Goal: Task Accomplishment & Management: Use online tool/utility

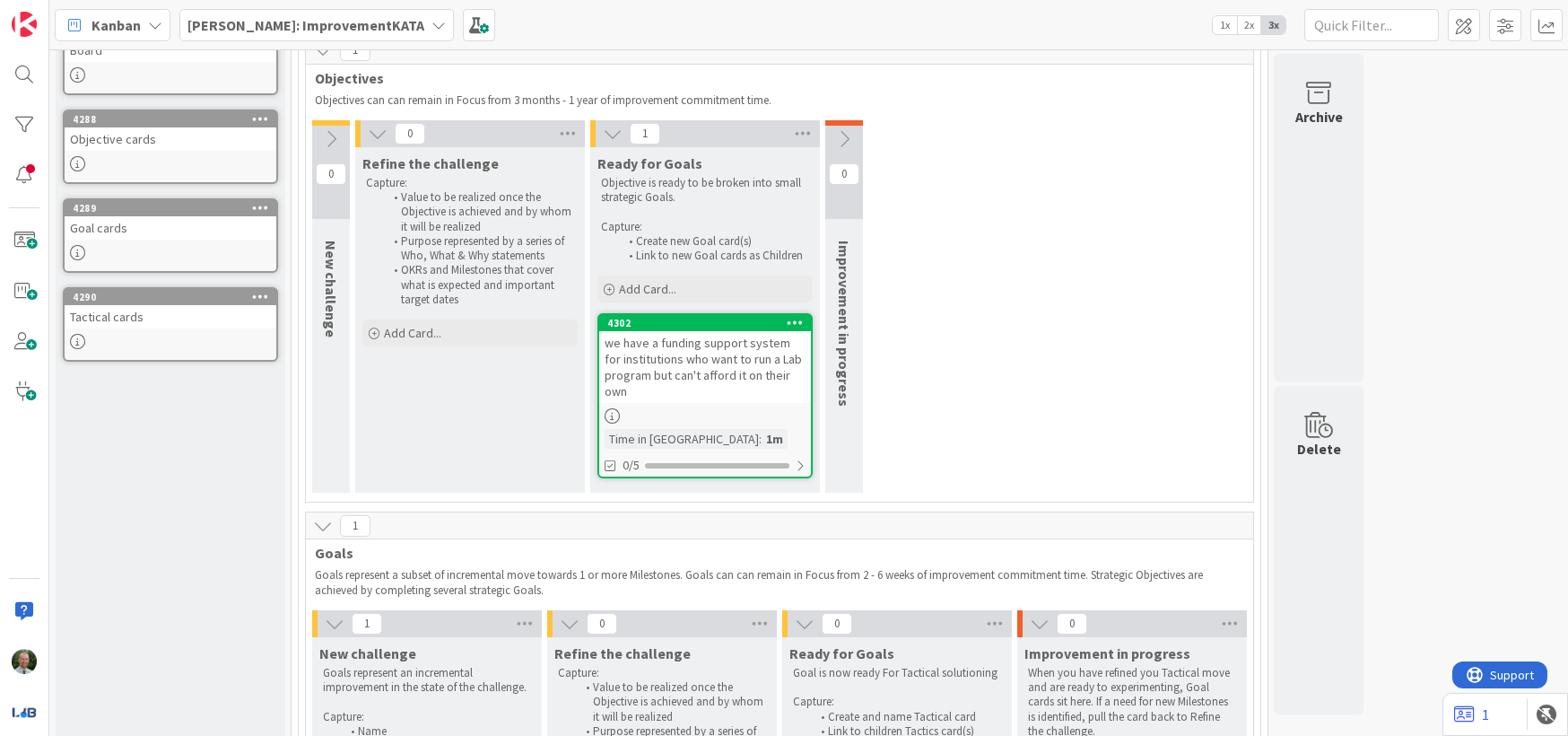
scroll to position [165, 0]
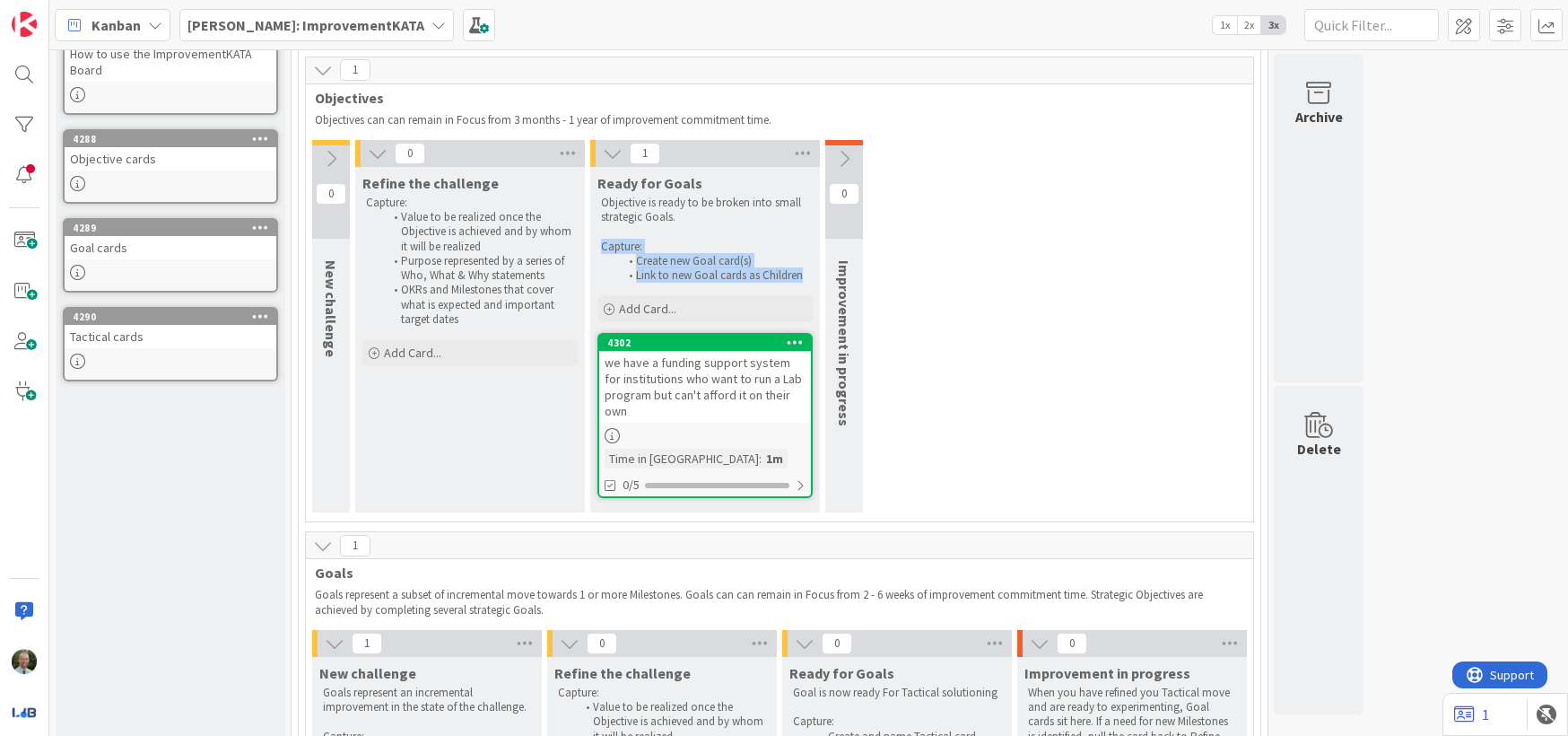
drag, startPoint x: 602, startPoint y: 248, endPoint x: 808, endPoint y: 277, distance: 208.5
click at [808, 277] on div "Objective is ready to be broken into small strategic Goals. Capture: Create new…" at bounding box center [704, 239] width 215 height 95
click at [756, 340] on div "4302" at bounding box center [709, 342] width 204 height 13
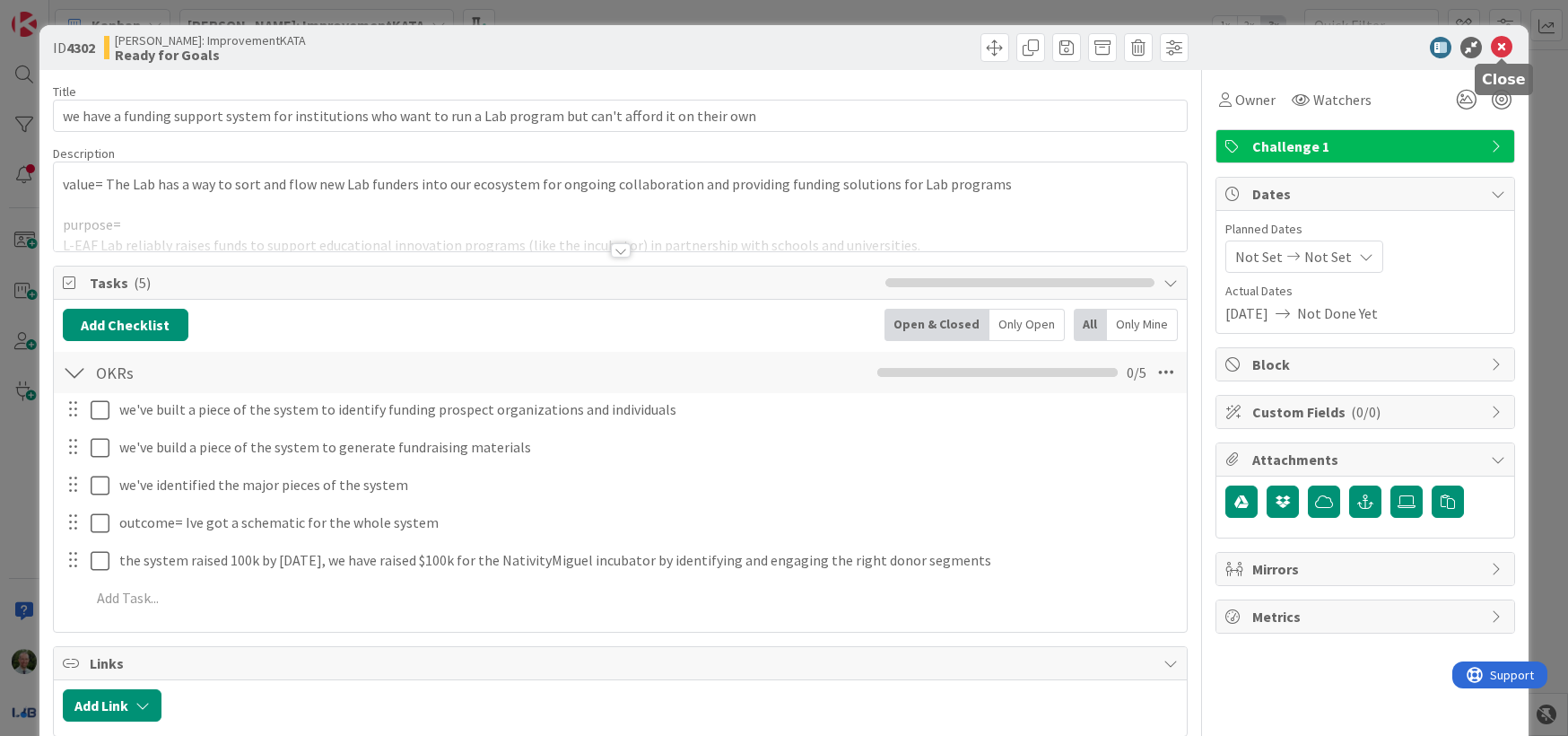
click at [1499, 48] on icon at bounding box center [1502, 48] width 22 height 22
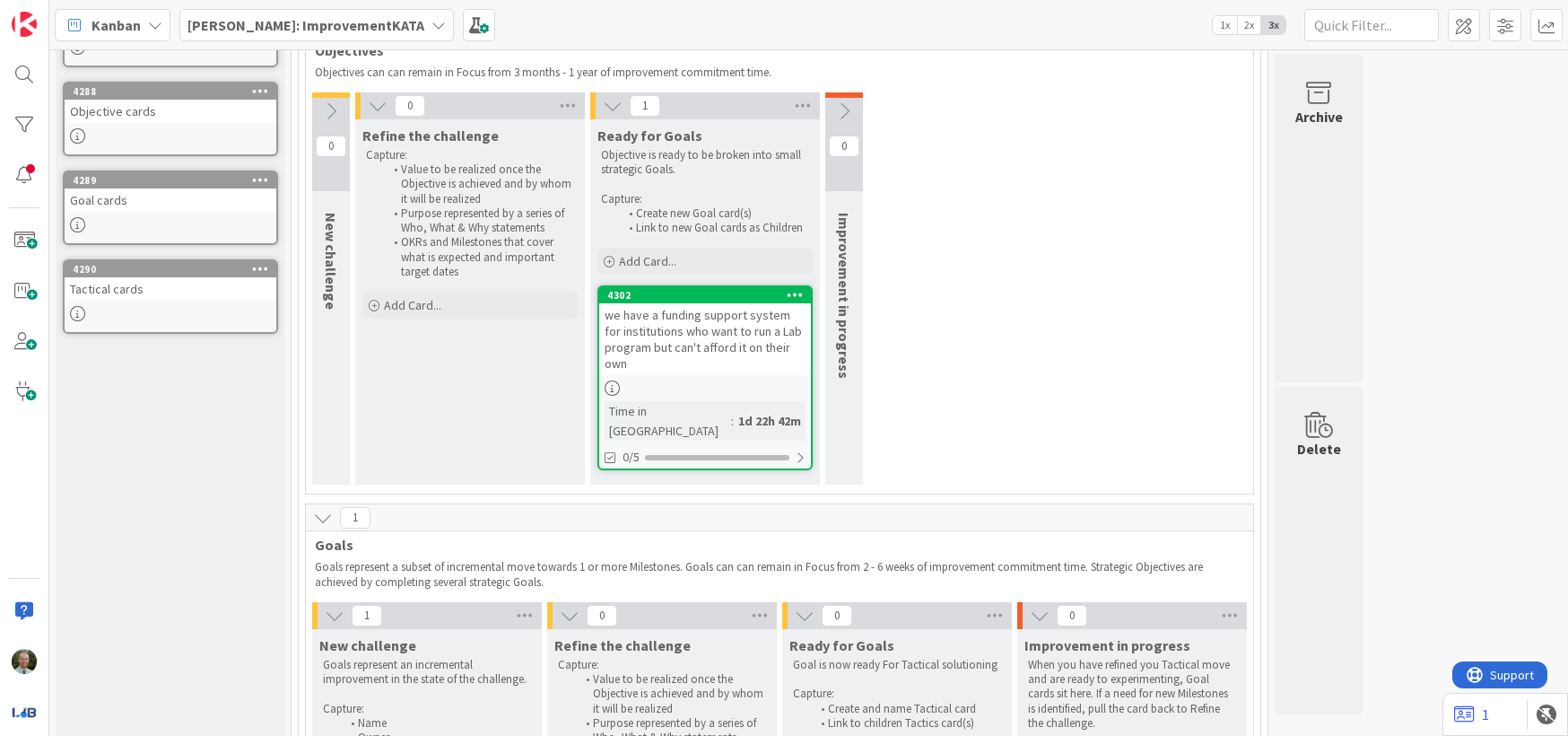
scroll to position [200, 0]
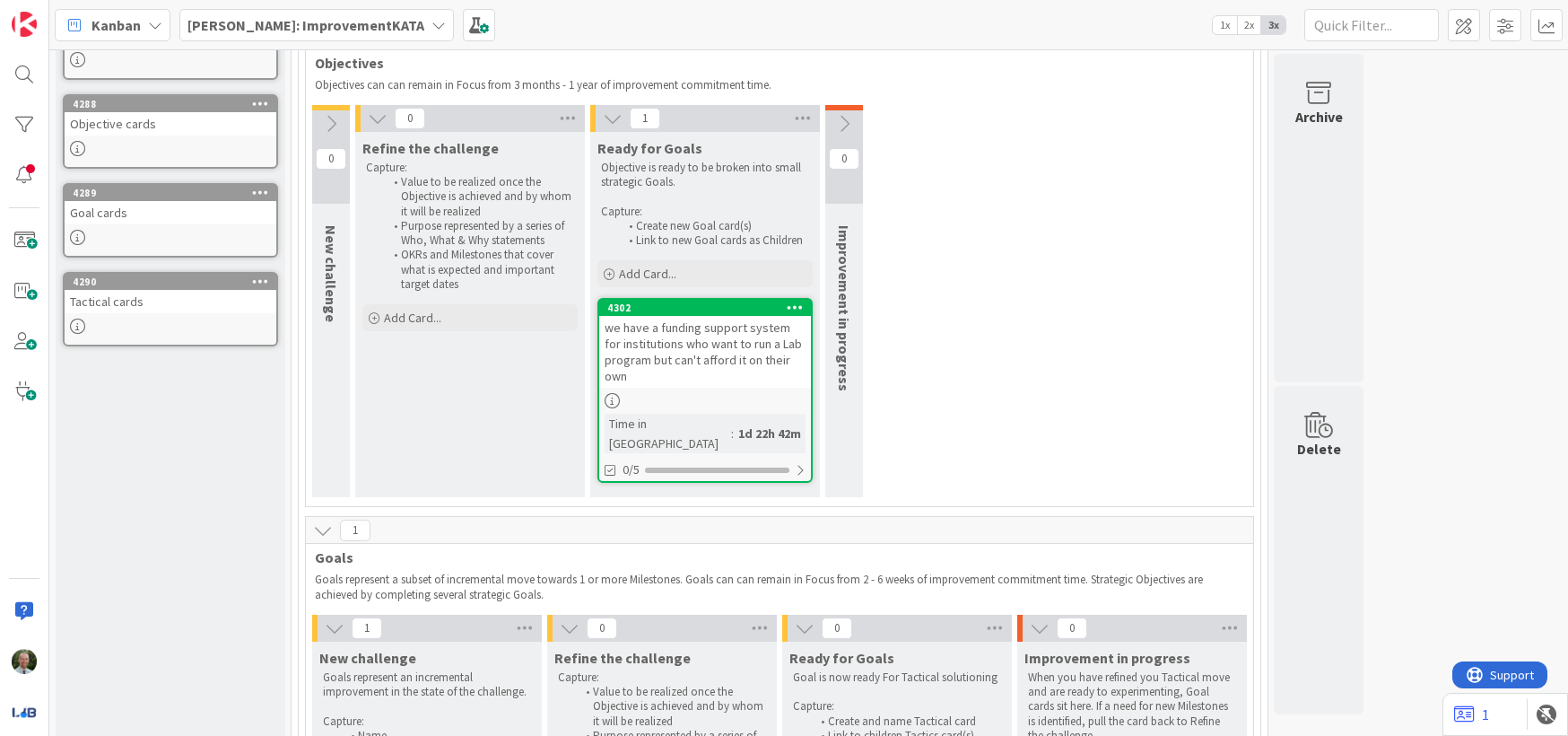
click at [746, 391] on link "4302 we have a funding support system for institutions who want to run a Lab pr…" at bounding box center [704, 390] width 215 height 185
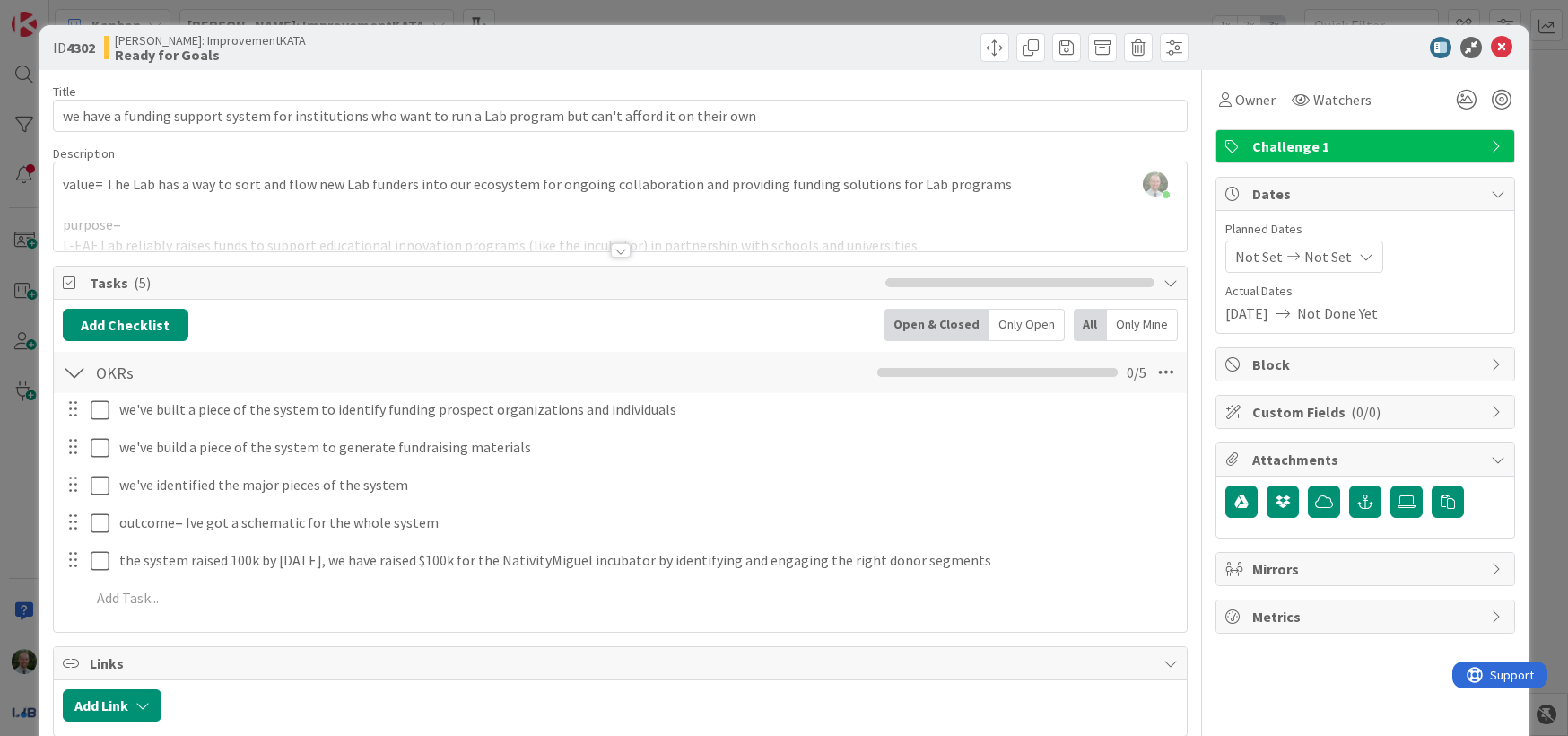
click at [619, 249] on div at bounding box center [621, 250] width 20 height 14
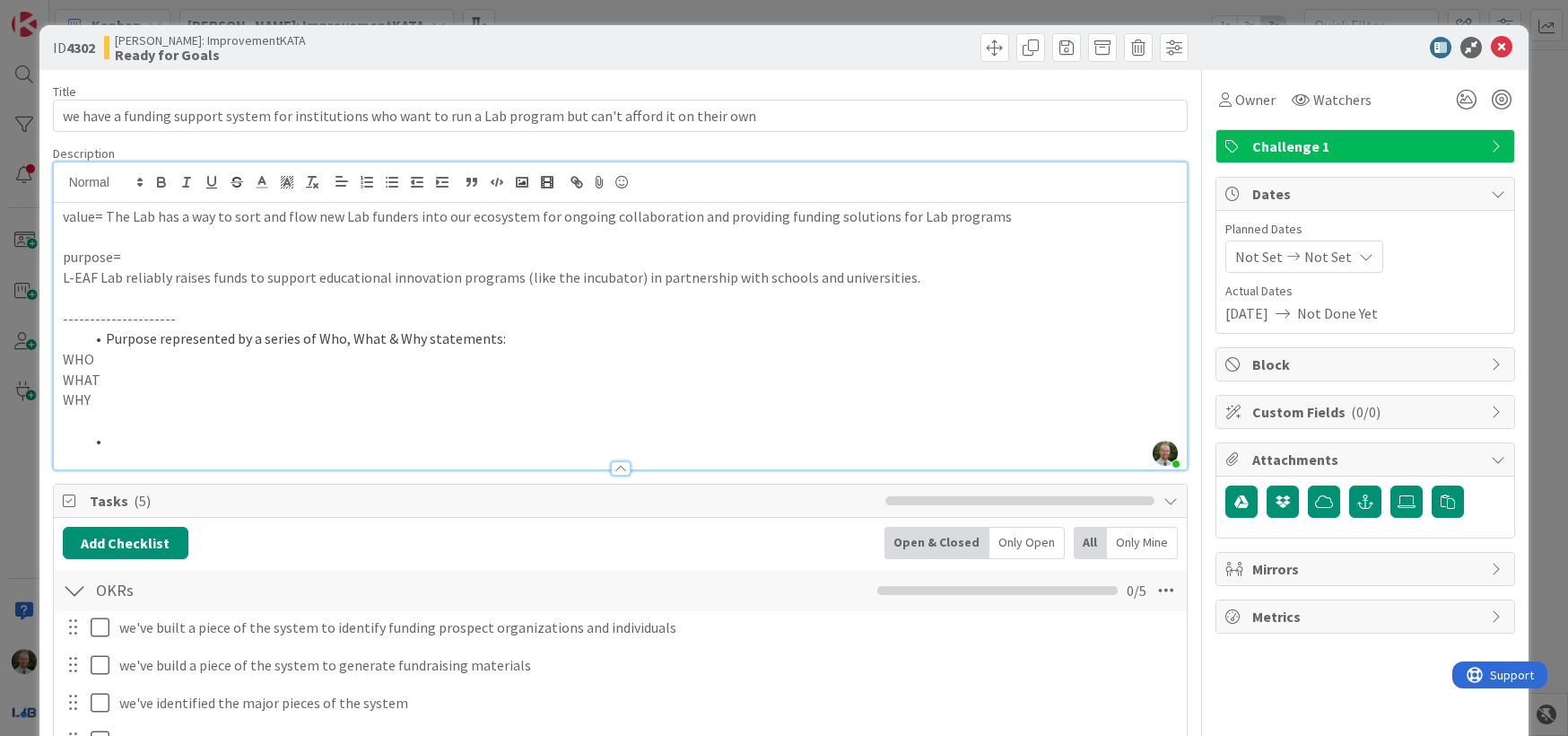
click at [118, 360] on p "WHO" at bounding box center [621, 359] width 1116 height 21
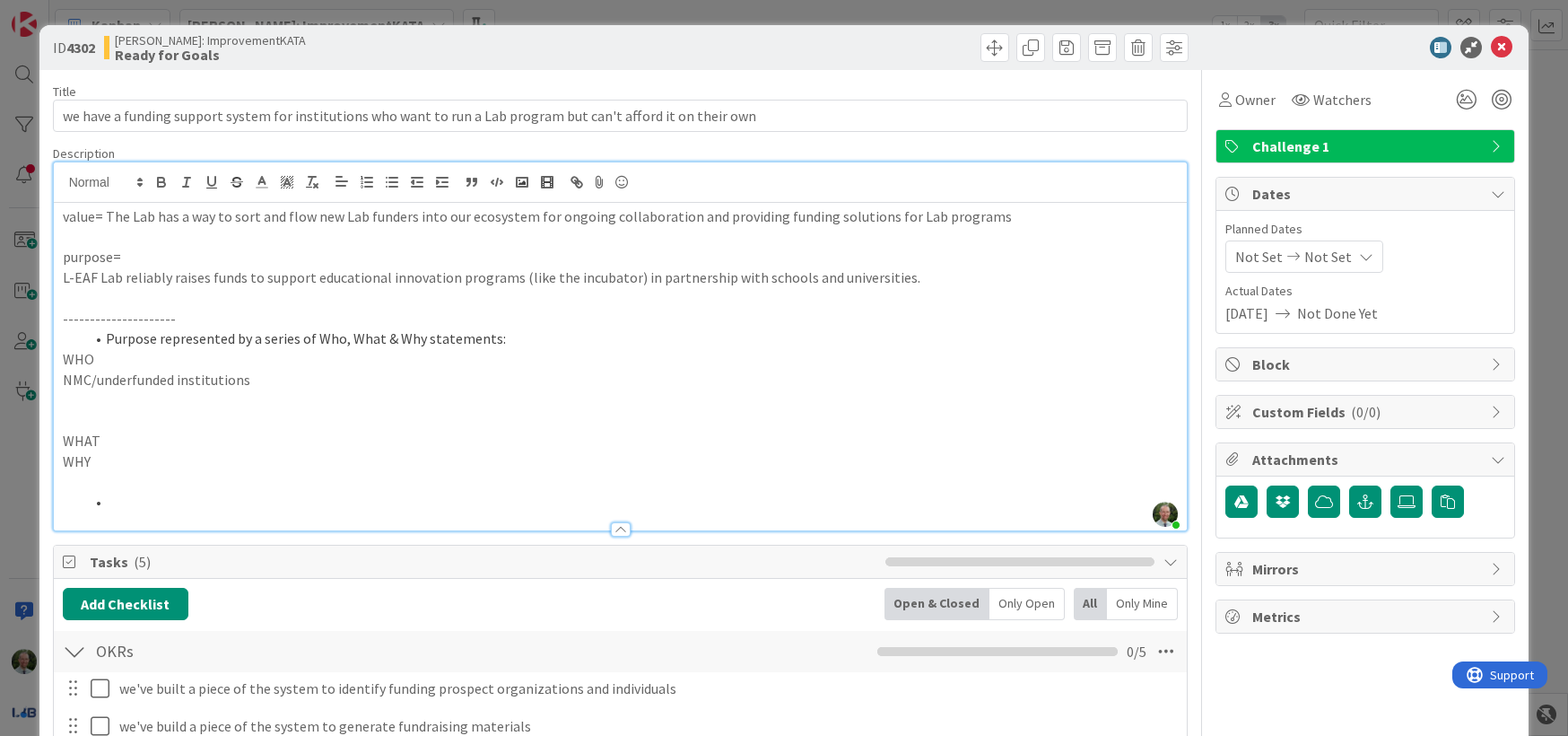
click at [103, 395] on p at bounding box center [621, 399] width 1116 height 21
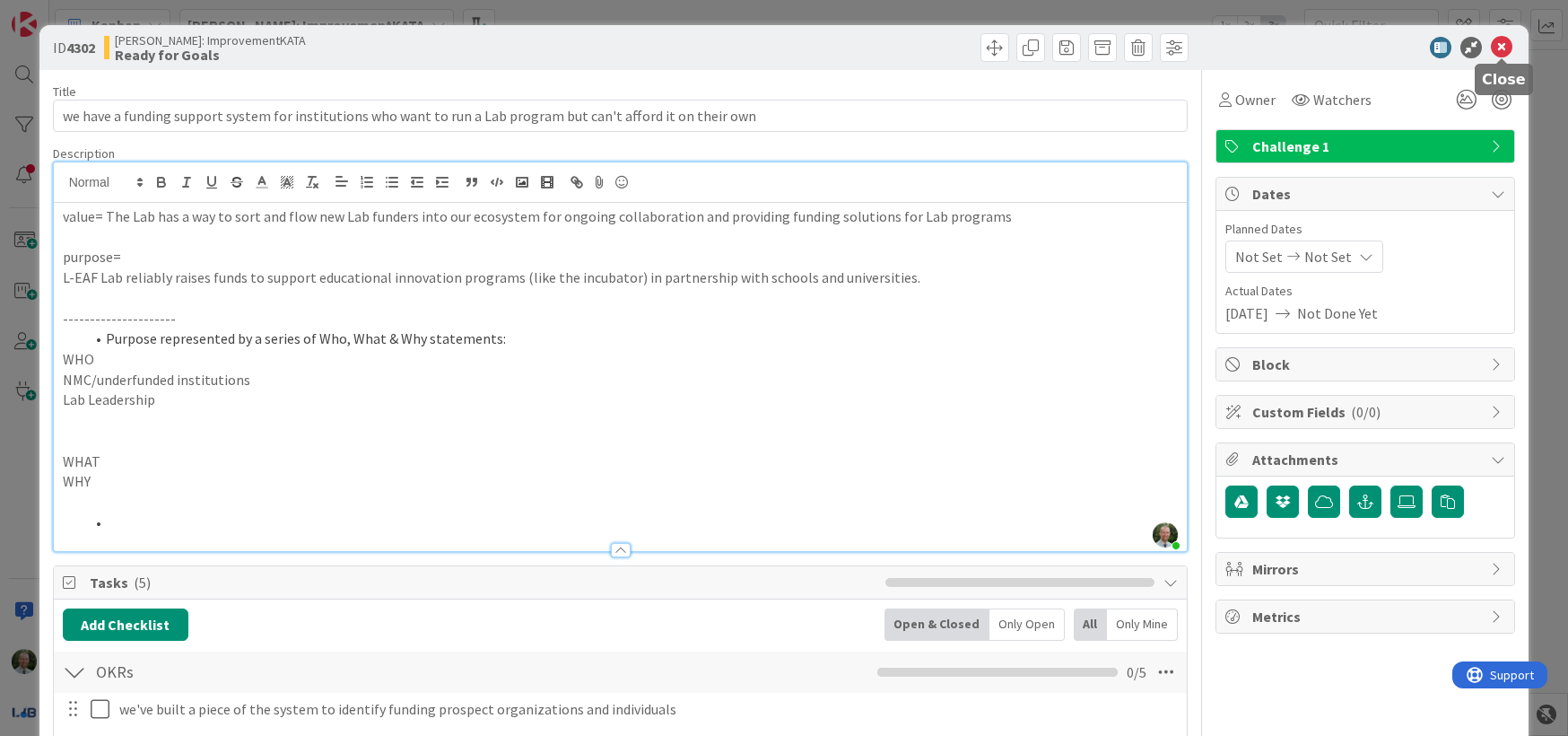
click at [1500, 47] on icon at bounding box center [1502, 48] width 22 height 22
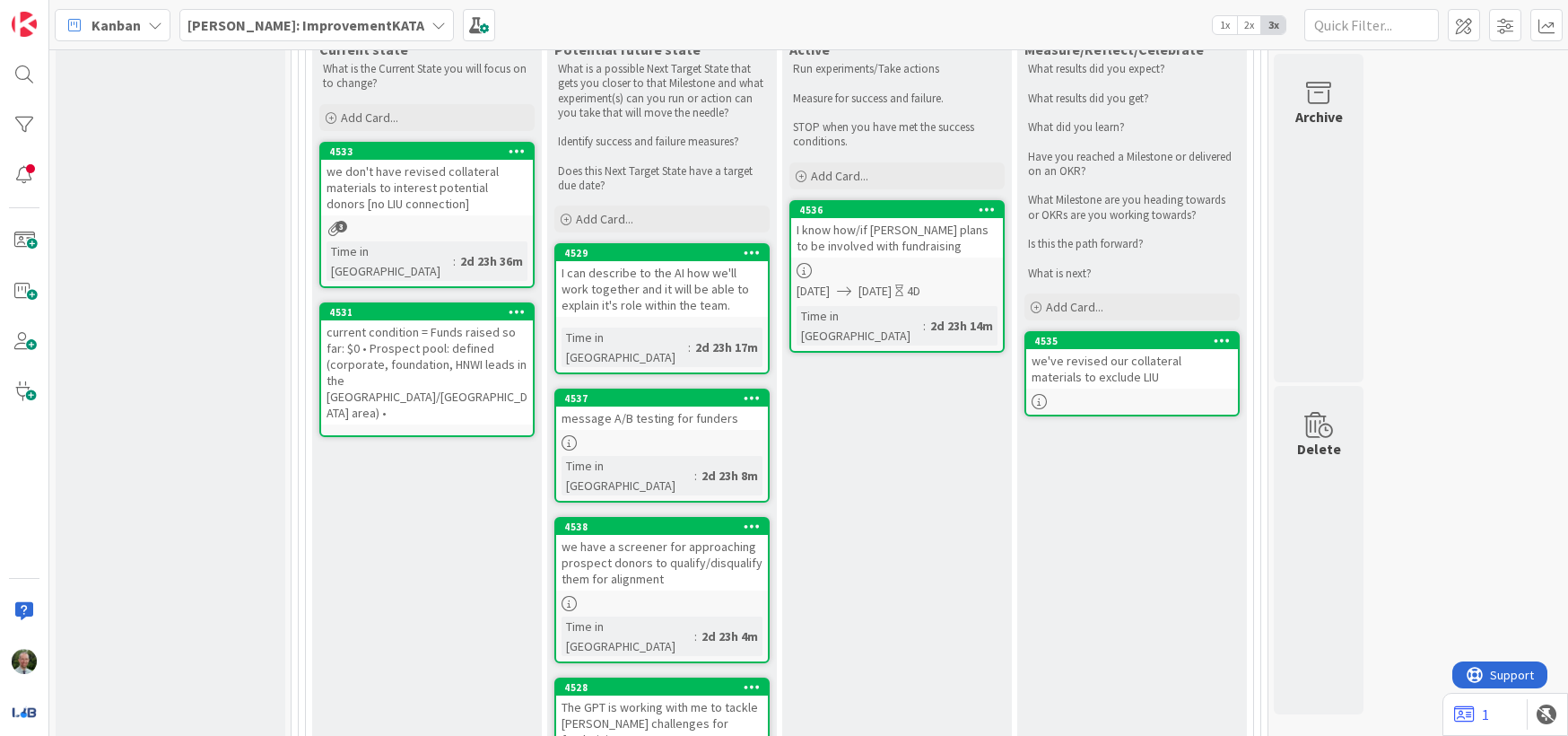
scroll to position [1402, 0]
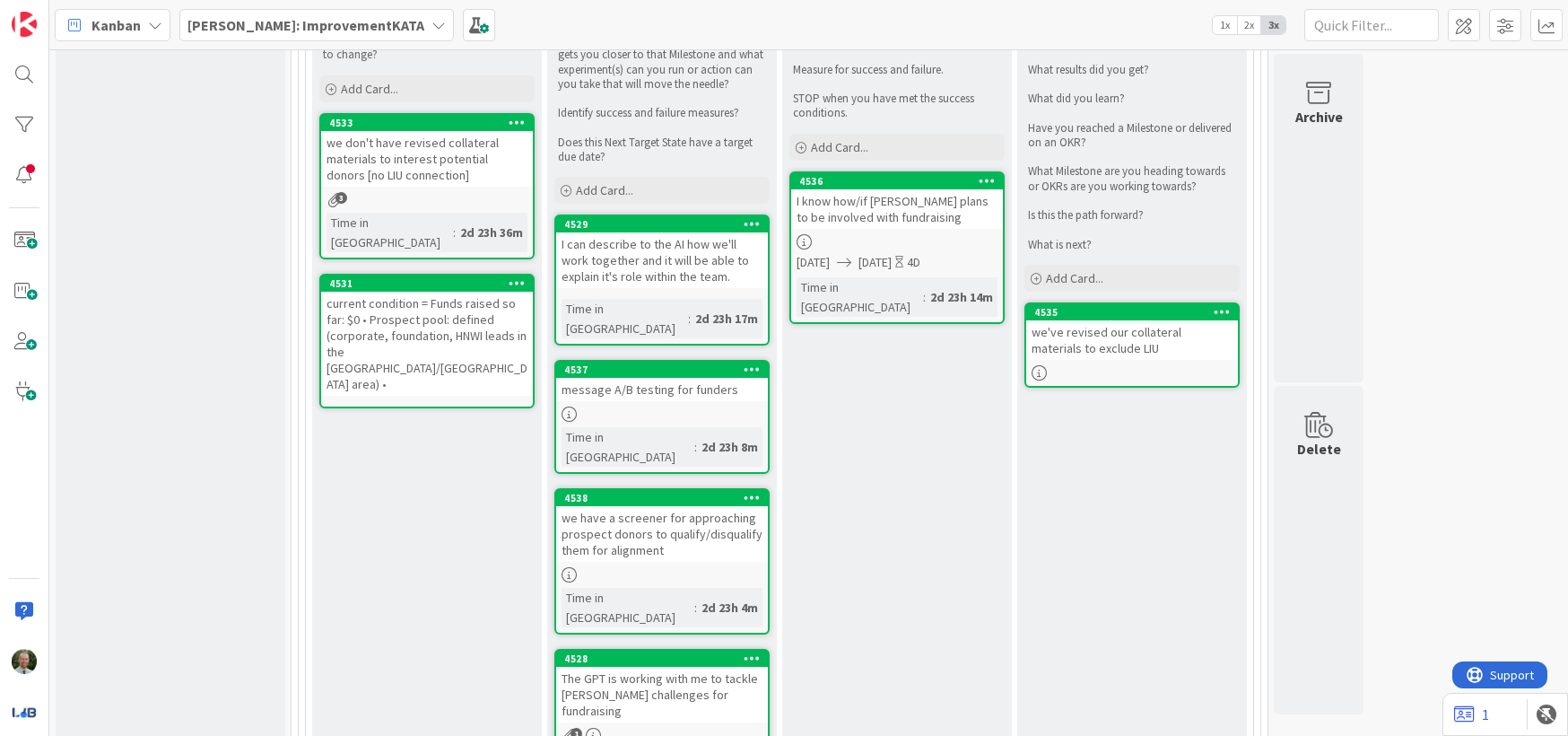
click at [641, 378] on div "message A/B testing for funders" at bounding box center [662, 389] width 212 height 23
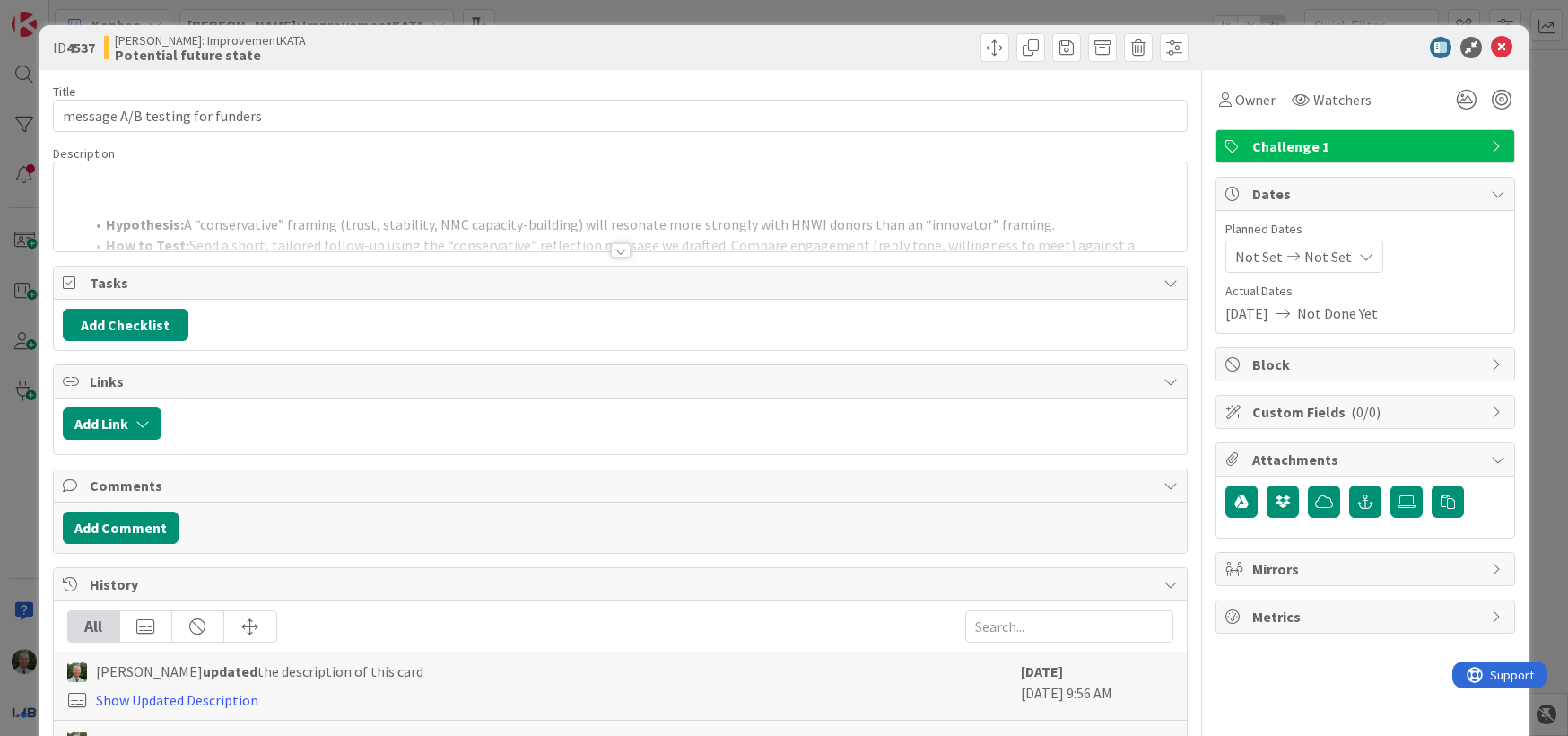
click at [623, 253] on div at bounding box center [621, 250] width 20 height 14
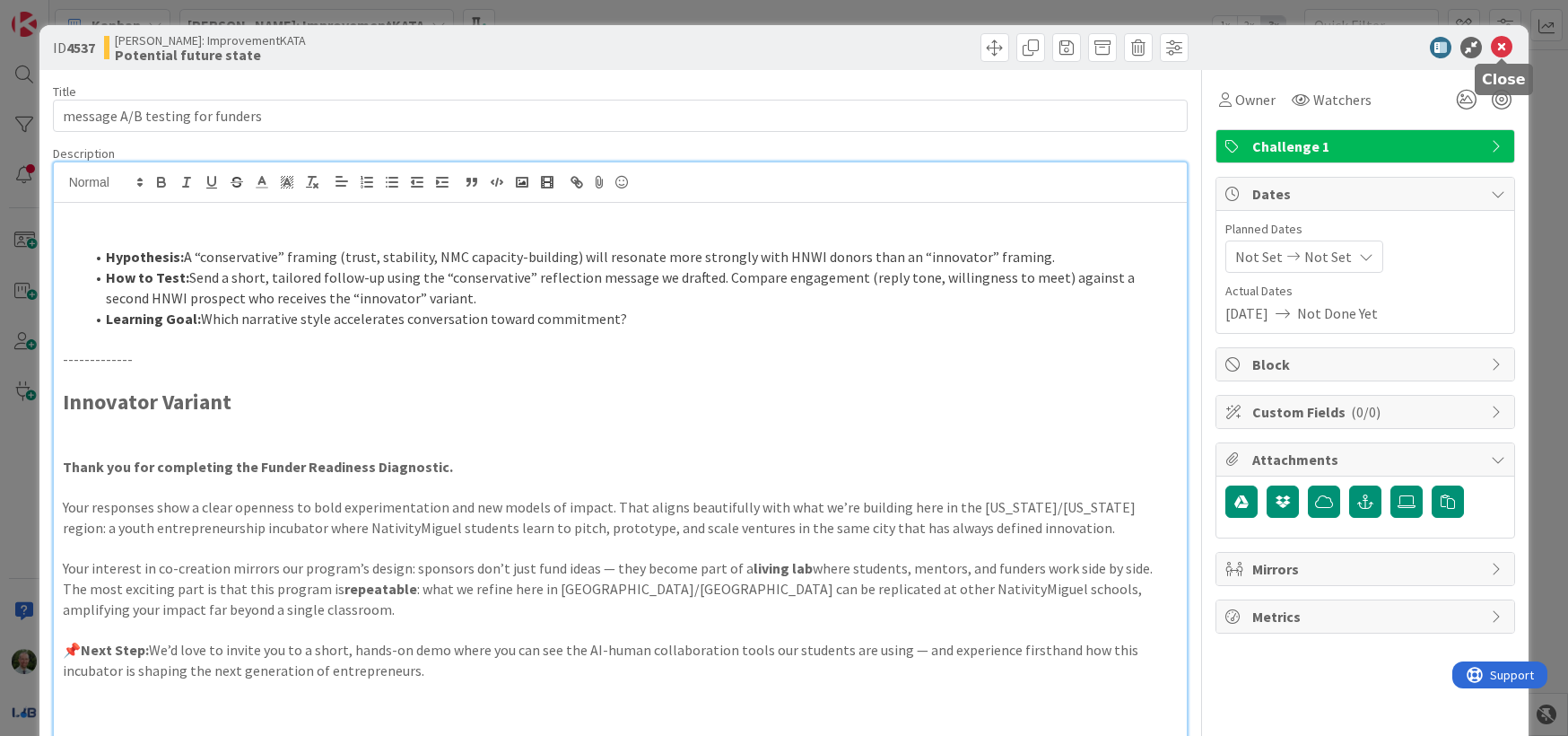
click at [1502, 45] on icon at bounding box center [1502, 48] width 22 height 22
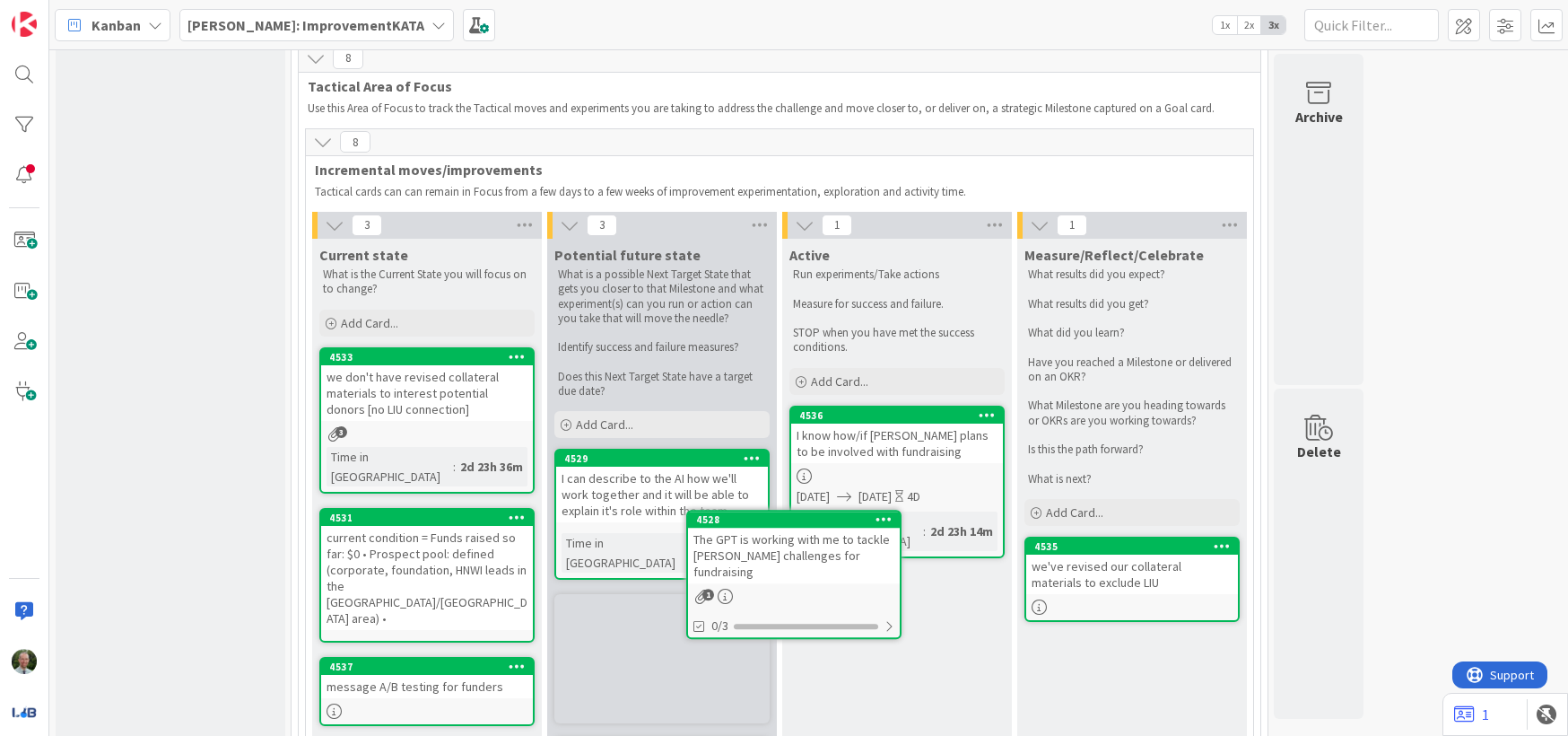
scroll to position [1147, 0]
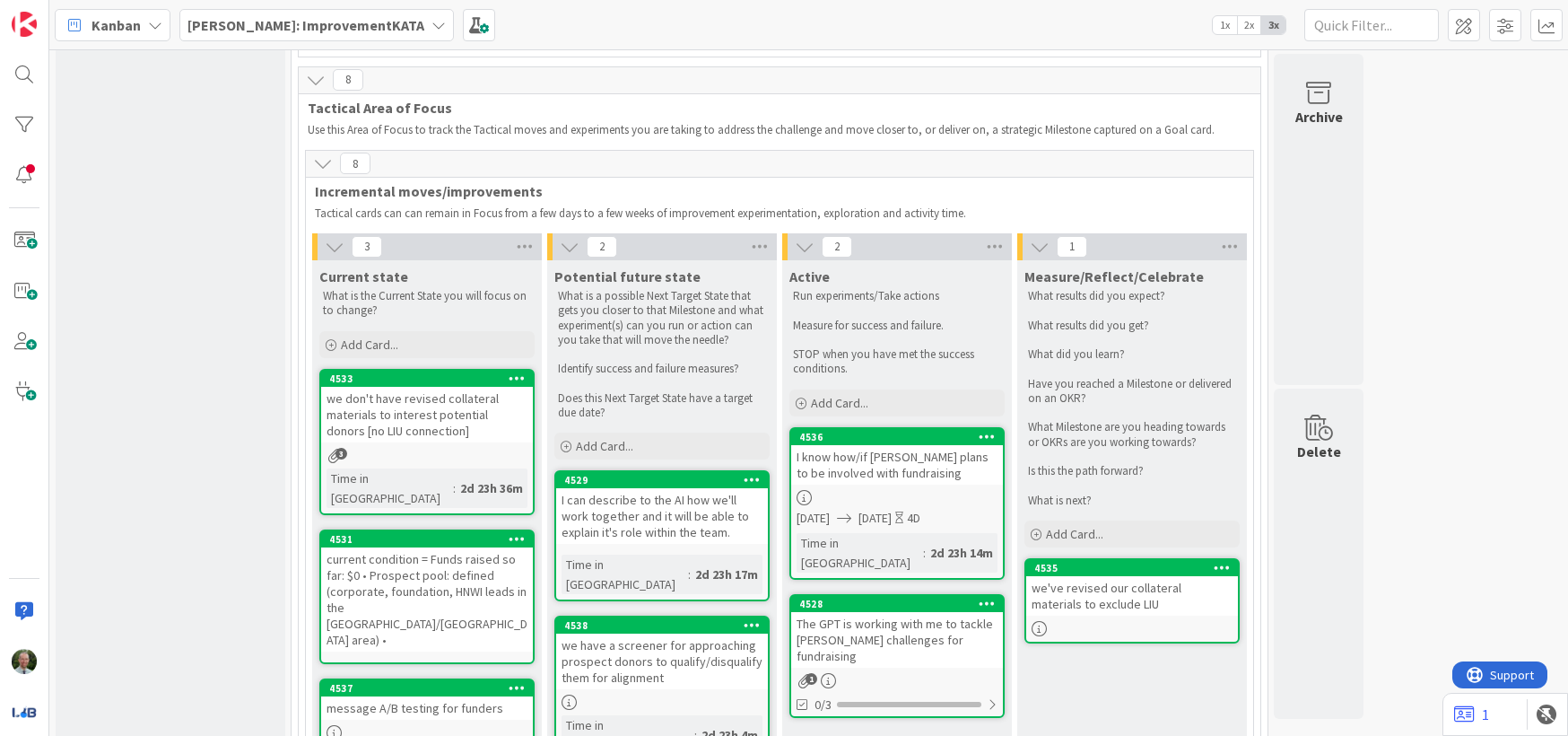
click at [672, 488] on div "I can describe to the AI how we'll work together and it will be able to explain…" at bounding box center [662, 516] width 212 height 56
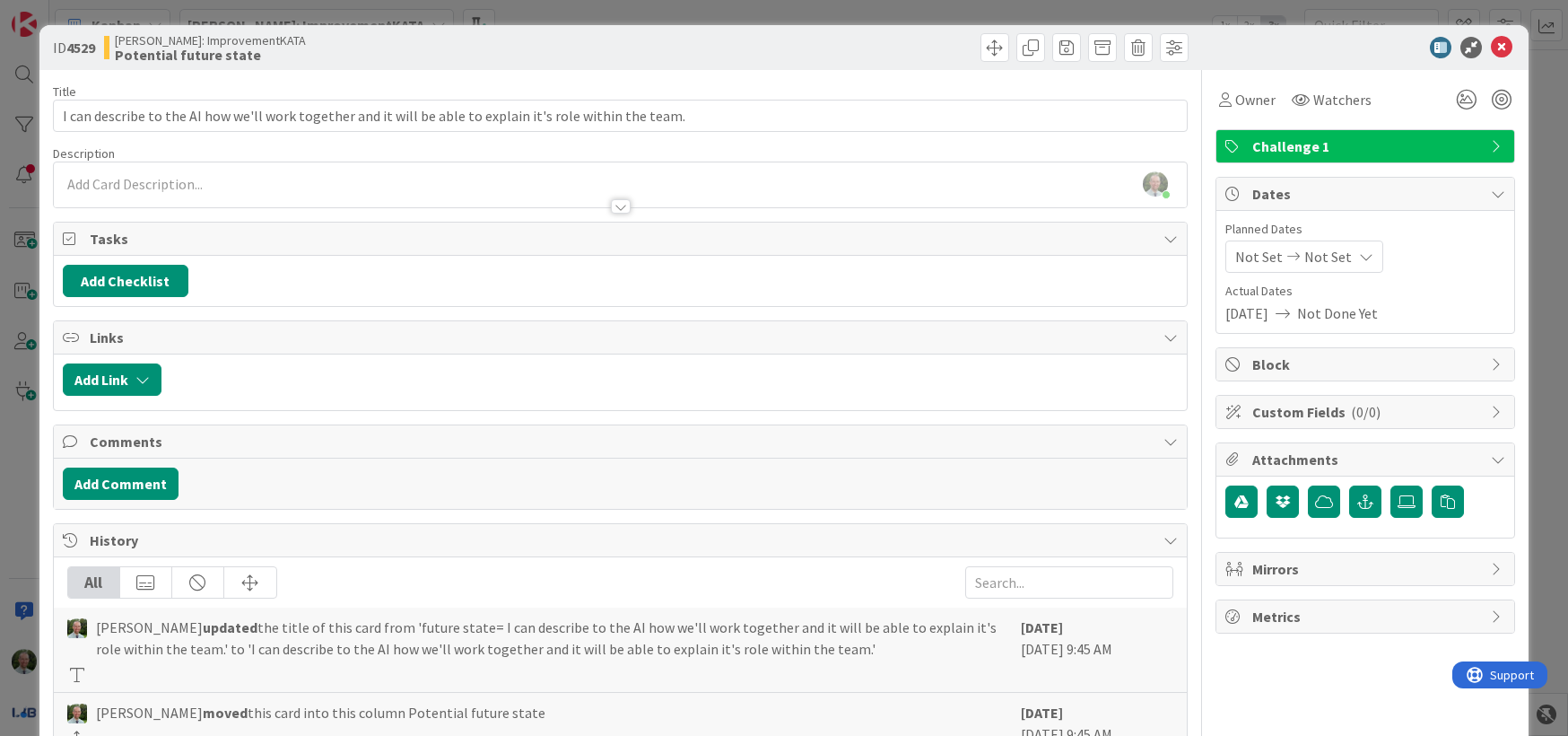
click at [623, 206] on div at bounding box center [621, 206] width 20 height 14
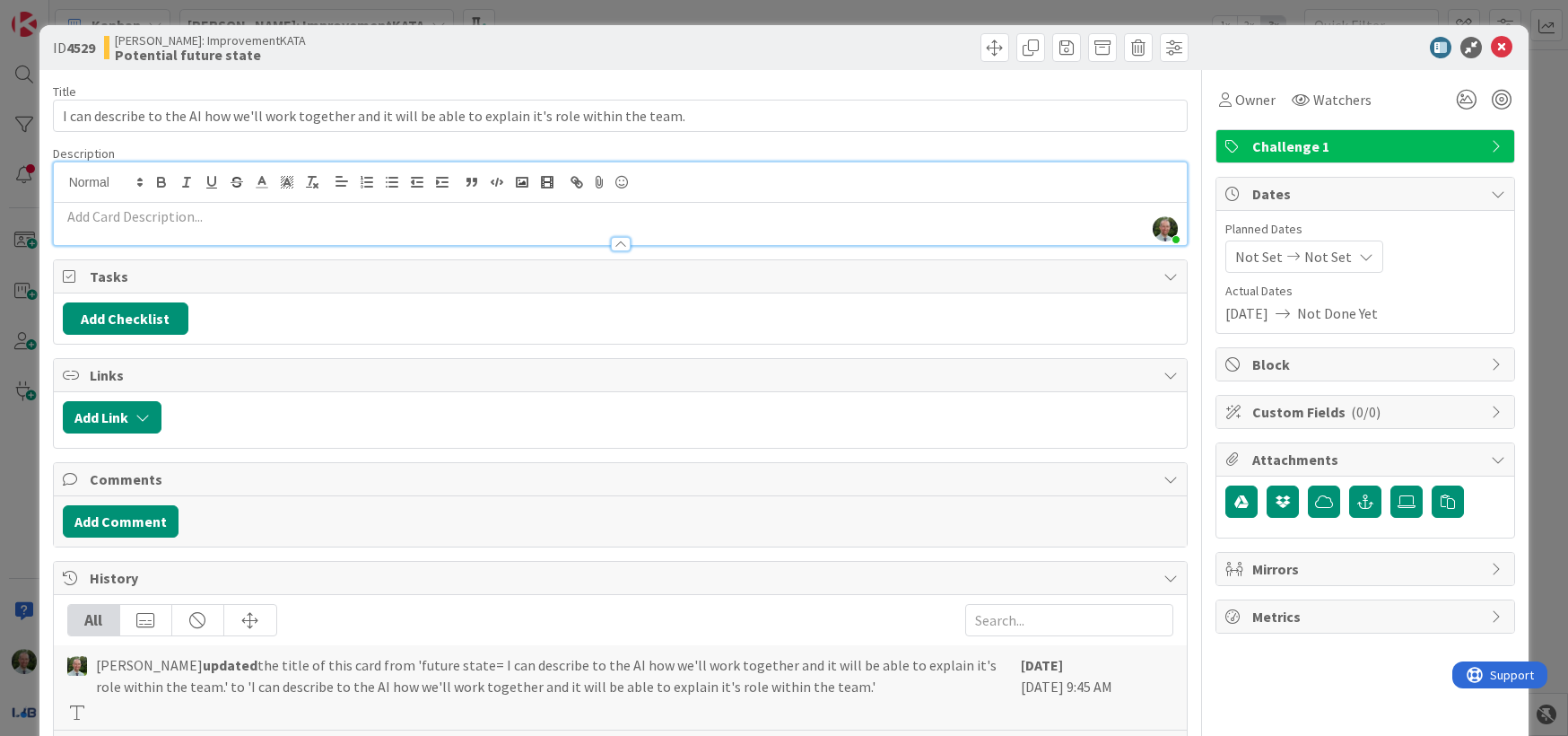
click at [622, 246] on div at bounding box center [621, 244] width 20 height 14
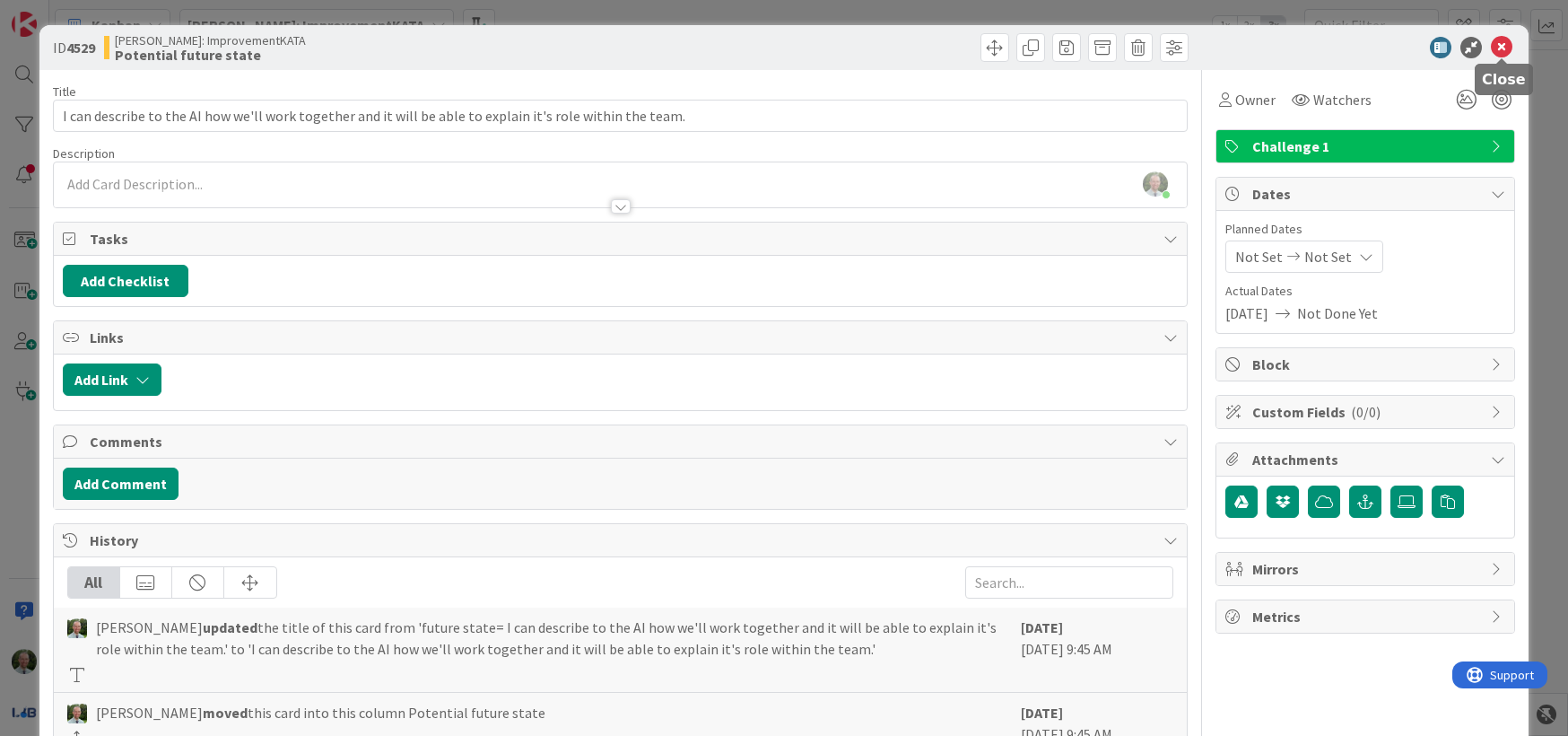
click at [1496, 48] on icon at bounding box center [1502, 48] width 22 height 22
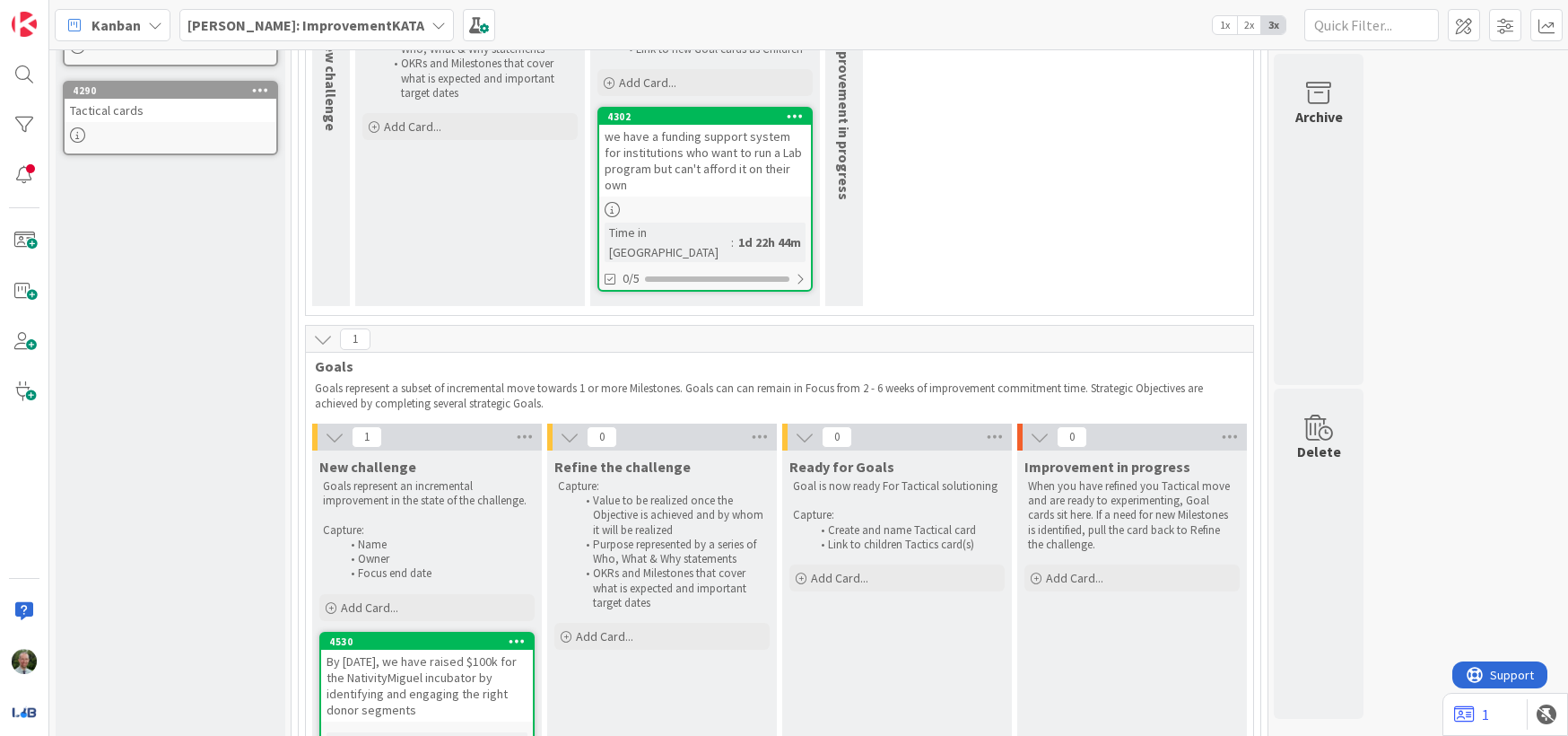
scroll to position [385, 0]
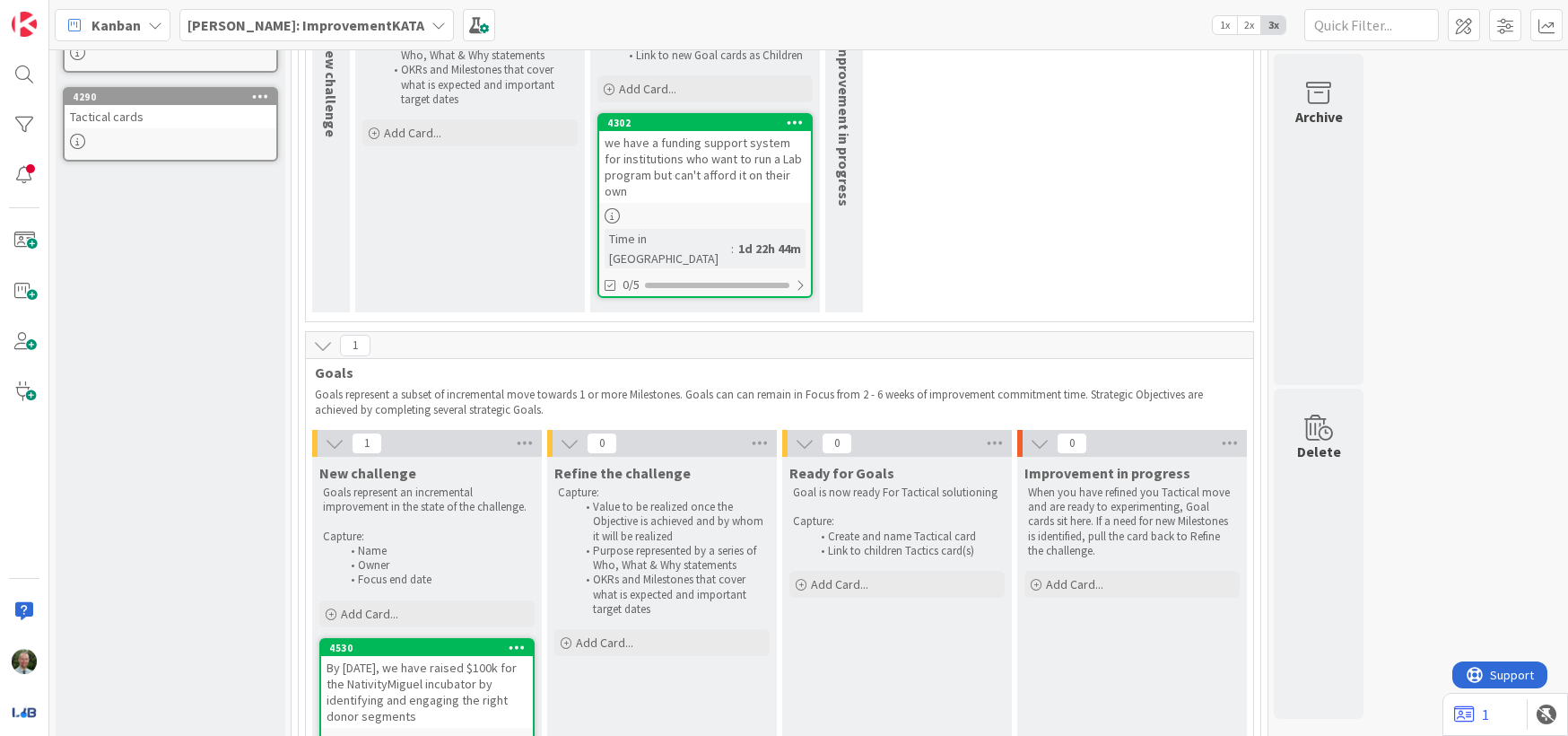
click at [702, 183] on div "we have a funding support system for institutions who want to run a Lab program…" at bounding box center [705, 167] width 212 height 72
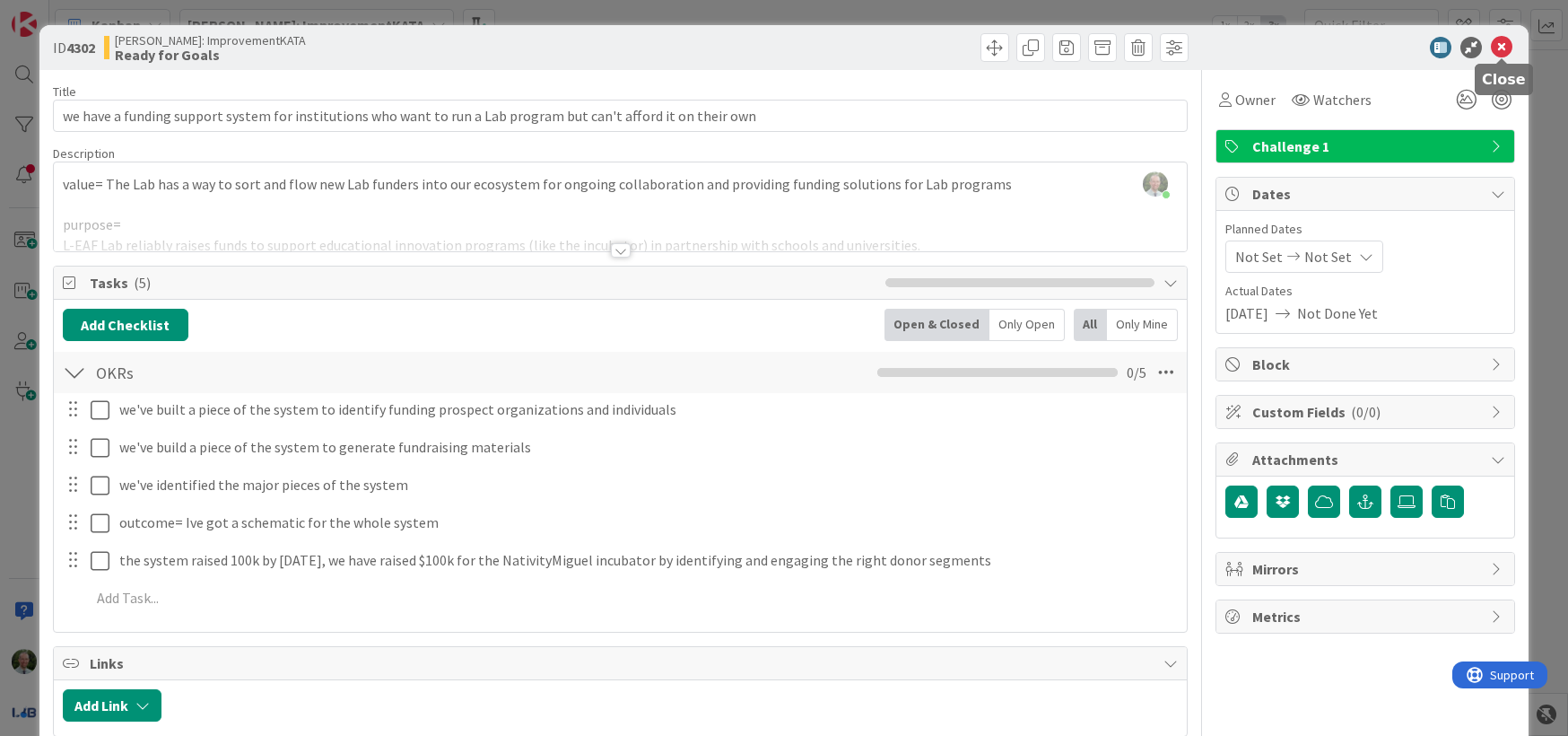
click at [1504, 51] on icon at bounding box center [1502, 48] width 22 height 22
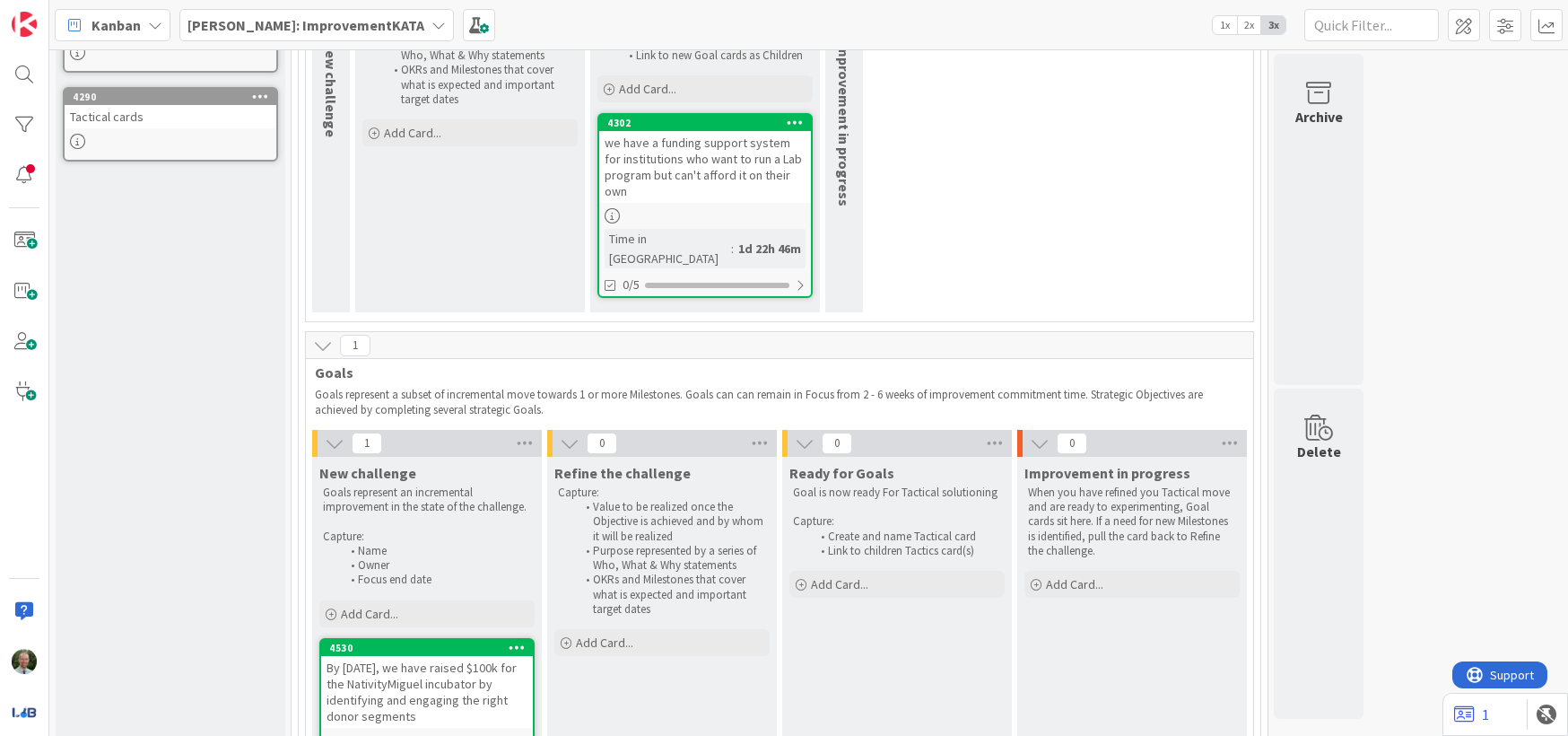
click at [688, 209] on div at bounding box center [705, 215] width 212 height 15
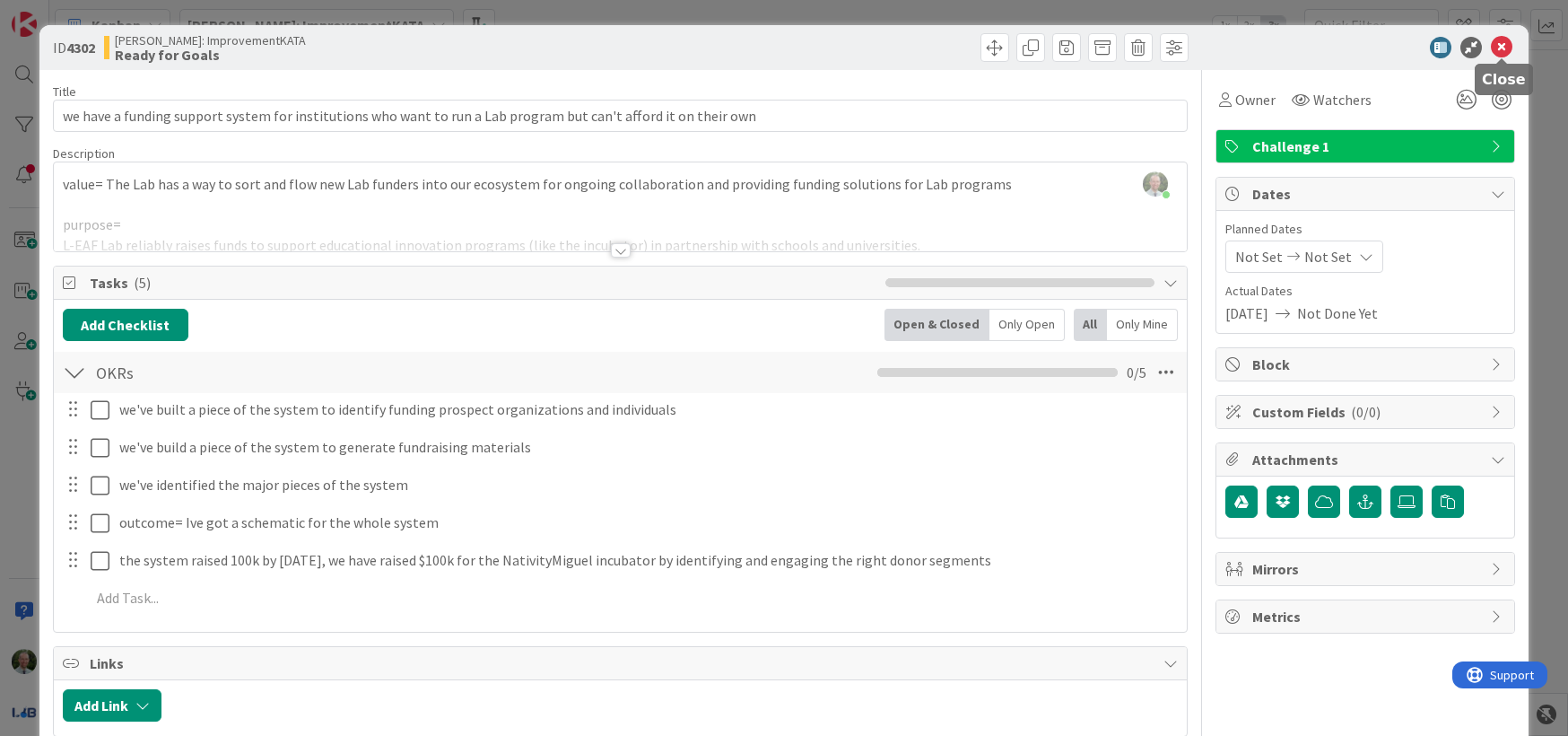
click at [1500, 48] on icon at bounding box center [1502, 48] width 22 height 22
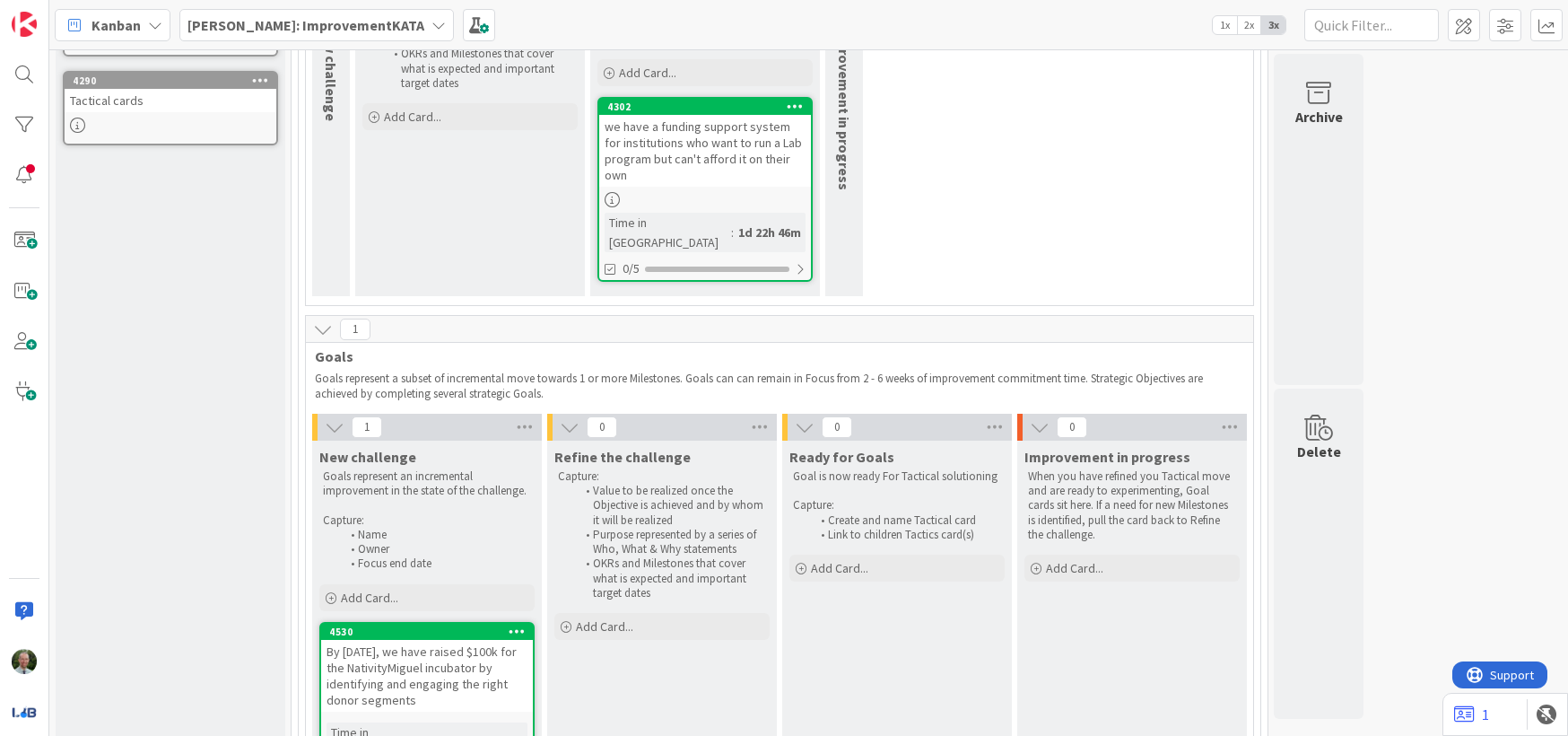
scroll to position [398, 0]
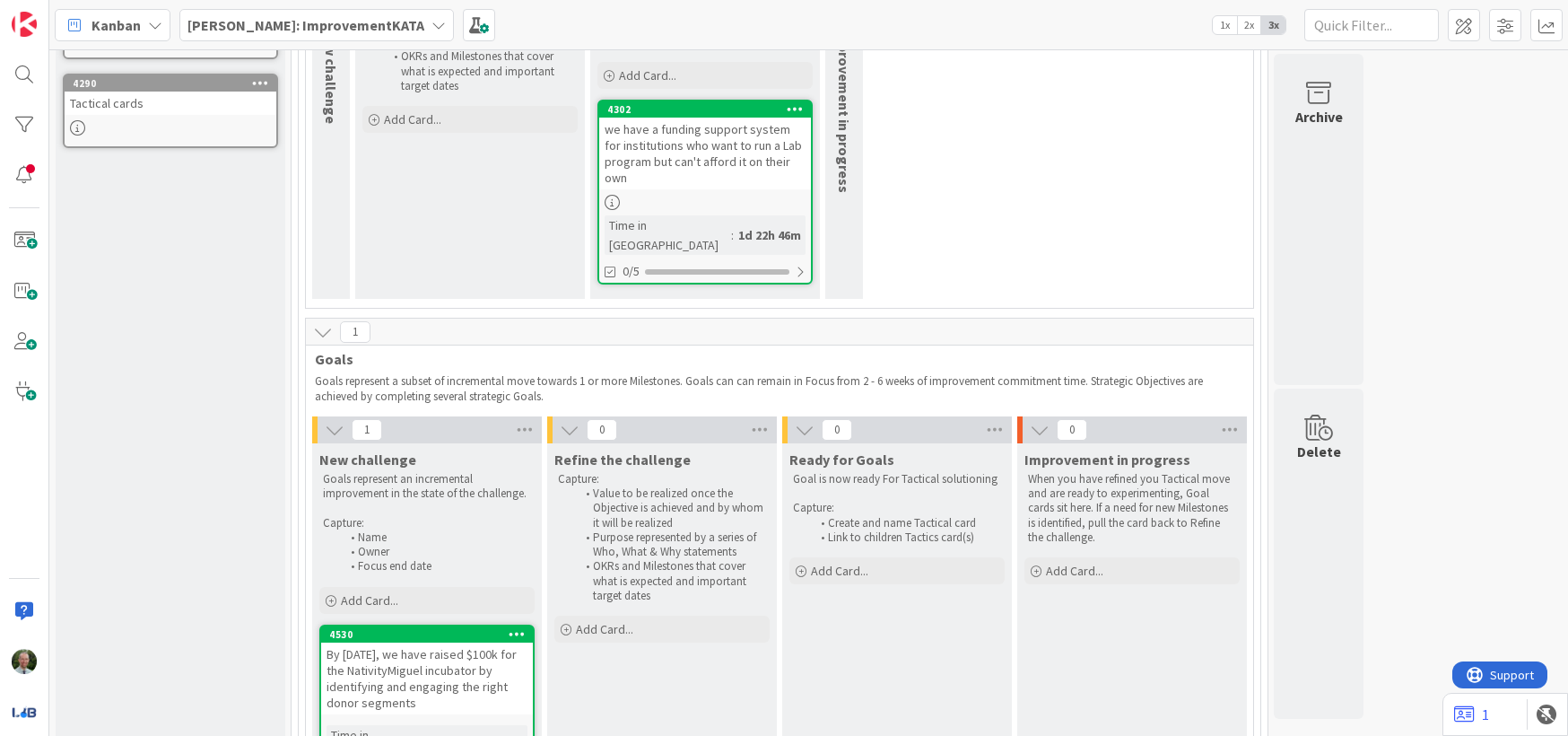
click at [709, 181] on div "we have a funding support system for institutions who want to run a Lab program…" at bounding box center [705, 154] width 212 height 72
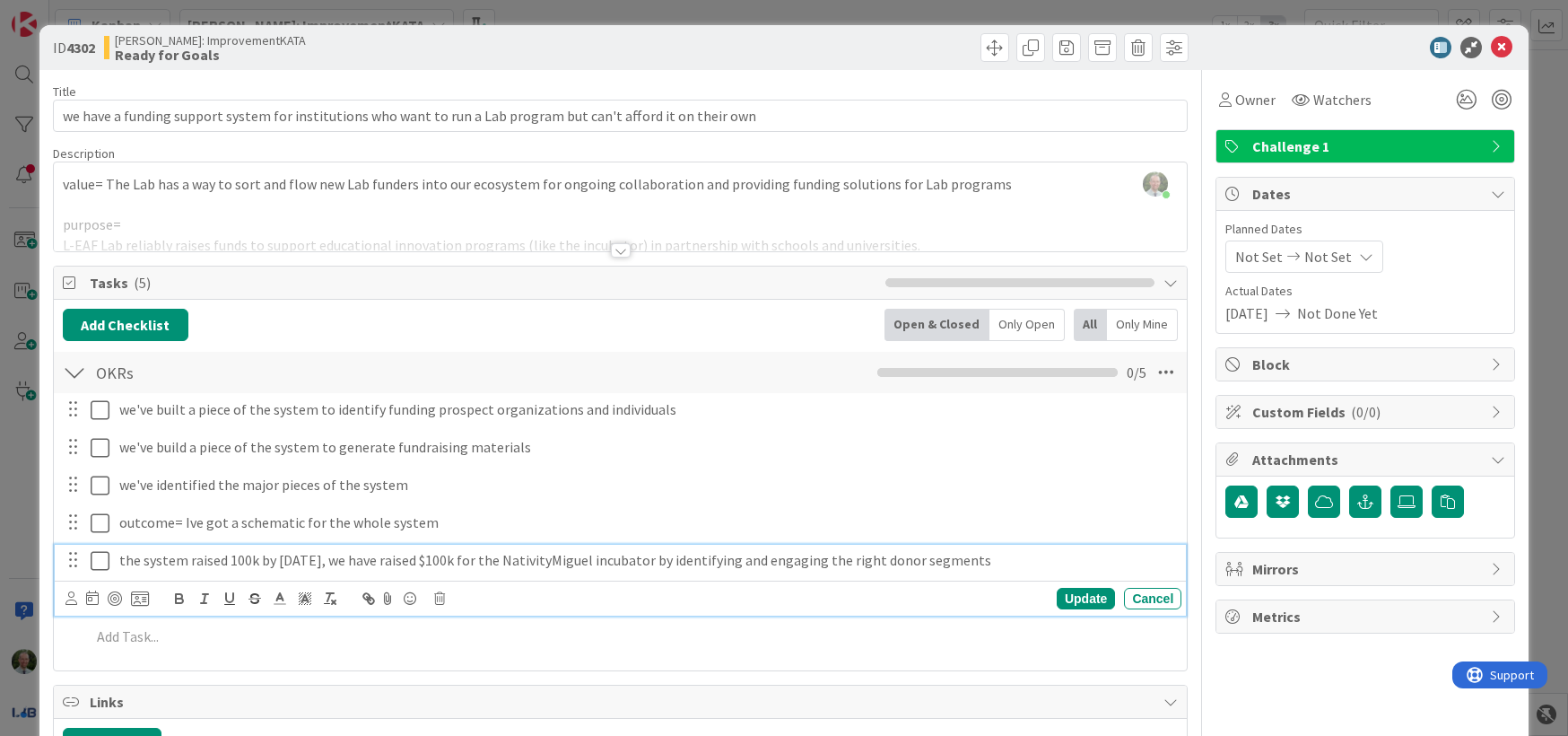
scroll to position [3, 0]
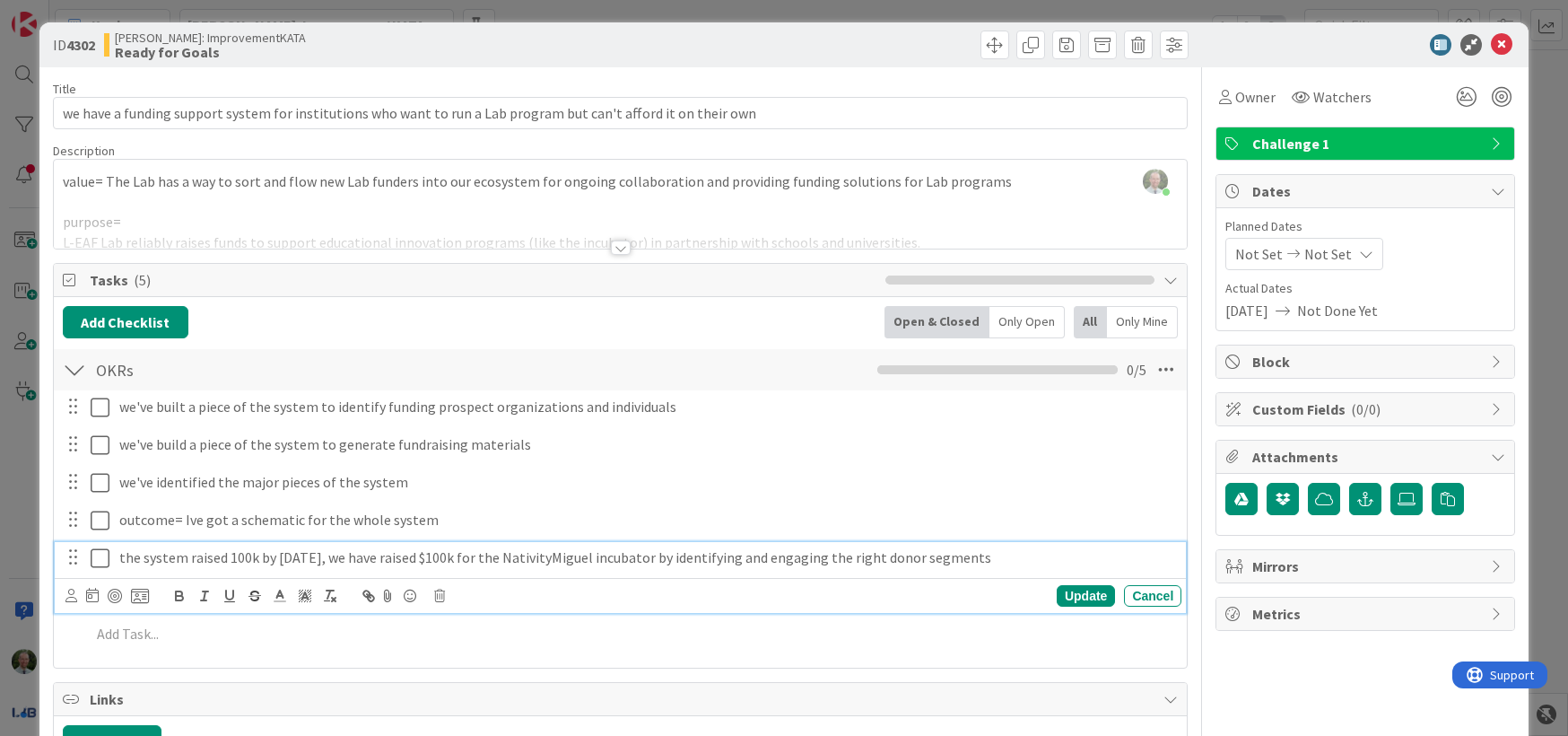
drag, startPoint x: 1031, startPoint y: 560, endPoint x: 118, endPoint y: 562, distance: 913.3
click at [119, 562] on p "the system raised 100k by [DATE], we have raised $100k for the NativityMiguel i…" at bounding box center [646, 557] width 1055 height 21
click at [1067, 558] on p "the system raised 100k by [DATE], we have raised $100k for the NativityMiguel i…" at bounding box center [646, 557] width 1055 height 21
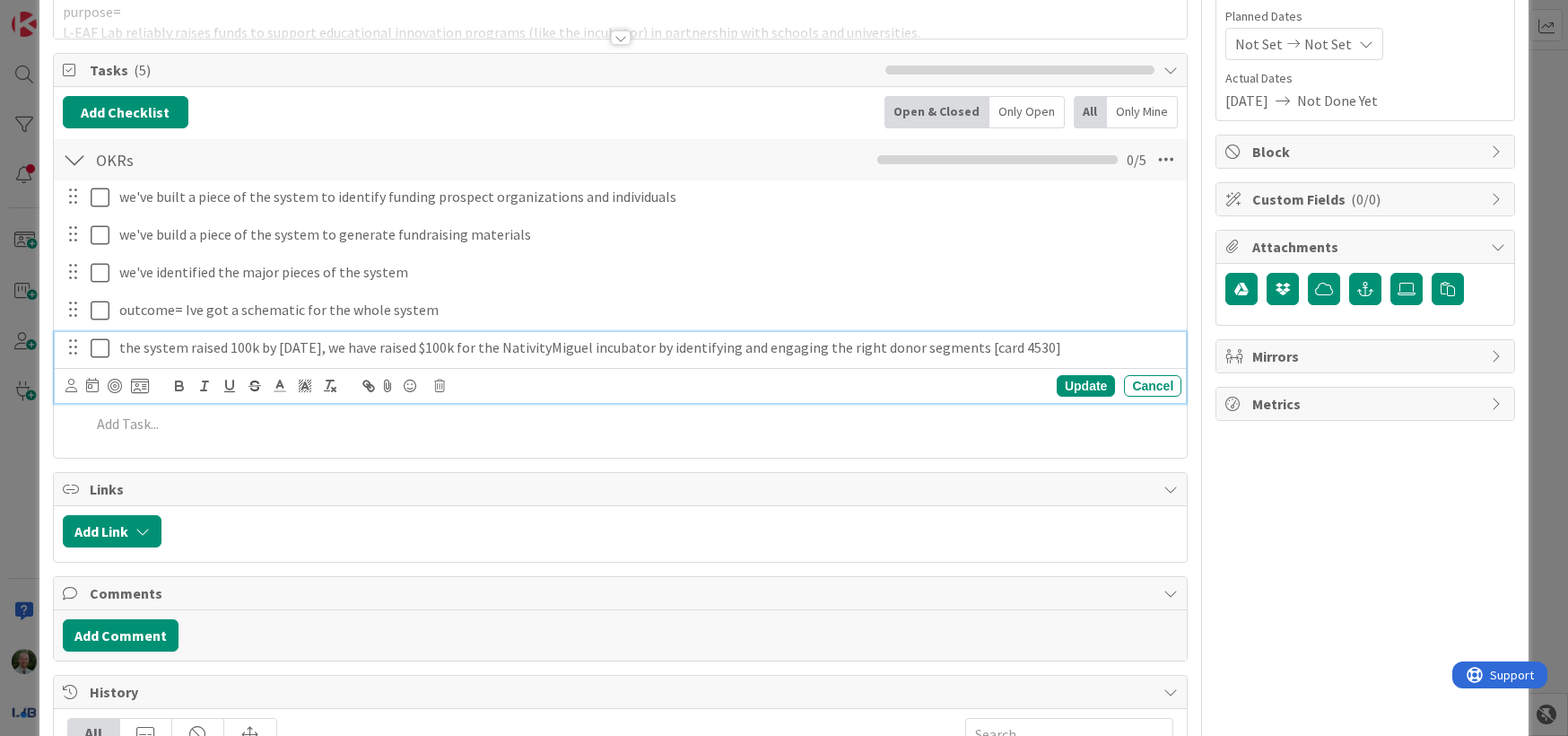
scroll to position [214, 0]
click at [1077, 387] on div "Update" at bounding box center [1086, 385] width 58 height 22
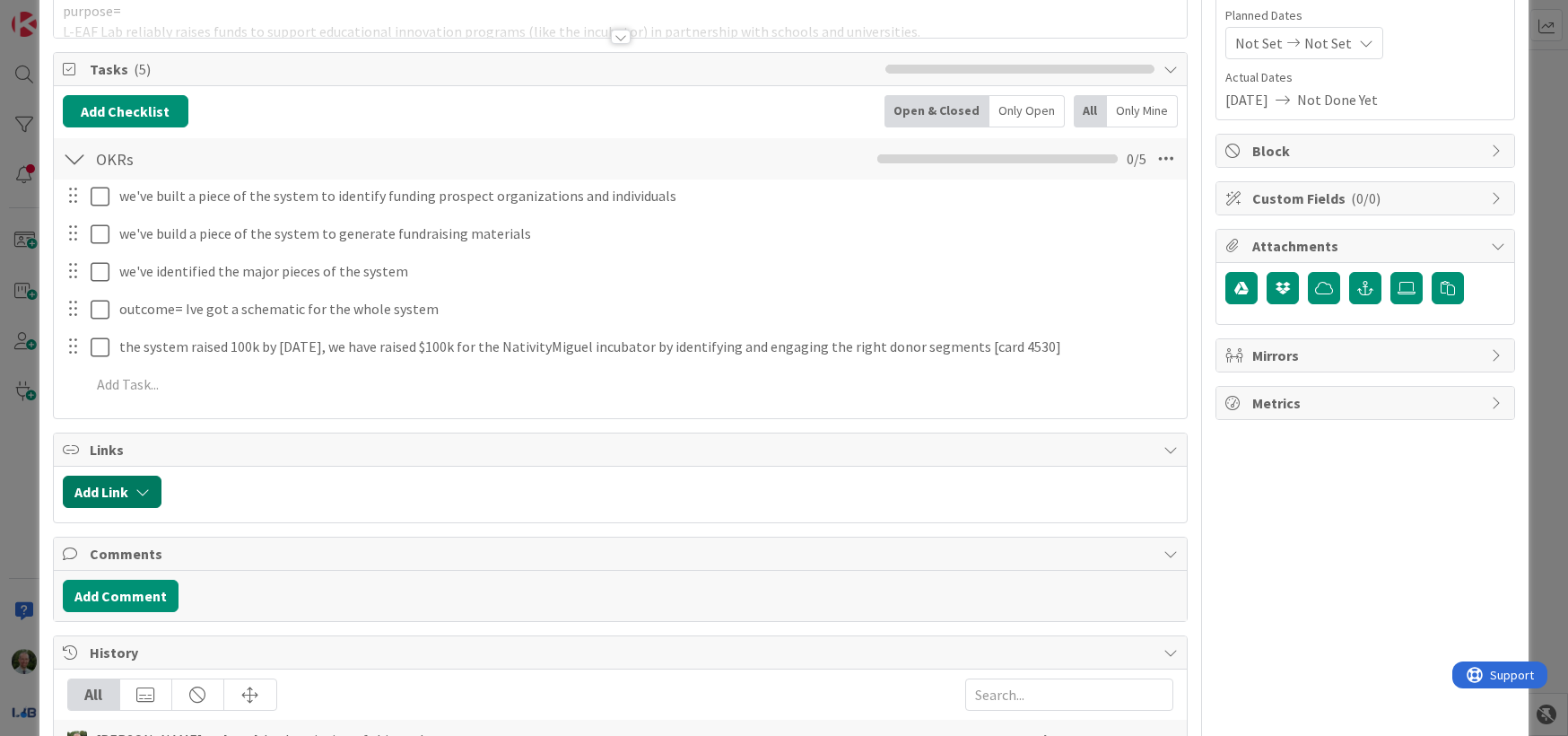
click at [136, 493] on icon "button" at bounding box center [142, 491] width 14 height 14
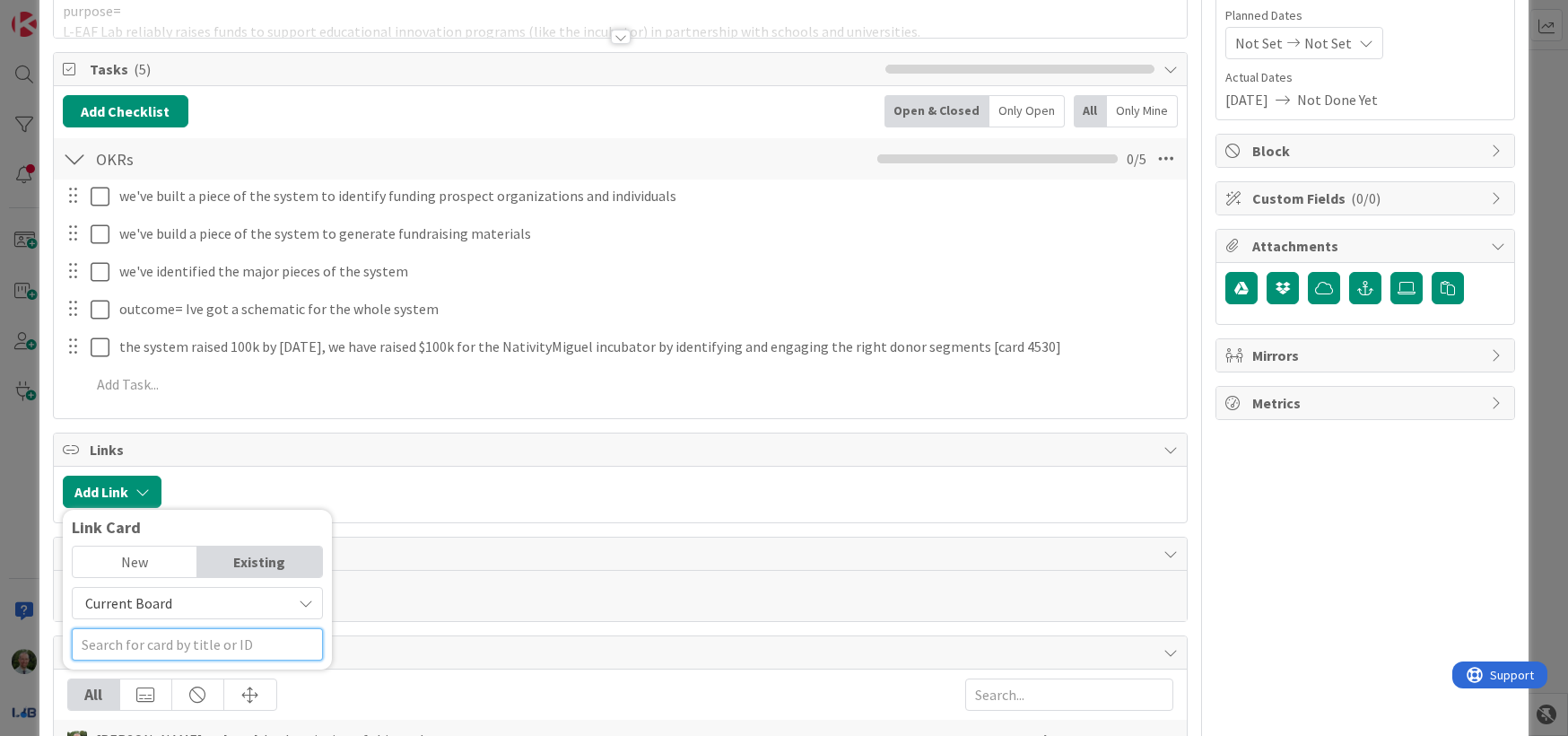
click at [135, 641] on input "text" at bounding box center [197, 644] width 251 height 32
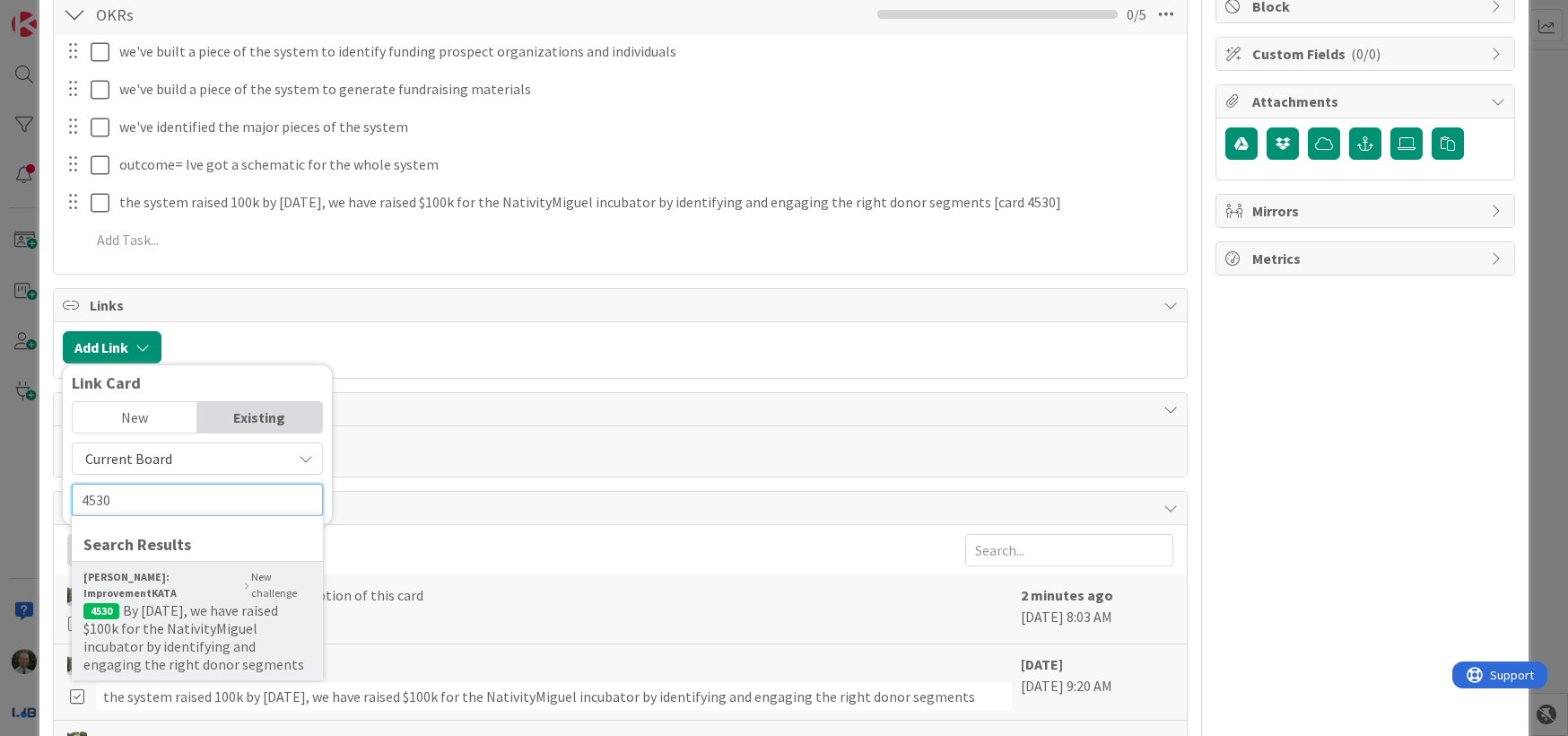
scroll to position [369, 0]
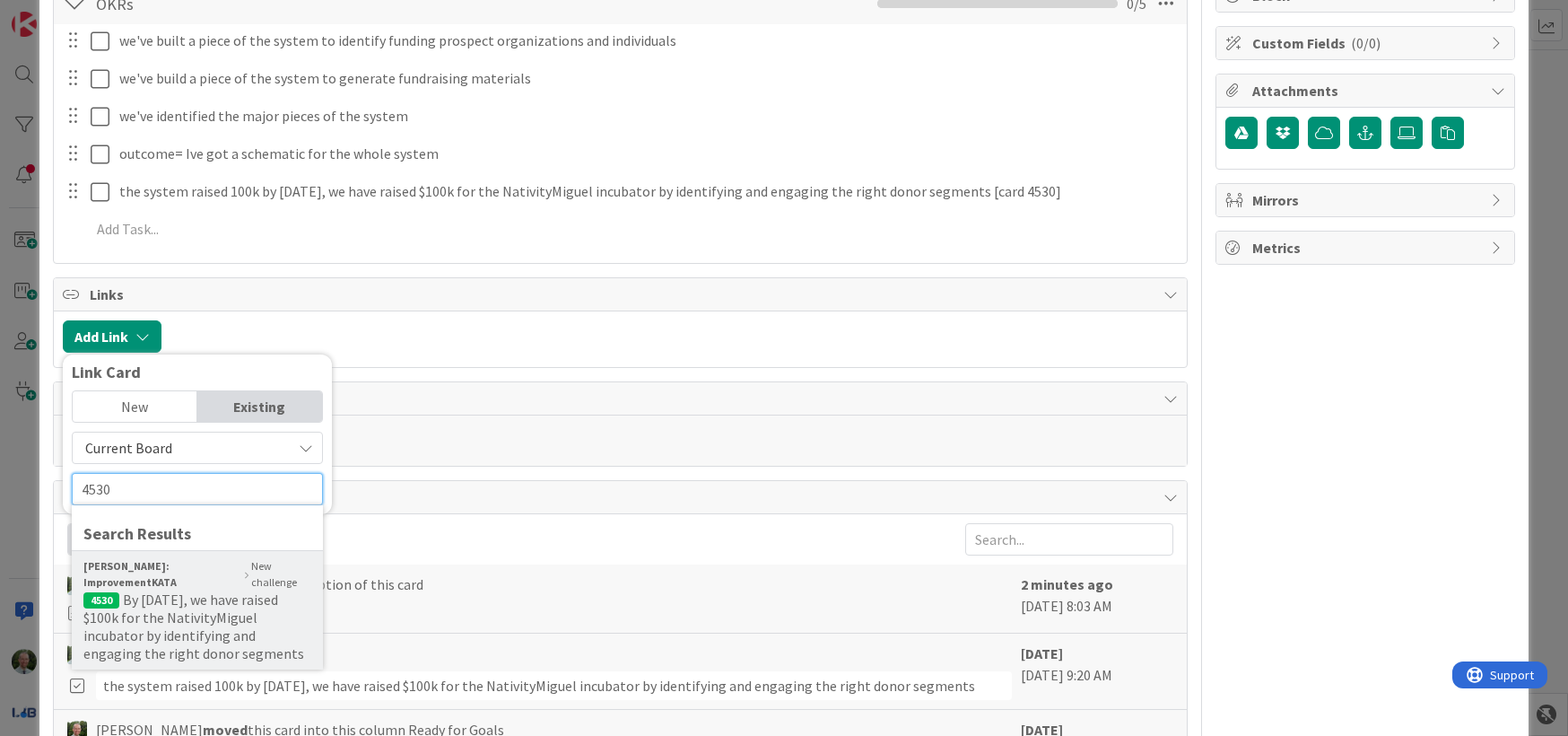
type input "4530"
click at [165, 598] on span "By [DATE], we have raised $100k for the NativityMiguel incubator by identifying…" at bounding box center [193, 626] width 221 height 72
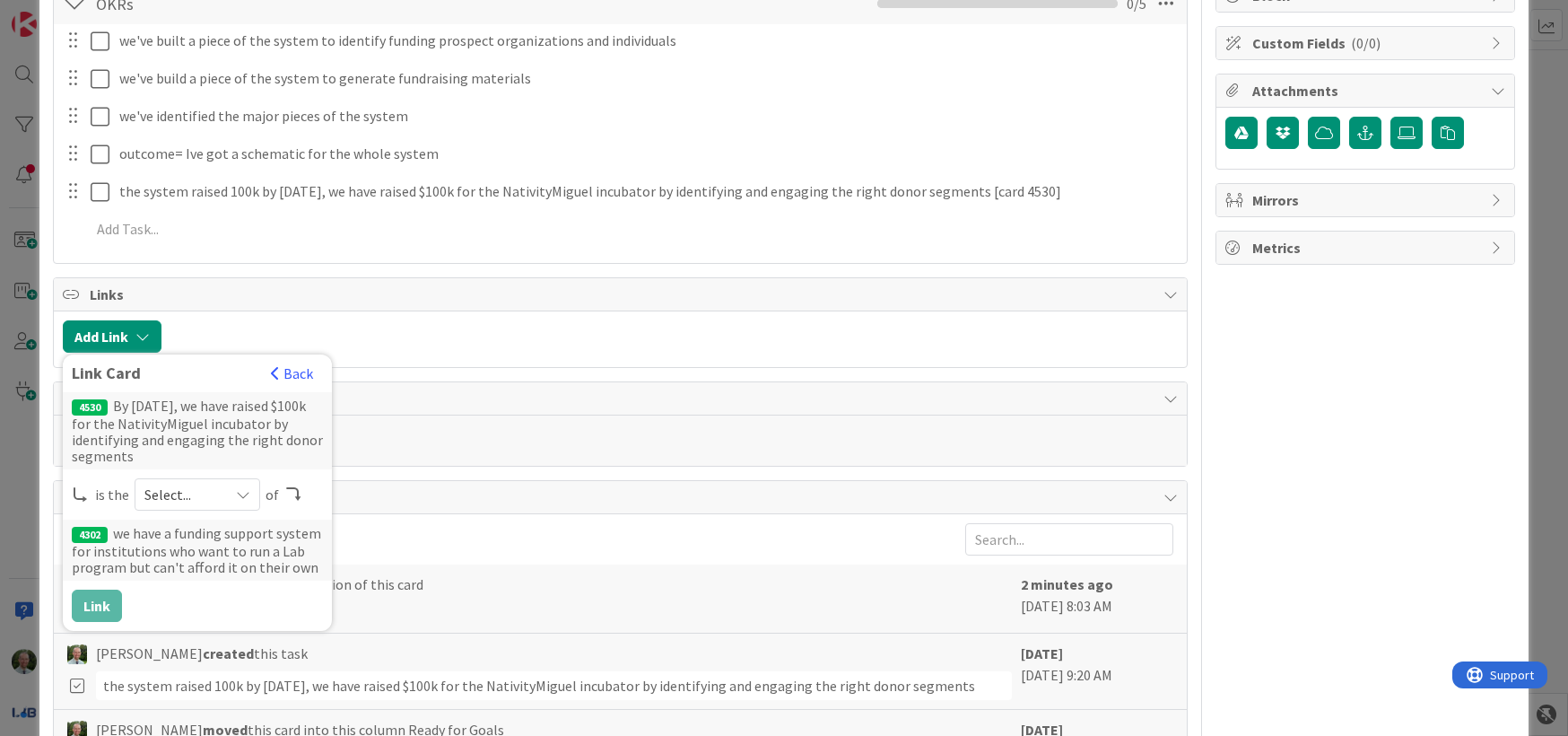
click at [187, 494] on span "Select..." at bounding box center [181, 494] width 75 height 25
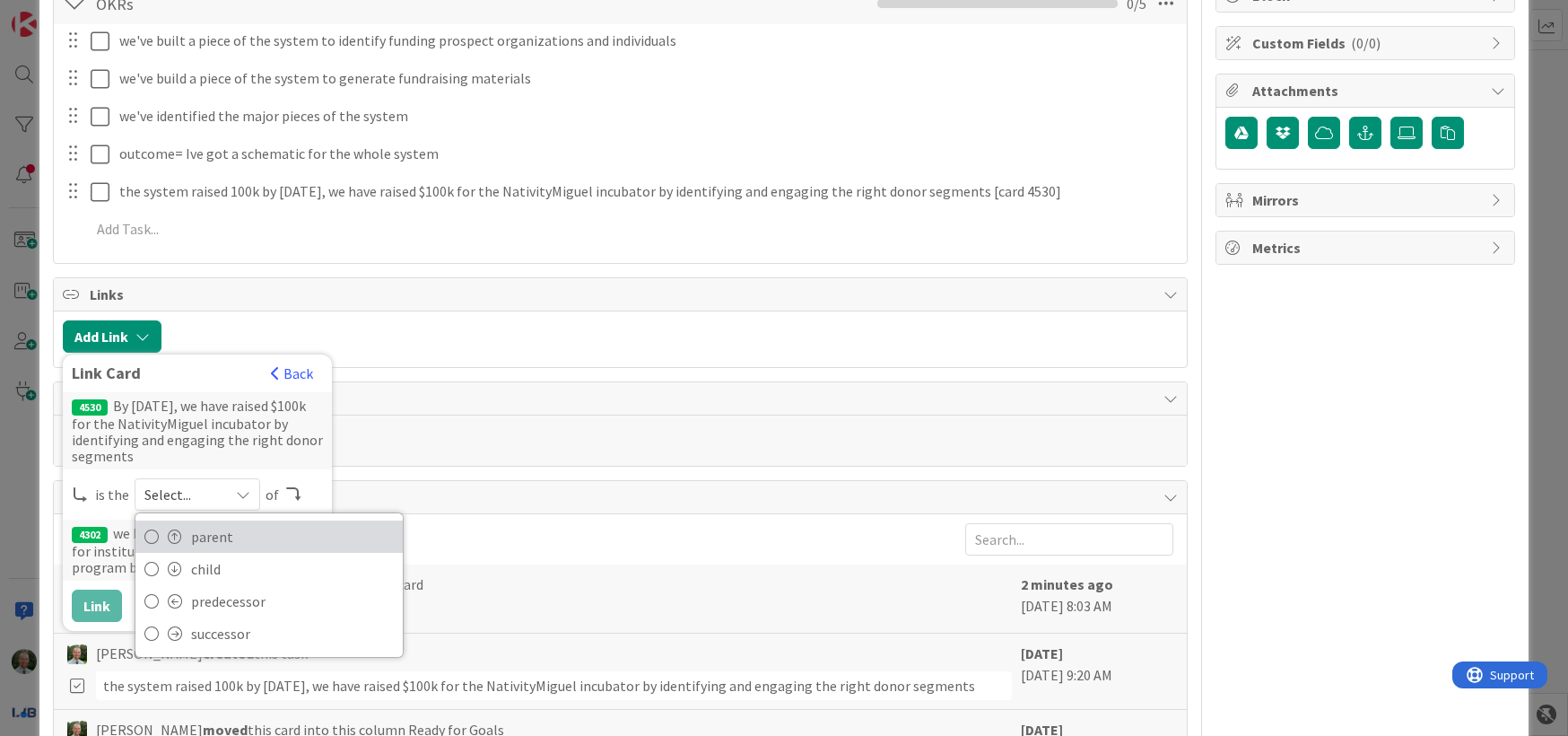
click at [202, 527] on span "parent" at bounding box center [292, 536] width 203 height 27
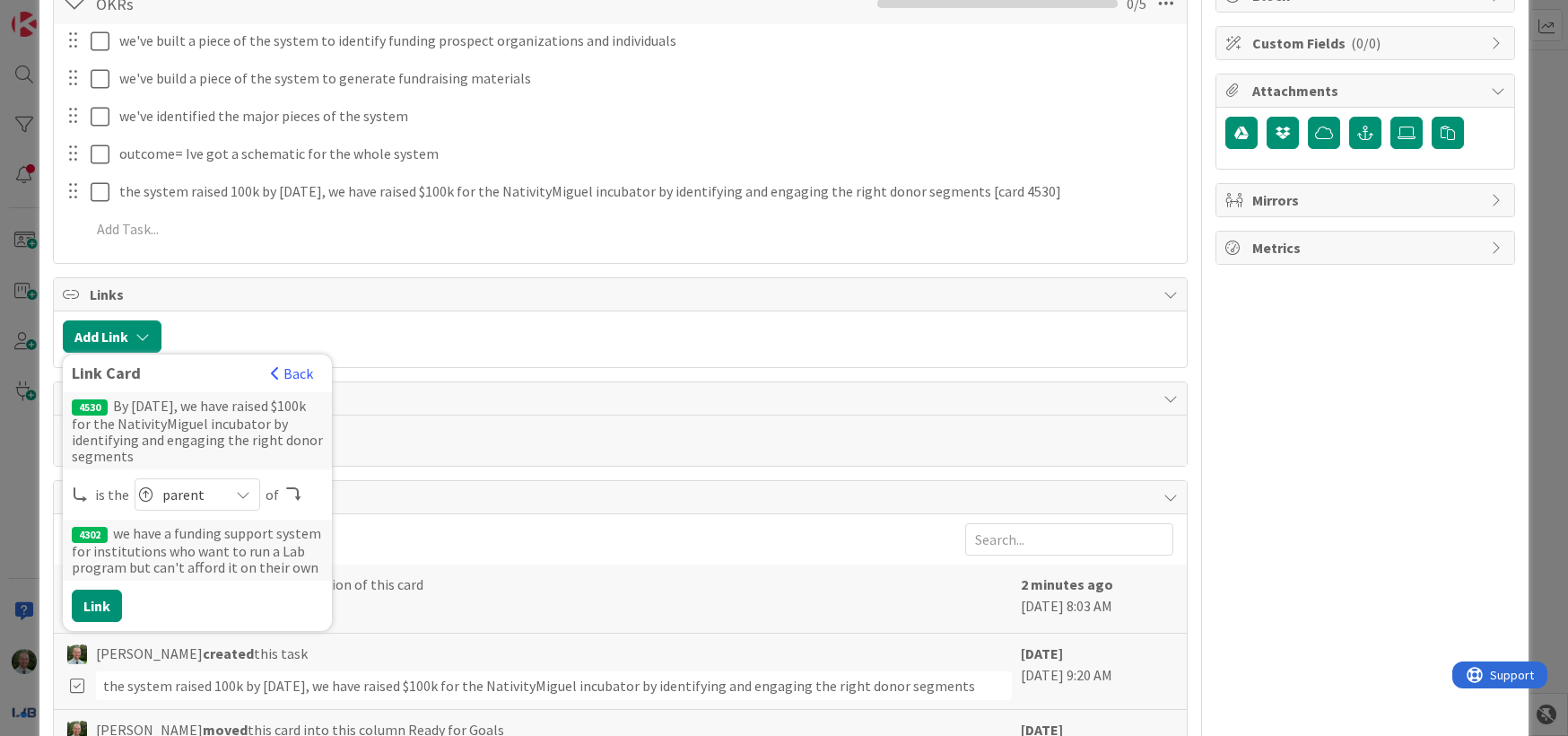
click at [205, 500] on span "parent" at bounding box center [190, 494] width 57 height 25
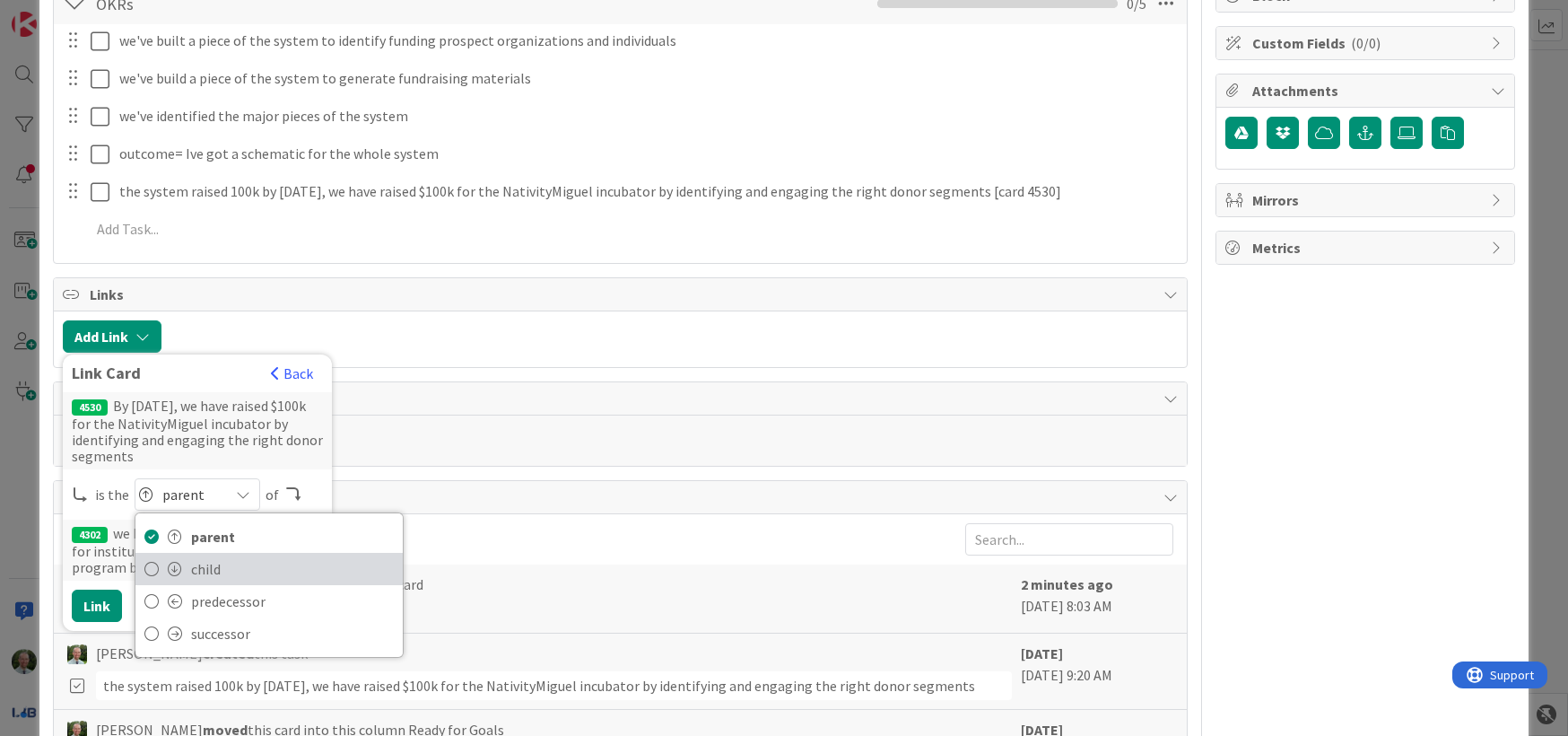
click at [192, 565] on span "child" at bounding box center [292, 568] width 203 height 27
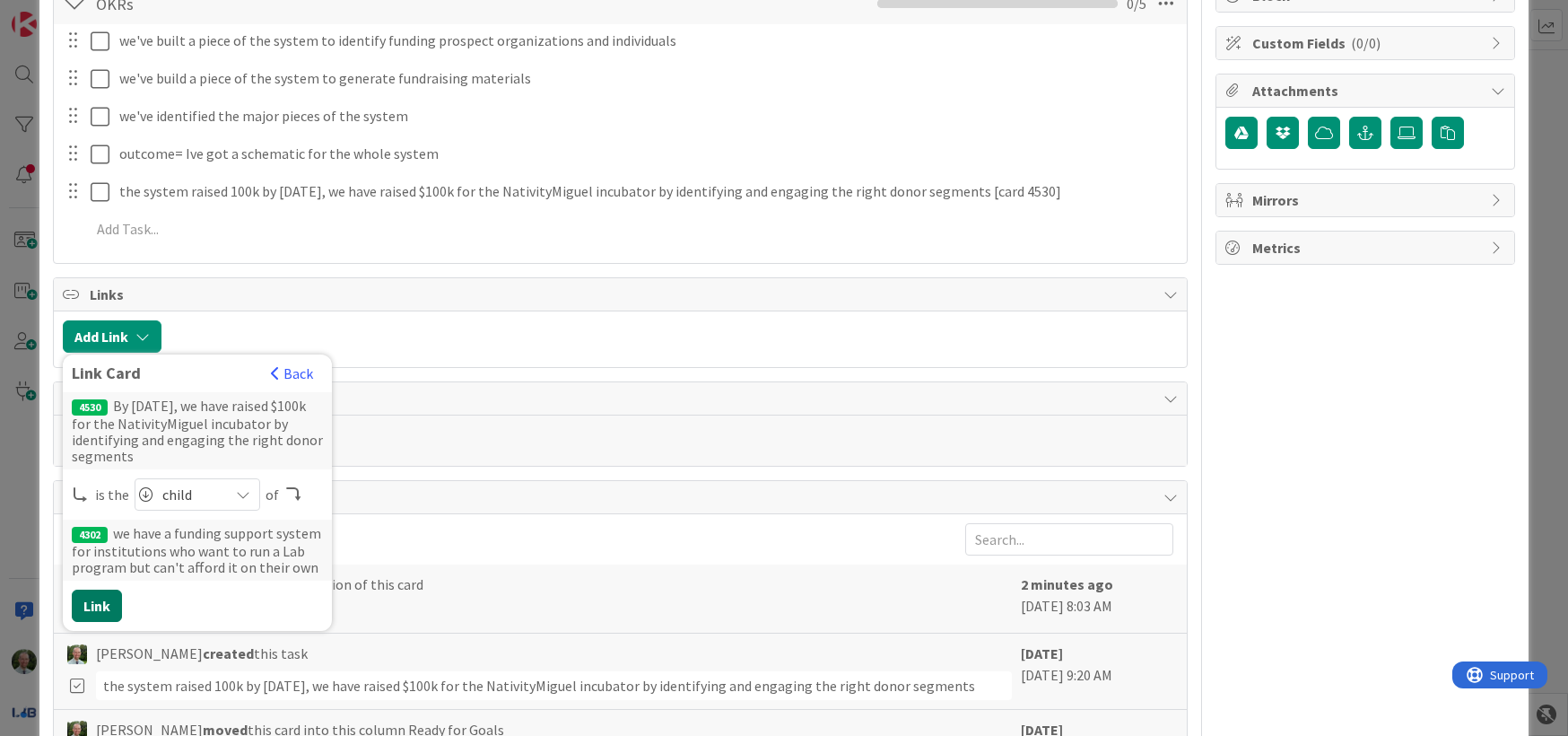
click at [80, 606] on button "Link" at bounding box center [97, 605] width 50 height 32
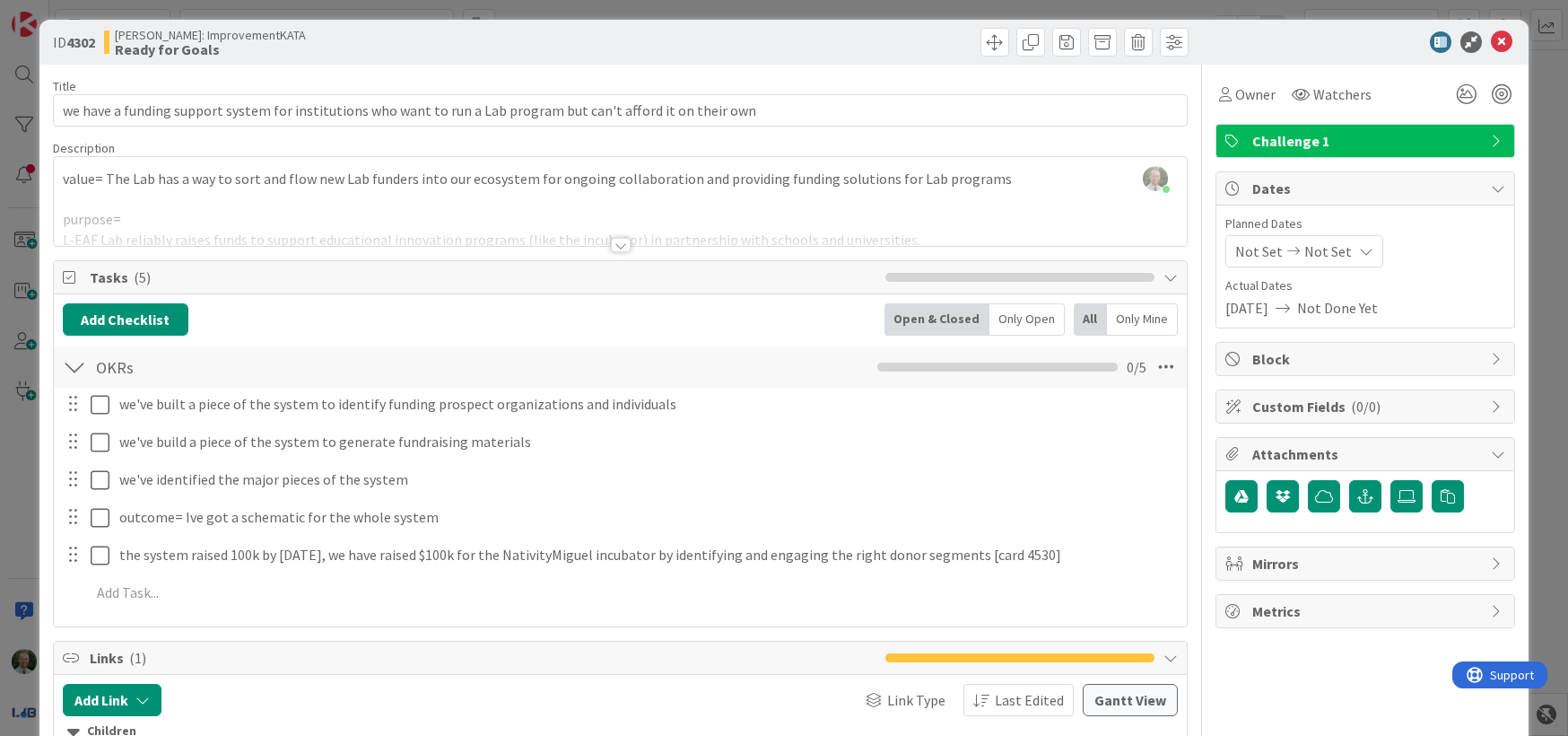
scroll to position [0, 0]
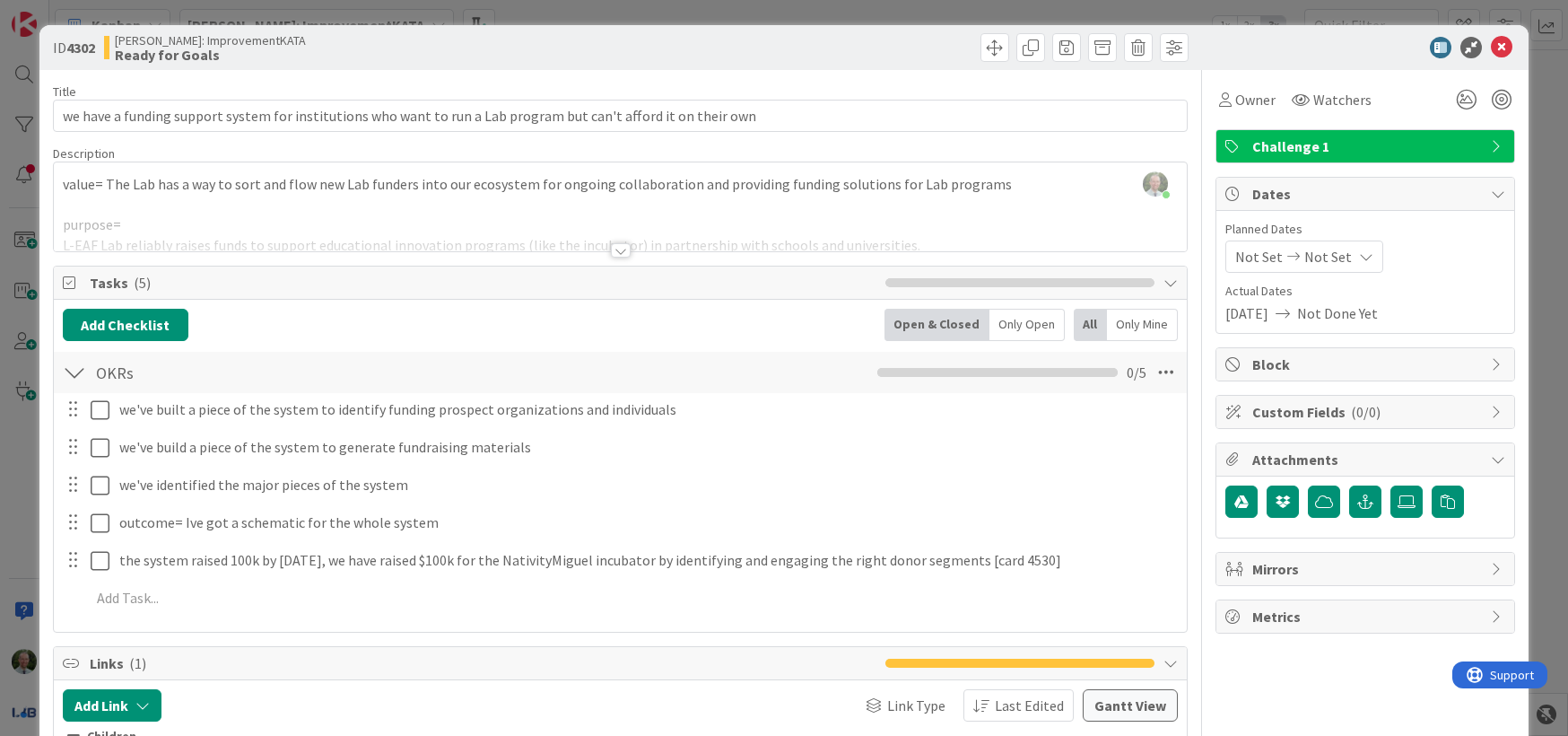
click at [265, 186] on div "[PERSON_NAME] just joined value= The Lab has a way to sort and flow new Lab fun…" at bounding box center [621, 206] width 1134 height 89
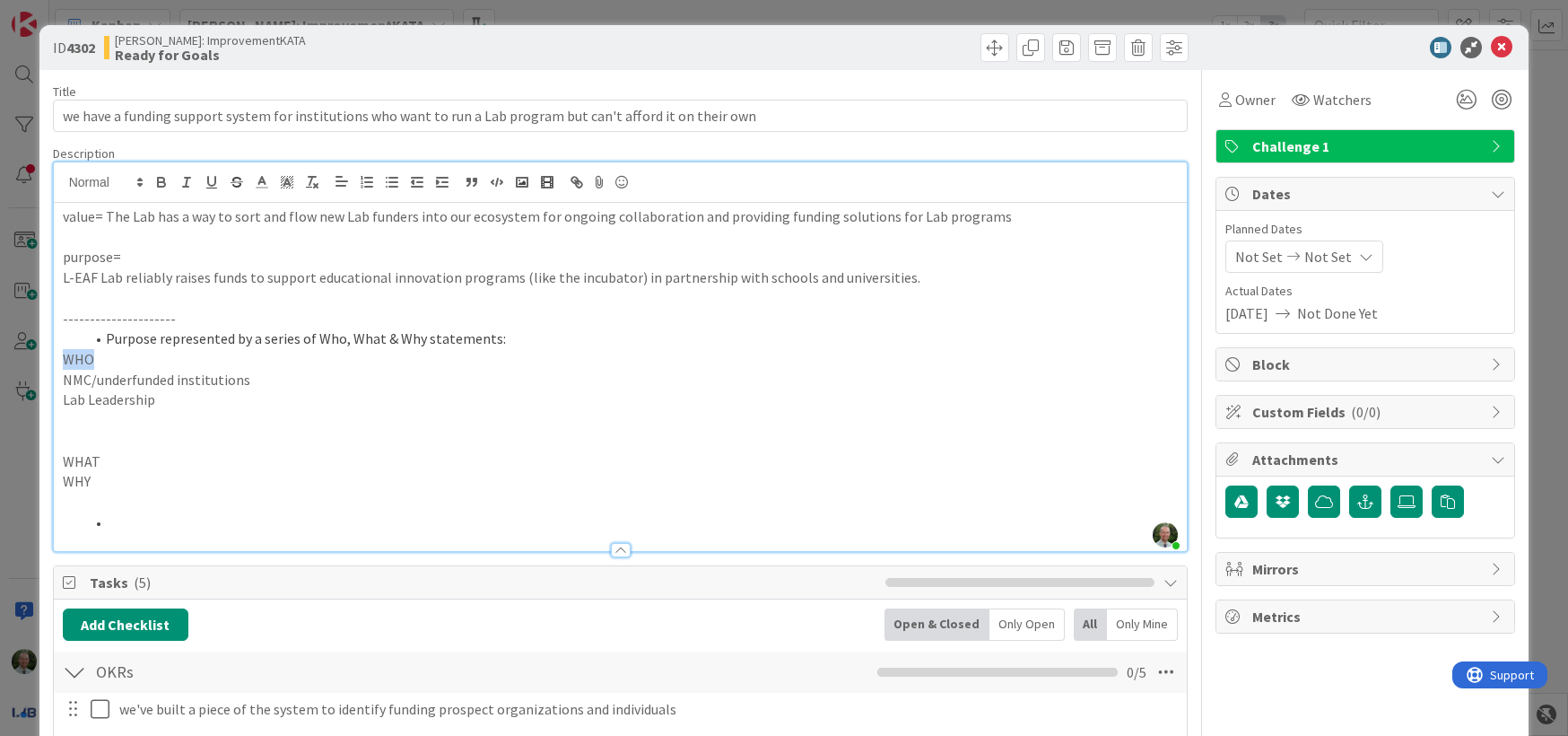
drag, startPoint x: 95, startPoint y: 358, endPoint x: 46, endPoint y: 359, distance: 49.3
drag, startPoint x: 100, startPoint y: 461, endPoint x: 62, endPoint y: 465, distance: 37.8
click at [63, 465] on p "WHAT" at bounding box center [621, 461] width 1116 height 21
drag, startPoint x: 95, startPoint y: 482, endPoint x: 58, endPoint y: 483, distance: 36.8
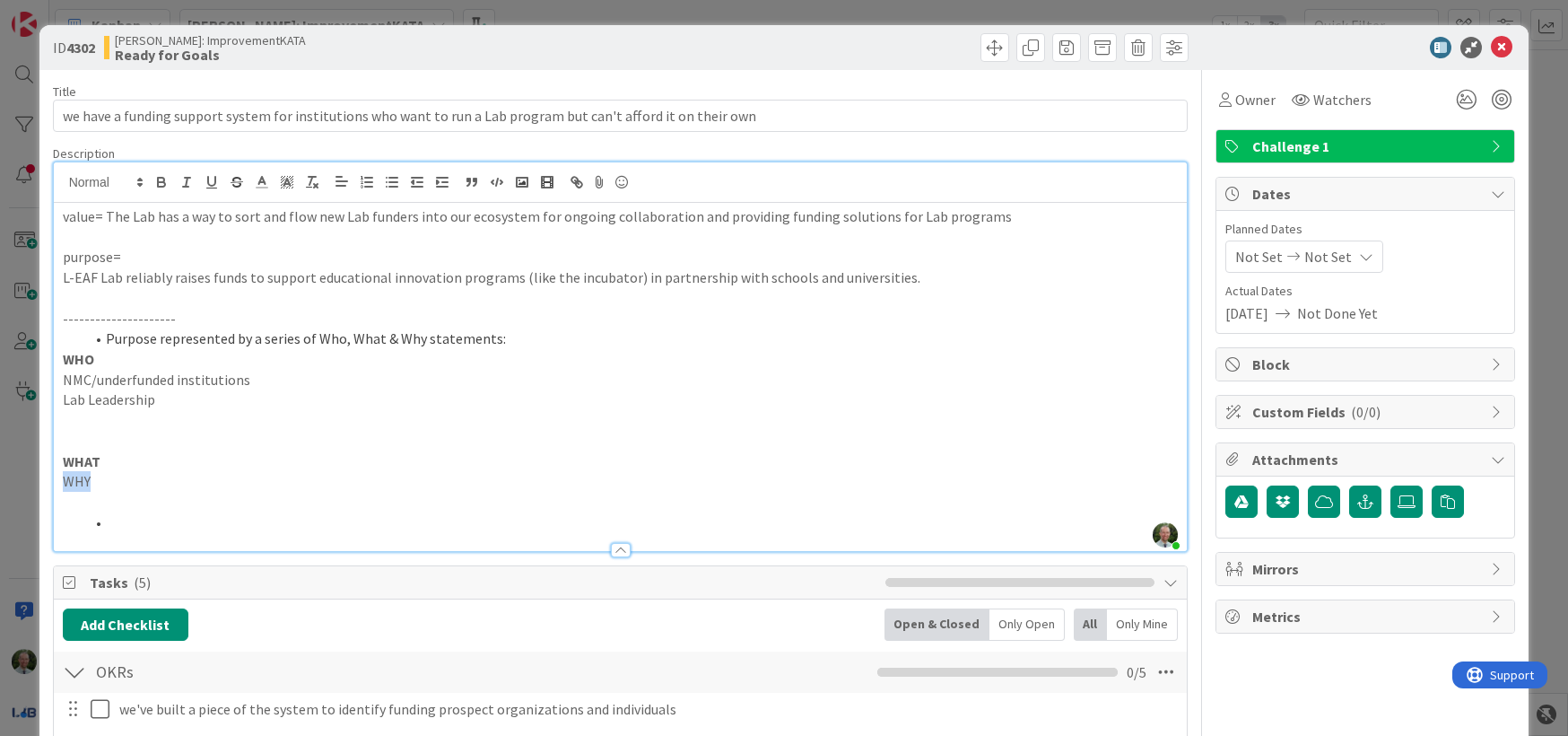
click at [59, 483] on div "value= The Lab has a way to sort and flow new Lab funders into our ecosystem fo…" at bounding box center [621, 377] width 1134 height 348
click at [103, 458] on p "WHAT" at bounding box center [621, 461] width 1116 height 21
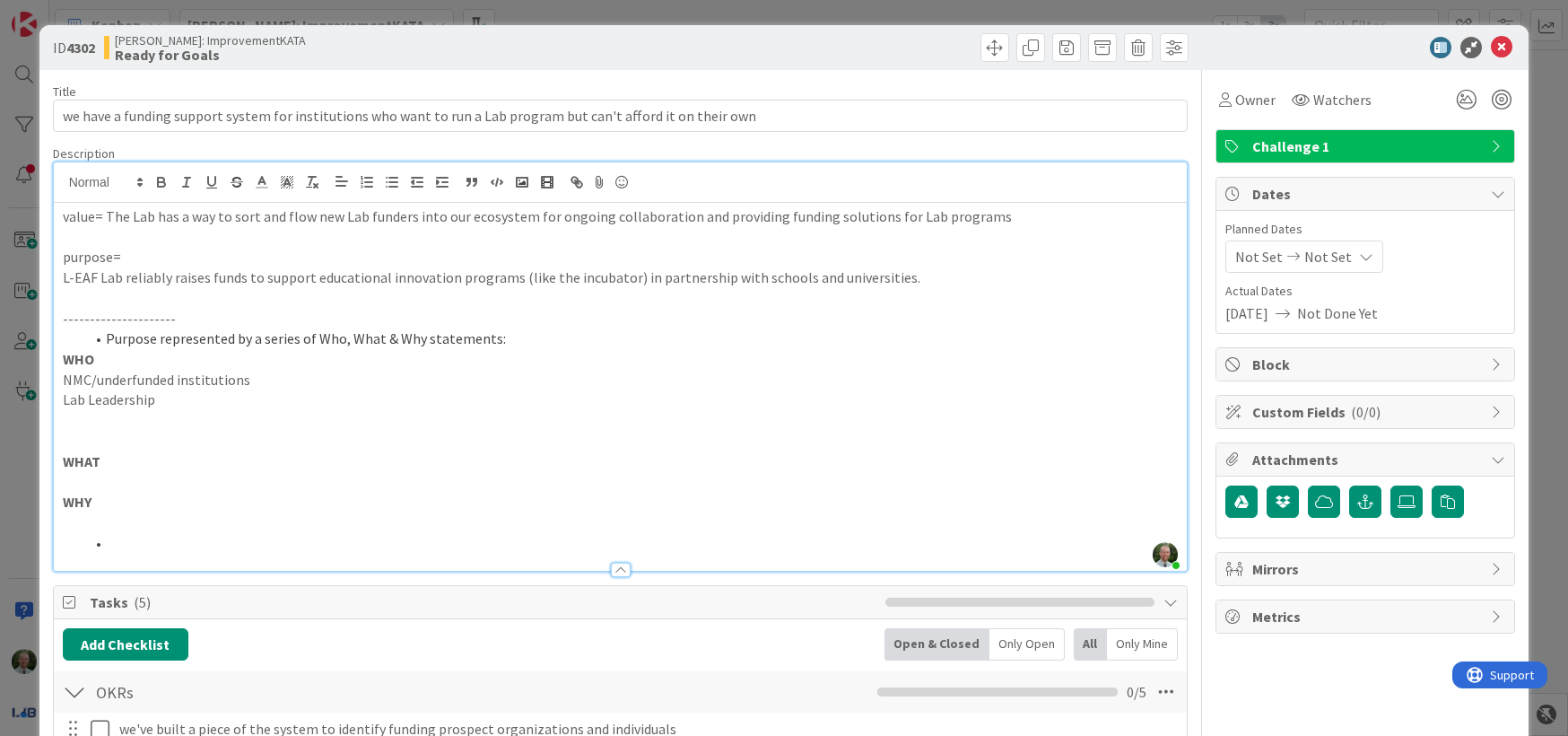
click at [98, 418] on p at bounding box center [621, 420] width 1116 height 21
click at [172, 336] on li "Purpose represented by a series of Who, What & Why statements:" at bounding box center [631, 338] width 1094 height 21
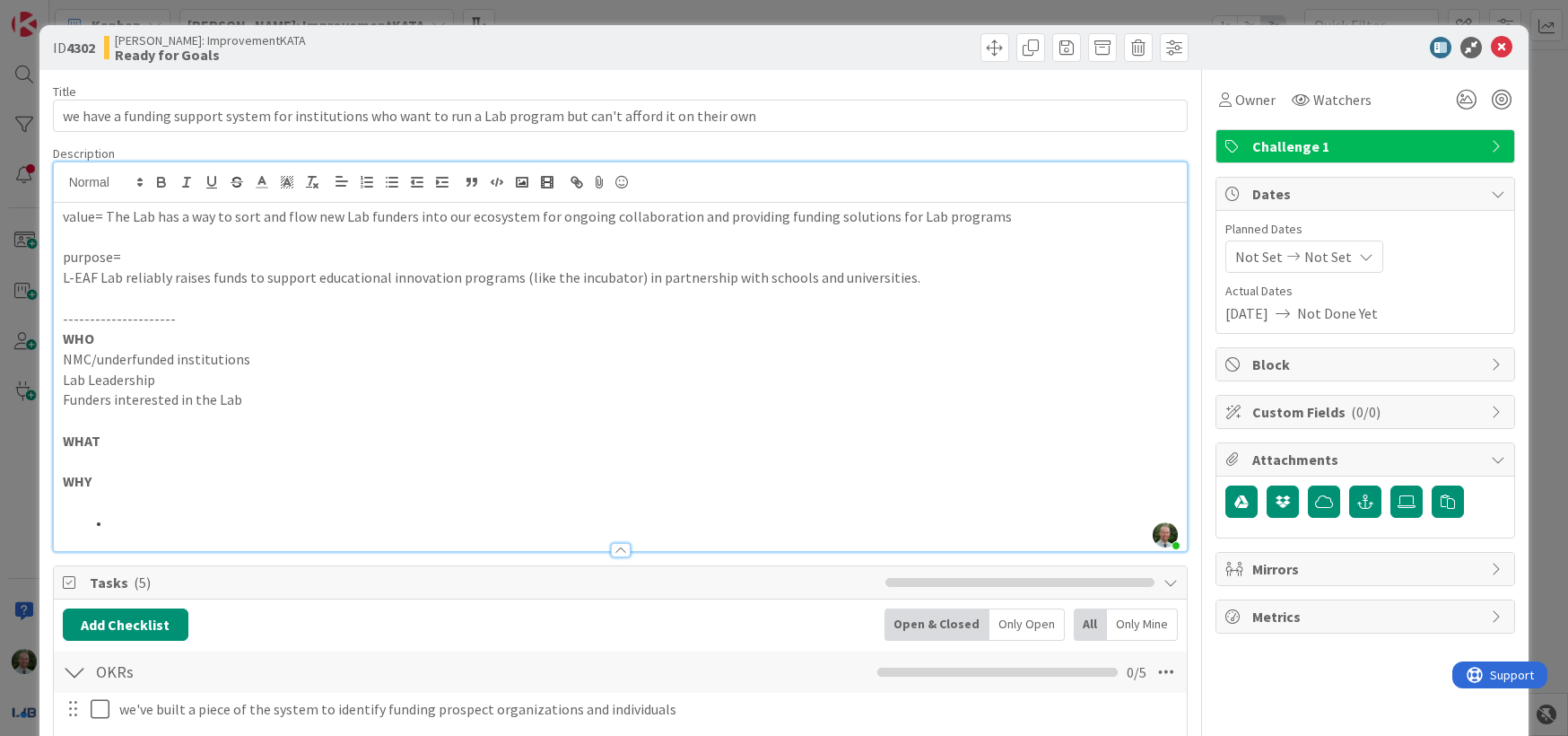
click at [257, 400] on p "Funders interested in the Lab" at bounding box center [621, 399] width 1116 height 21
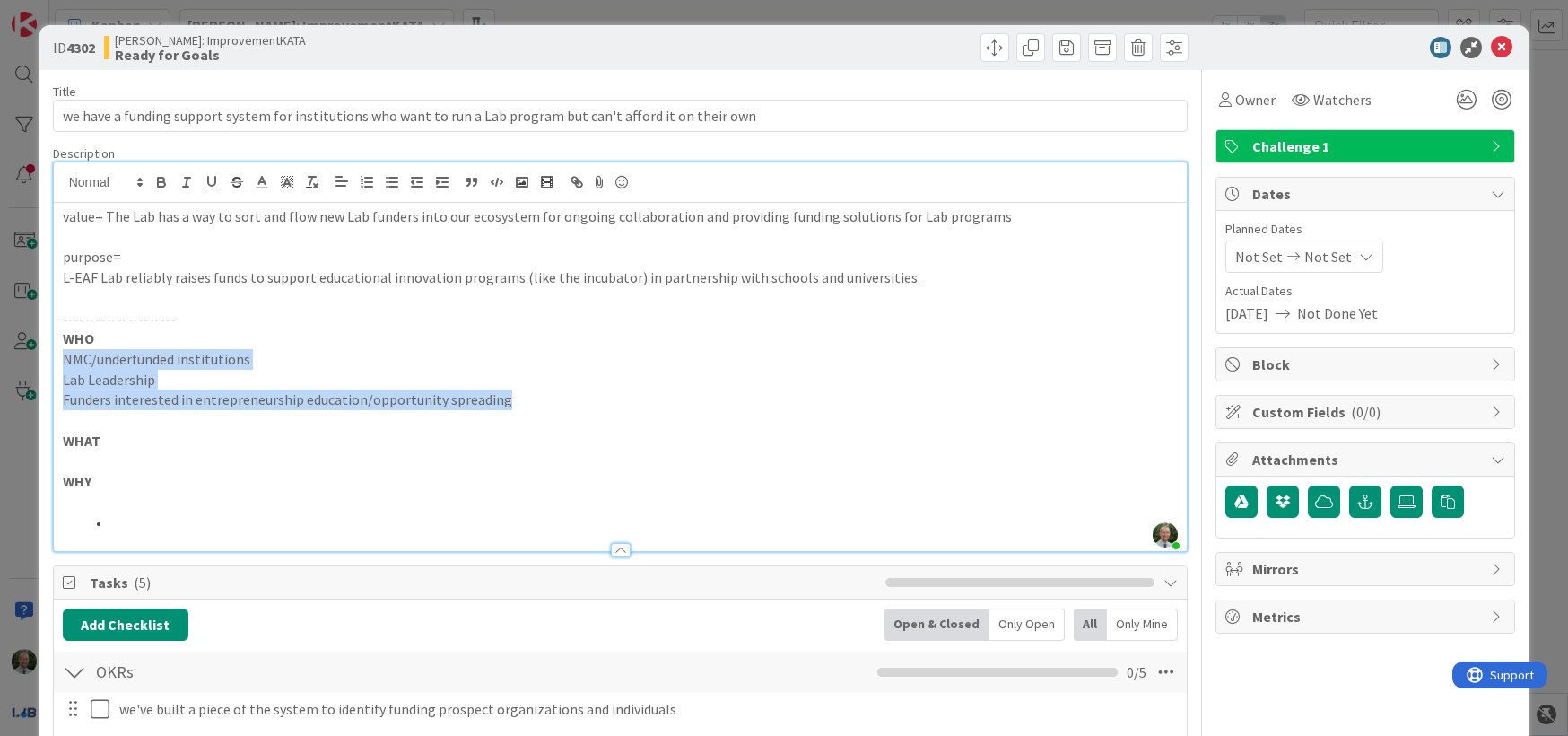
drag, startPoint x: 531, startPoint y: 398, endPoint x: 39, endPoint y: 352, distance: 494.7
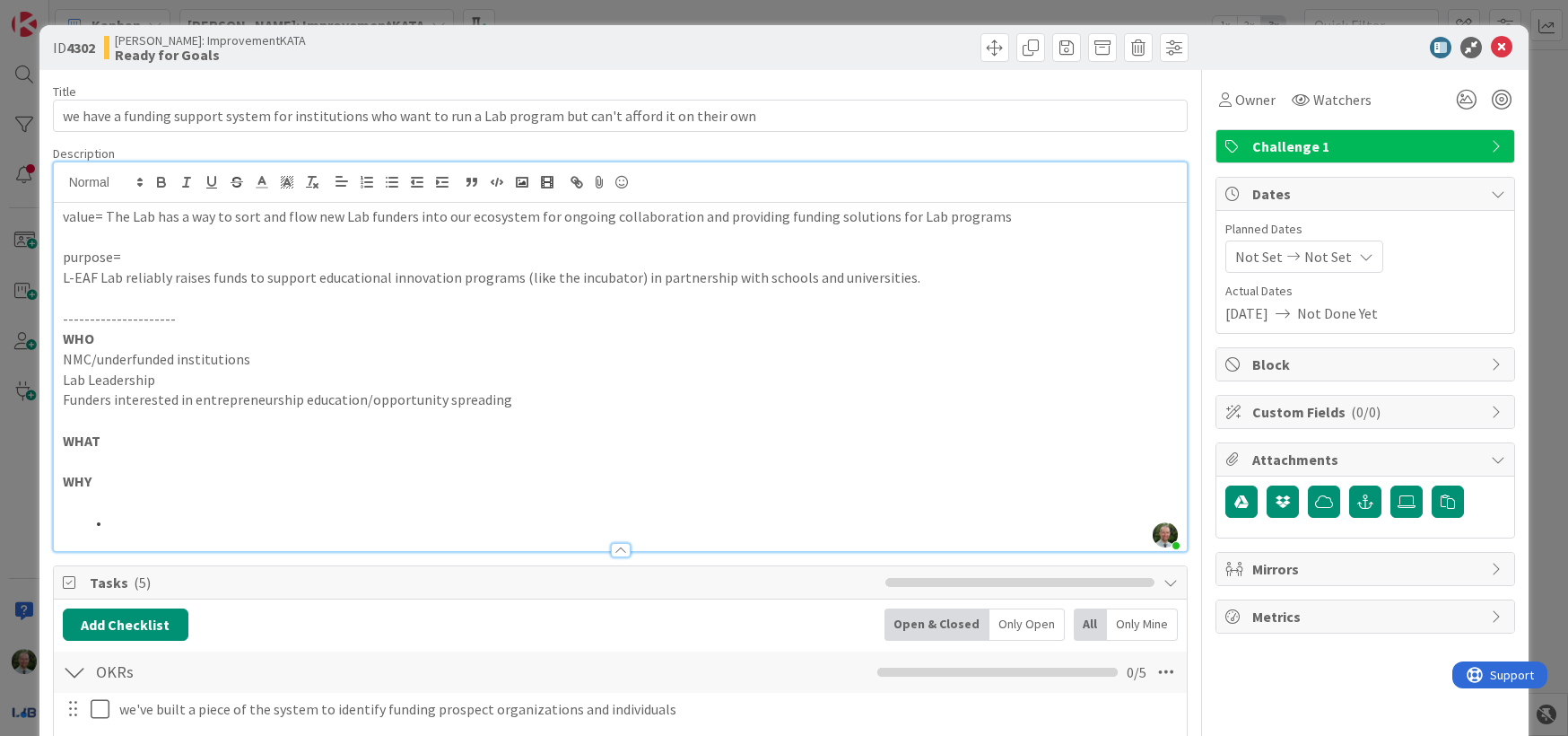
click at [117, 524] on li at bounding box center [631, 522] width 1094 height 21
click at [524, 400] on p "Funders interested in entrepreneurship education/opportunity spreading" at bounding box center [621, 399] width 1116 height 21
click at [292, 405] on p "Funders interested in entrepreneurship education/opportunity spreading" at bounding box center [621, 399] width 1116 height 21
click at [614, 398] on p "Funders interested in entrepreneurship-pitch contest education/opportunity spre…" at bounding box center [621, 399] width 1116 height 21
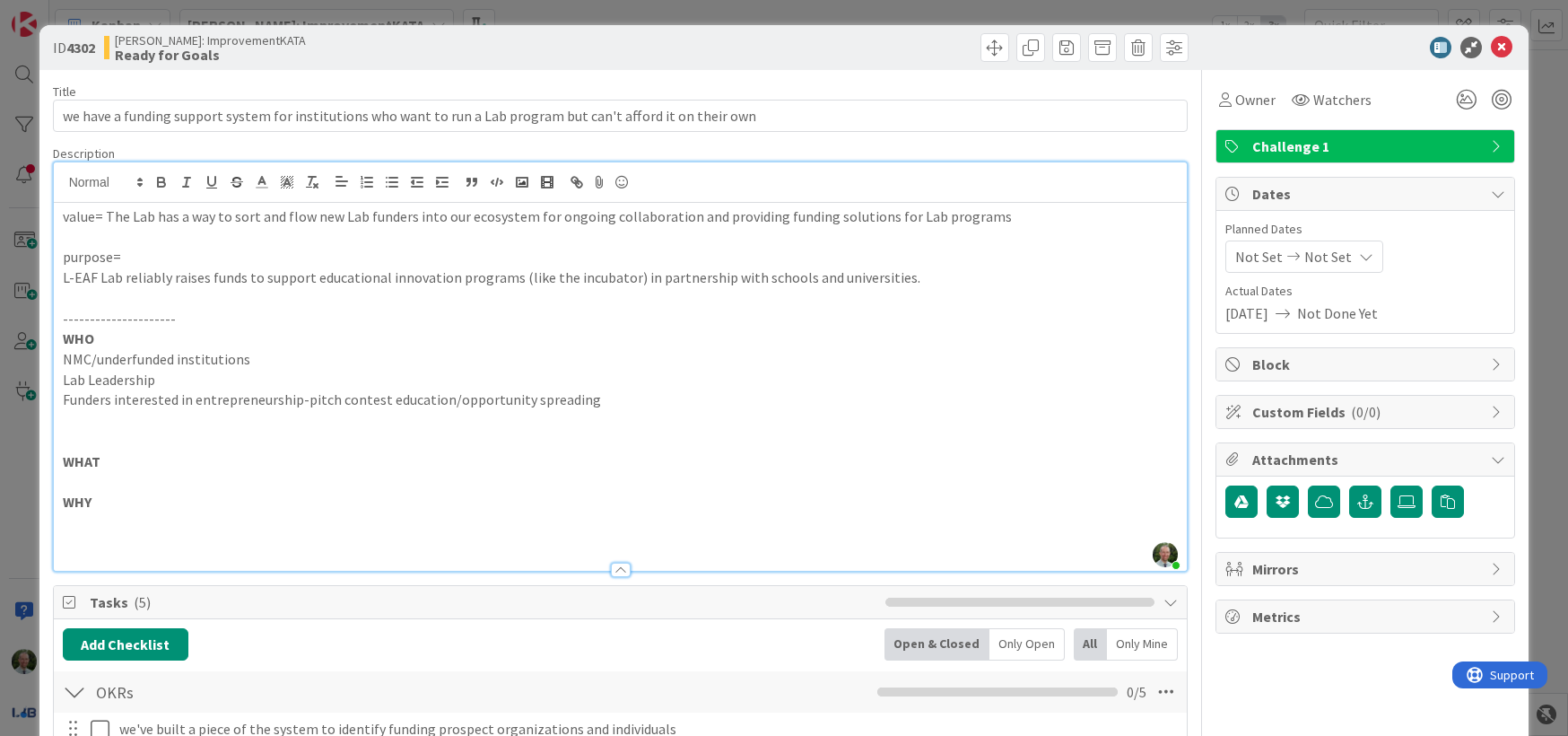
click at [269, 356] on p "NMC/underfunded institutions" at bounding box center [621, 359] width 1116 height 21
click at [94, 360] on p "NMC/underfunded institutions interested in spreading" at bounding box center [621, 359] width 1116 height 21
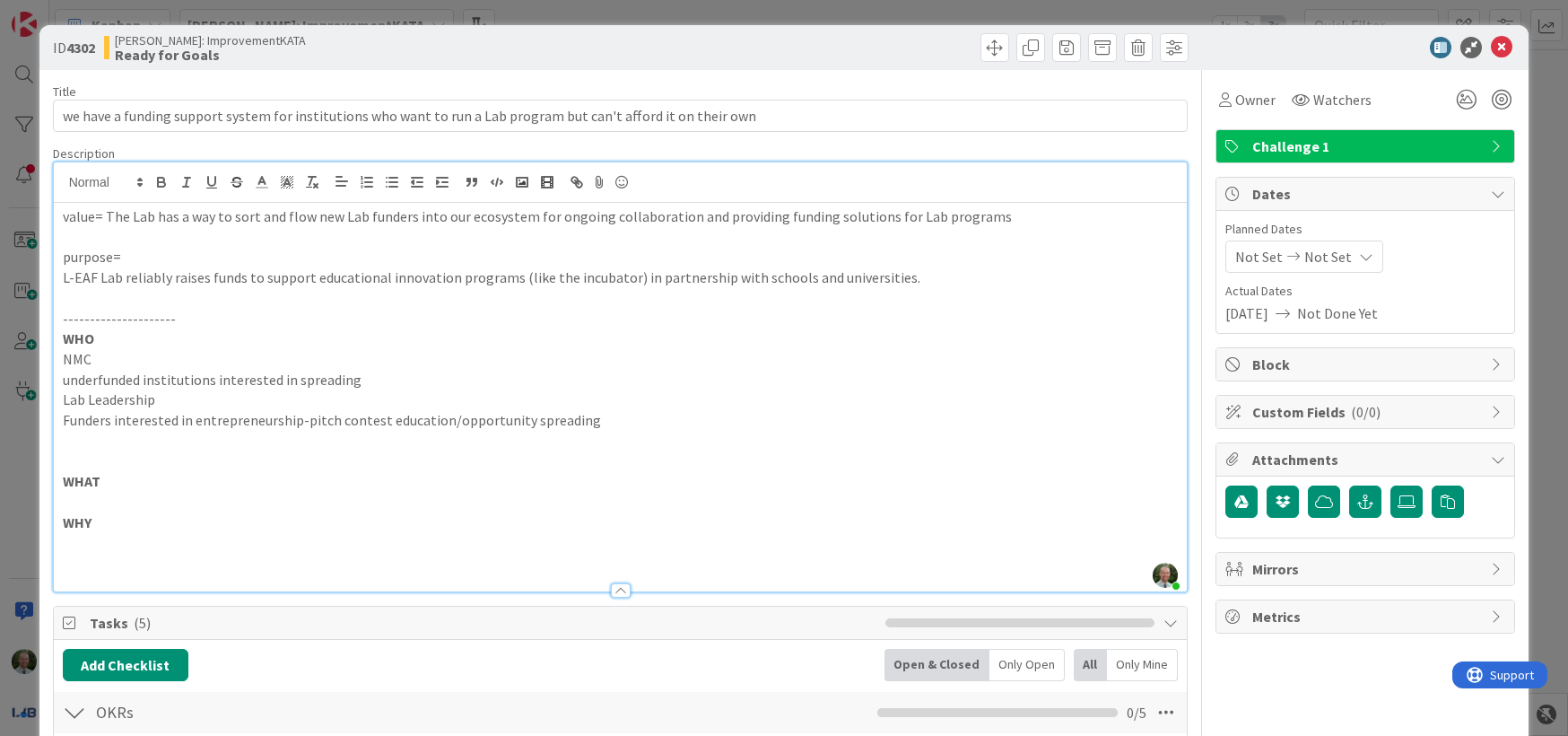
click at [398, 382] on p "underfunded institutions interested in spreading" at bounding box center [621, 380] width 1116 height 21
click at [69, 383] on p "underfunded institutions interested in spreading" at bounding box center [621, 380] width 1116 height 21
drag, startPoint x: 215, startPoint y: 382, endPoint x: 56, endPoint y: 386, distance: 159.7
click at [56, 386] on div "value= The Lab has a way to sort and flow new Lab funders into our ecosystem fo…" at bounding box center [621, 397] width 1134 height 388
click at [270, 378] on p "Schools interested in spreading" at bounding box center [621, 380] width 1116 height 21
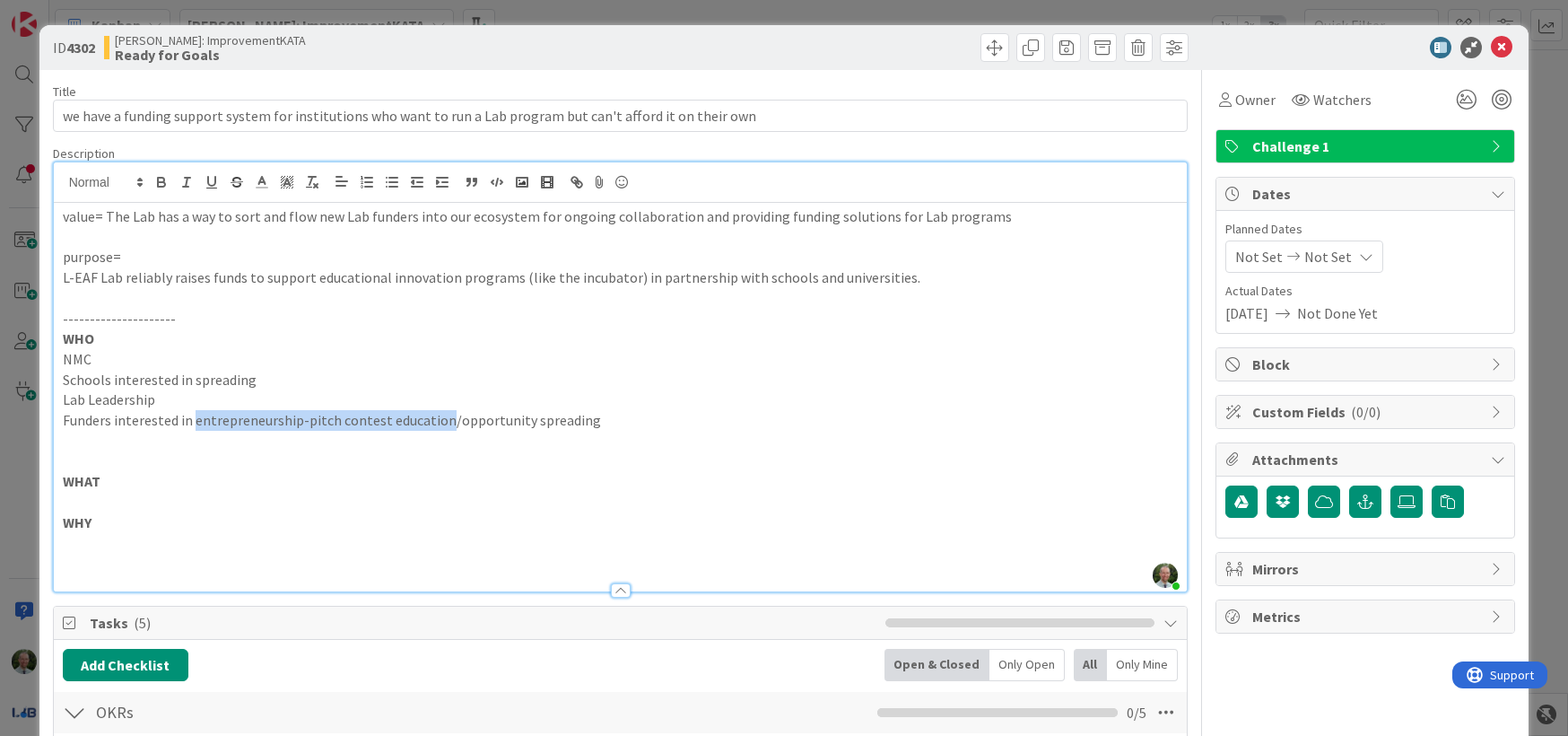
drag, startPoint x: 191, startPoint y: 421, endPoint x: 440, endPoint y: 429, distance: 248.6
click at [440, 429] on p "Funders interested in entrepreneurship-pitch contest education/opportunity spre…" at bounding box center [621, 420] width 1116 height 21
copy p "entrepreneurship-pitch contest education"
click at [257, 382] on p "Schools interested in spreading" at bounding box center [621, 380] width 1116 height 21
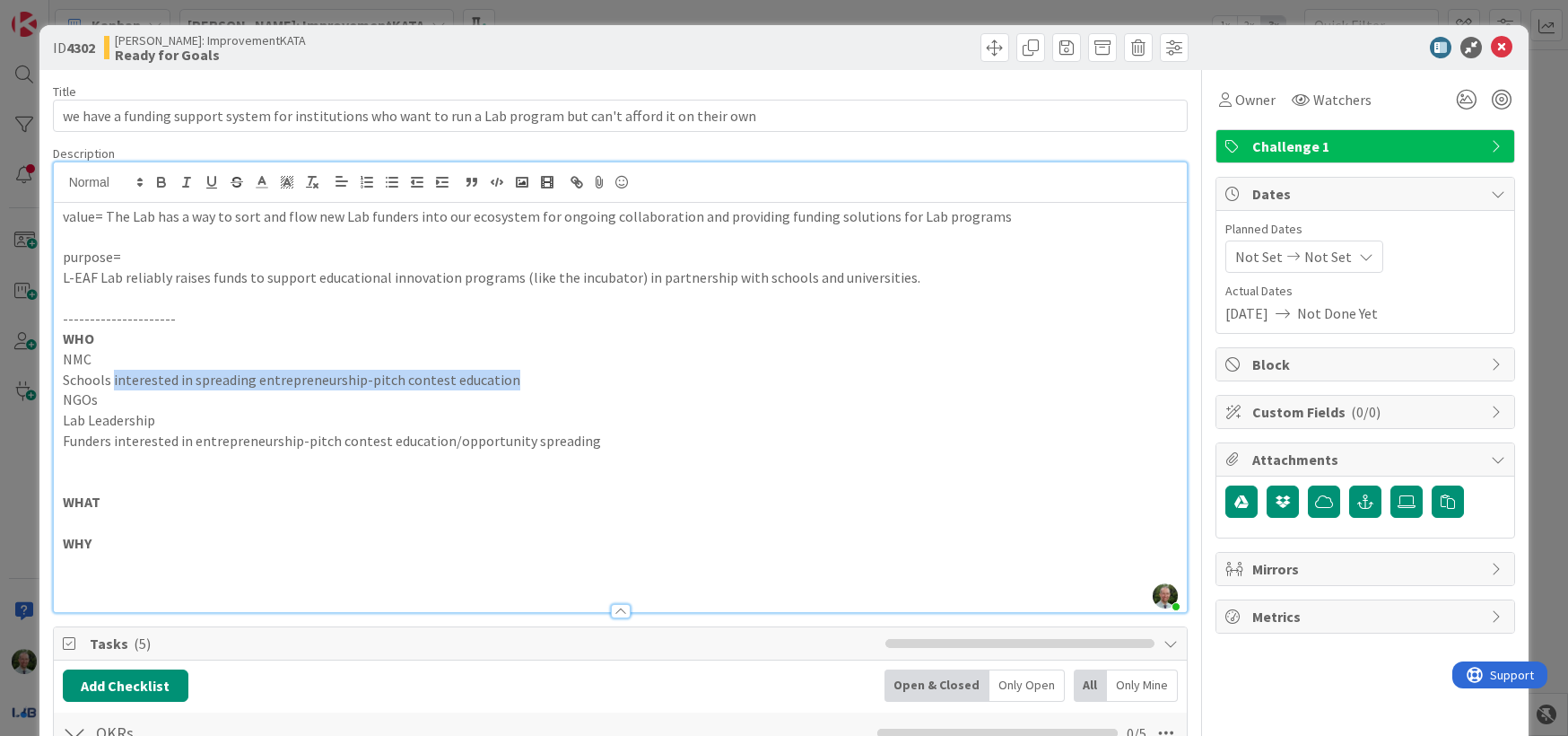
drag, startPoint x: 111, startPoint y: 382, endPoint x: 580, endPoint y: 384, distance: 469.2
click at [580, 384] on p "Schools interested in spreading entrepreneurship-pitch contest education" at bounding box center [621, 380] width 1116 height 21
copy p "interested in spreading entrepreneurship-pitch contest education"
click at [126, 406] on p "NGOs" at bounding box center [621, 399] width 1116 height 21
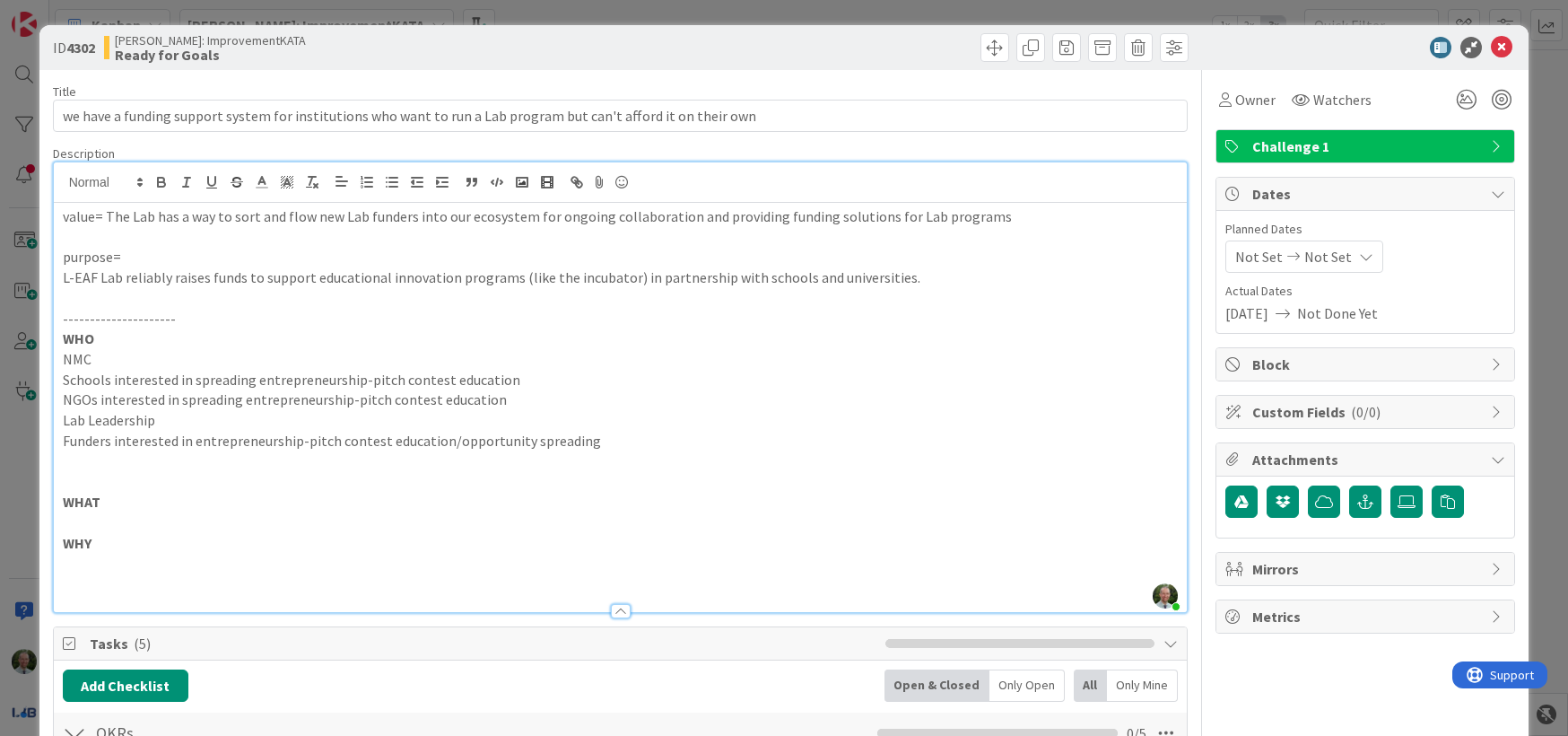
click at [144, 467] on p at bounding box center [621, 461] width 1116 height 21
click at [83, 519] on p at bounding box center [621, 522] width 1116 height 21
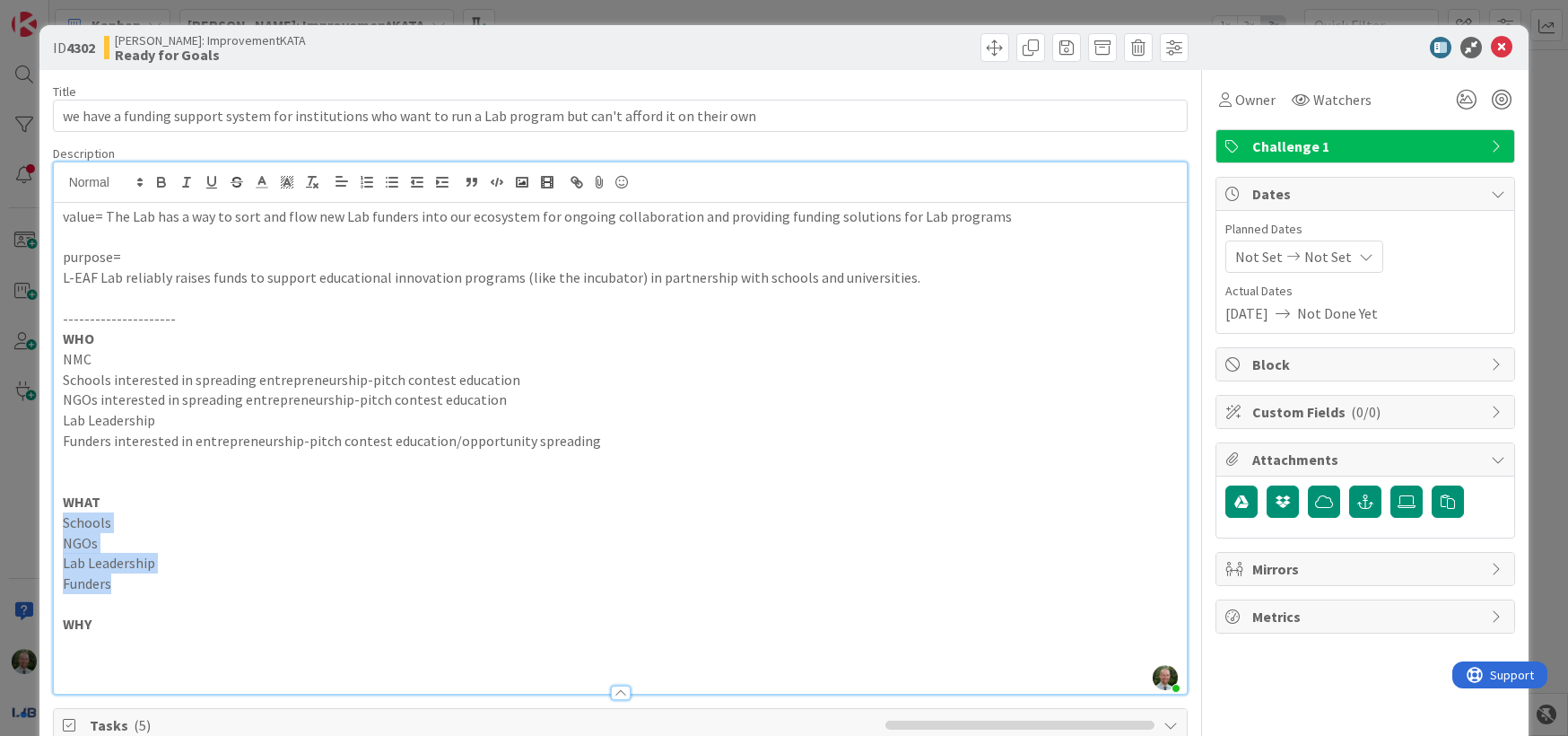
drag, startPoint x: 119, startPoint y: 587, endPoint x: 47, endPoint y: 529, distance: 92.6
copy div "Schools NGOs Lab Leadership Funders"
click at [79, 649] on p at bounding box center [621, 644] width 1116 height 21
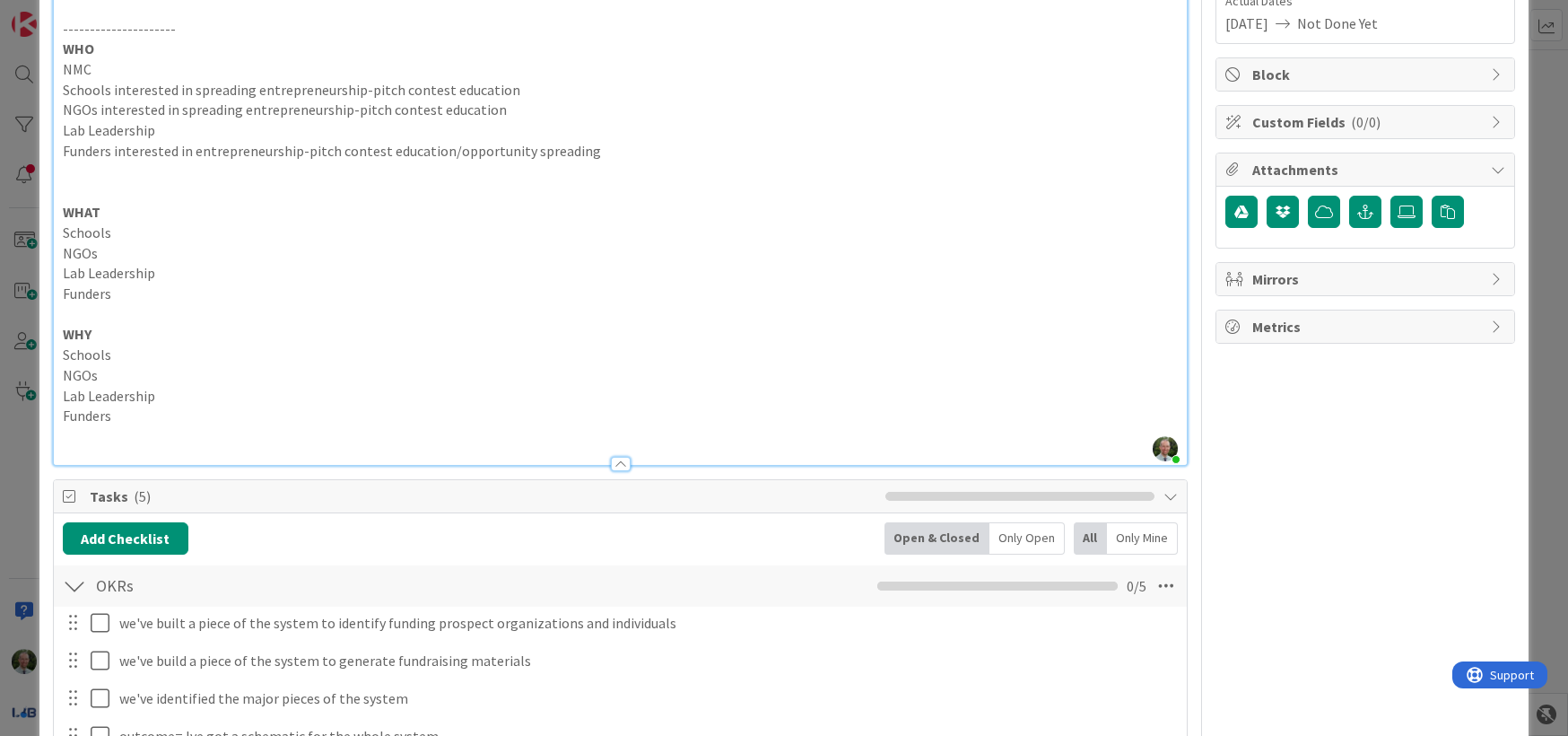
scroll to position [289, 0]
click at [121, 231] on p "Schools" at bounding box center [621, 233] width 1116 height 21
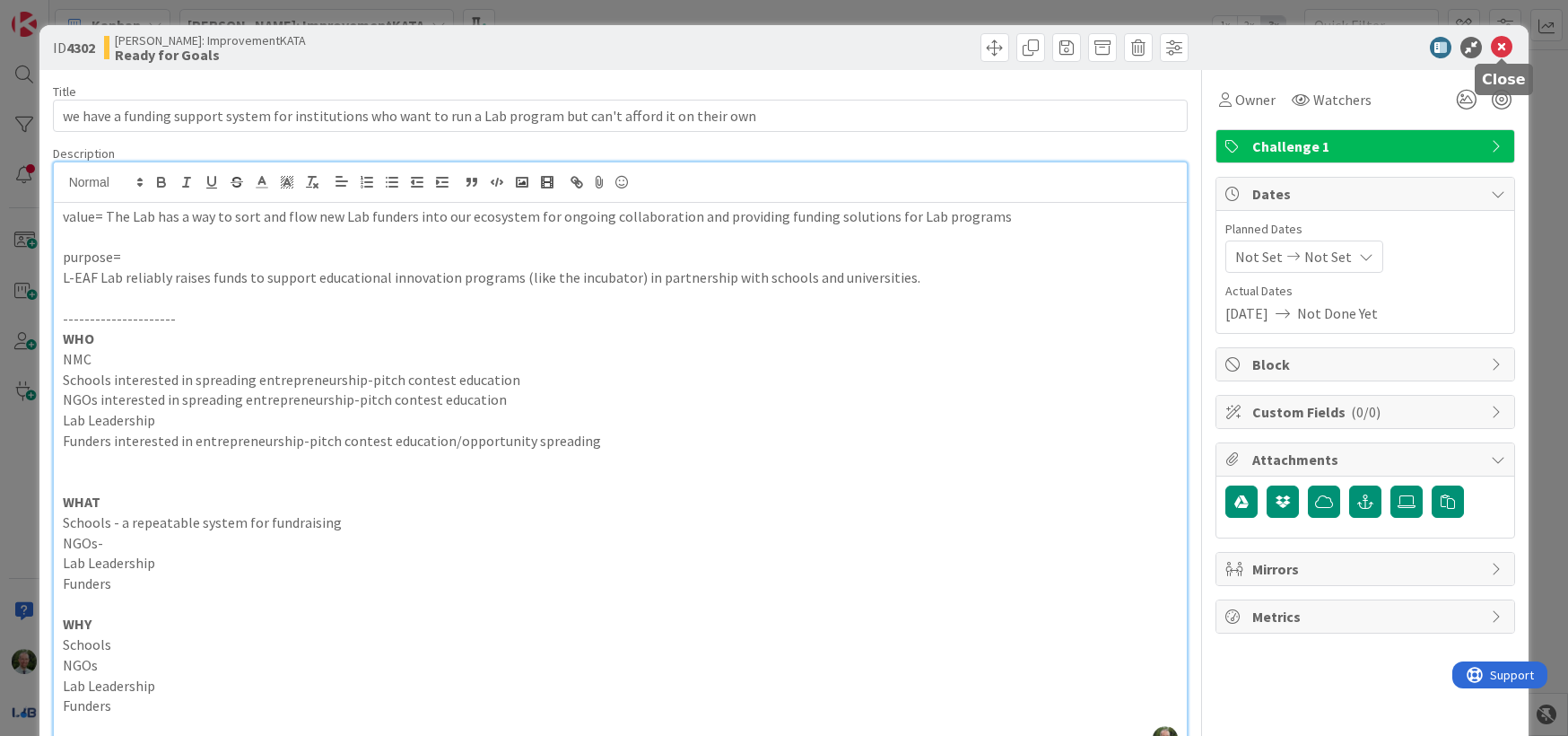
click at [1498, 49] on icon at bounding box center [1502, 48] width 22 height 22
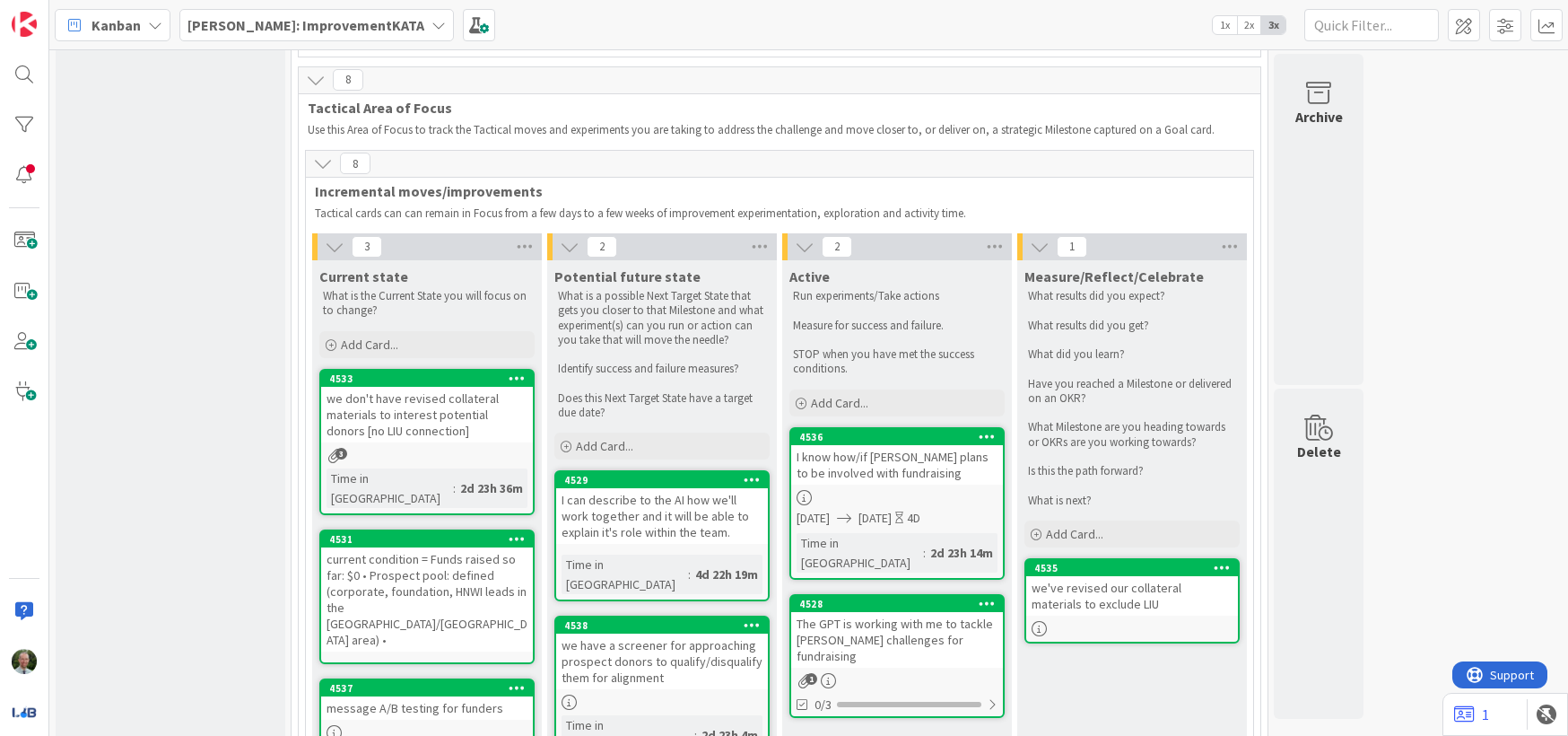
click at [415, 547] on div "current condition = Funds raised so far: $0 • Prospect pool: defined (corporate…" at bounding box center [427, 599] width 212 height 104
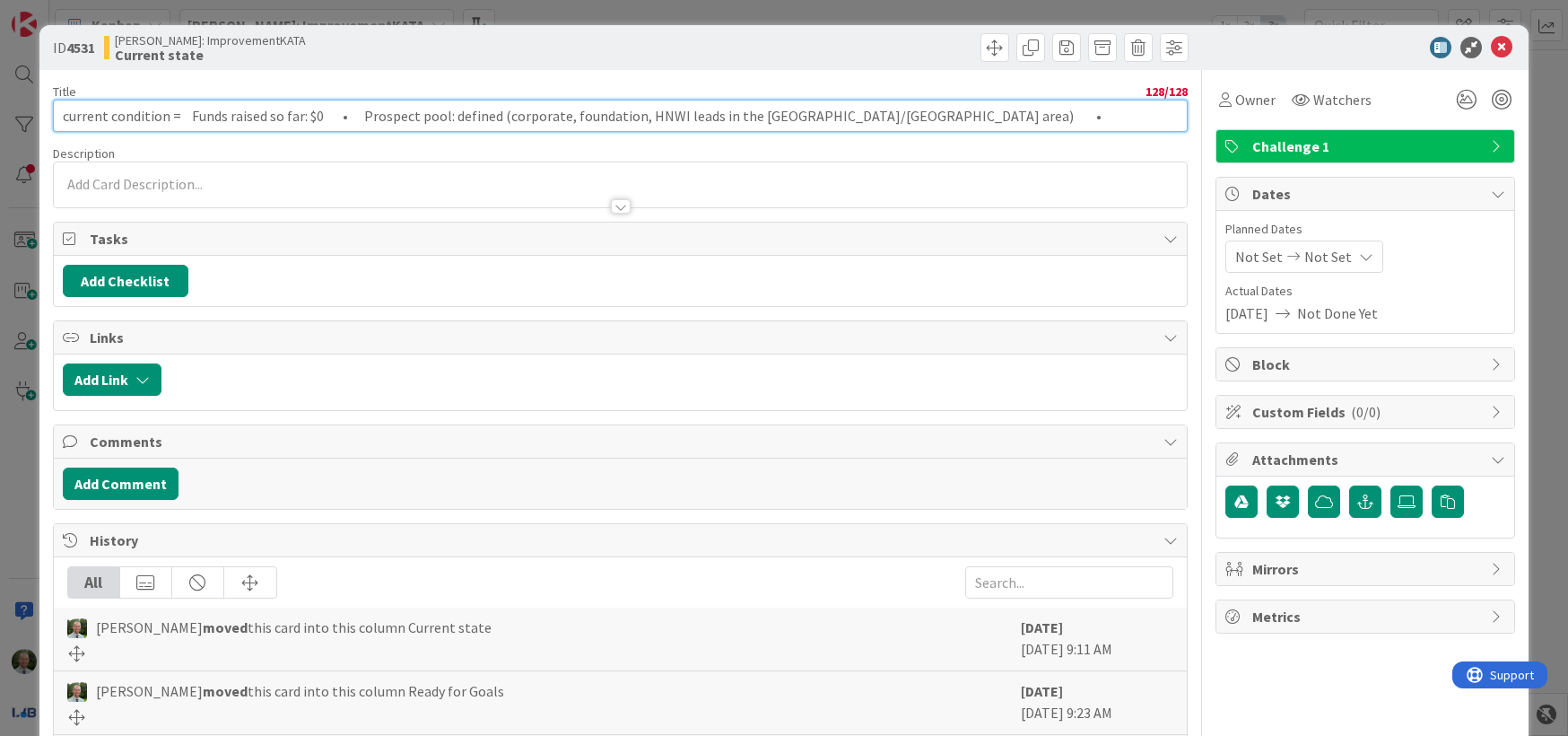
drag, startPoint x: 199, startPoint y: 118, endPoint x: -1, endPoint y: 125, distance: 200.2
click at [0, 125] on div "ID 4531 [PERSON_NAME]: ImprovementKATA Current state Title 128 / 128 current co…" at bounding box center [784, 368] width 1568 height 736
type input "Funds raised so far: $0 • Prospect pool: defined (corporate, foundation, HNWI l…"
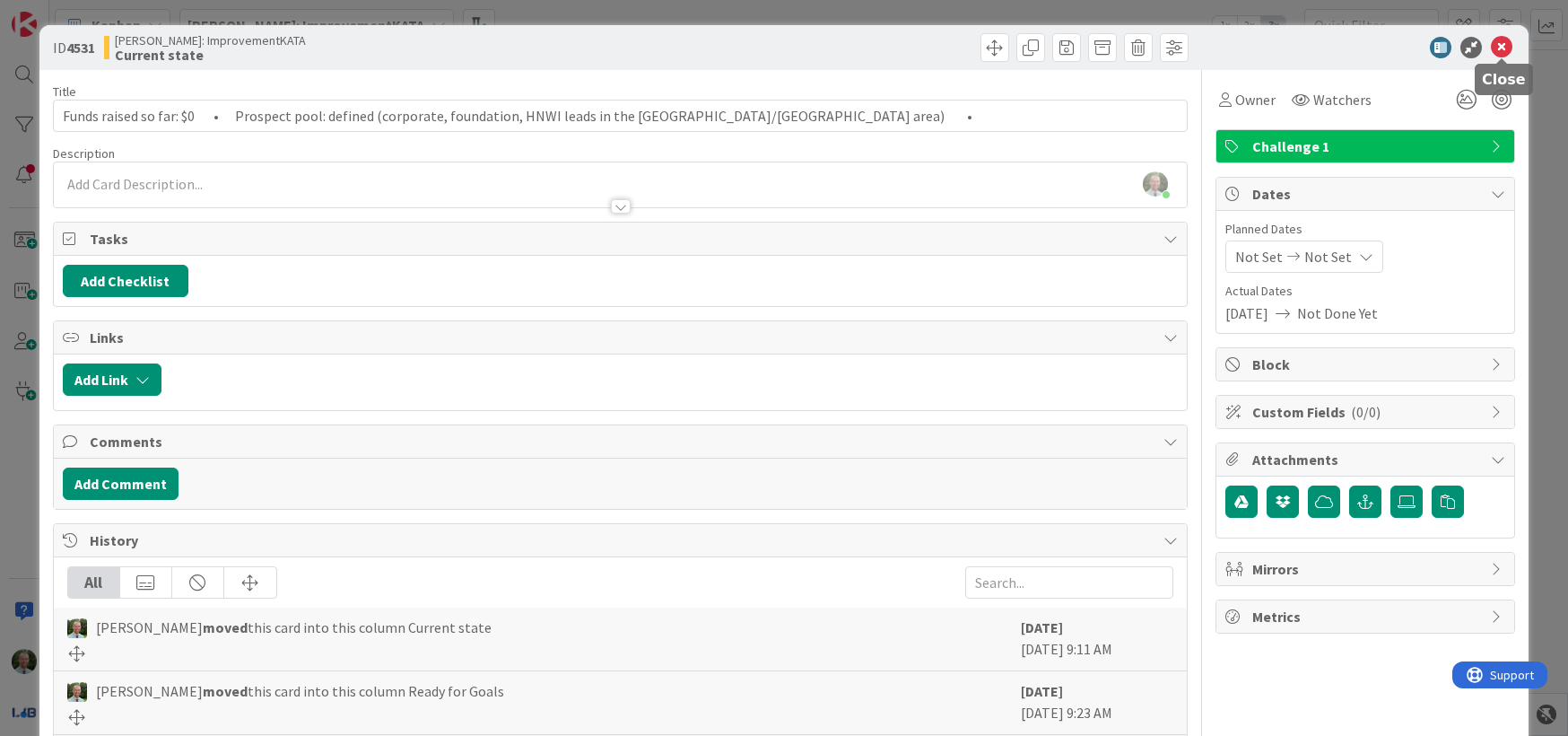
click at [1503, 46] on icon at bounding box center [1502, 48] width 22 height 22
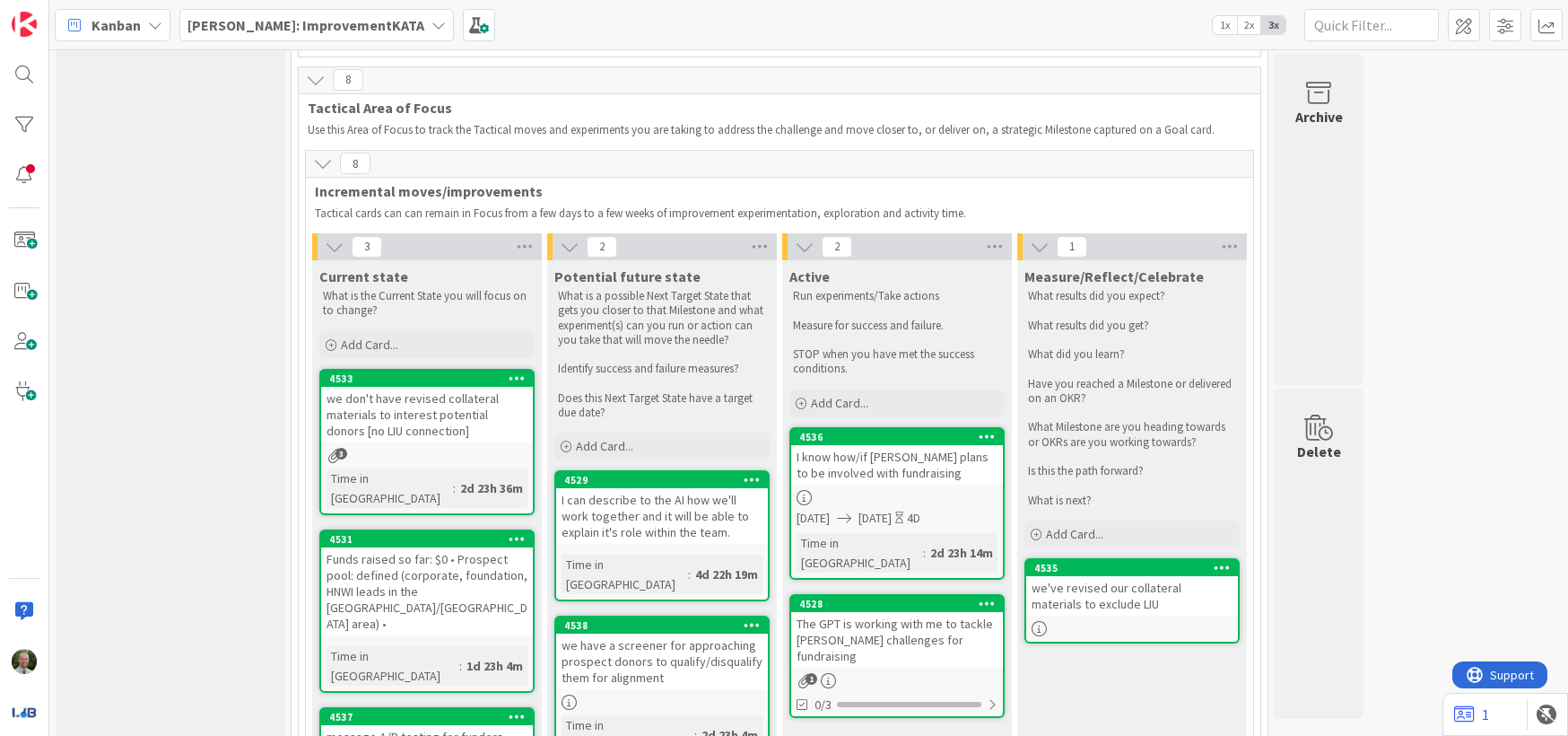
click at [832, 612] on div "The GPT is working with me to tackle [PERSON_NAME] challenges for fundraising" at bounding box center [897, 640] width 212 height 56
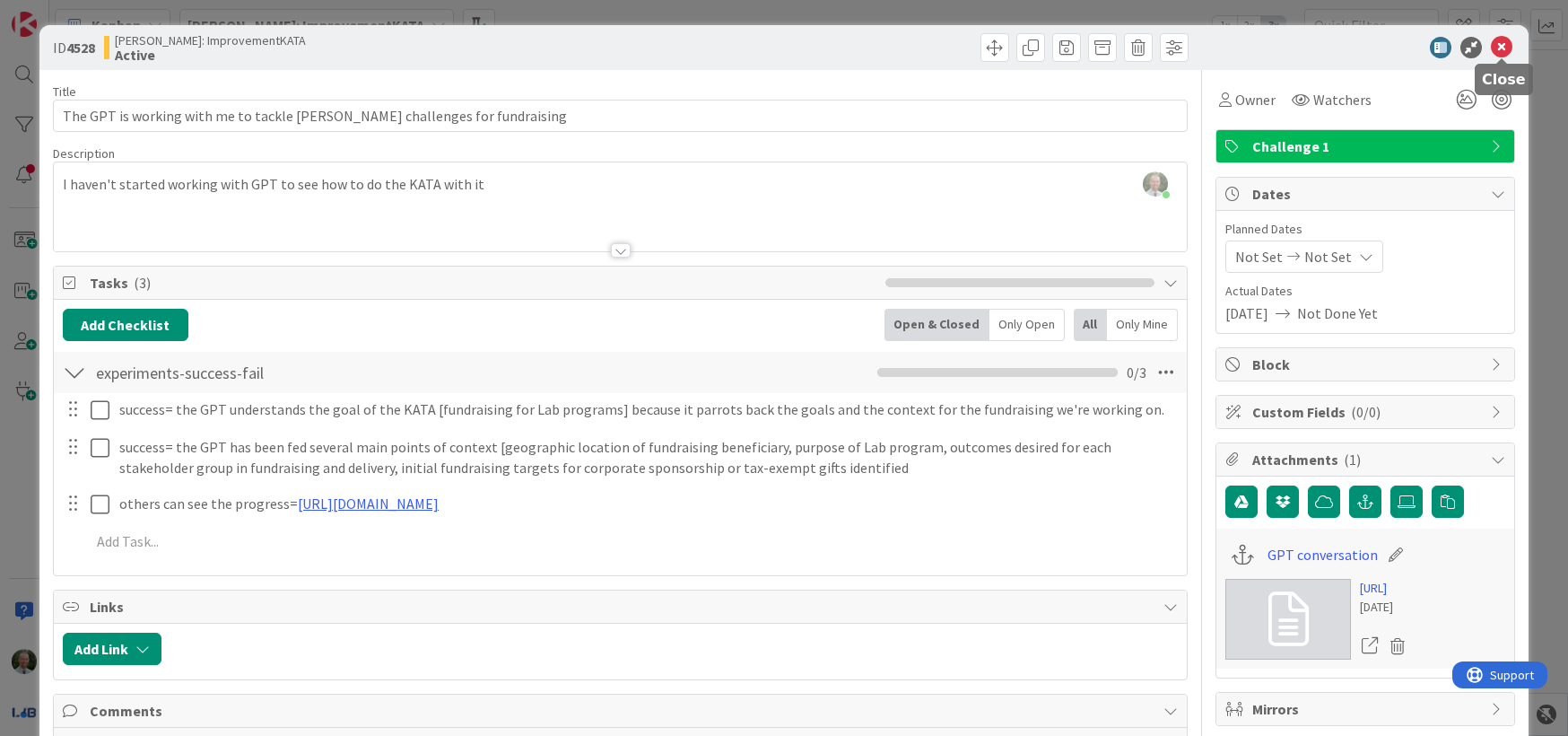
click at [1503, 47] on icon at bounding box center [1502, 48] width 22 height 22
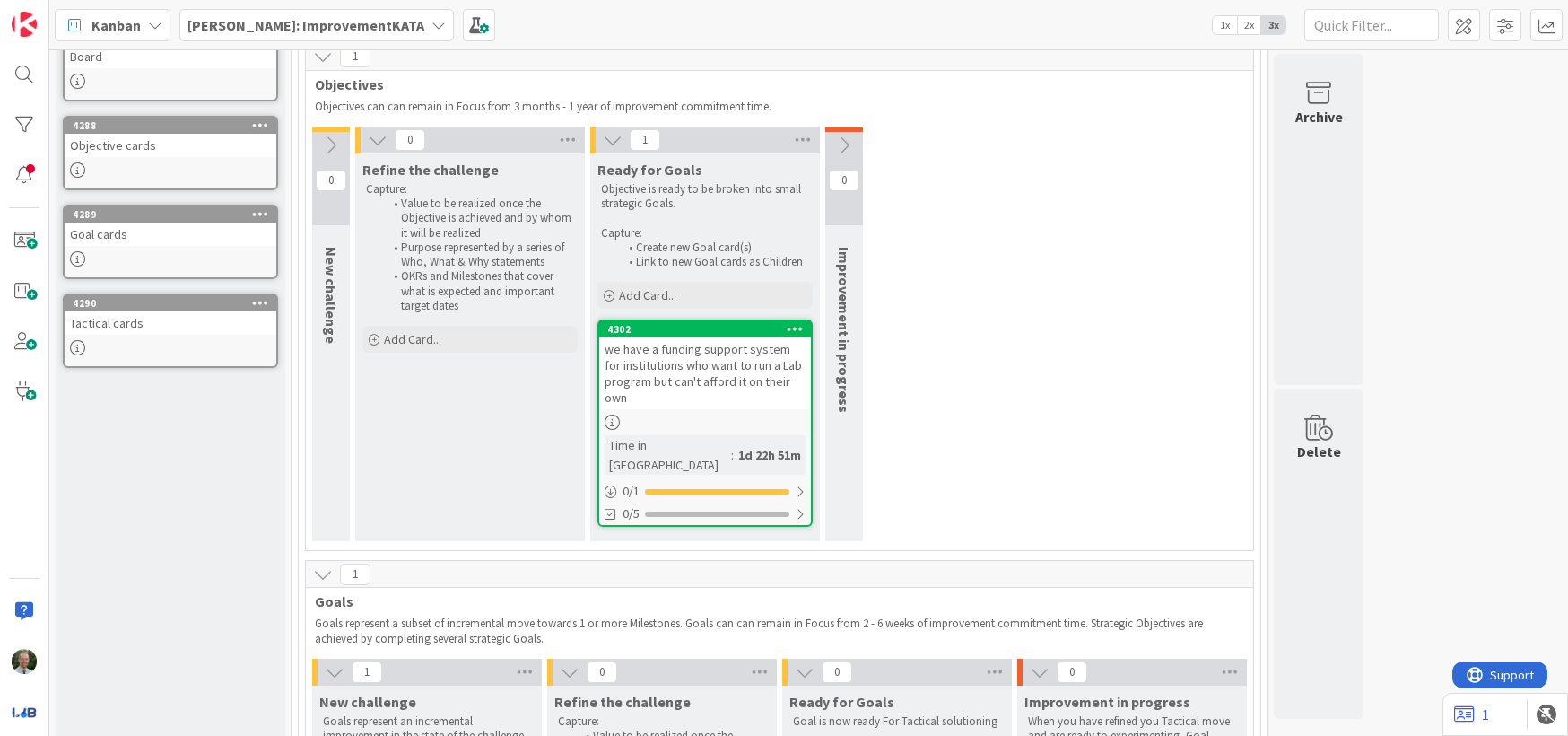
scroll to position [179, 0]
click at [719, 396] on div "we have a funding support system for institutions who want to run a Lab program…" at bounding box center [705, 372] width 212 height 72
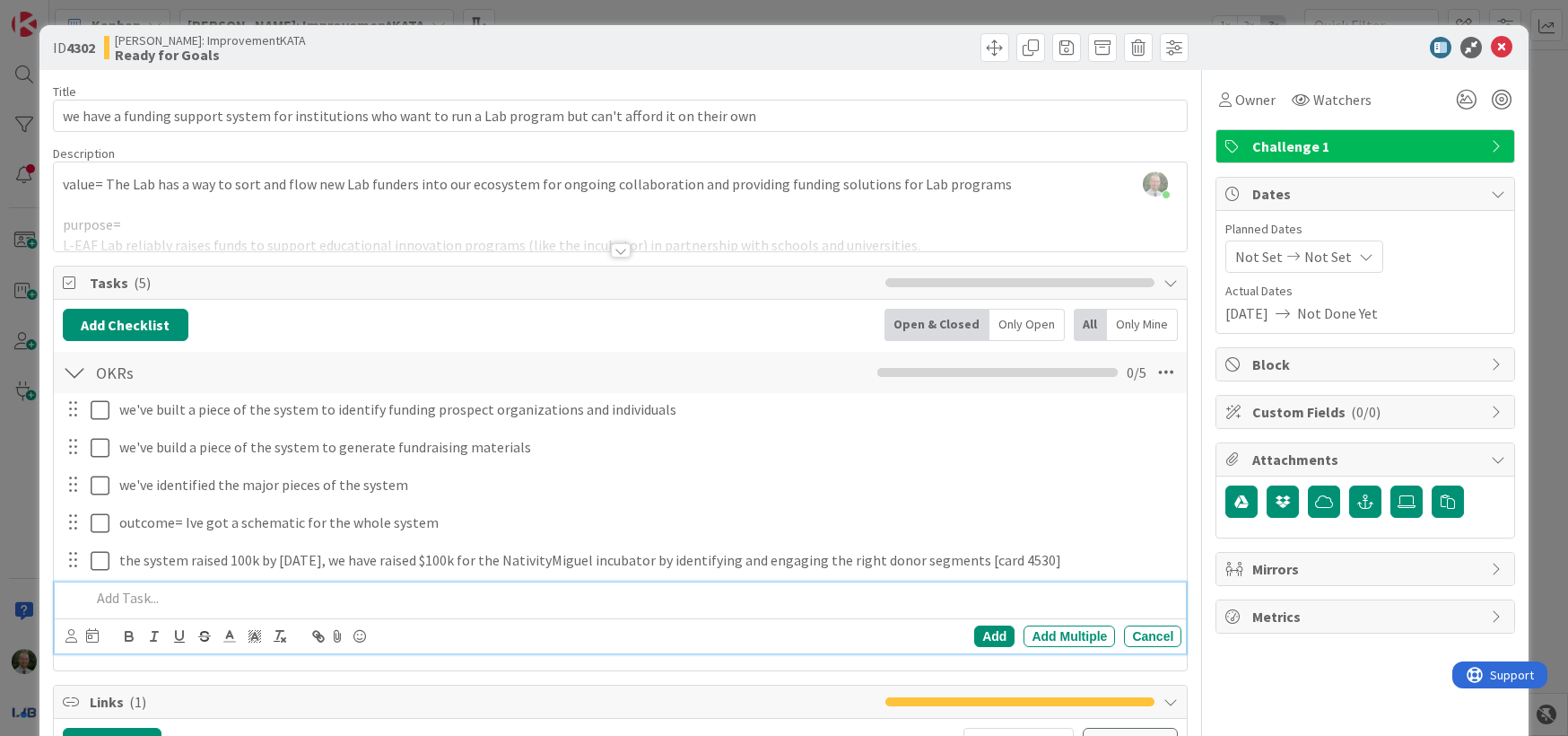
click at [121, 597] on p at bounding box center [633, 598] width 1085 height 21
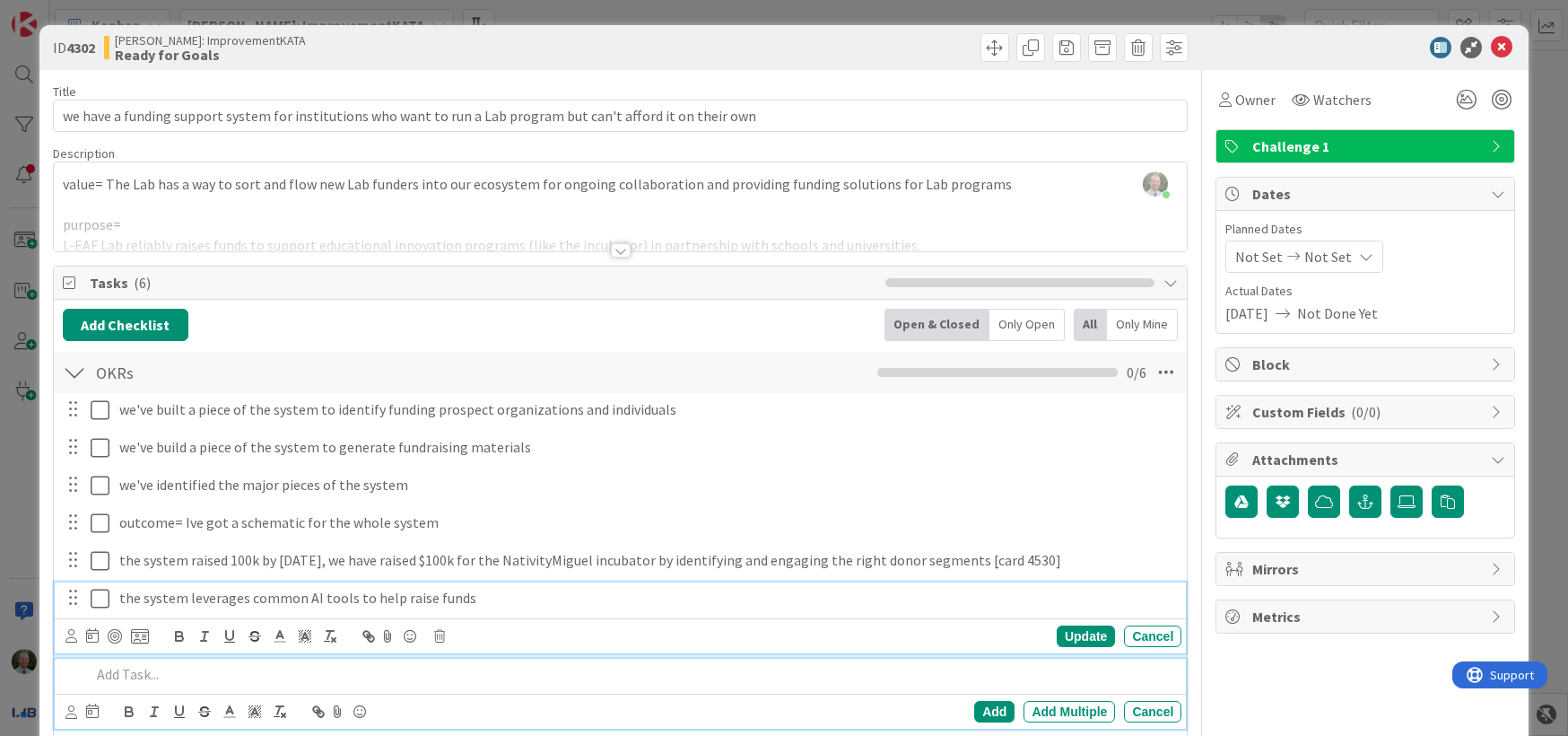
click at [545, 597] on p "the system leverages common AI tools to help raise funds" at bounding box center [646, 598] width 1055 height 21
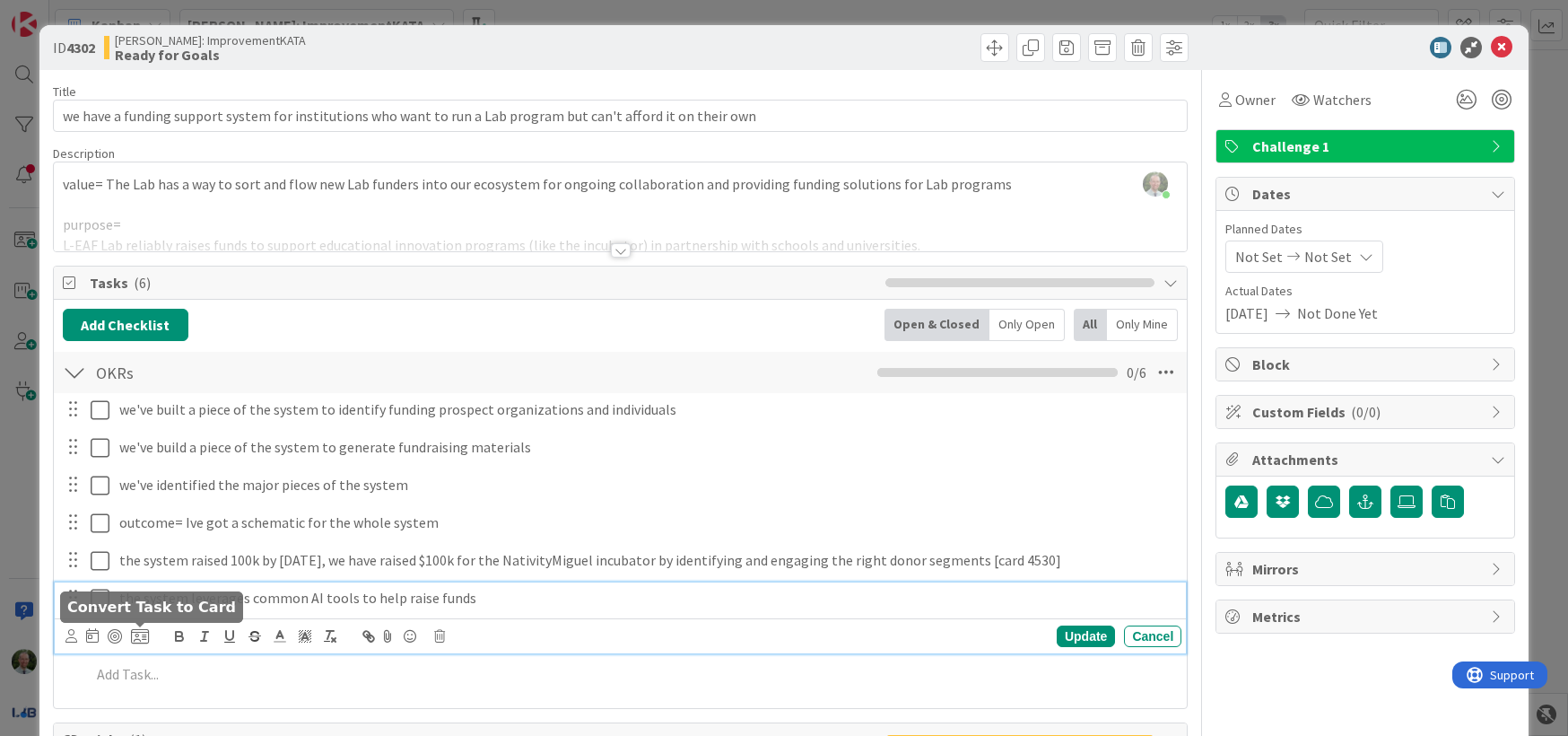
click at [140, 631] on icon at bounding box center [140, 636] width 18 height 16
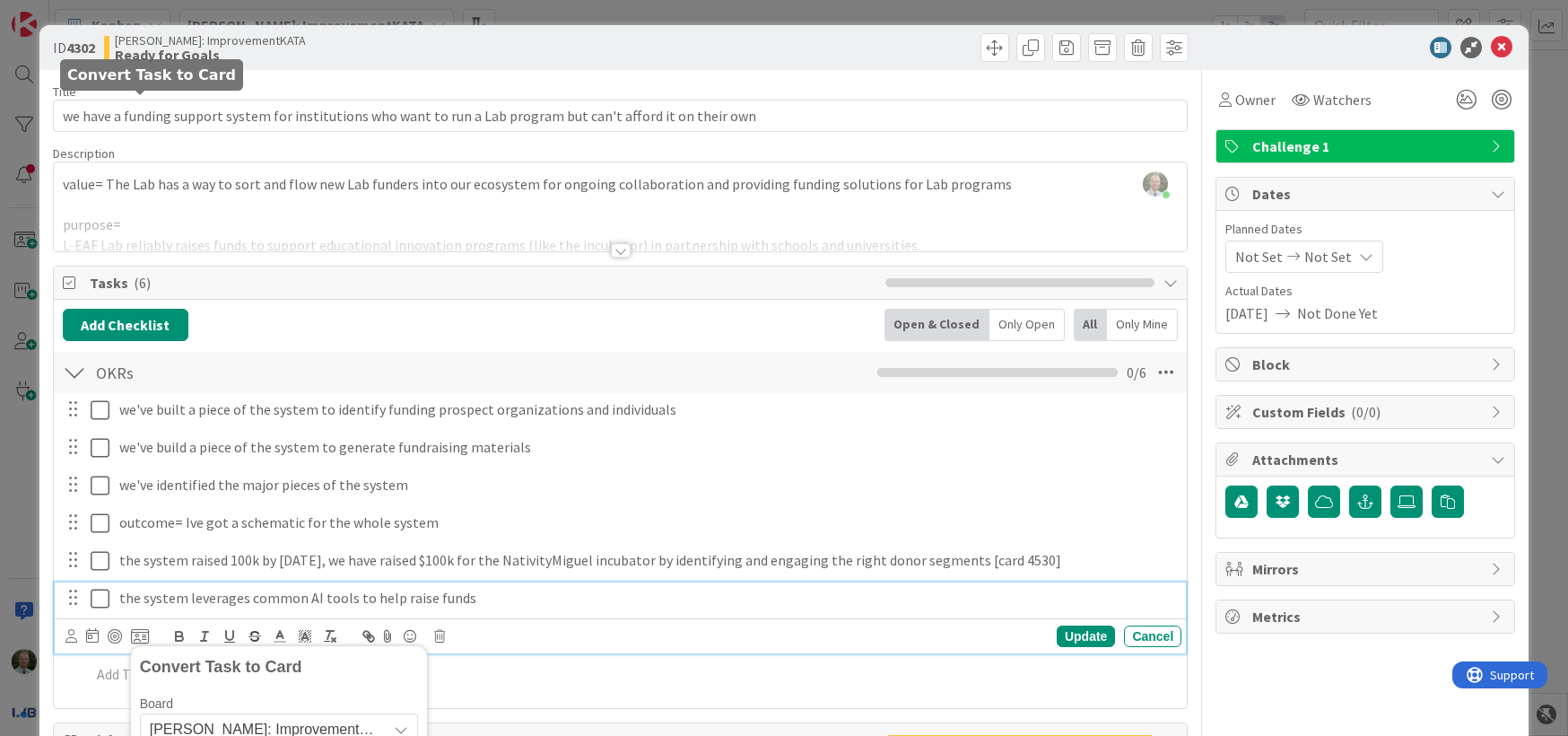
scroll to position [532, 0]
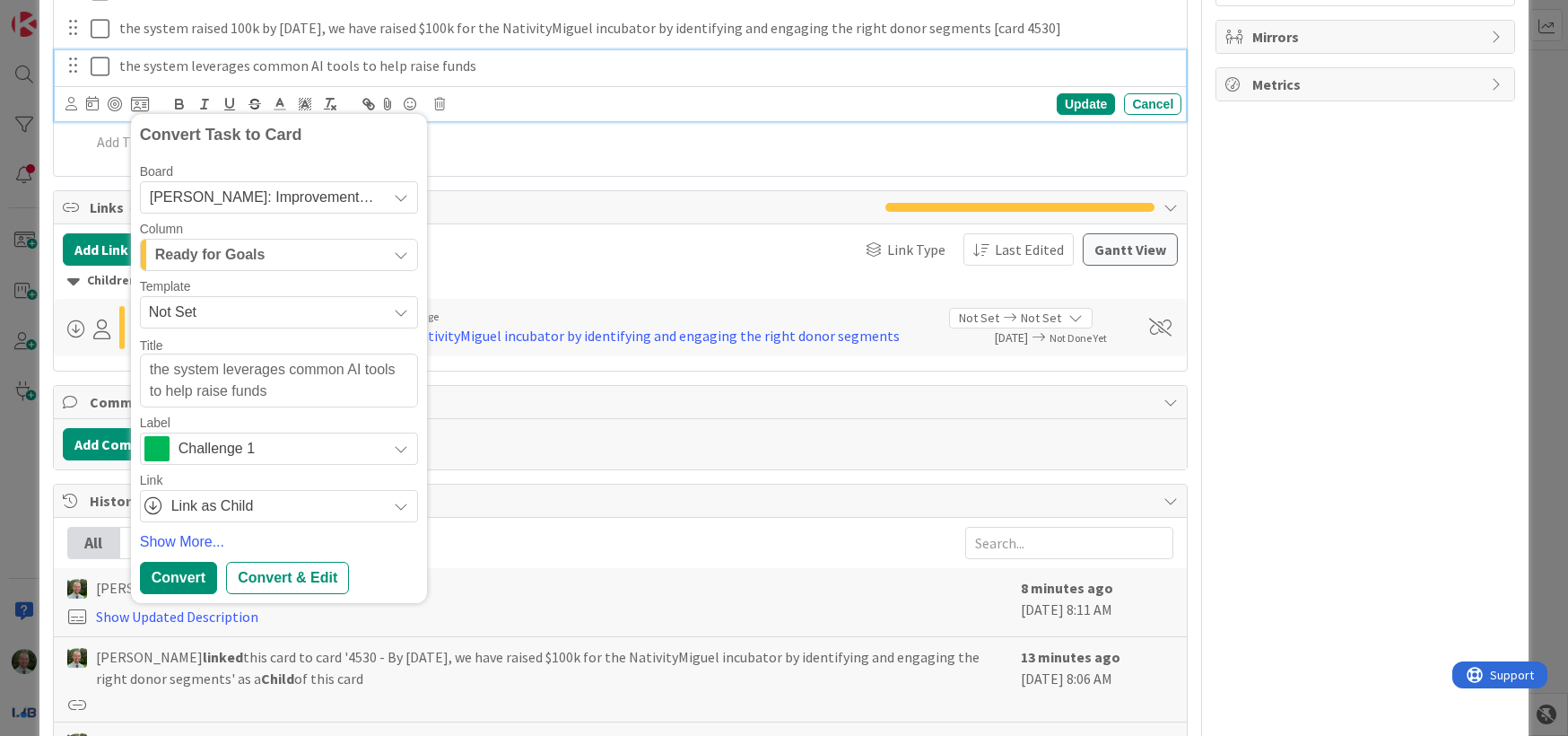
click at [231, 450] on span "Challenge 1" at bounding box center [278, 448] width 199 height 25
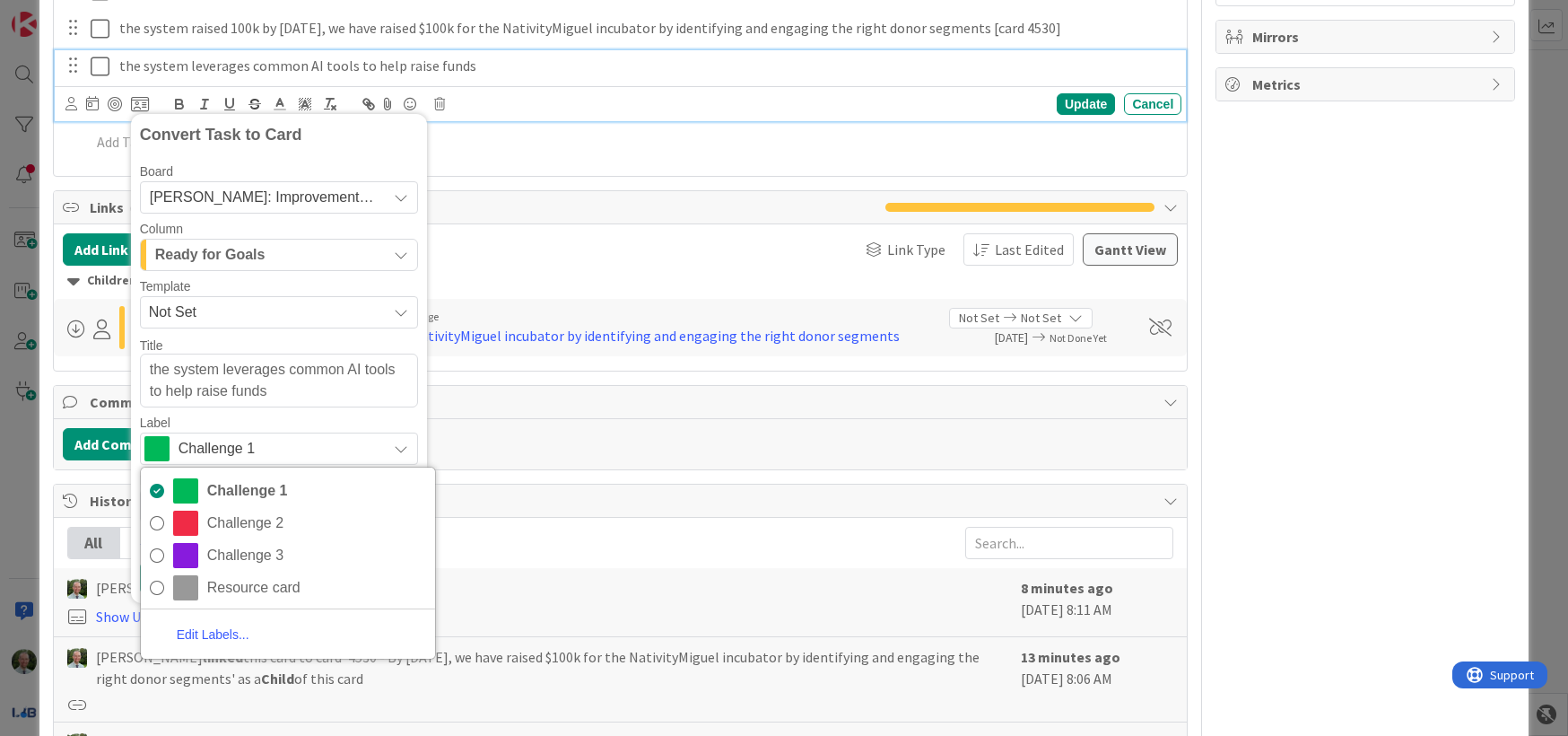
click at [247, 247] on span "Ready for Goals" at bounding box center [210, 254] width 110 height 23
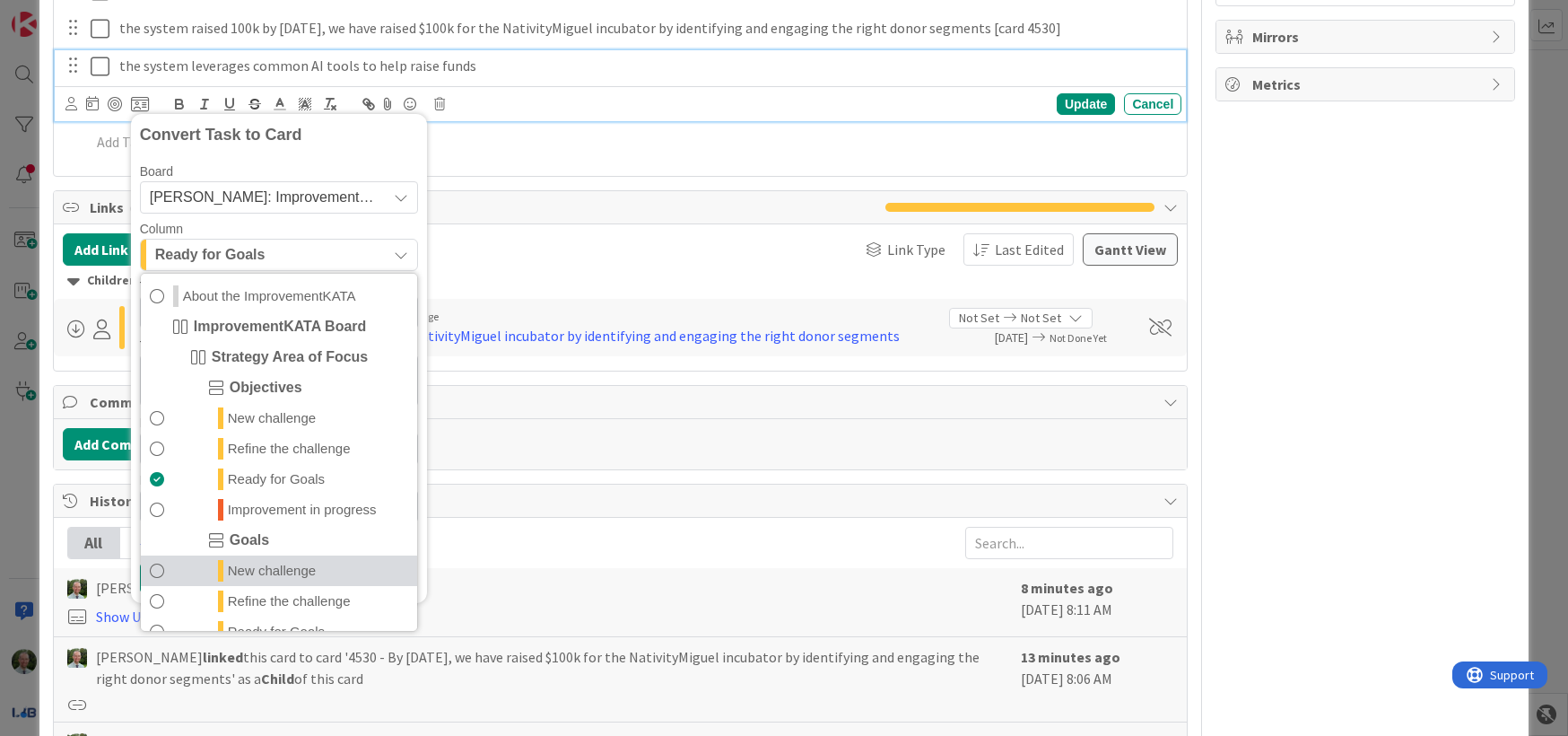
click at [260, 571] on span "New challenge" at bounding box center [272, 571] width 88 height 22
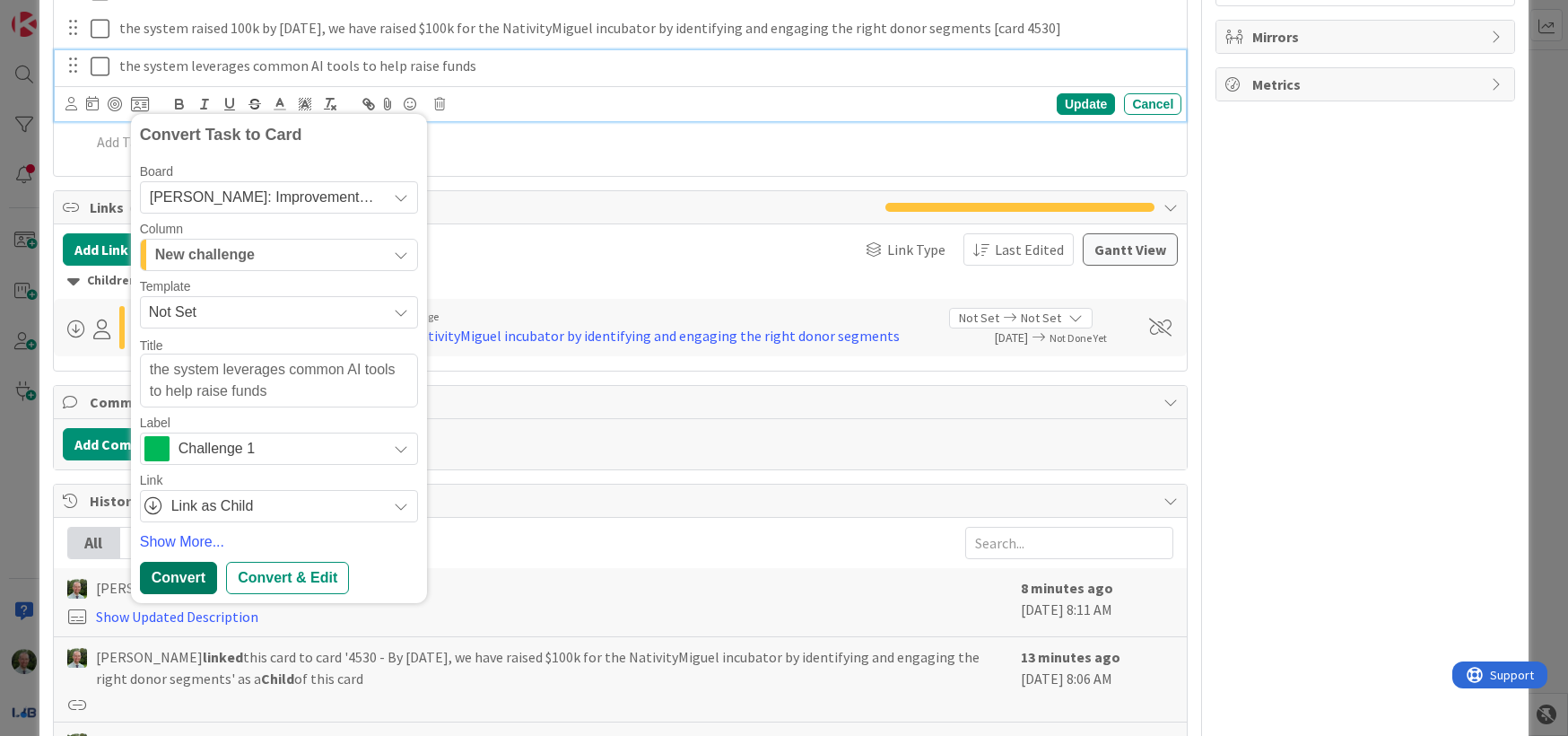
click at [186, 571] on div "Convert" at bounding box center [178, 578] width 77 height 32
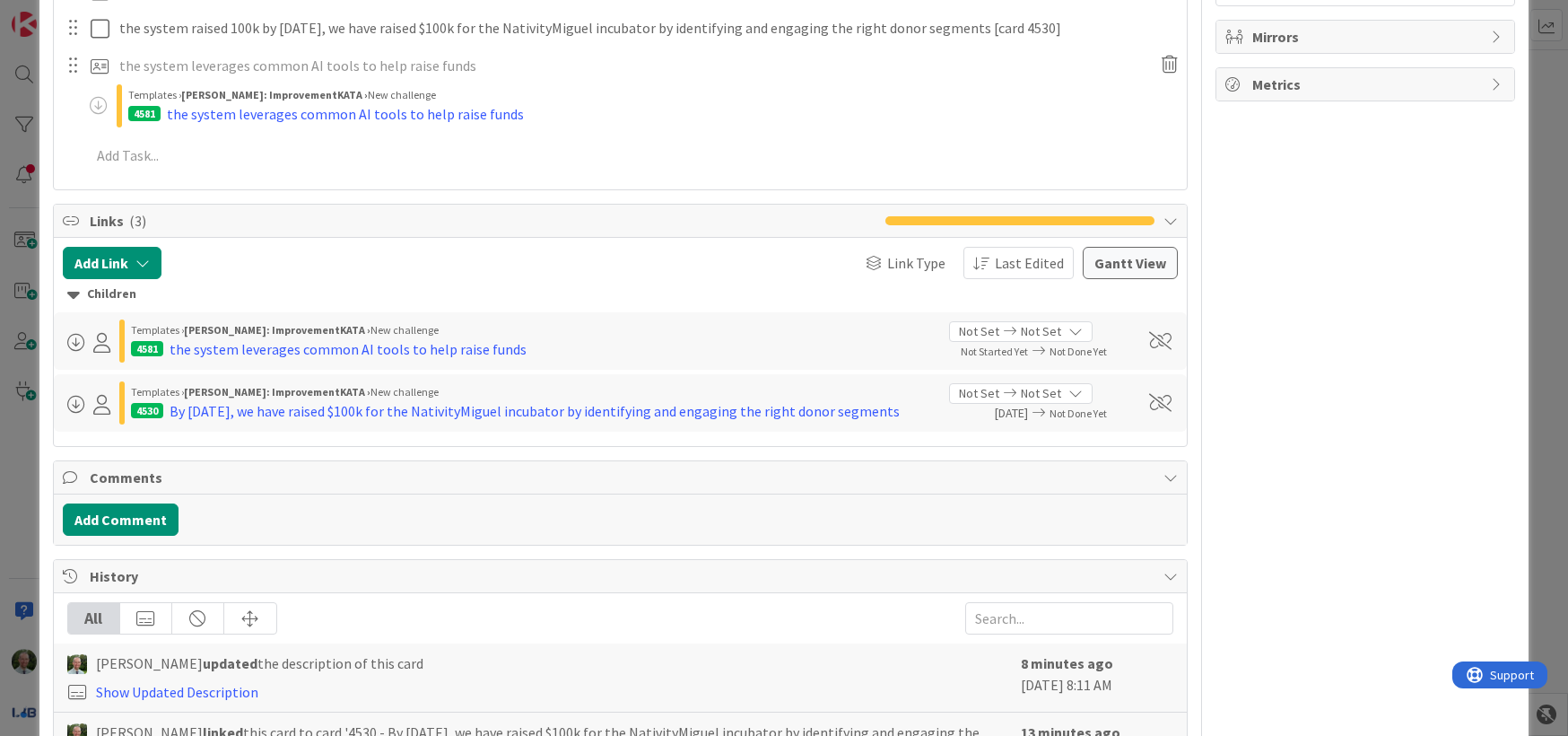
type textarea "x"
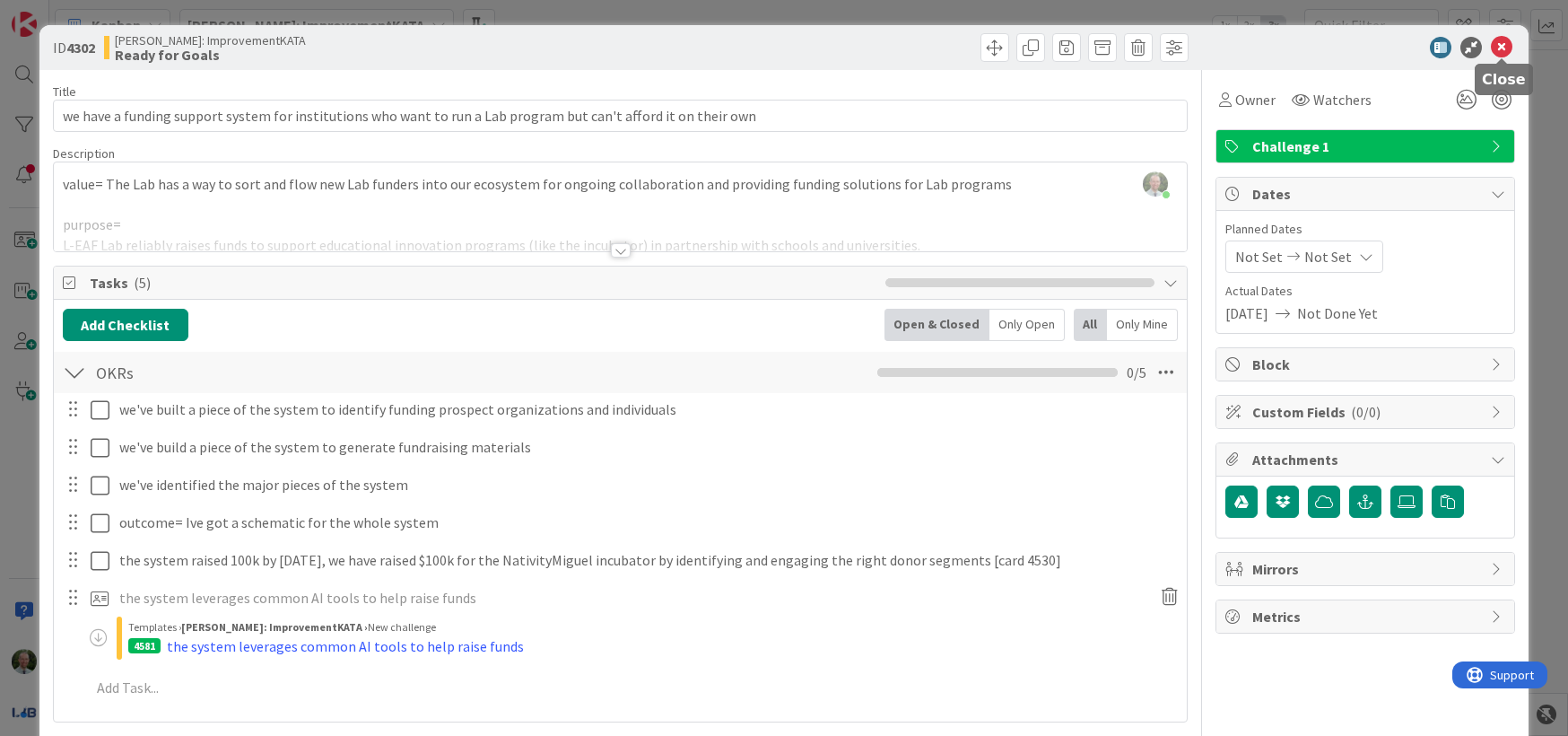
click at [1504, 46] on icon at bounding box center [1502, 48] width 22 height 22
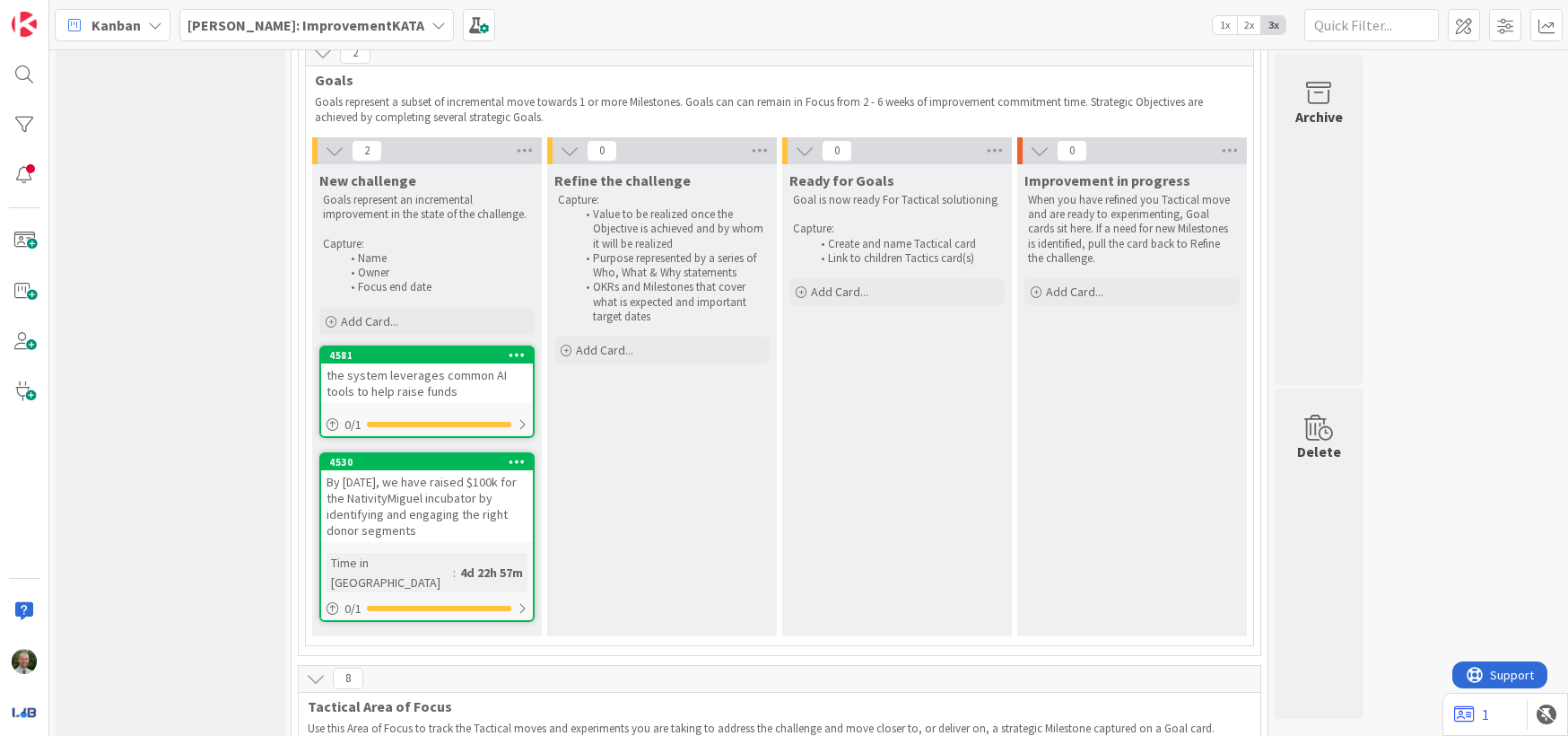
scroll to position [695, 0]
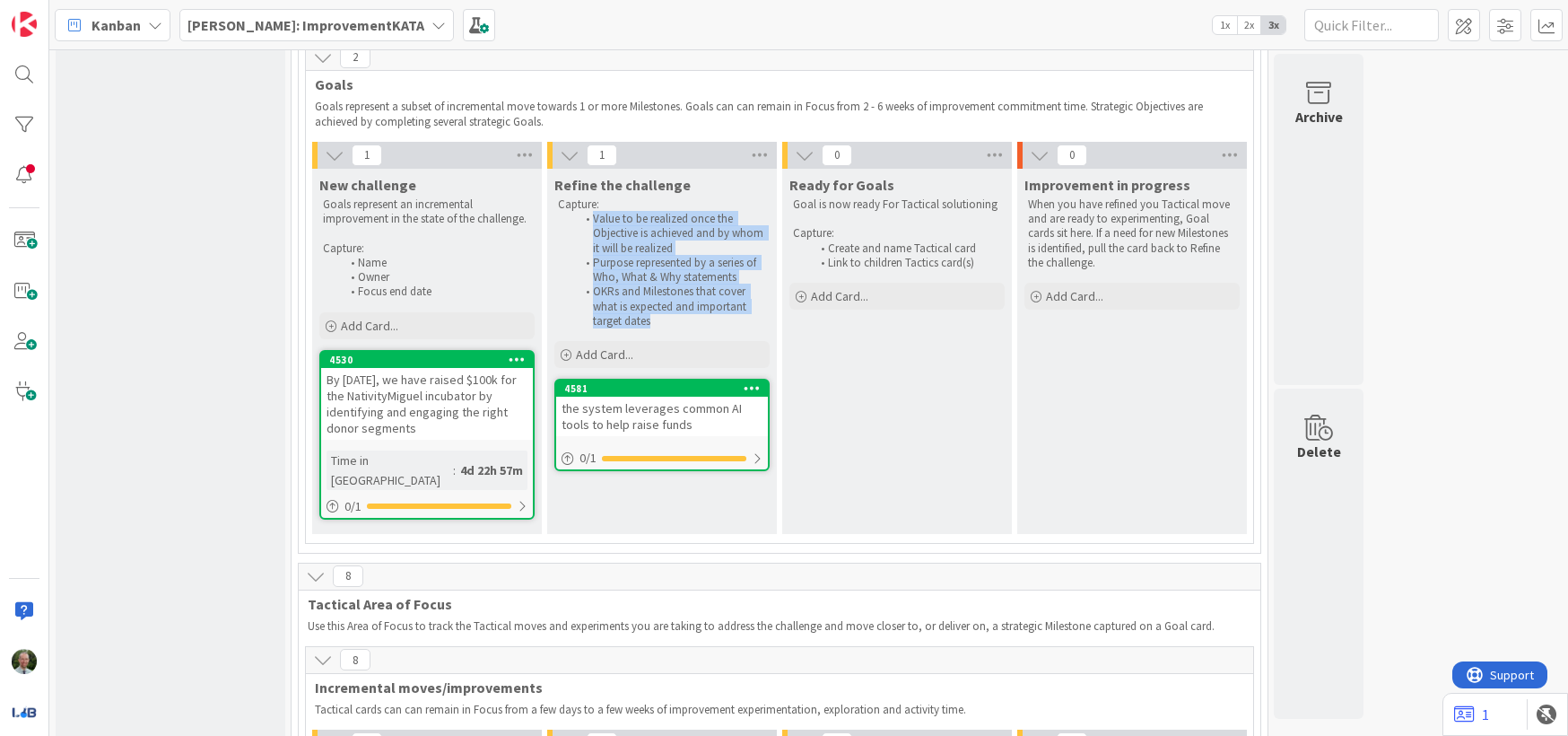
drag, startPoint x: 582, startPoint y: 202, endPoint x: 707, endPoint y: 312, distance: 166.5
click at [707, 312] on div "Refine the challenge Capture: Value to be realized once the Objective is achiev…" at bounding box center [662, 270] width 230 height 203
click at [703, 291] on li "OKRs and Milestones that cover what is expected and important target dates" at bounding box center [671, 306] width 191 height 44
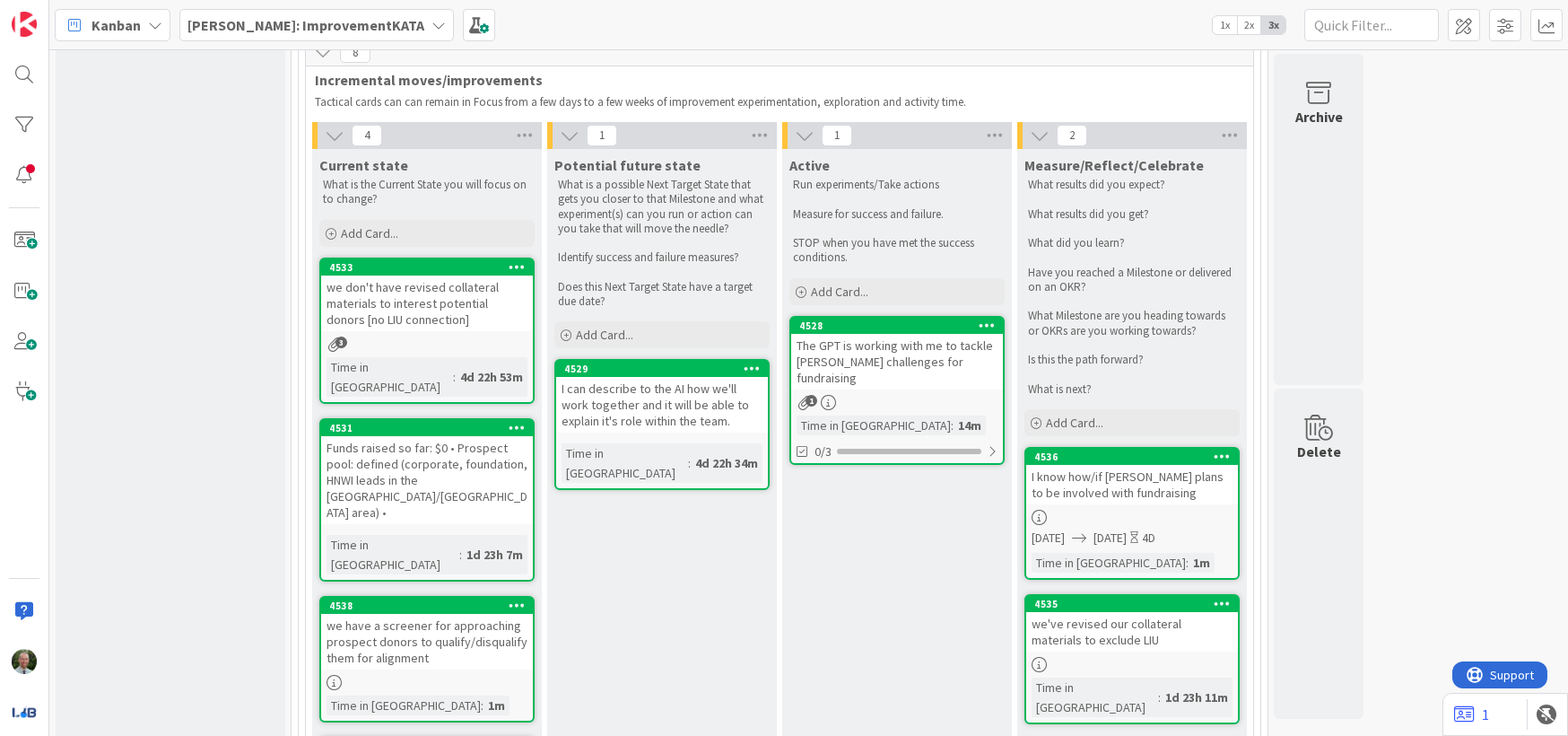
scroll to position [1307, 0]
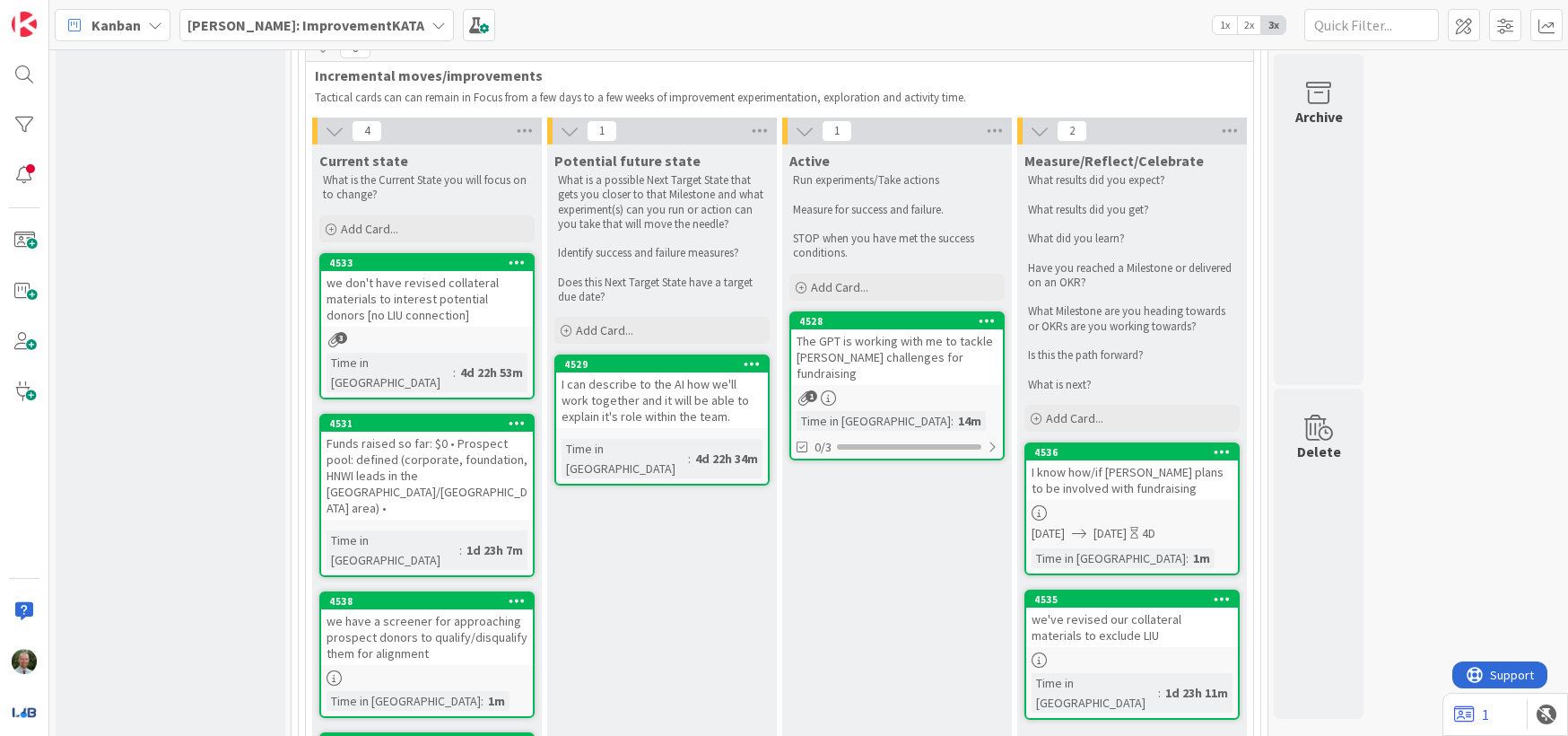
click at [876, 329] on div "The GPT is working with me to tackle [PERSON_NAME] challenges for fundraising" at bounding box center [897, 357] width 212 height 56
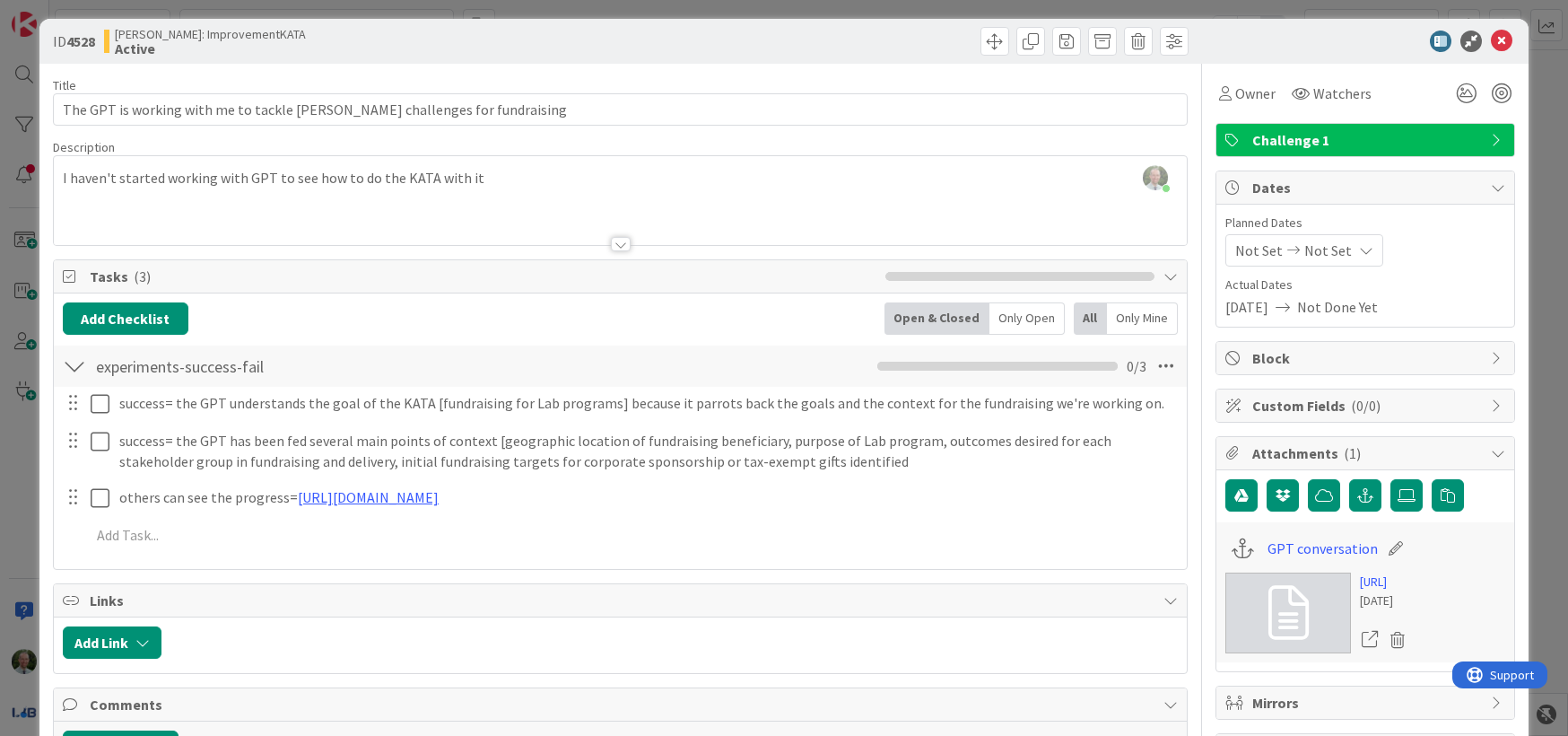
scroll to position [39, 0]
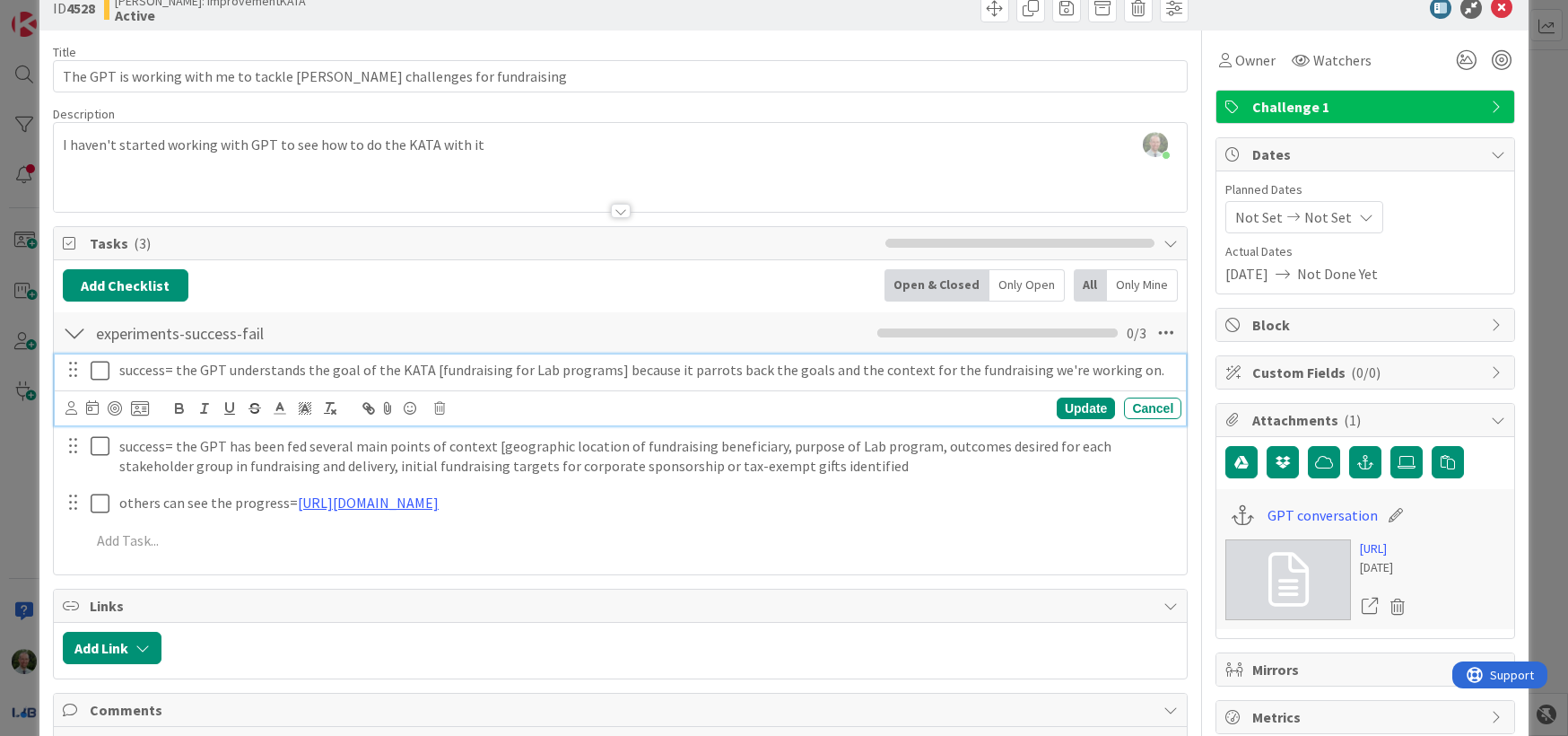
click at [92, 370] on icon at bounding box center [104, 371] width 27 height 22
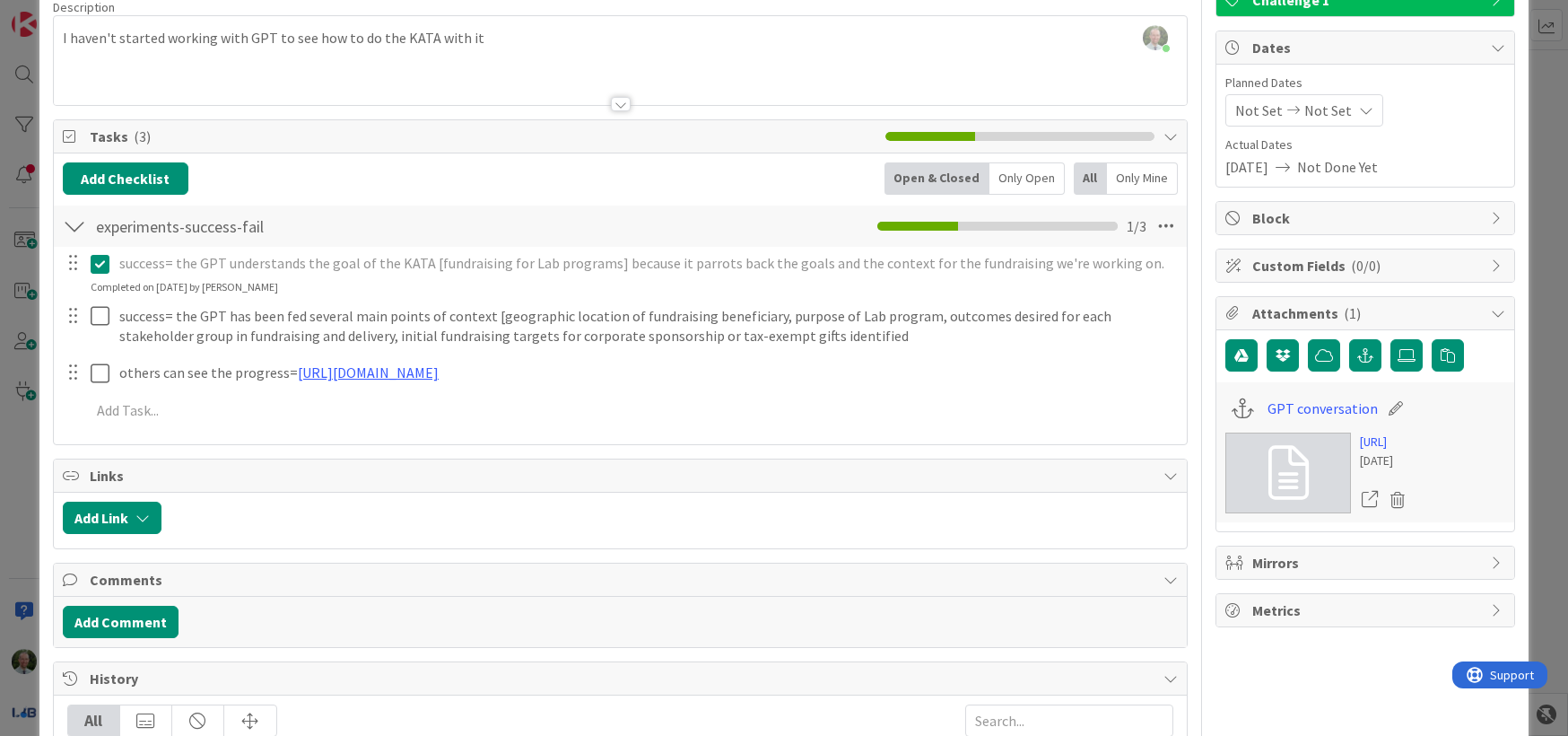
scroll to position [154, 0]
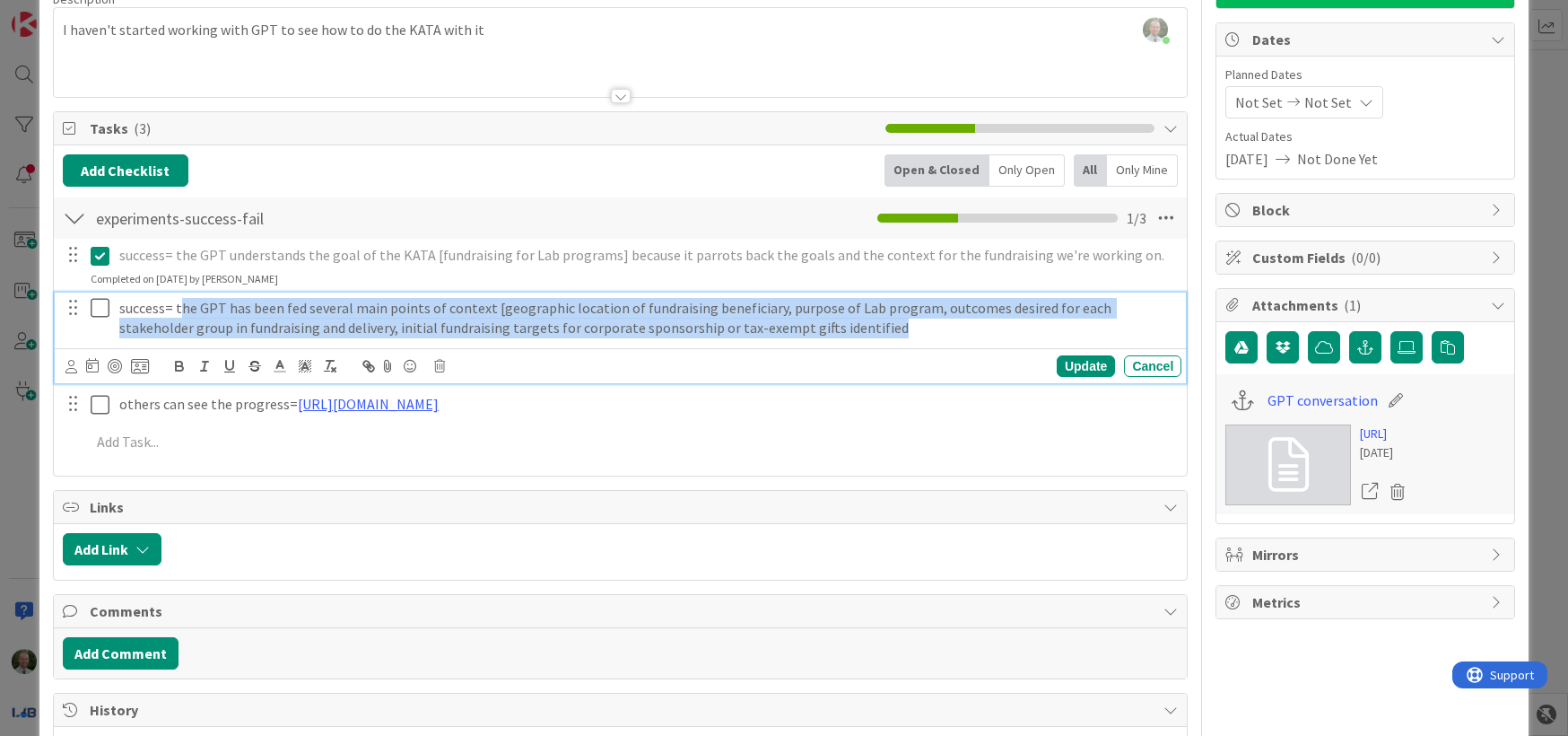
drag, startPoint x: 179, startPoint y: 308, endPoint x: 845, endPoint y: 332, distance: 666.1
click at [845, 332] on p "success= the GPT has been fed several main points of context [geographic locati…" at bounding box center [646, 318] width 1055 height 40
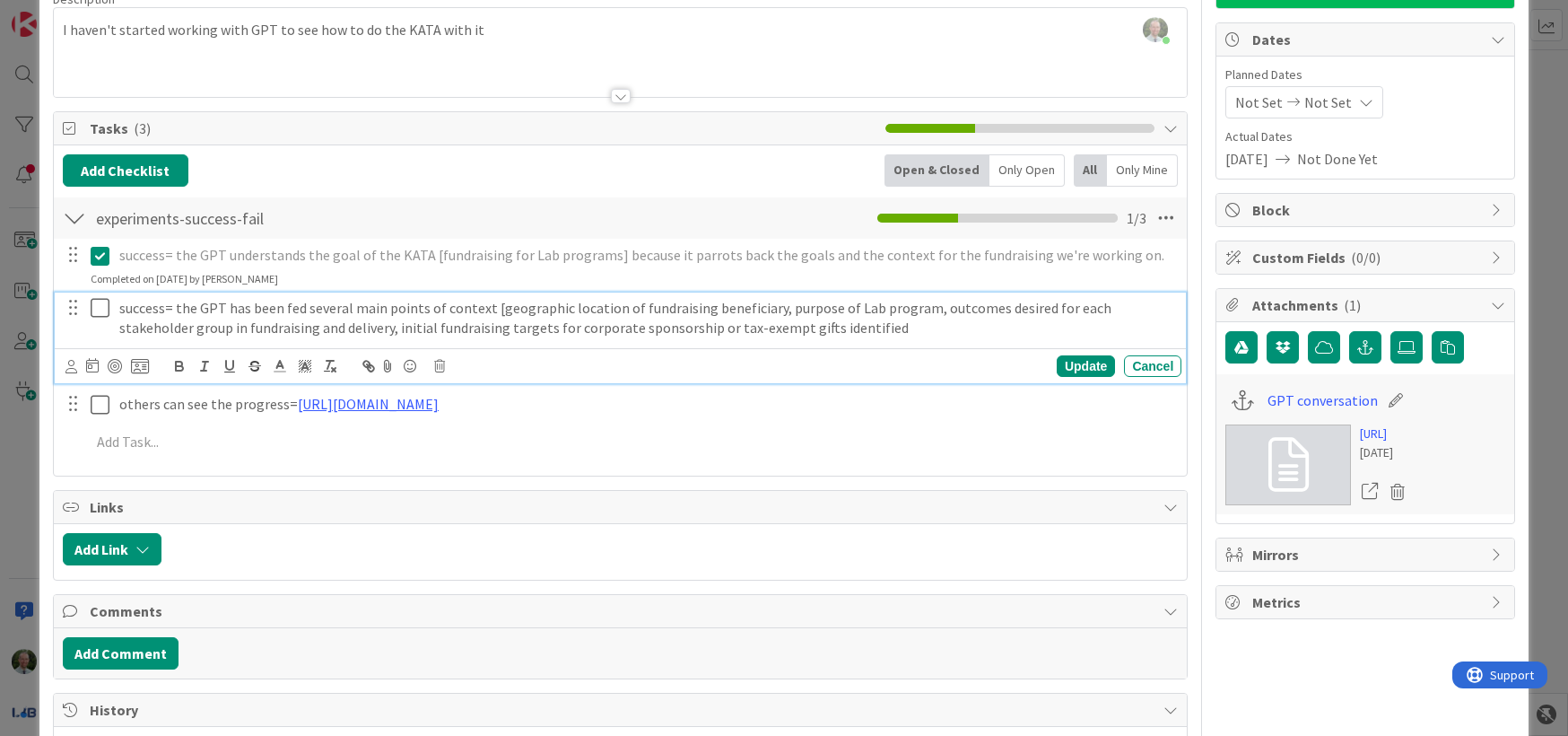
click at [845, 332] on p "success= the GPT has been fed several main points of context [geographic locati…" at bounding box center [646, 318] width 1055 height 40
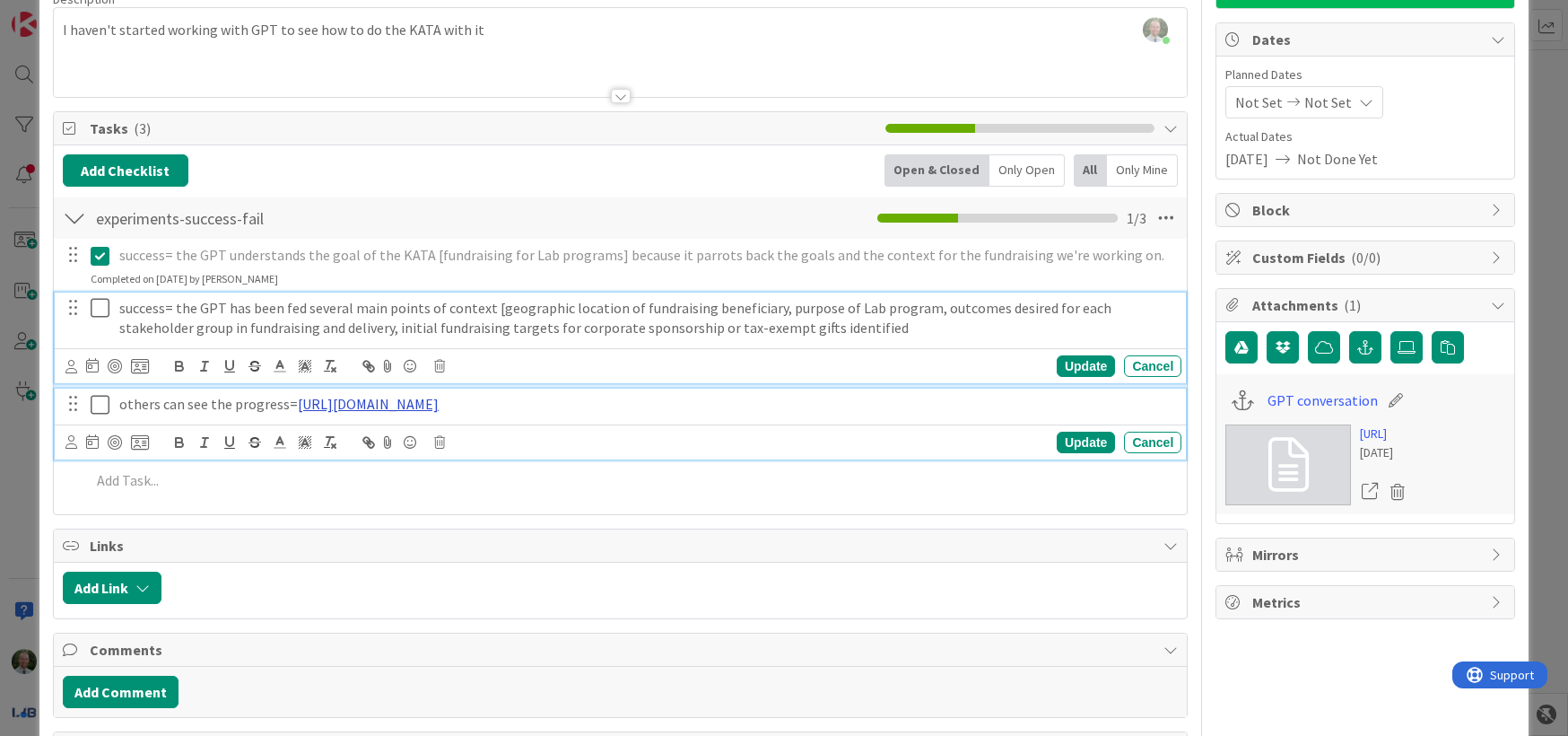
click at [420, 404] on link "[URL][DOMAIN_NAME]" at bounding box center [368, 404] width 141 height 18
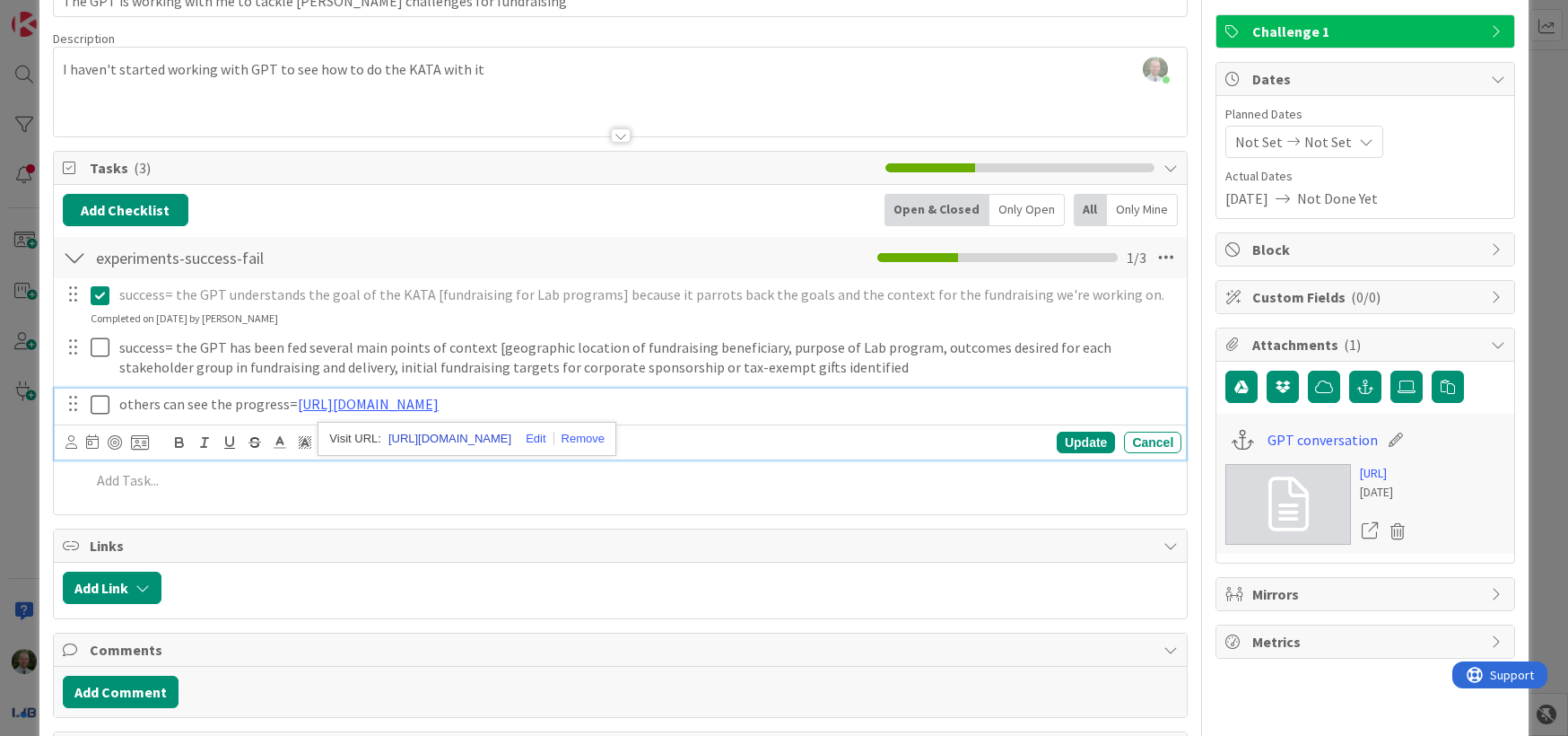
click at [505, 439] on link "[URL][DOMAIN_NAME]" at bounding box center [449, 438] width 123 height 23
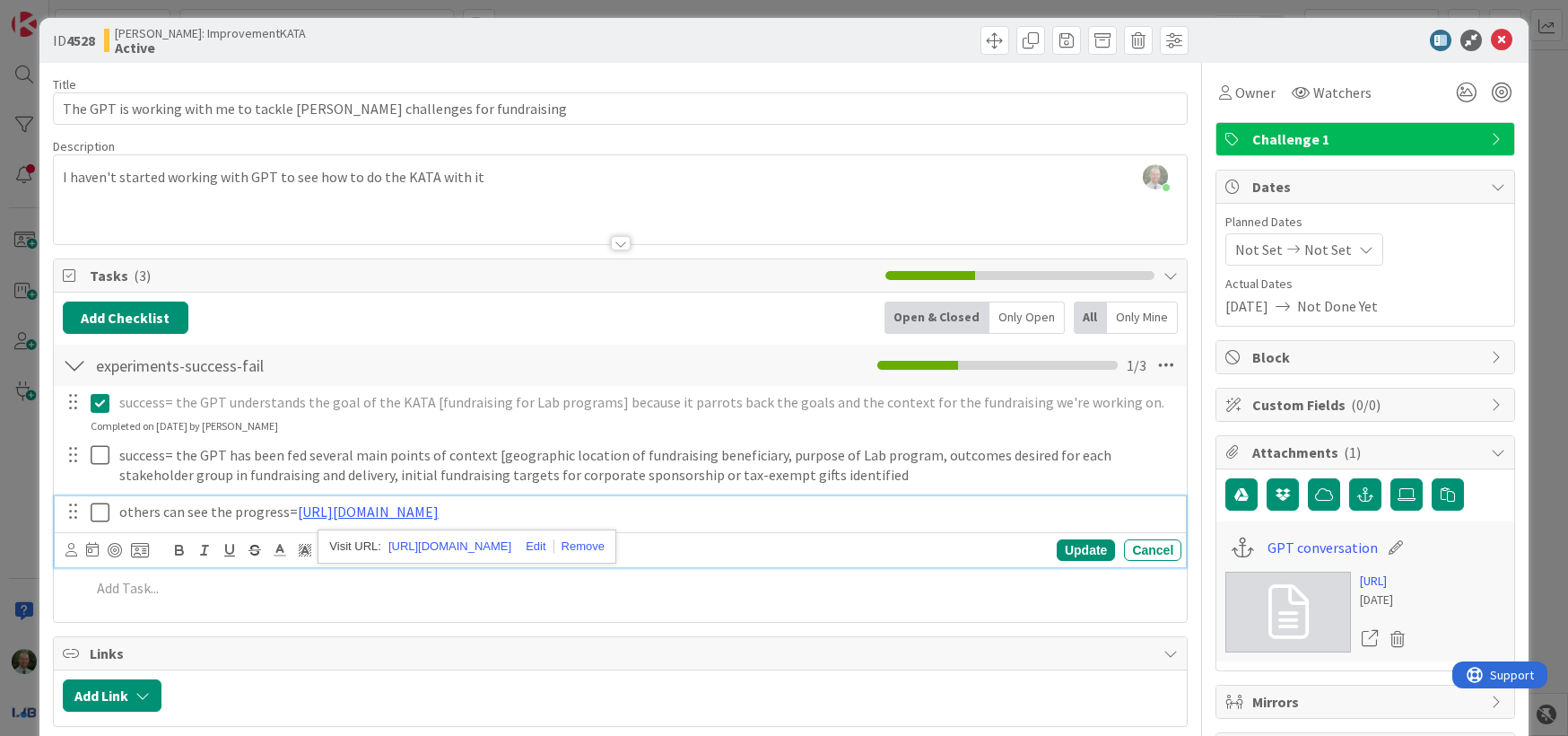
scroll to position [0, 0]
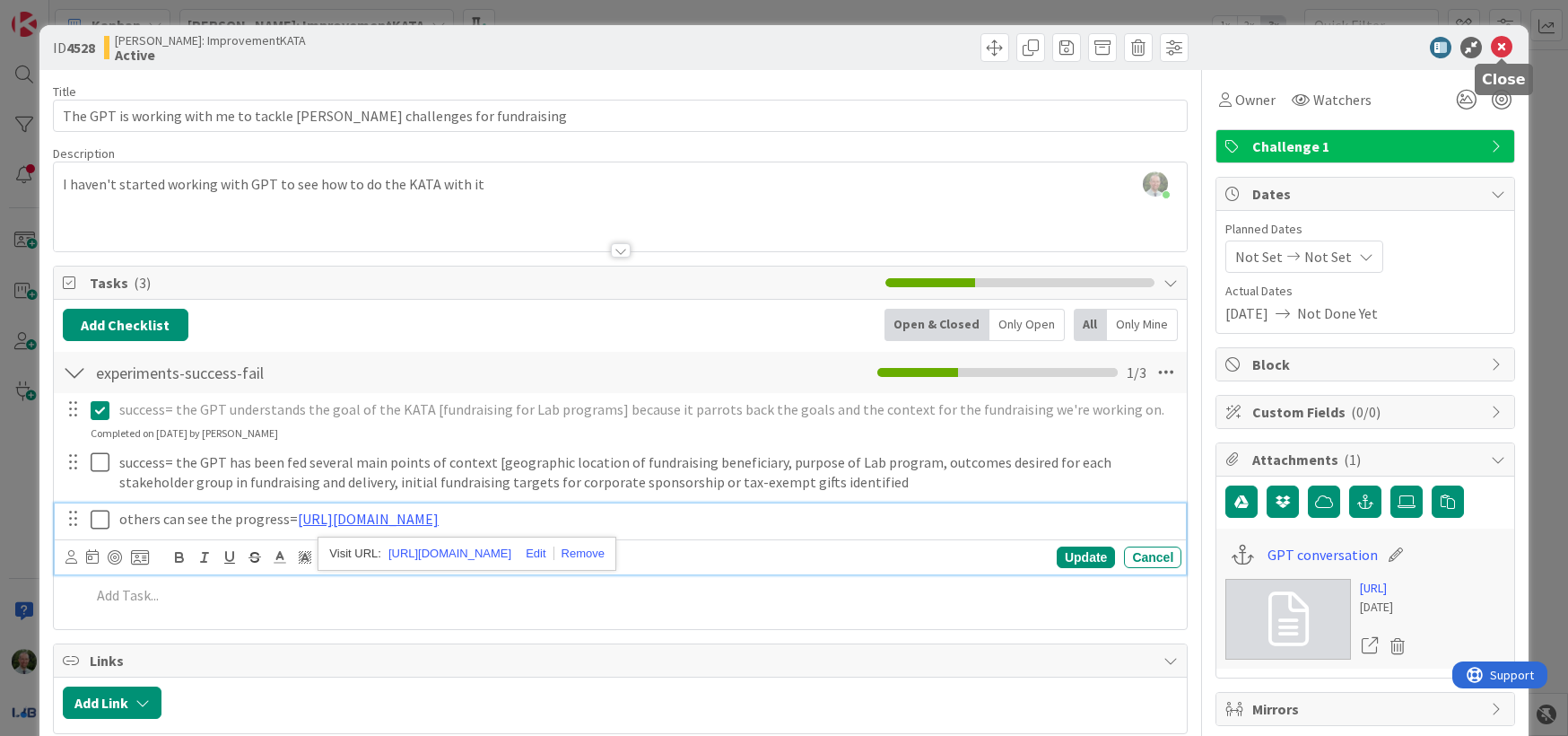
click at [1502, 41] on icon at bounding box center [1502, 48] width 22 height 22
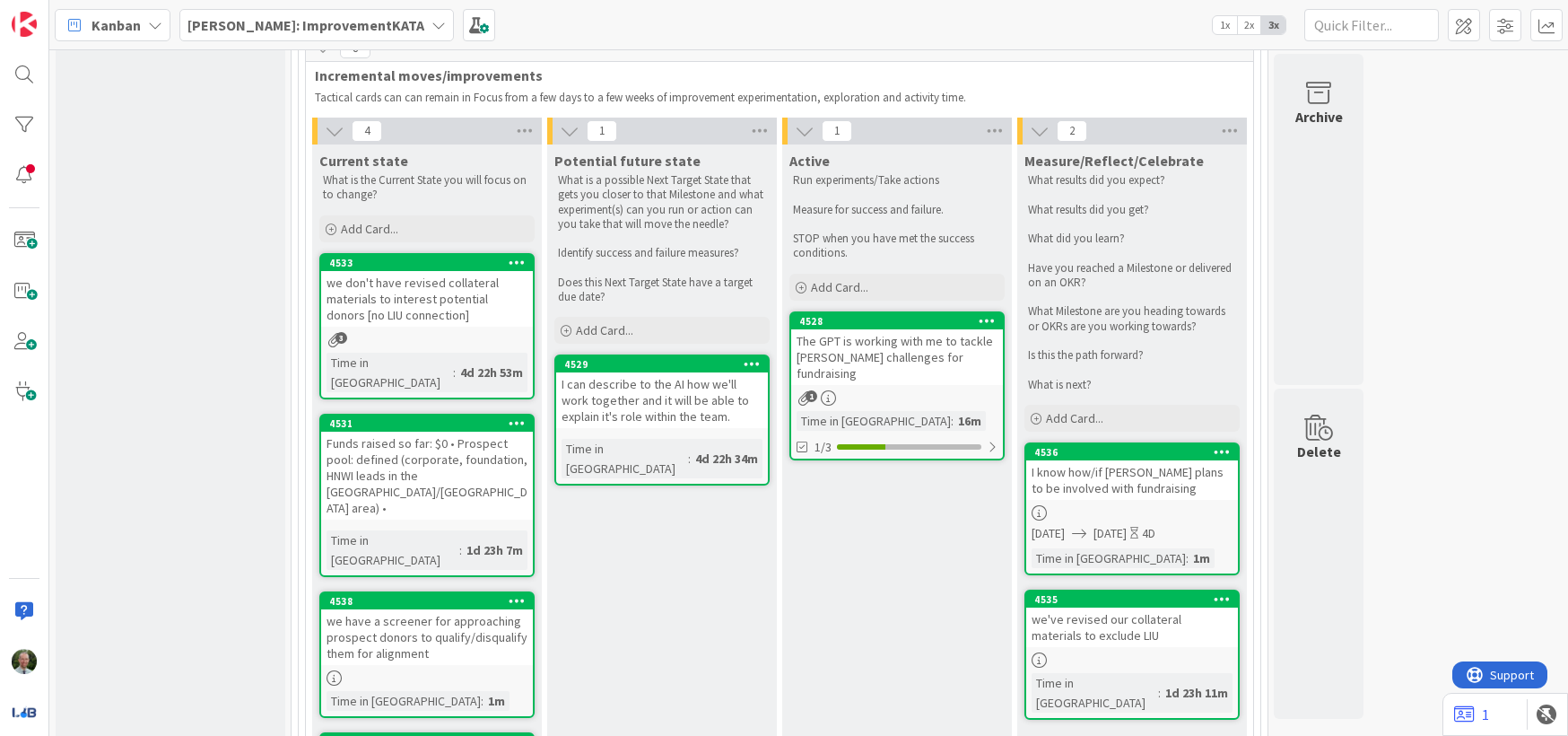
click at [858, 329] on div "The GPT is working with me to tackle [PERSON_NAME] challenges for fundraising" at bounding box center [897, 357] width 212 height 56
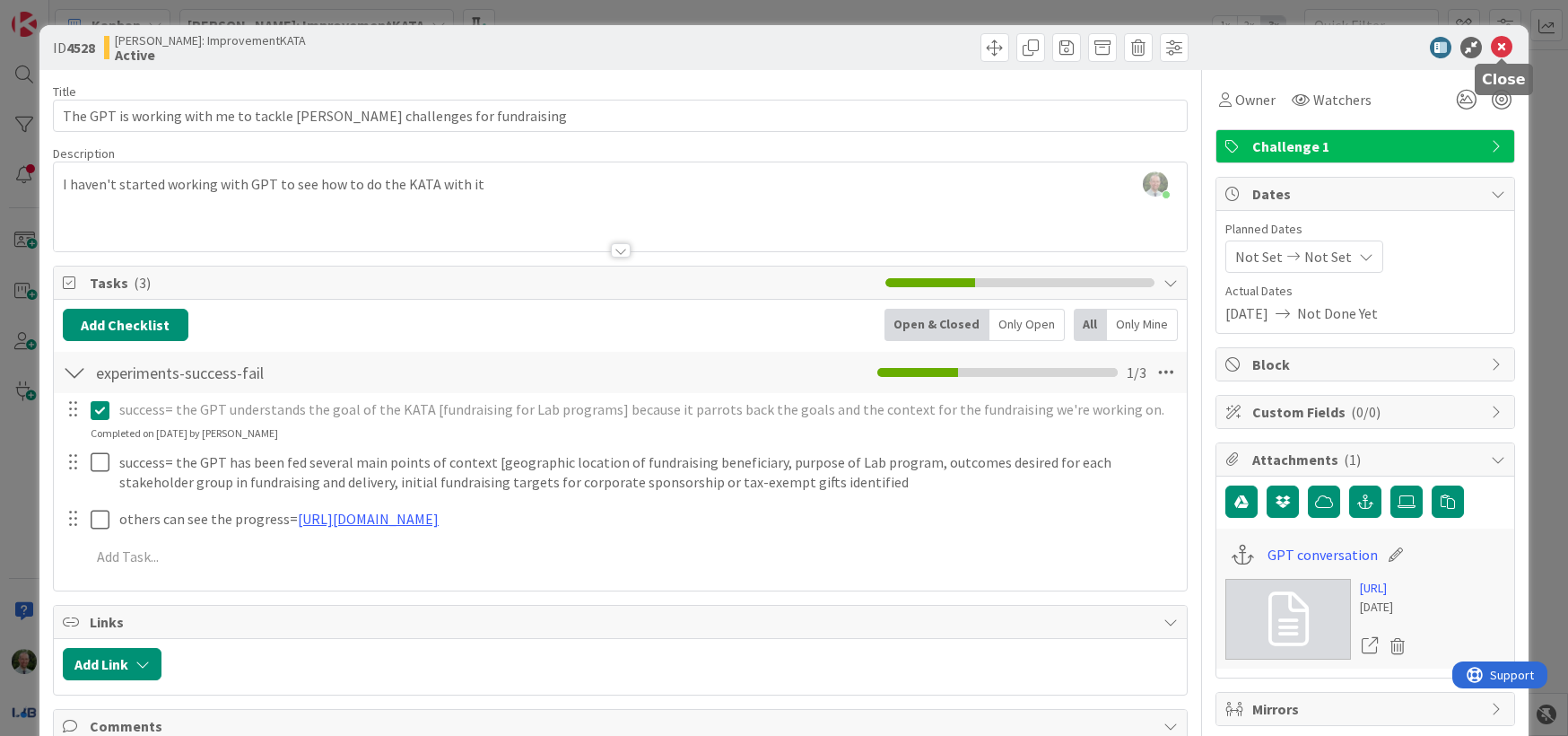
click at [1499, 50] on icon at bounding box center [1502, 48] width 22 height 22
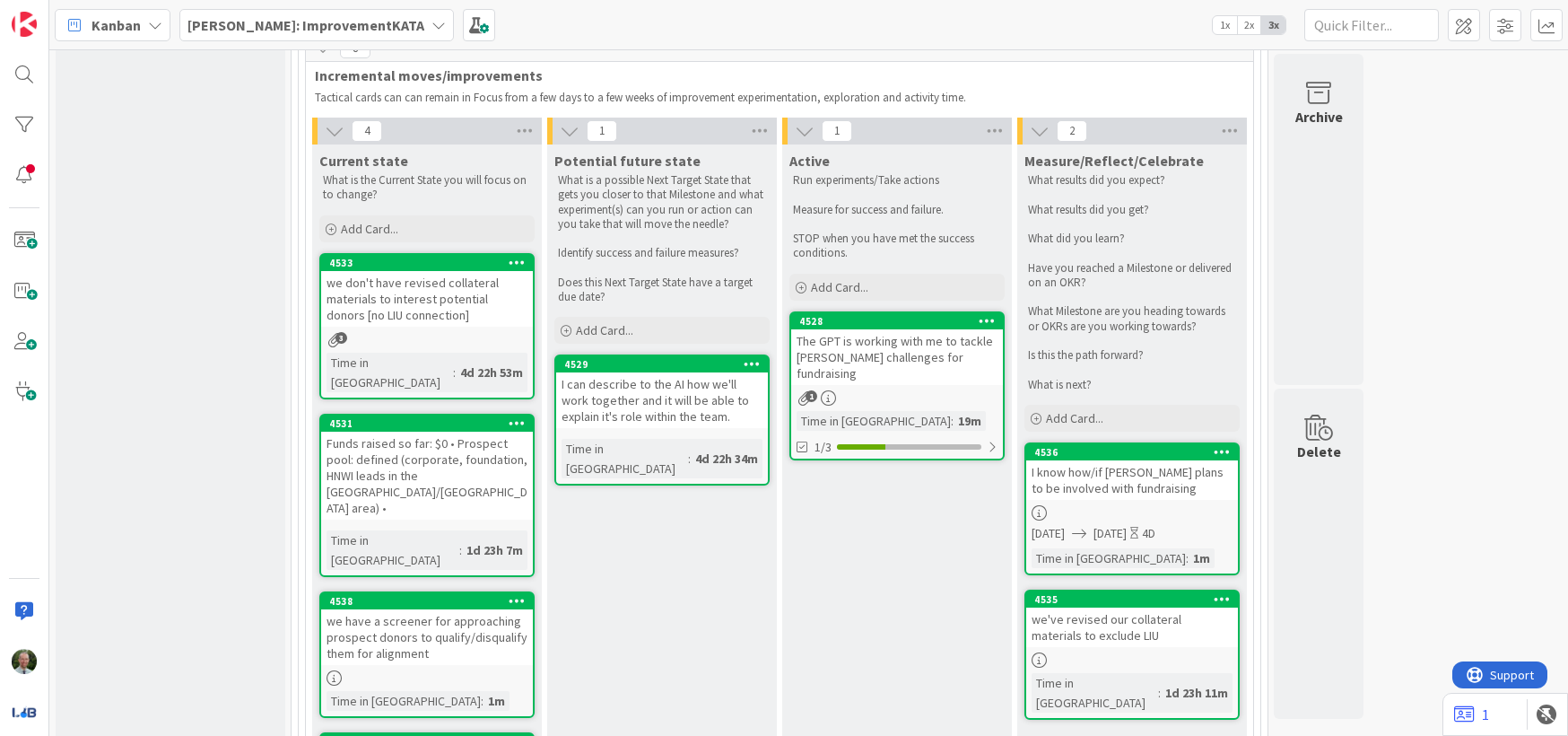
click at [702, 372] on div "I can describe to the AI how we'll work together and it will be able to explain…" at bounding box center [662, 400] width 212 height 56
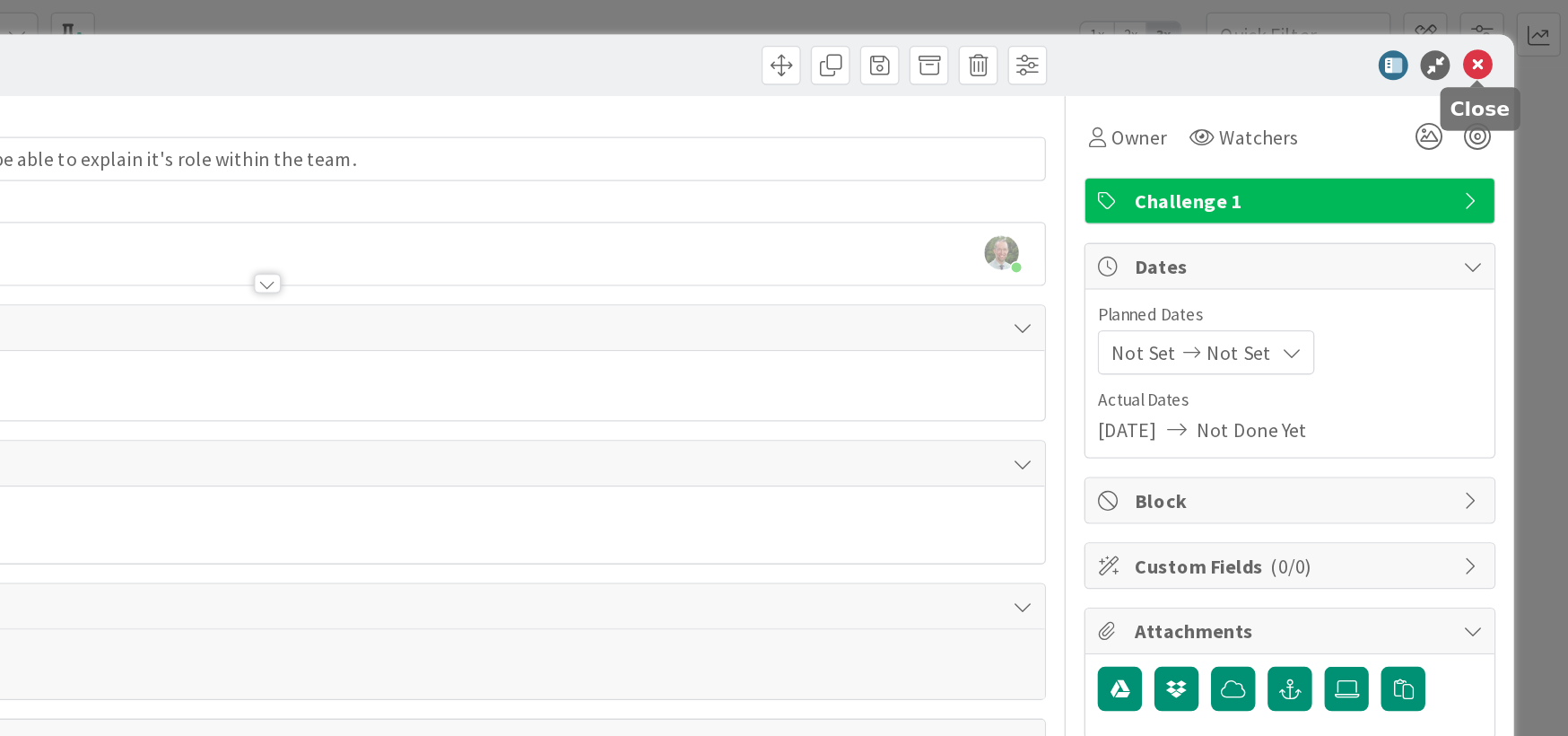
click at [1504, 45] on icon at bounding box center [1502, 48] width 22 height 22
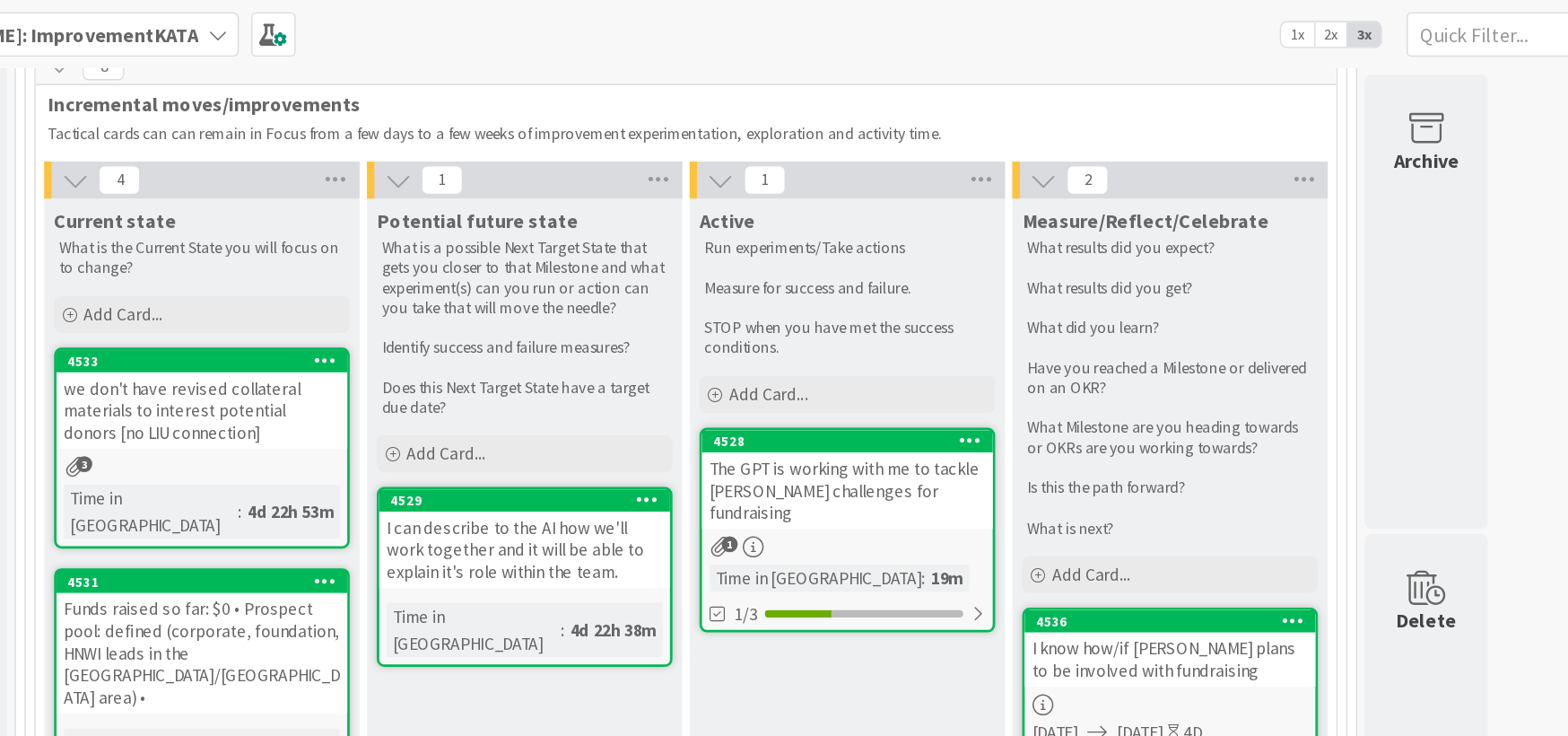
click at [876, 329] on div "The GPT is working with me to tackle [PERSON_NAME] challenges for fundraising" at bounding box center [897, 357] width 212 height 56
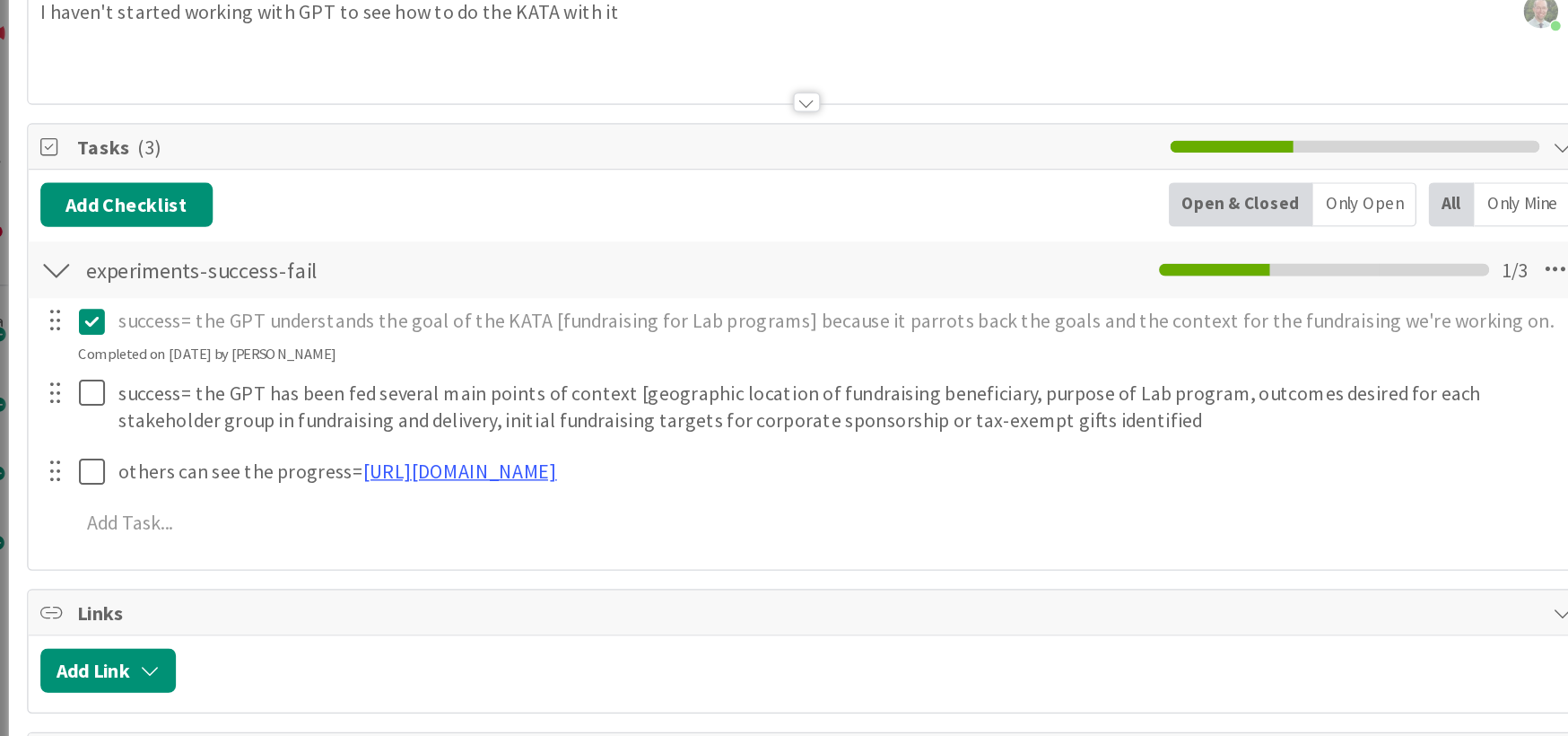
scroll to position [170, 0]
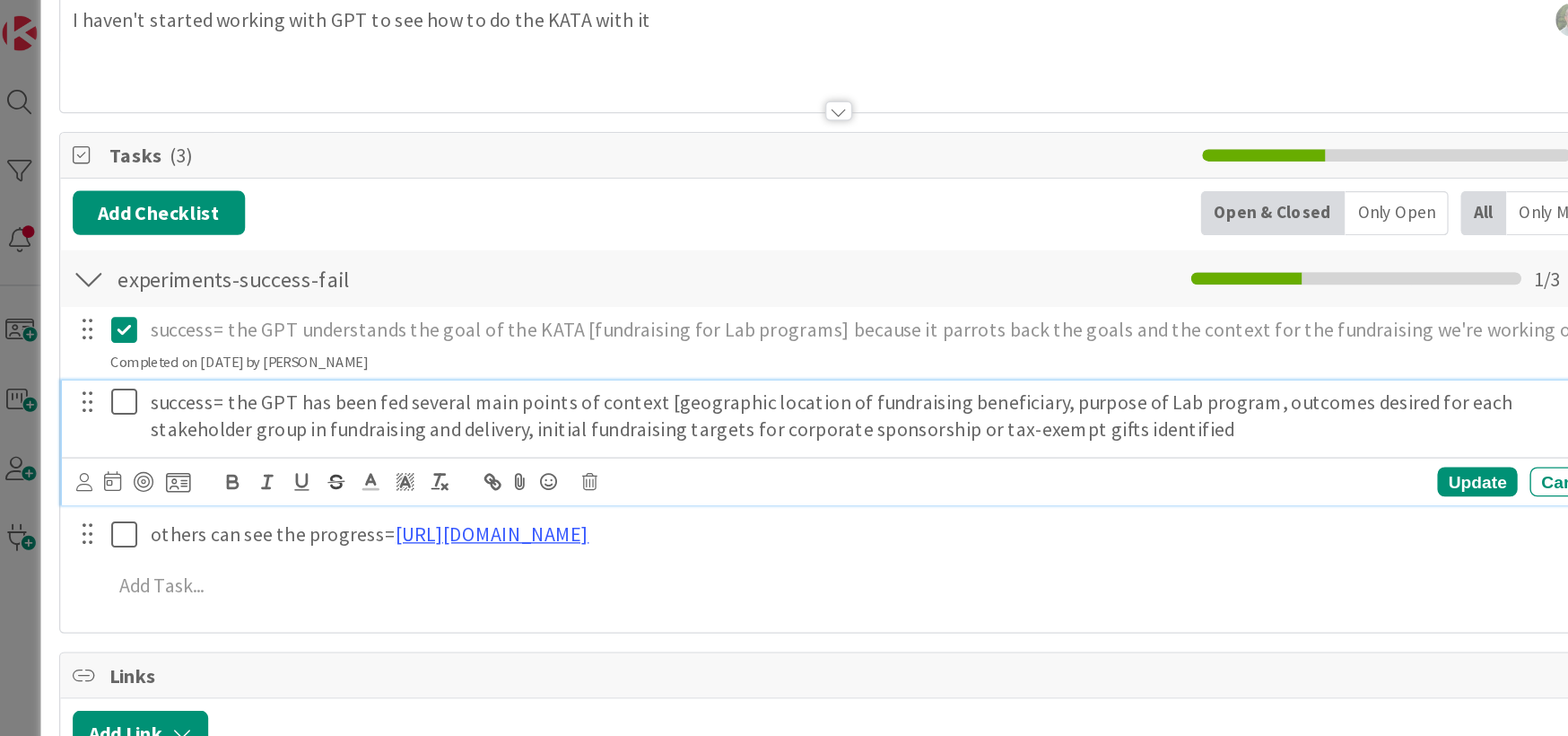
click at [100, 291] on icon at bounding box center [104, 293] width 27 height 22
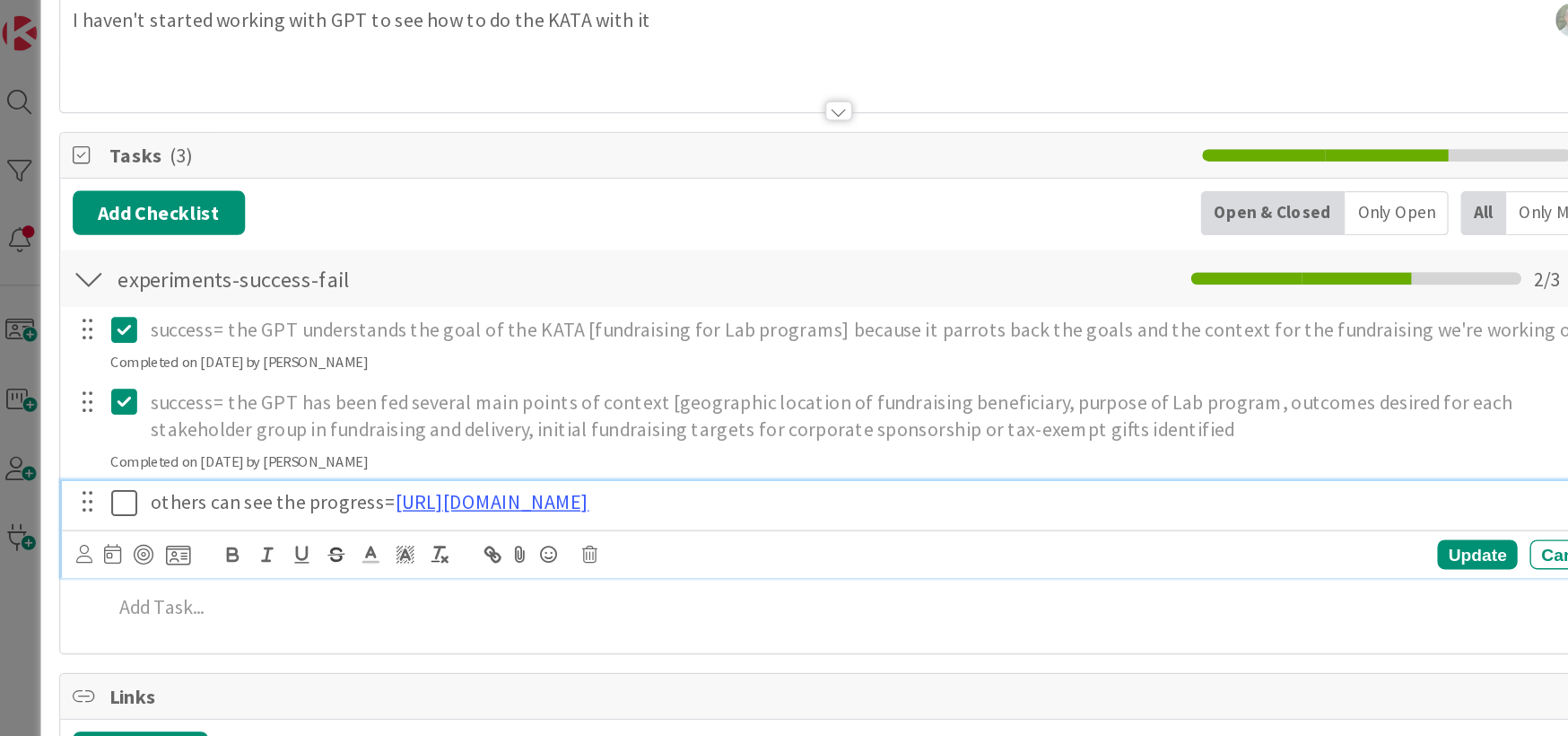
click at [103, 366] on icon at bounding box center [104, 366] width 27 height 22
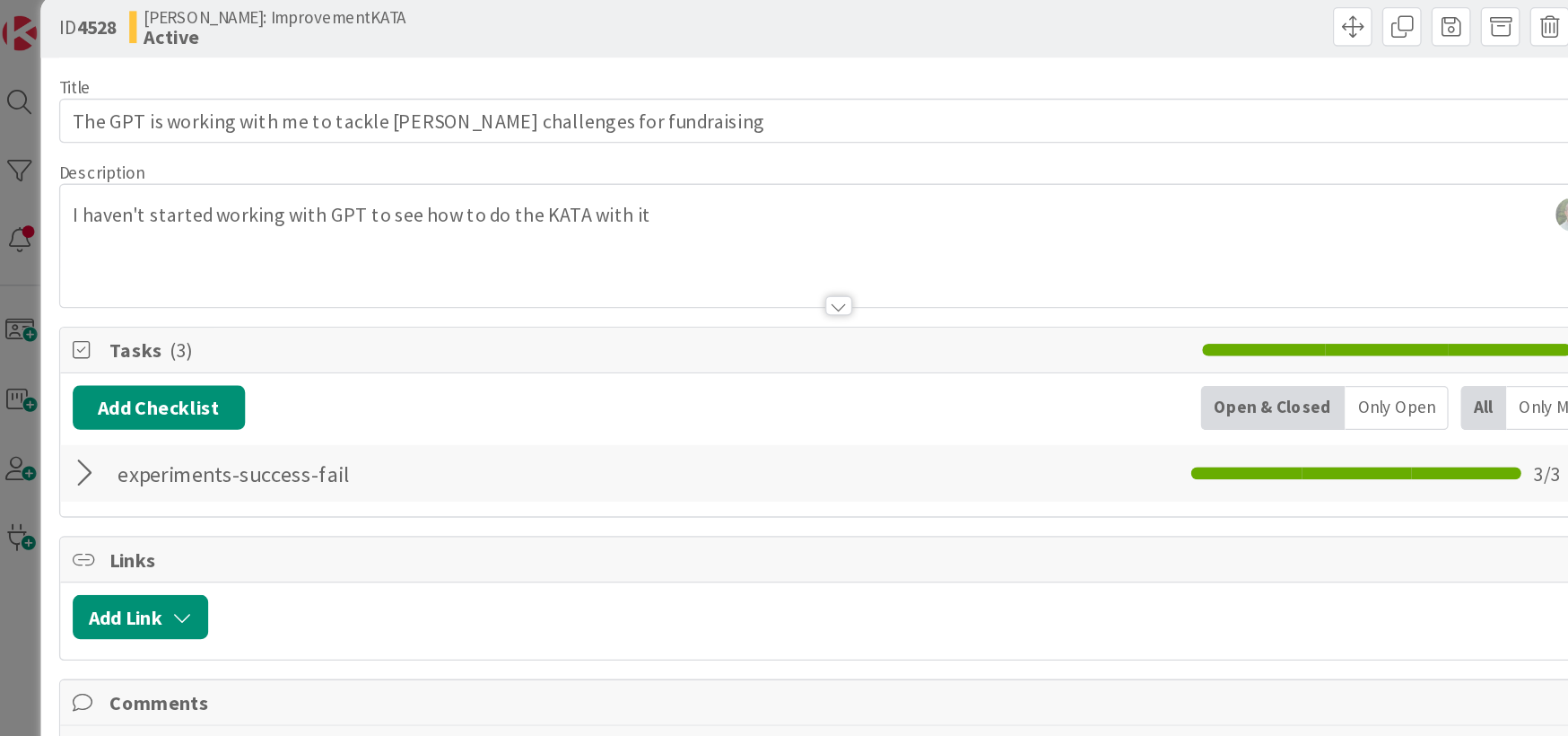
scroll to position [0, 0]
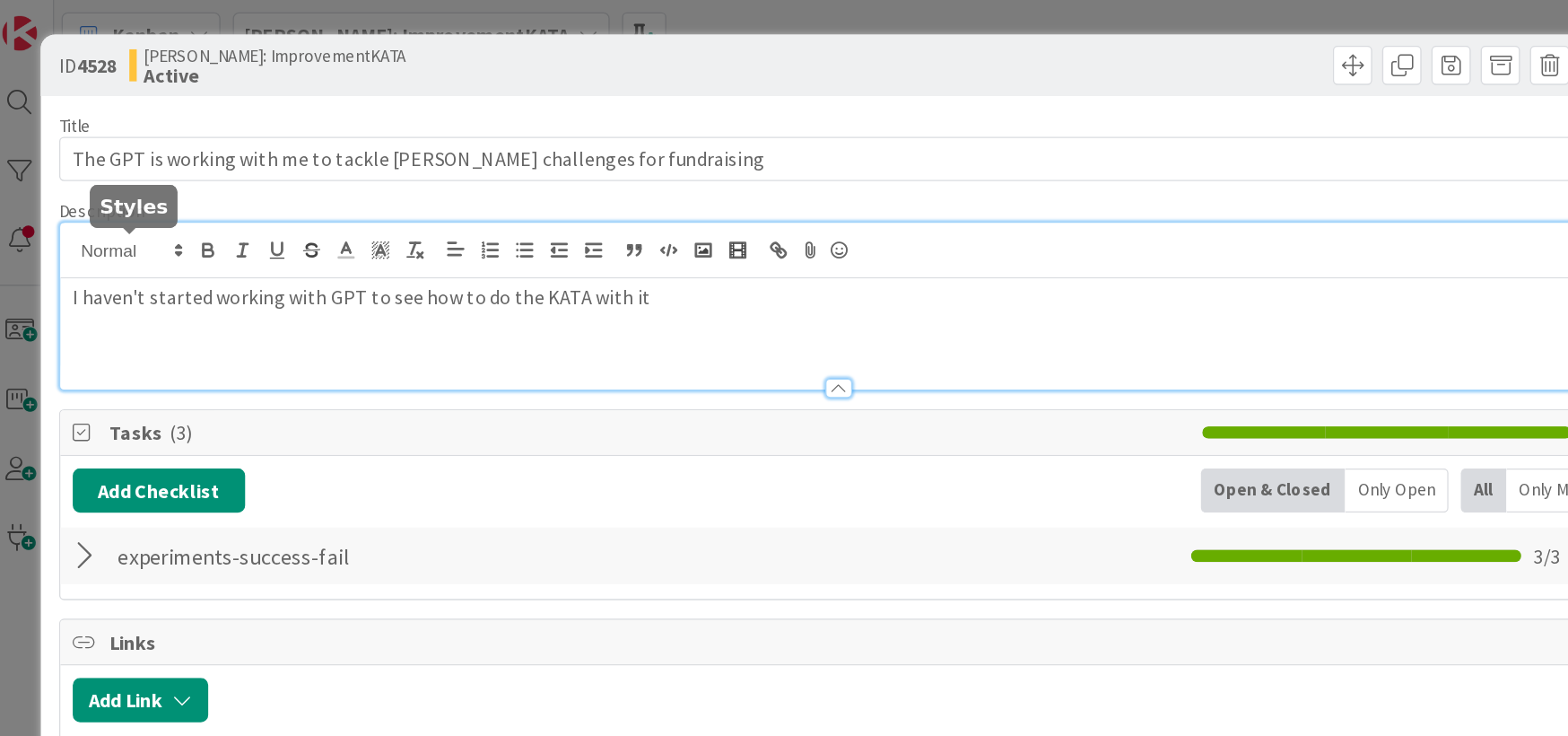
click at [65, 183] on div "[PERSON_NAME] just joined I haven't started working with GPT to see how to do t…" at bounding box center [621, 222] width 1134 height 121
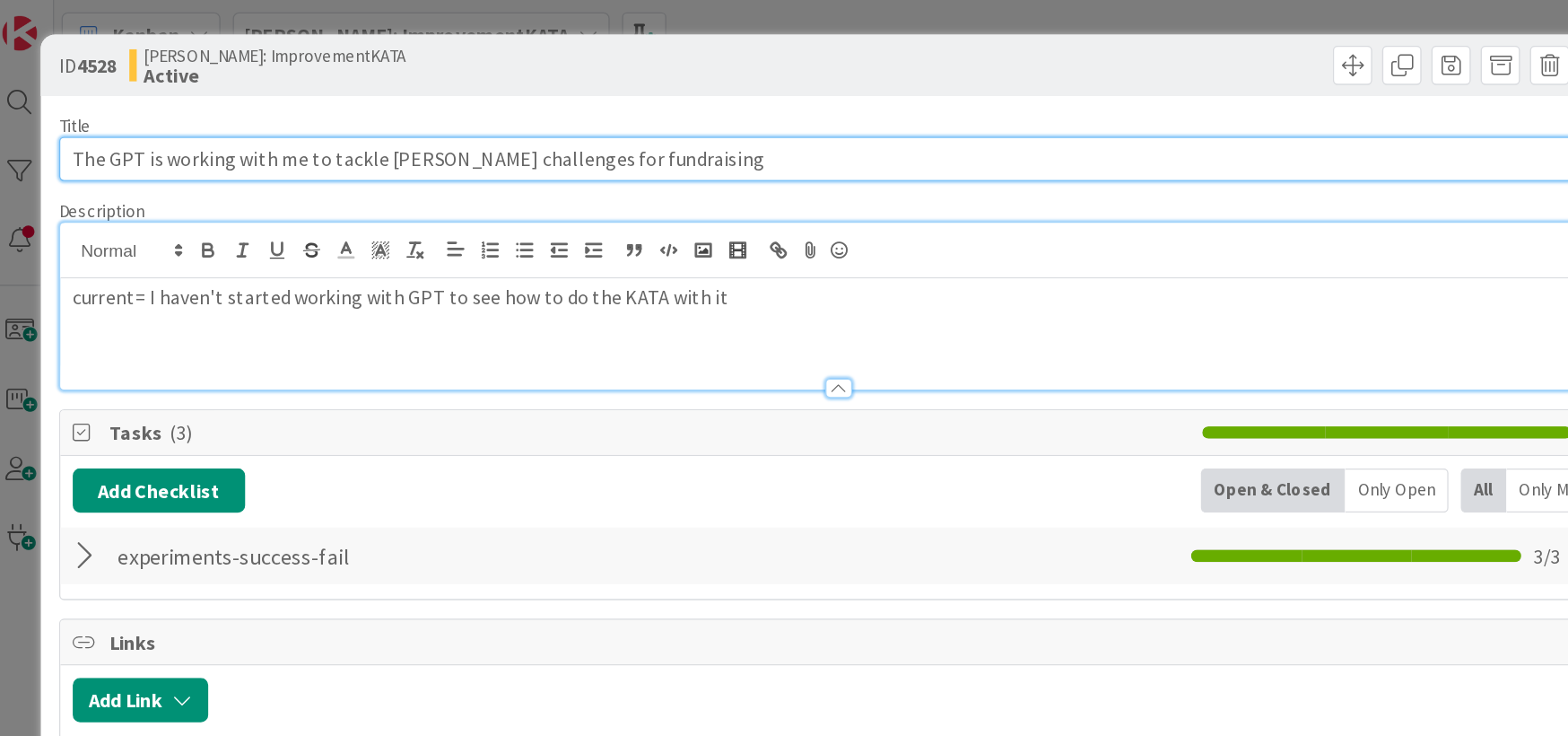
click at [446, 111] on input "The GPT is working with me to tackle [PERSON_NAME] challenges for fundraising" at bounding box center [621, 116] width 1136 height 32
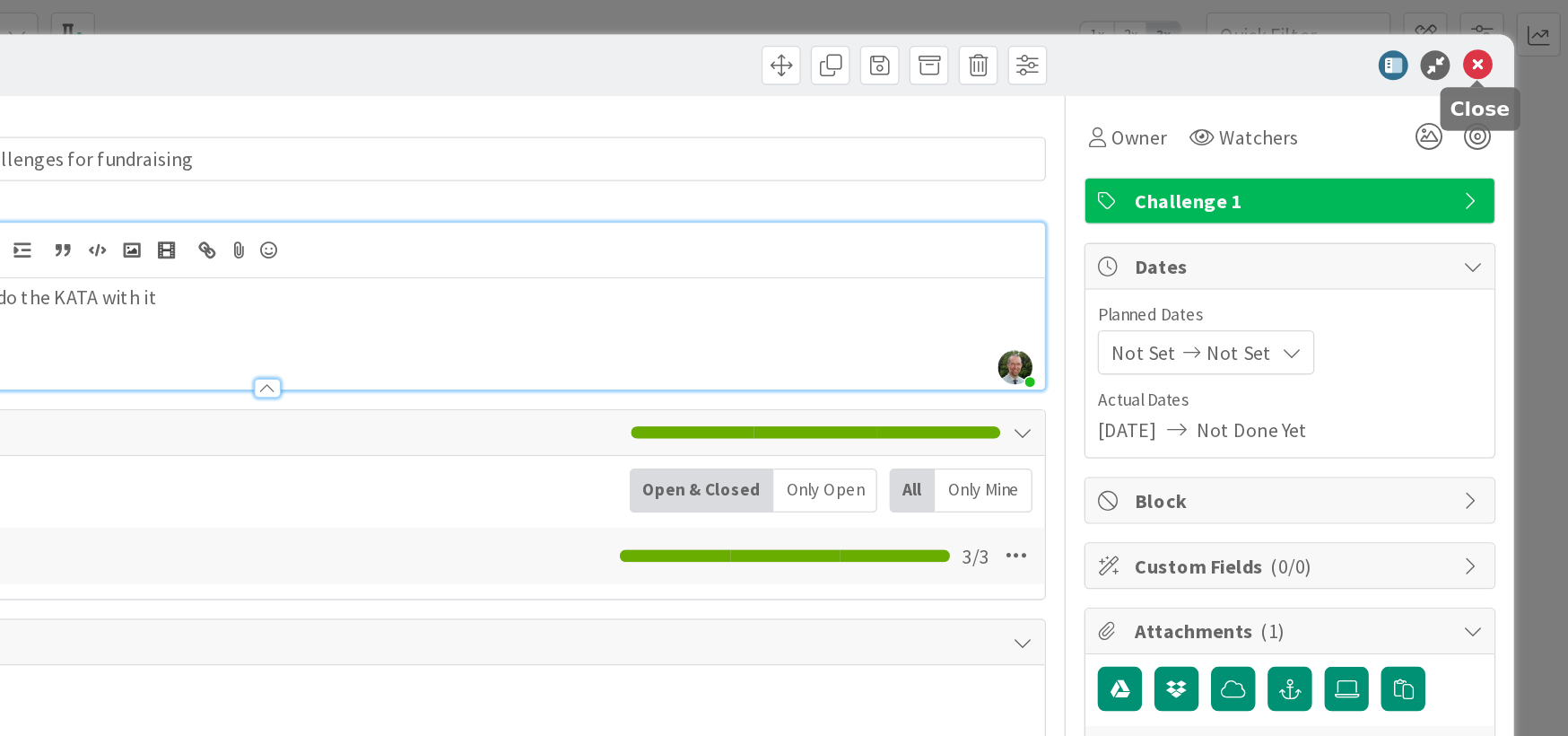
click at [1504, 46] on icon at bounding box center [1502, 48] width 22 height 22
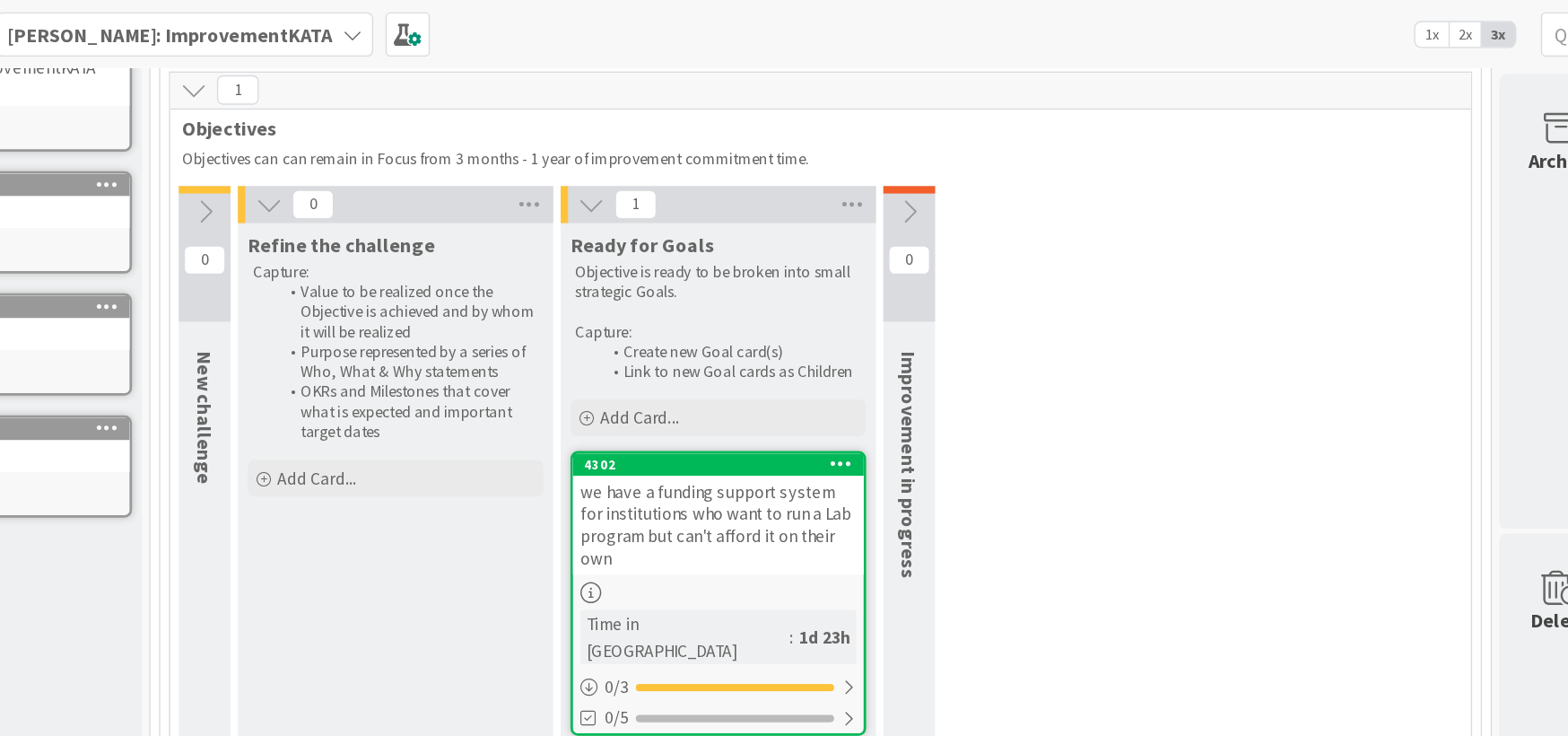
scroll to position [169, 0]
click at [714, 359] on div "we have a funding support system for institutions who want to run a Lab program…" at bounding box center [705, 383] width 212 height 72
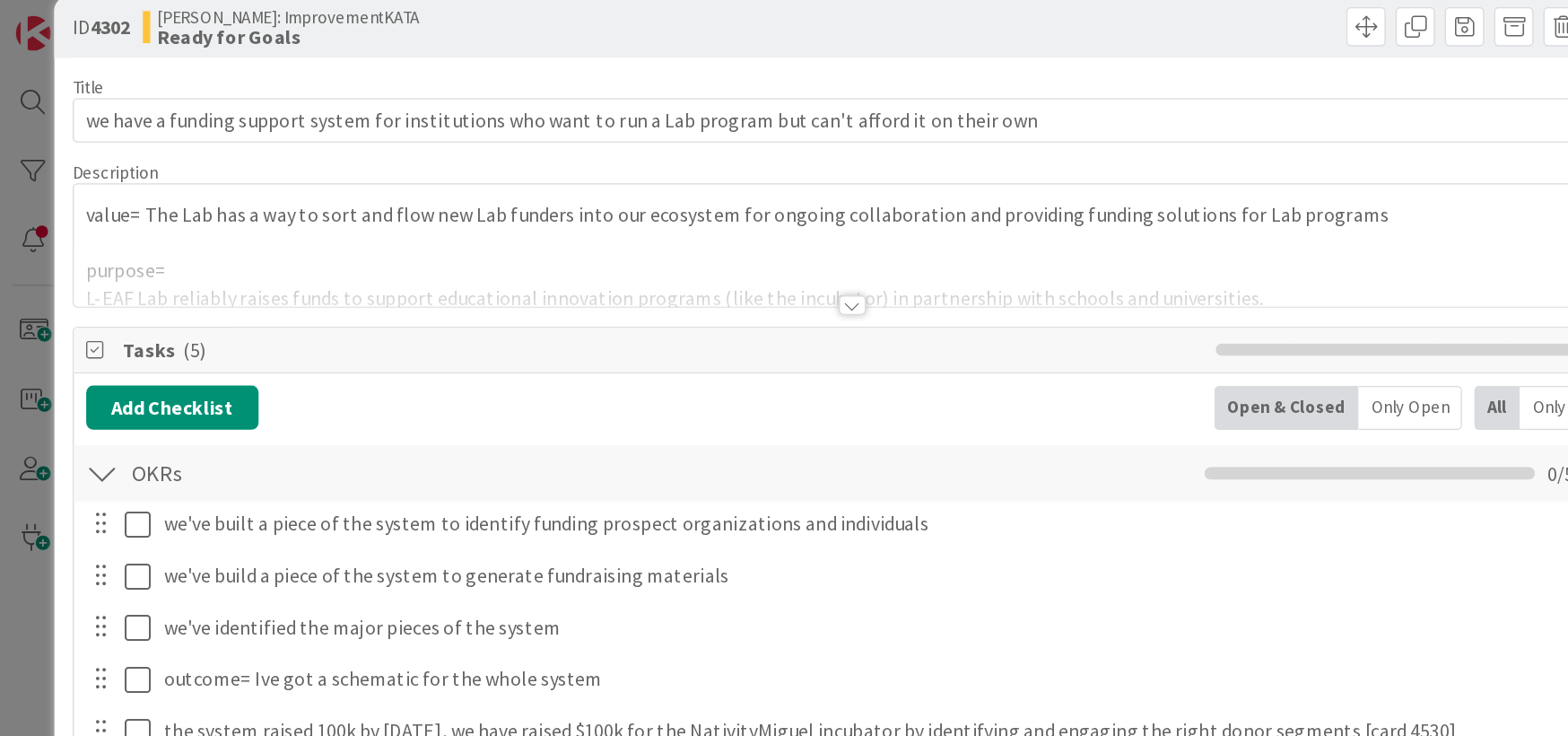
scroll to position [29, 0]
click at [622, 221] on div at bounding box center [621, 221] width 20 height 14
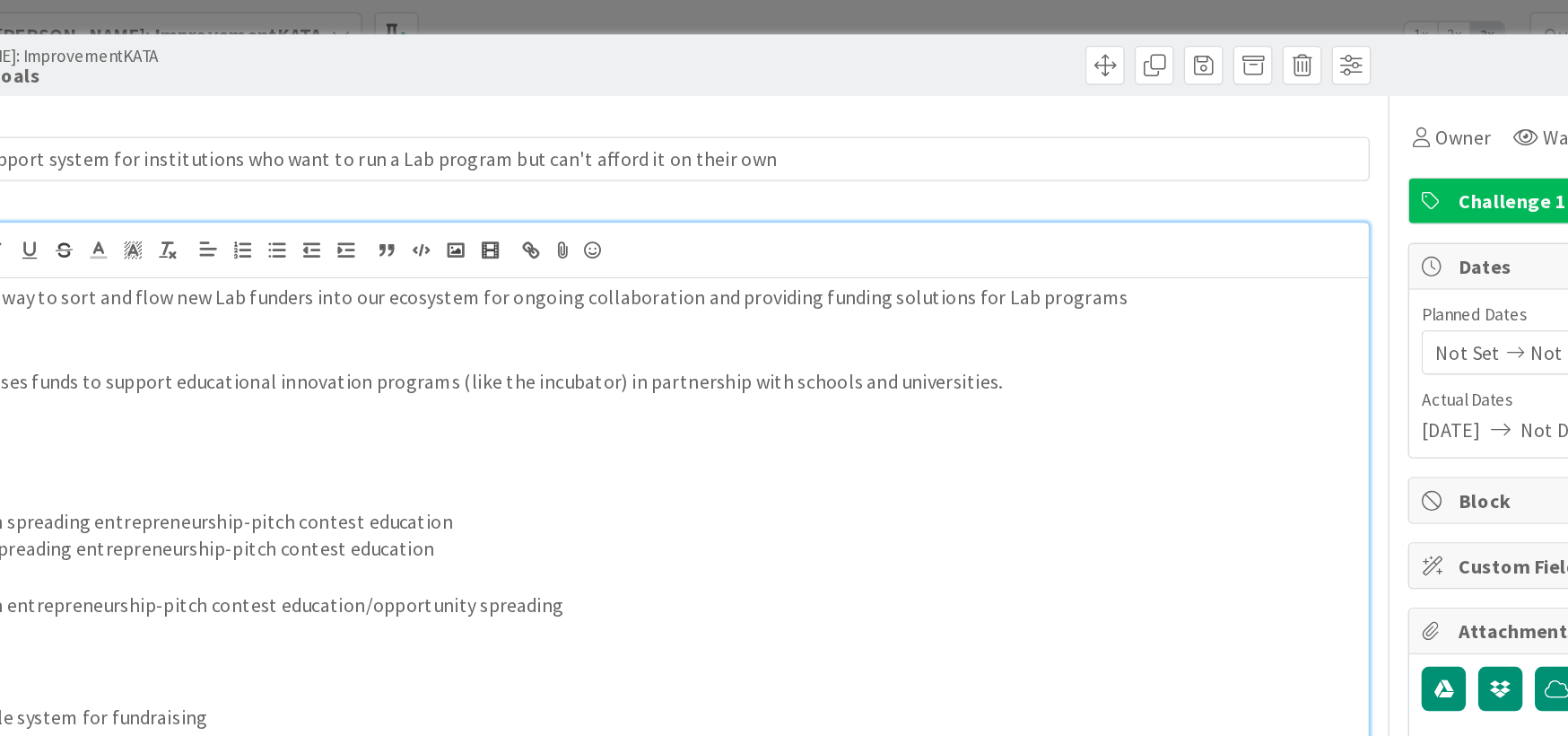
scroll to position [0, 0]
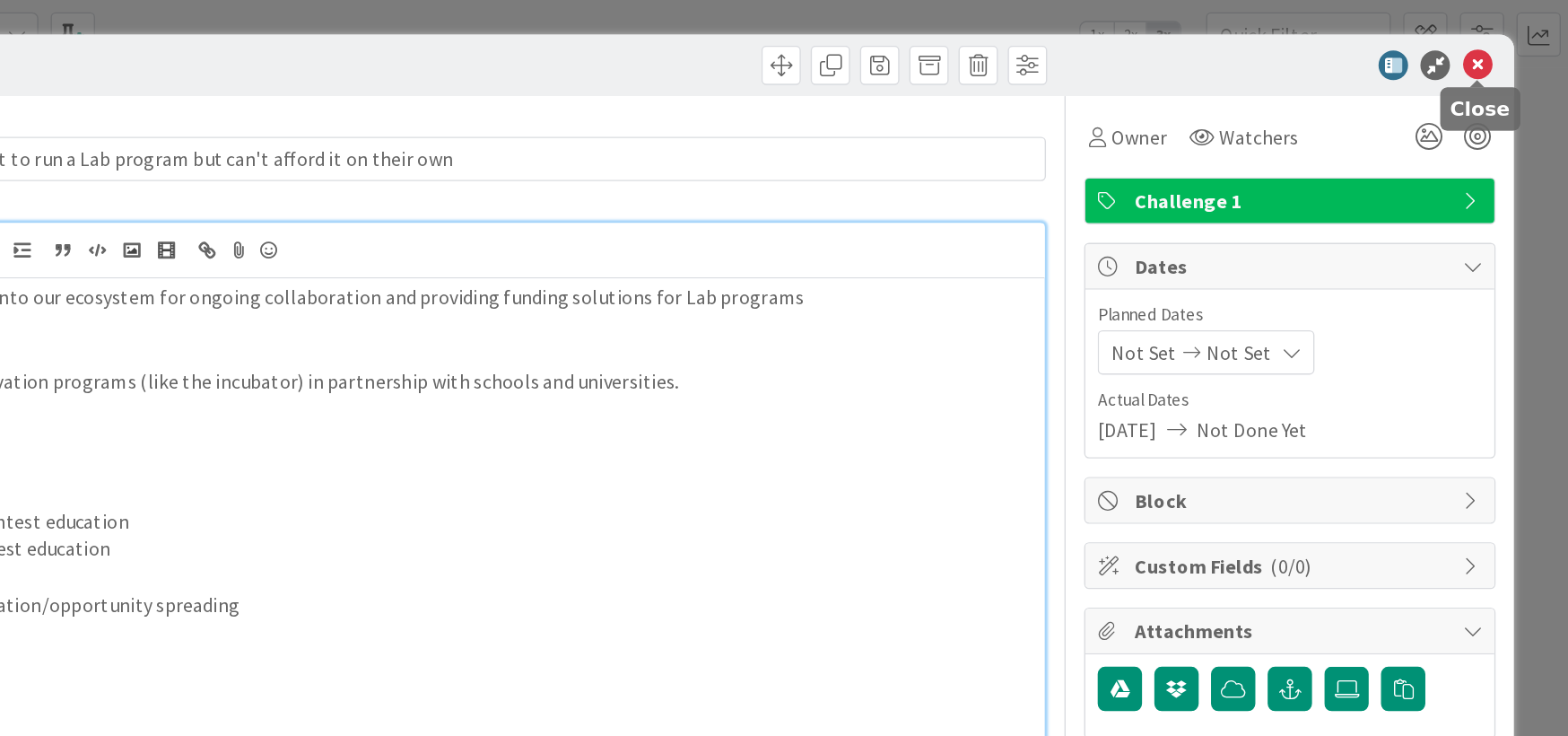
click at [1501, 43] on icon at bounding box center [1502, 48] width 22 height 22
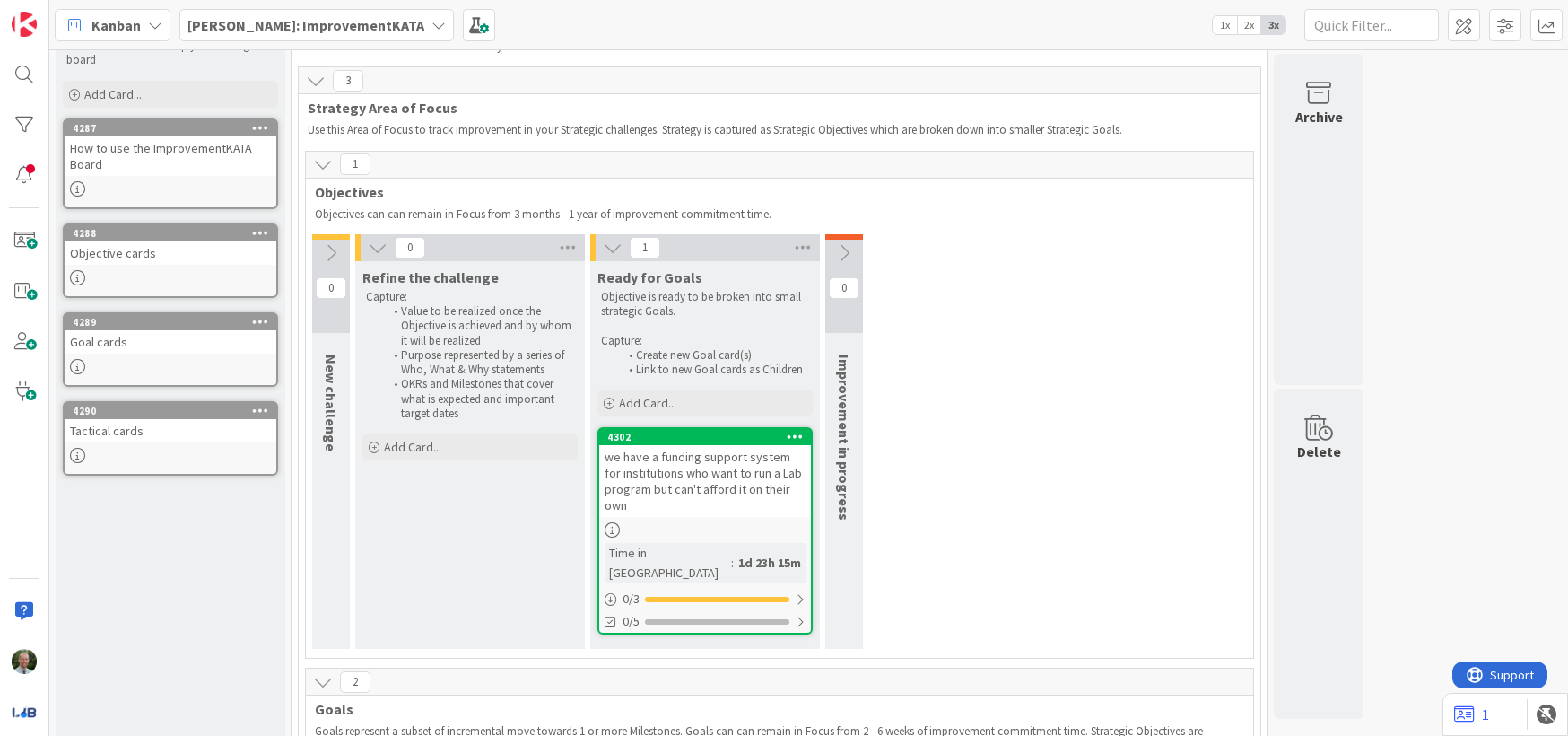
scroll to position [85, 0]
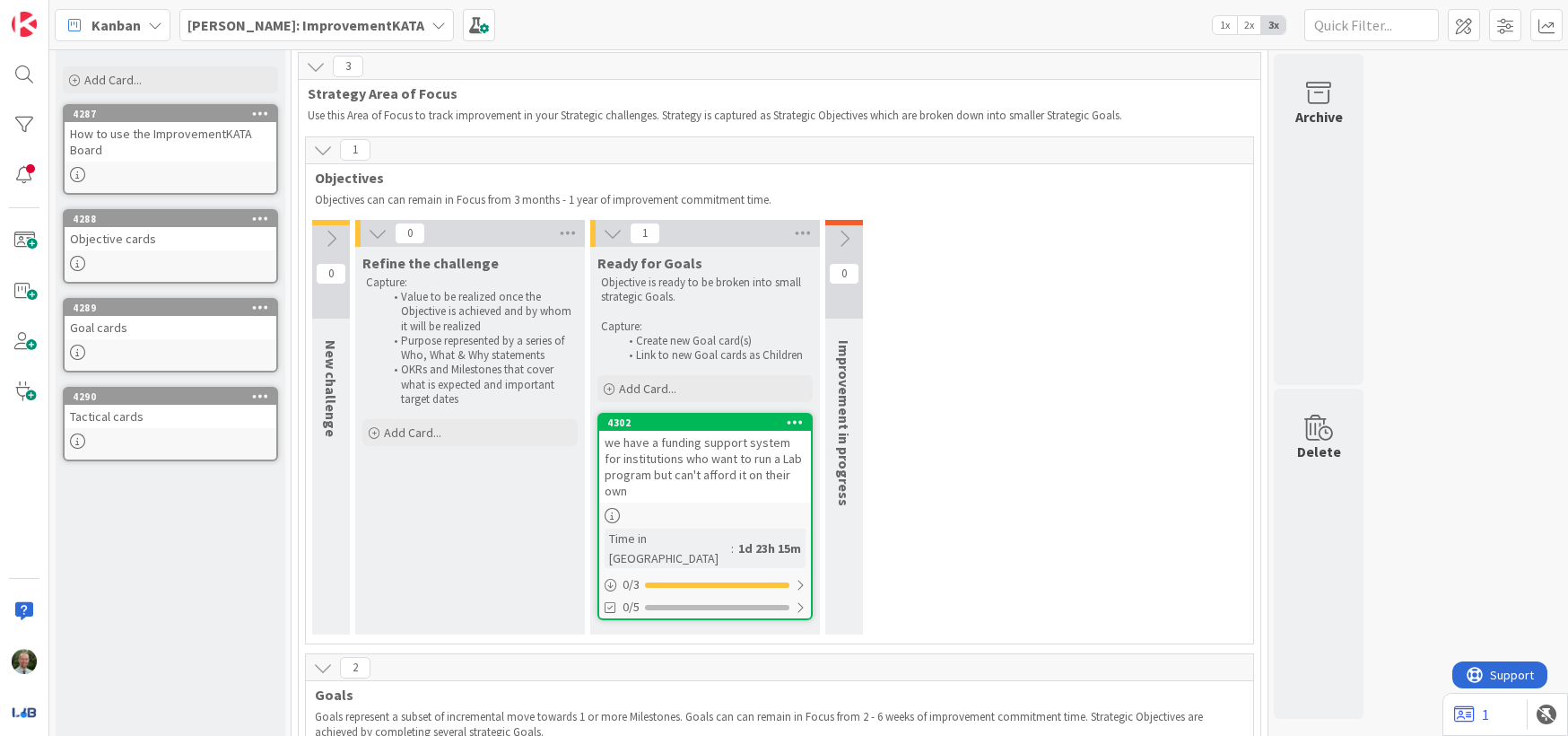
click at [848, 239] on icon at bounding box center [844, 239] width 20 height 20
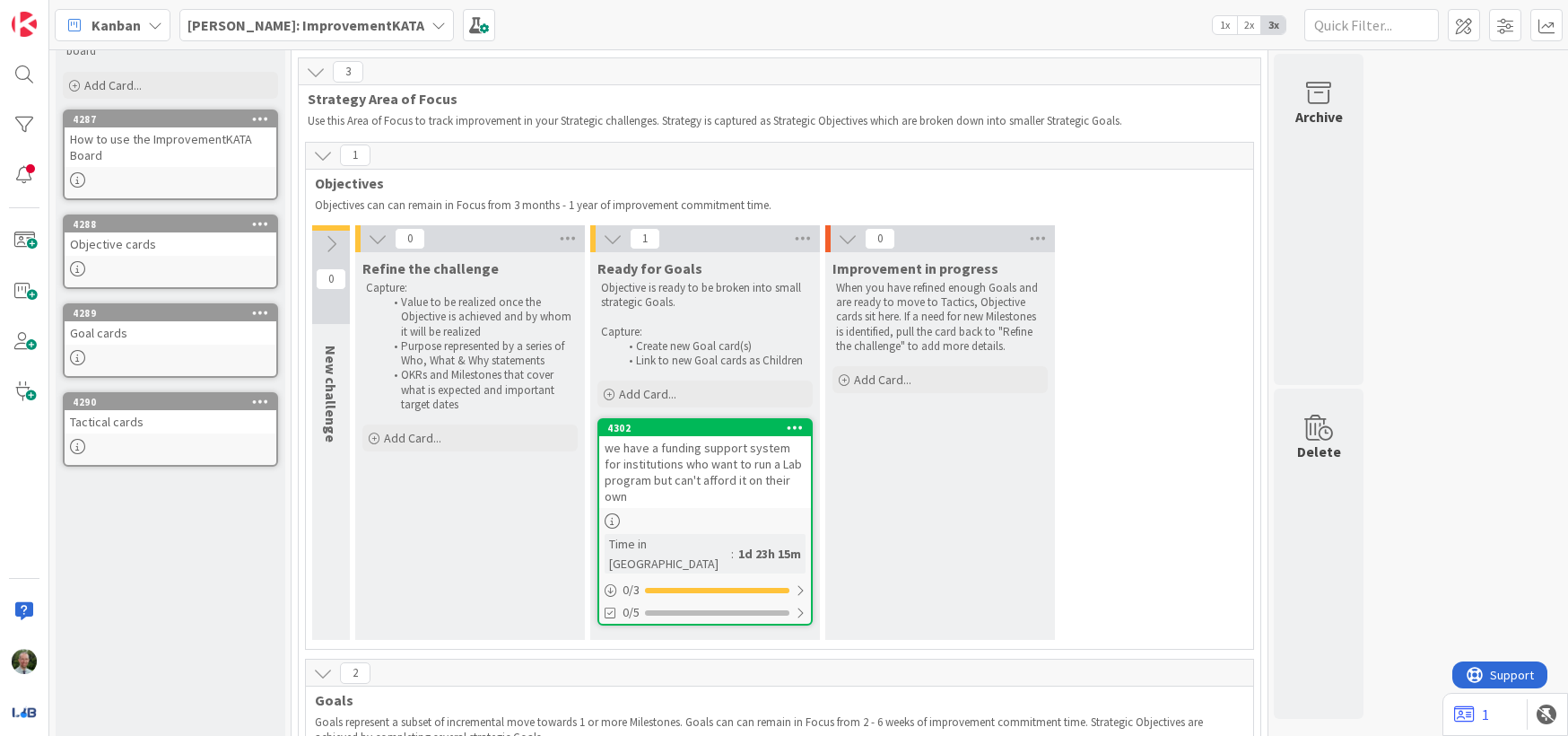
scroll to position [82, 0]
click at [670, 491] on div "we have a funding support system for institutions who want to run a Lab program…" at bounding box center [705, 470] width 212 height 72
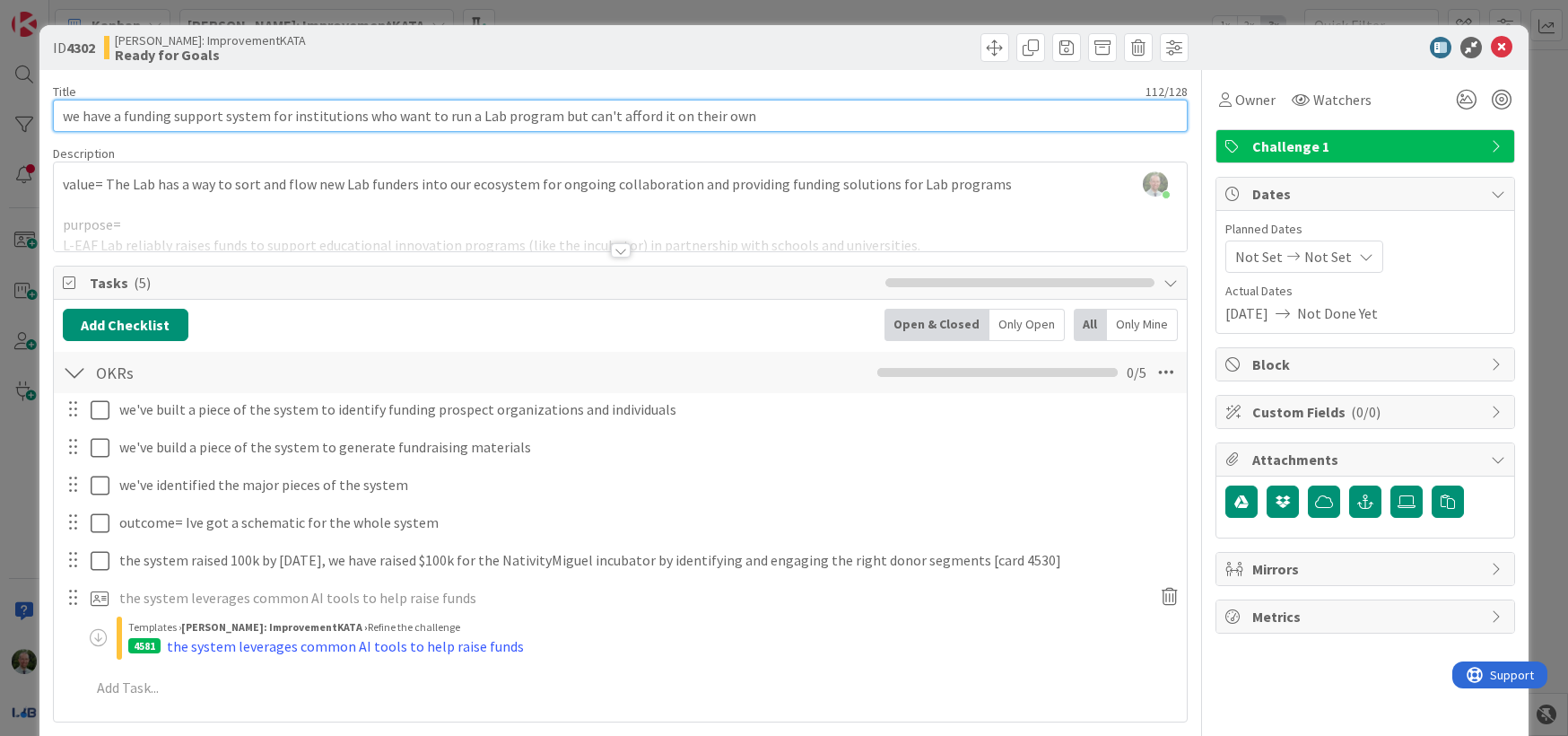
click at [751, 116] on input "we have a funding support system for institutions who want to run a Lab program…" at bounding box center [621, 116] width 1136 height 32
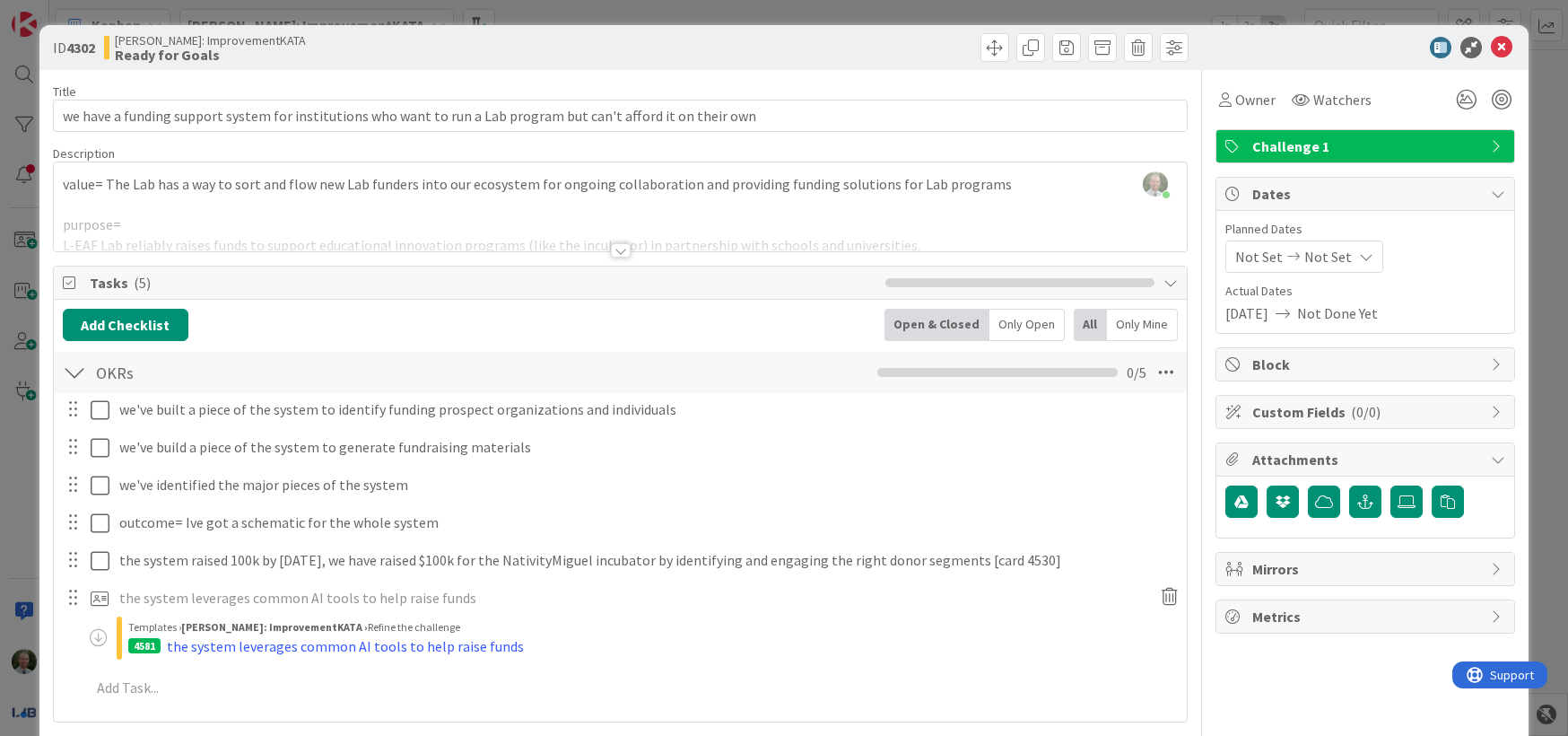
click at [616, 251] on div at bounding box center [621, 250] width 20 height 14
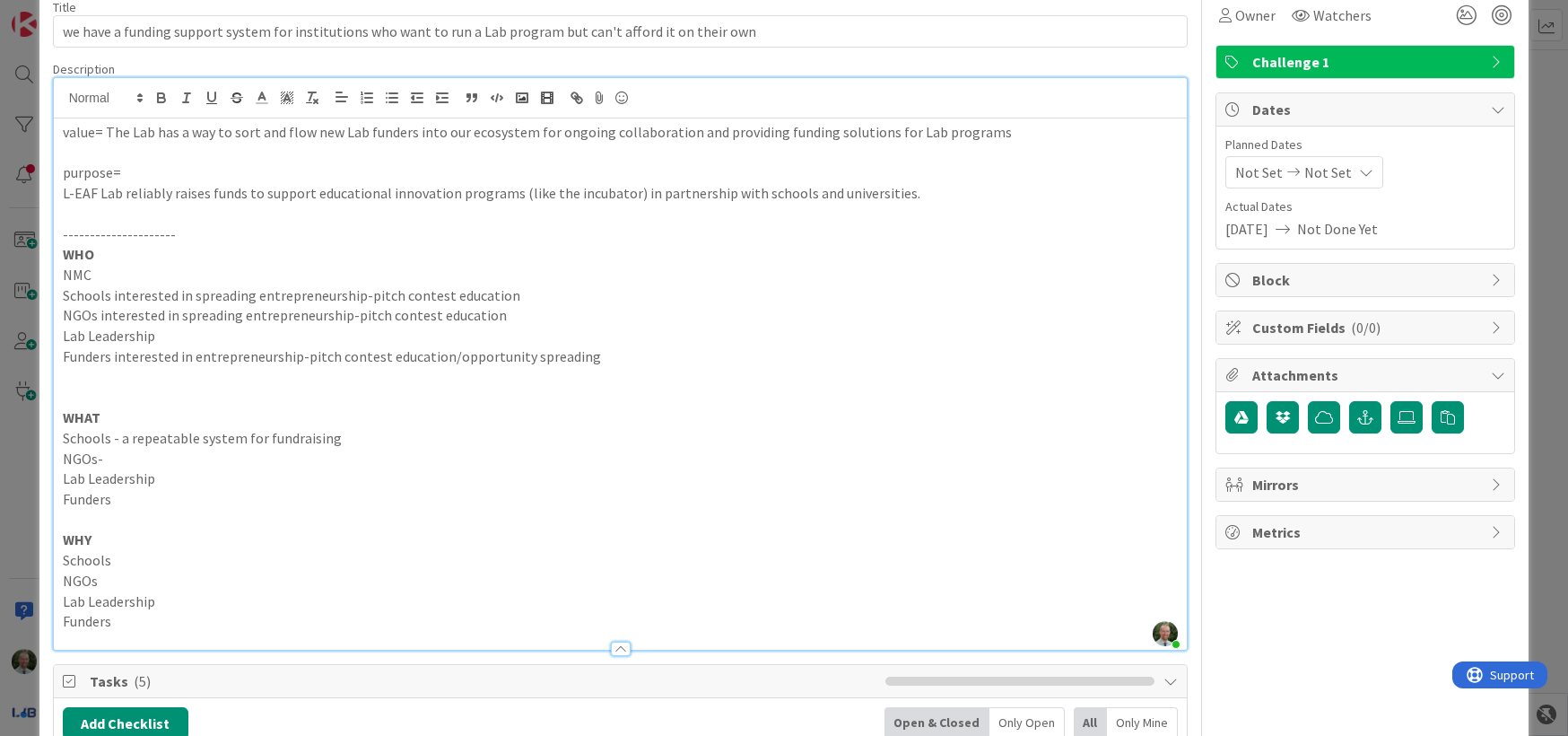
scroll to position [86, 0]
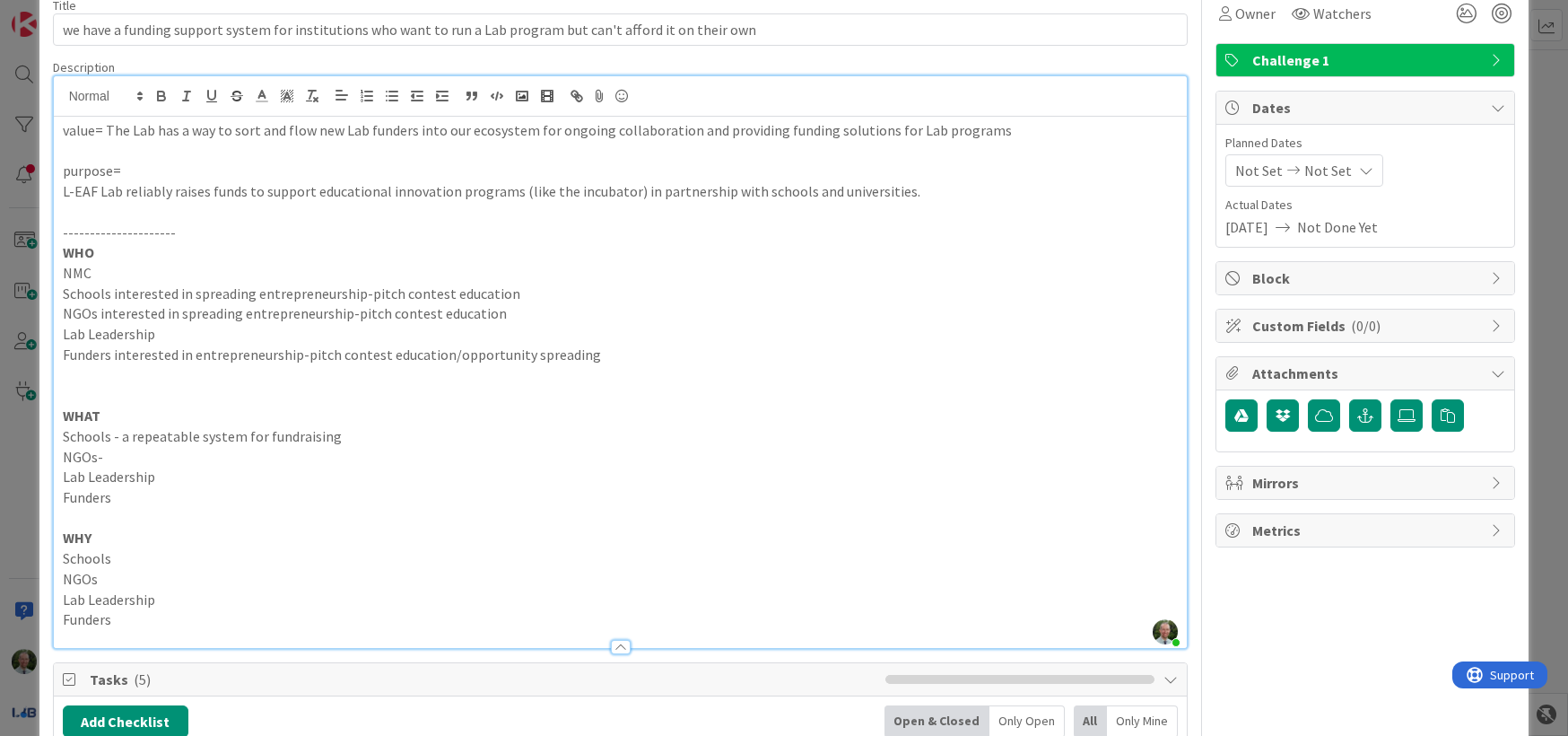
click at [363, 130] on p "value= The Lab has a way to sort and flow new Lab funders into our ecosystem fo…" at bounding box center [621, 130] width 1116 height 21
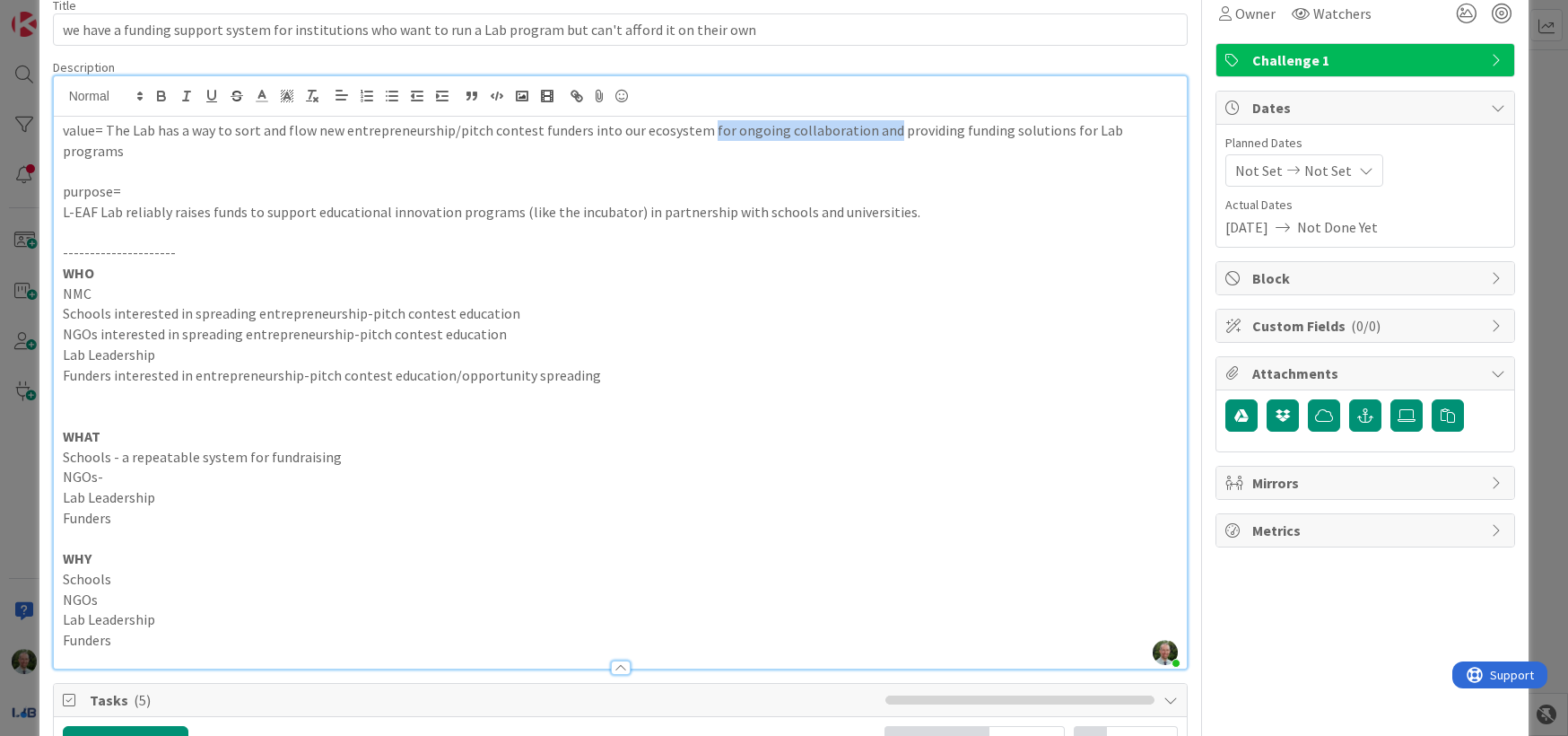
drag, startPoint x: 875, startPoint y: 135, endPoint x: 697, endPoint y: 137, distance: 177.6
click at [697, 137] on p "value= The Lab has a way to sort and flow new entrepreneurship/pitch contest fu…" at bounding box center [621, 140] width 1116 height 40
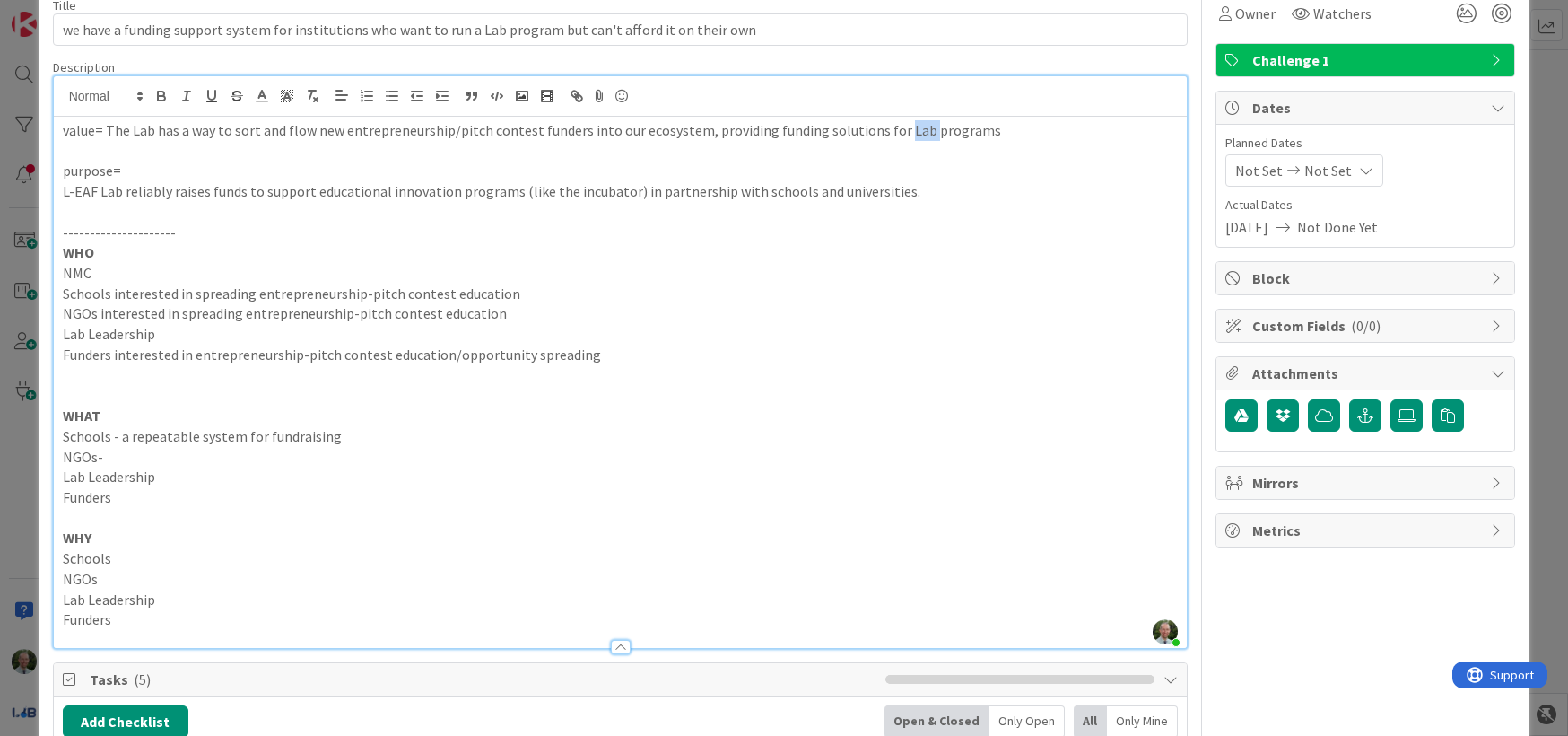
drag, startPoint x: 911, startPoint y: 134, endPoint x: 886, endPoint y: 133, distance: 25.1
click at [886, 133] on p "value= The Lab has a way to sort and flow new entrepreneurship/pitch contest fu…" at bounding box center [621, 130] width 1116 height 21
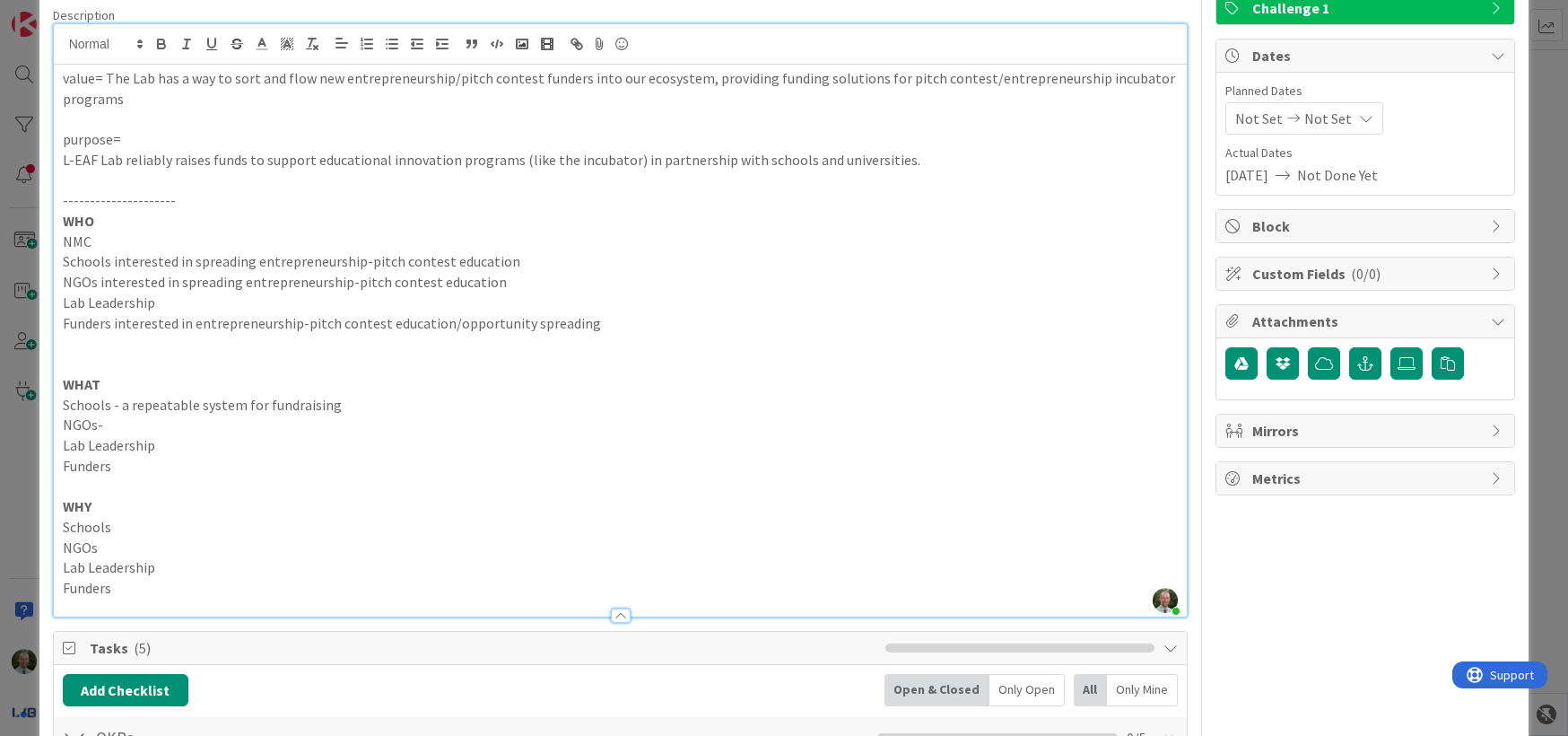
scroll to position [141, 0]
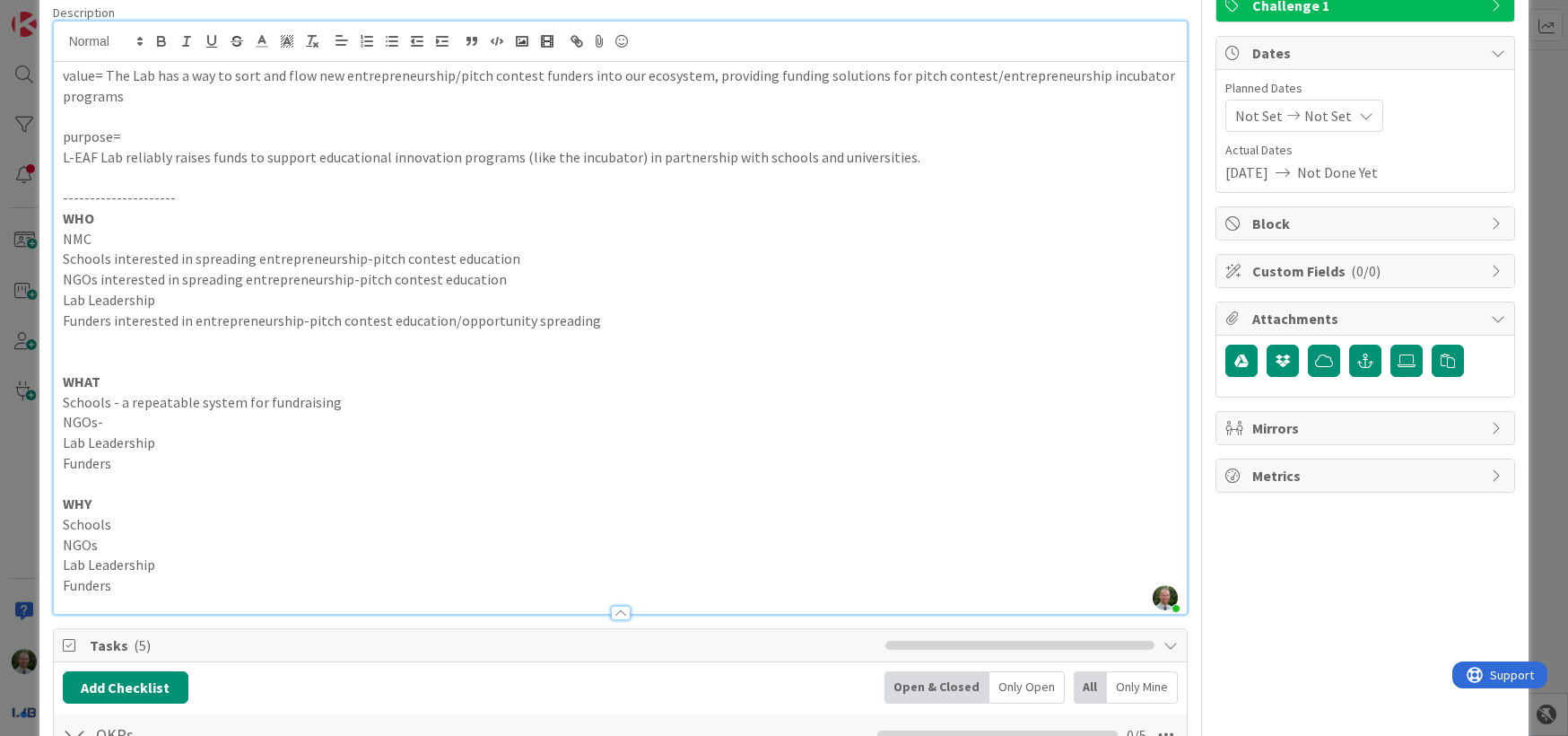
click at [98, 238] on p "NMC" at bounding box center [621, 239] width 1116 height 21
click at [194, 423] on p "NGOs-" at bounding box center [621, 422] width 1116 height 21
click at [380, 404] on p "Schools - a repeatable system for fundraising" at bounding box center [621, 402] width 1116 height 21
click at [352, 419] on p "NGOs- a way to fund and run a Lab program" at bounding box center [621, 422] width 1116 height 21
click at [458, 398] on p "Schools - a repeatable system for fundraising for Lab programs" at bounding box center [621, 402] width 1116 height 21
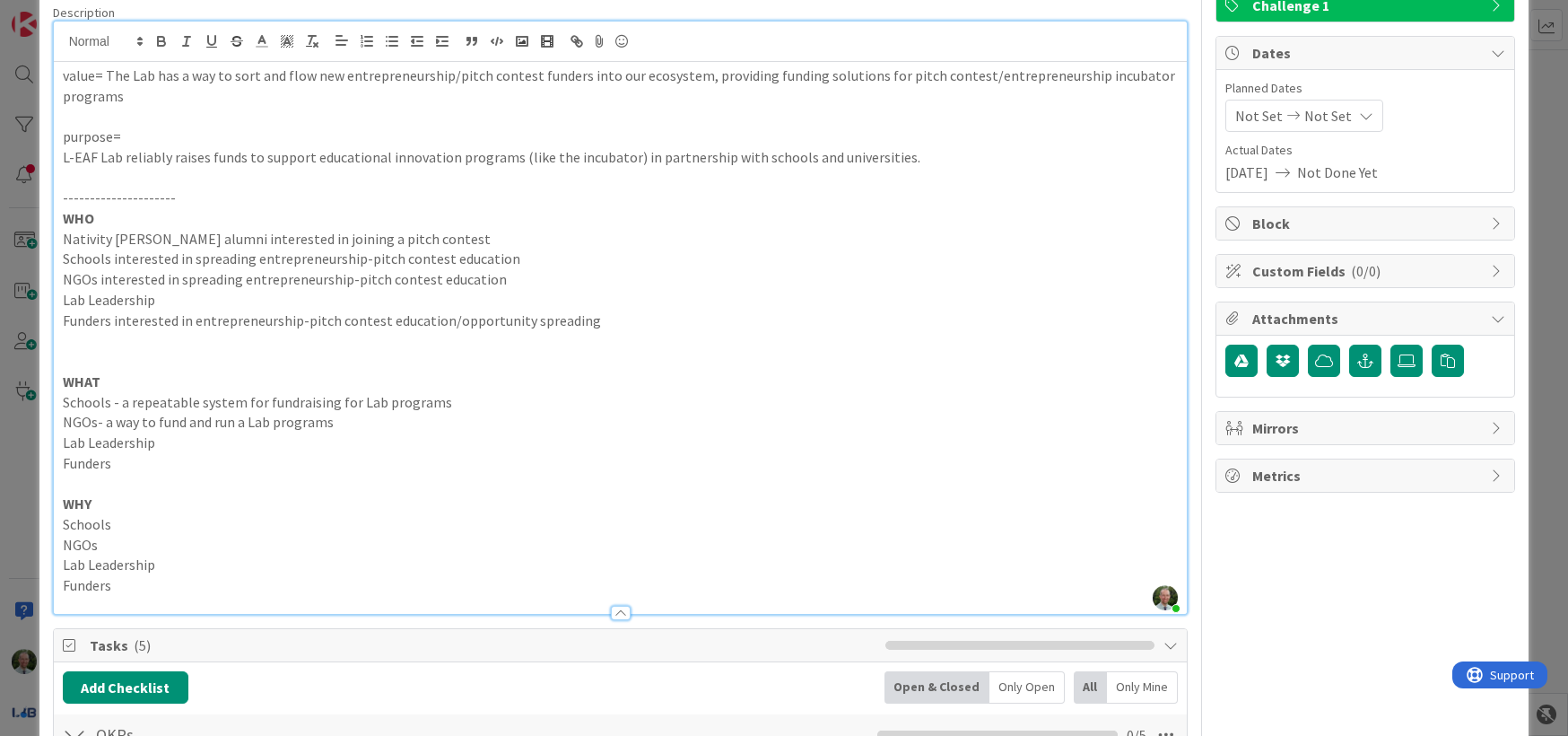
click at [253, 443] on p "Lab Leadership" at bounding box center [621, 442] width 1116 height 21
drag, startPoint x: 254, startPoint y: 261, endPoint x: 552, endPoint y: 257, distance: 297.9
click at [552, 257] on p "Schools interested in spreading entrepreneurship-pitch contest education" at bounding box center [621, 259] width 1116 height 21
copy p "entrepreneurship-pitch contest education"
click at [222, 467] on p "Funders- a way to support" at bounding box center [621, 463] width 1116 height 21
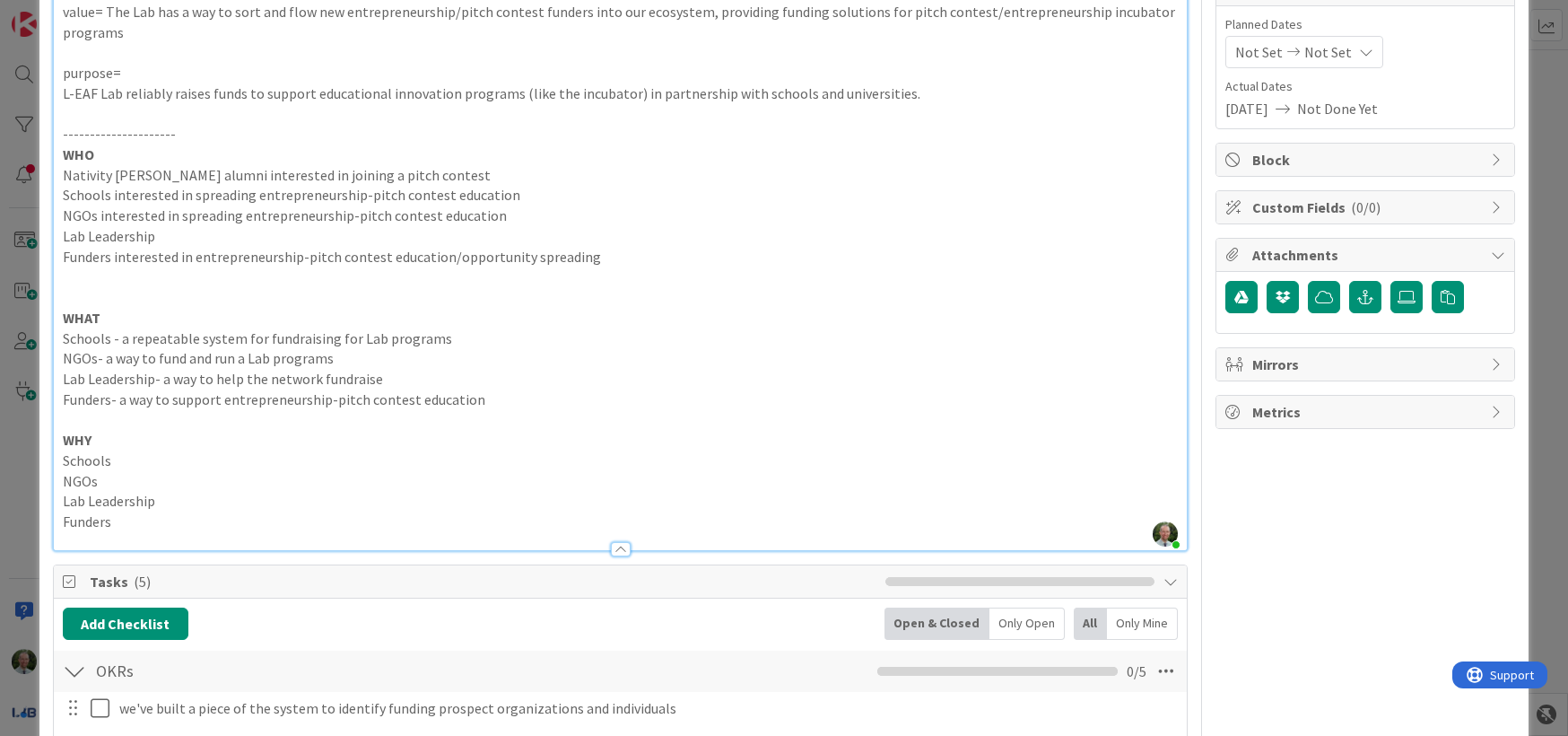
scroll to position [210, 0]
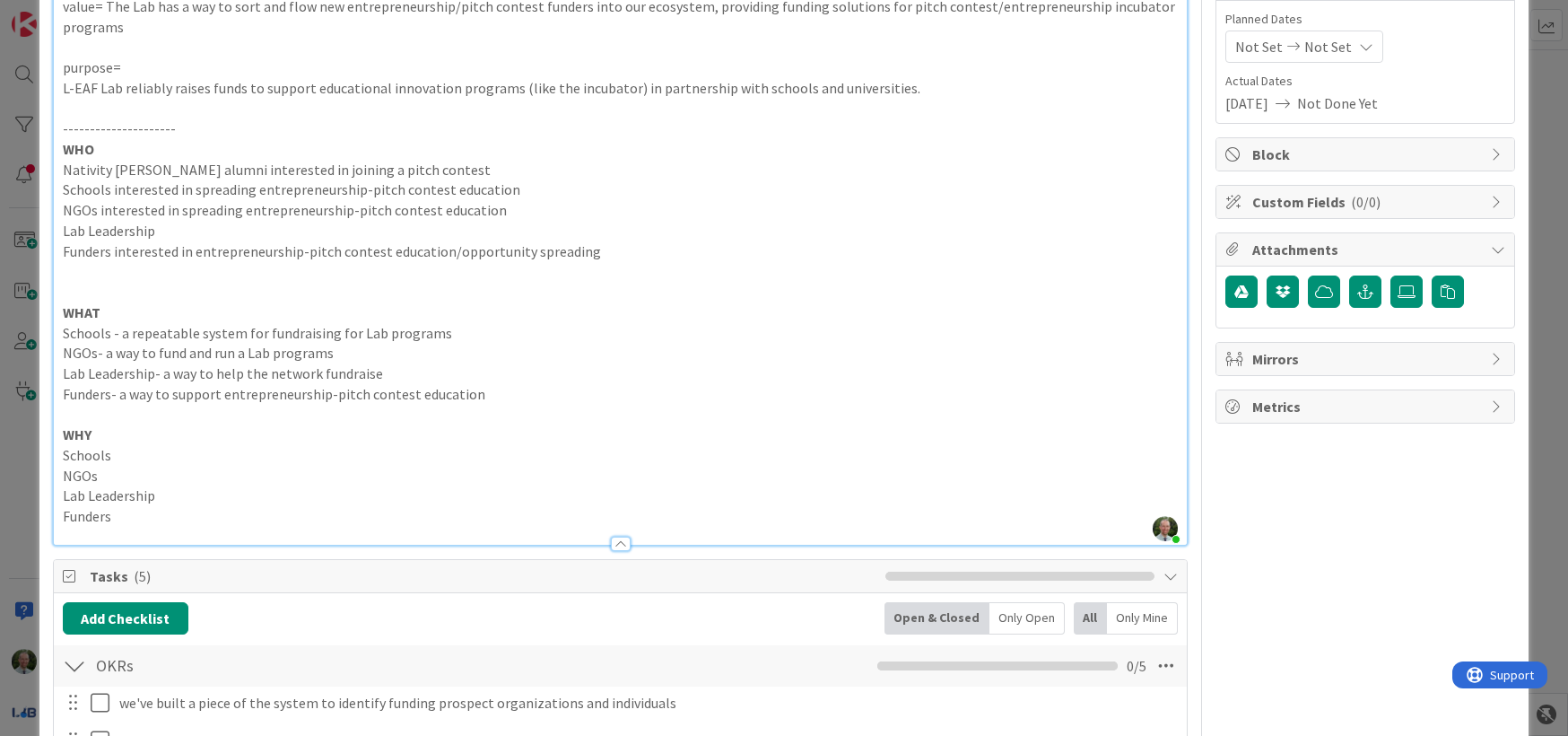
click at [381, 522] on p "Funders" at bounding box center [621, 516] width 1116 height 21
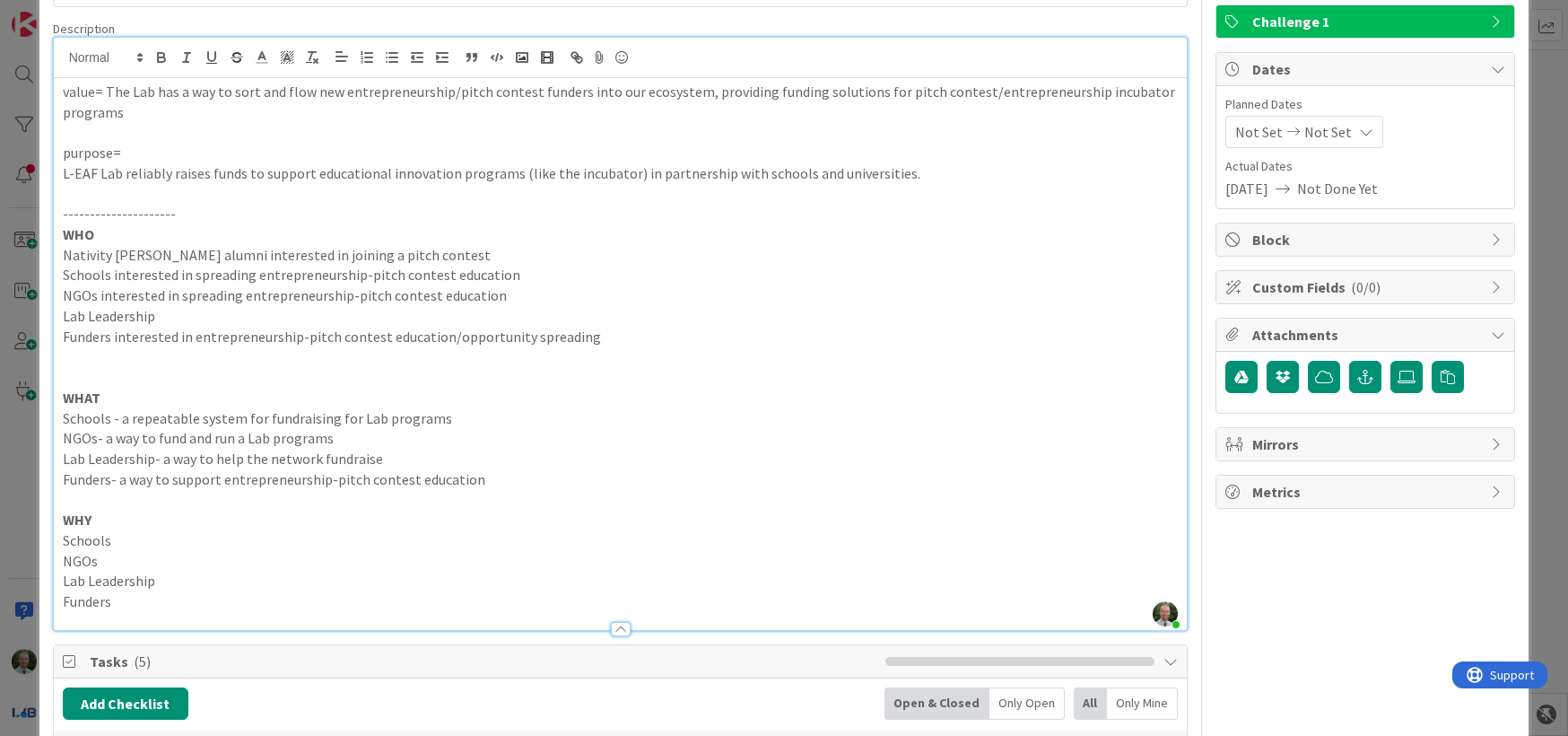
scroll to position [128, 0]
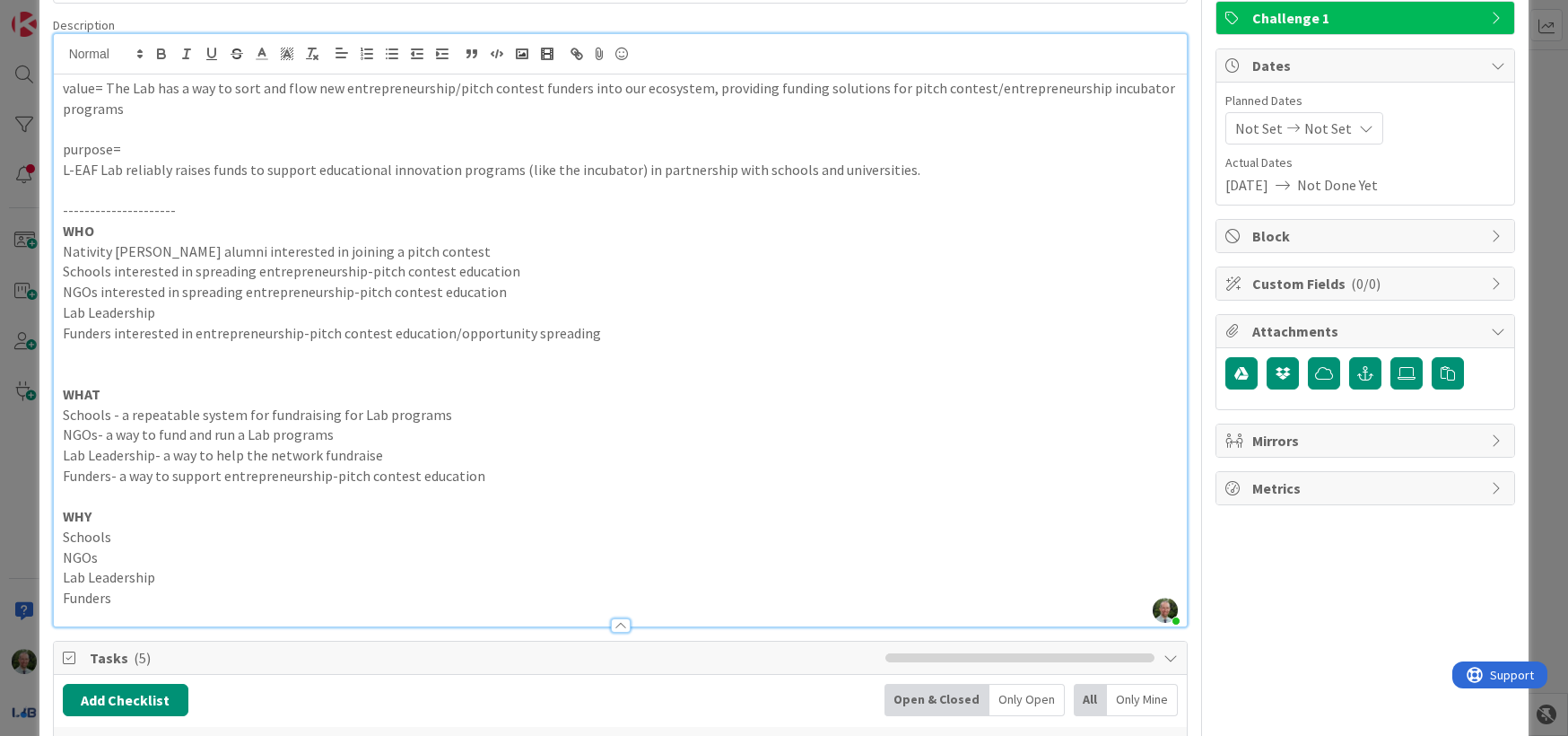
click at [232, 90] on p "value= The Lab has a way to sort and flow new entrepreneurship/pitch contest fu…" at bounding box center [621, 98] width 1116 height 40
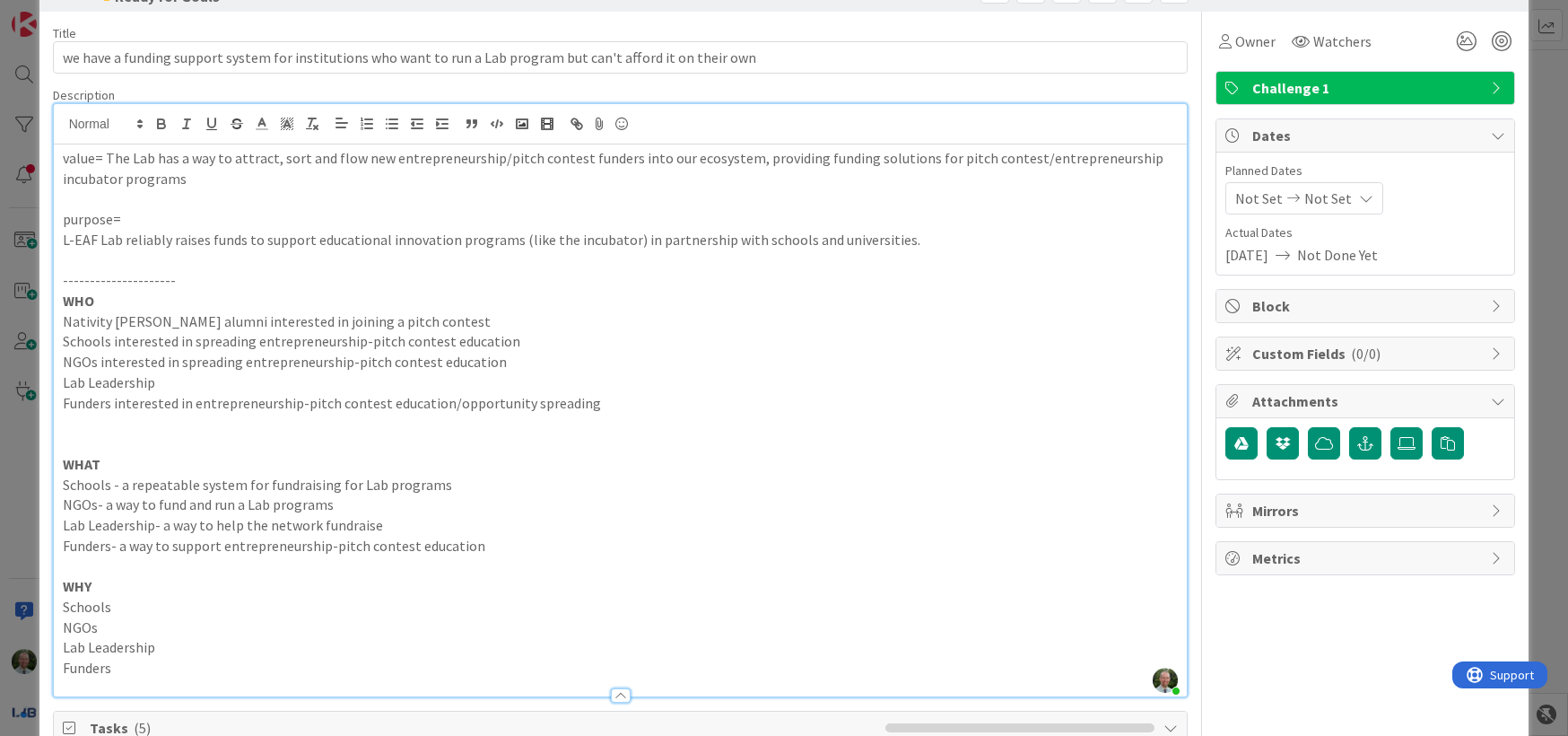
scroll to position [87, 0]
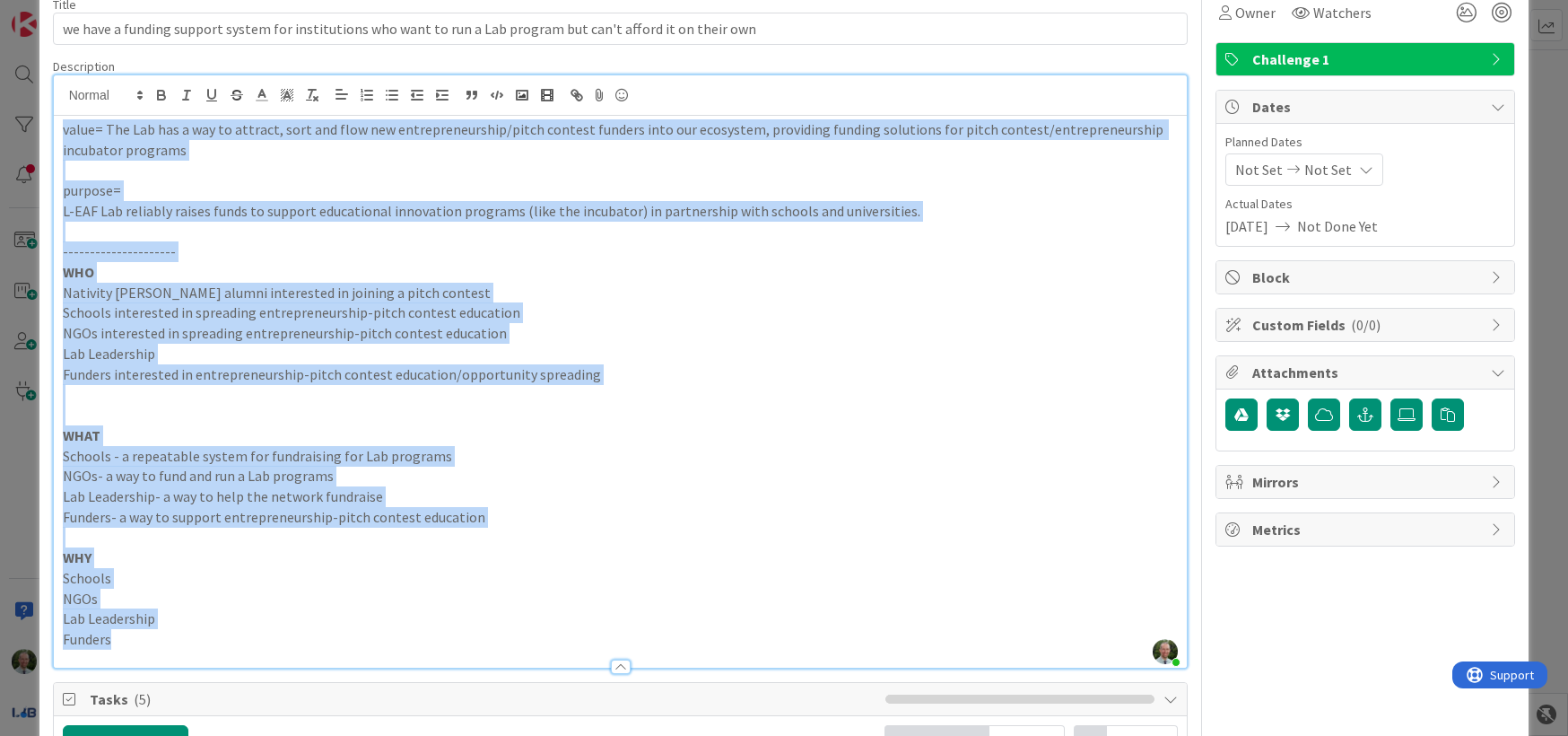
drag, startPoint x: 126, startPoint y: 646, endPoint x: 45, endPoint y: 110, distance: 541.8
copy div "value= The Lab has a way to attract, sort and flow new entrepreneurship/pitch c…"
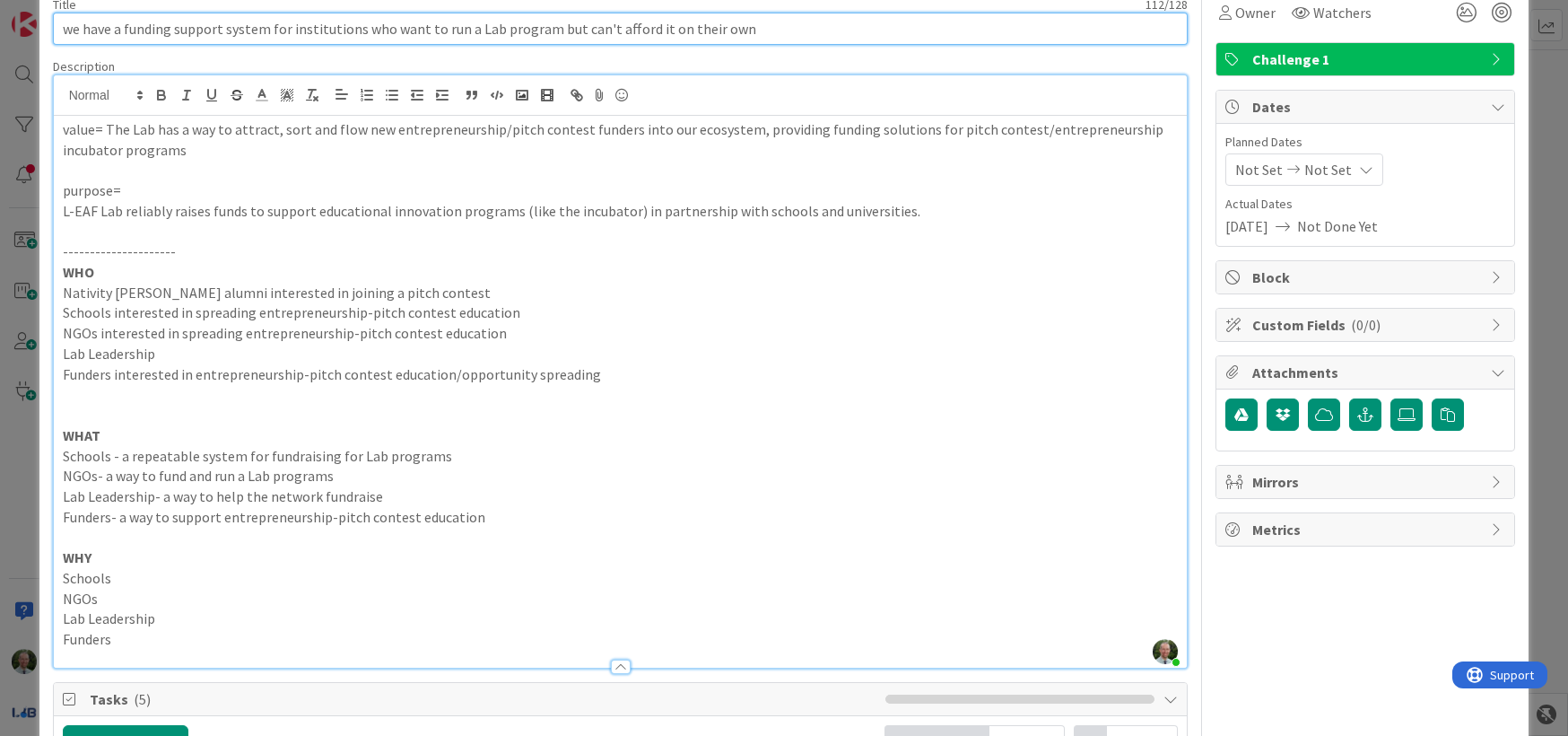
click at [361, 31] on input "we have a funding support system for institutions who want to run a Lab program…" at bounding box center [621, 29] width 1136 height 32
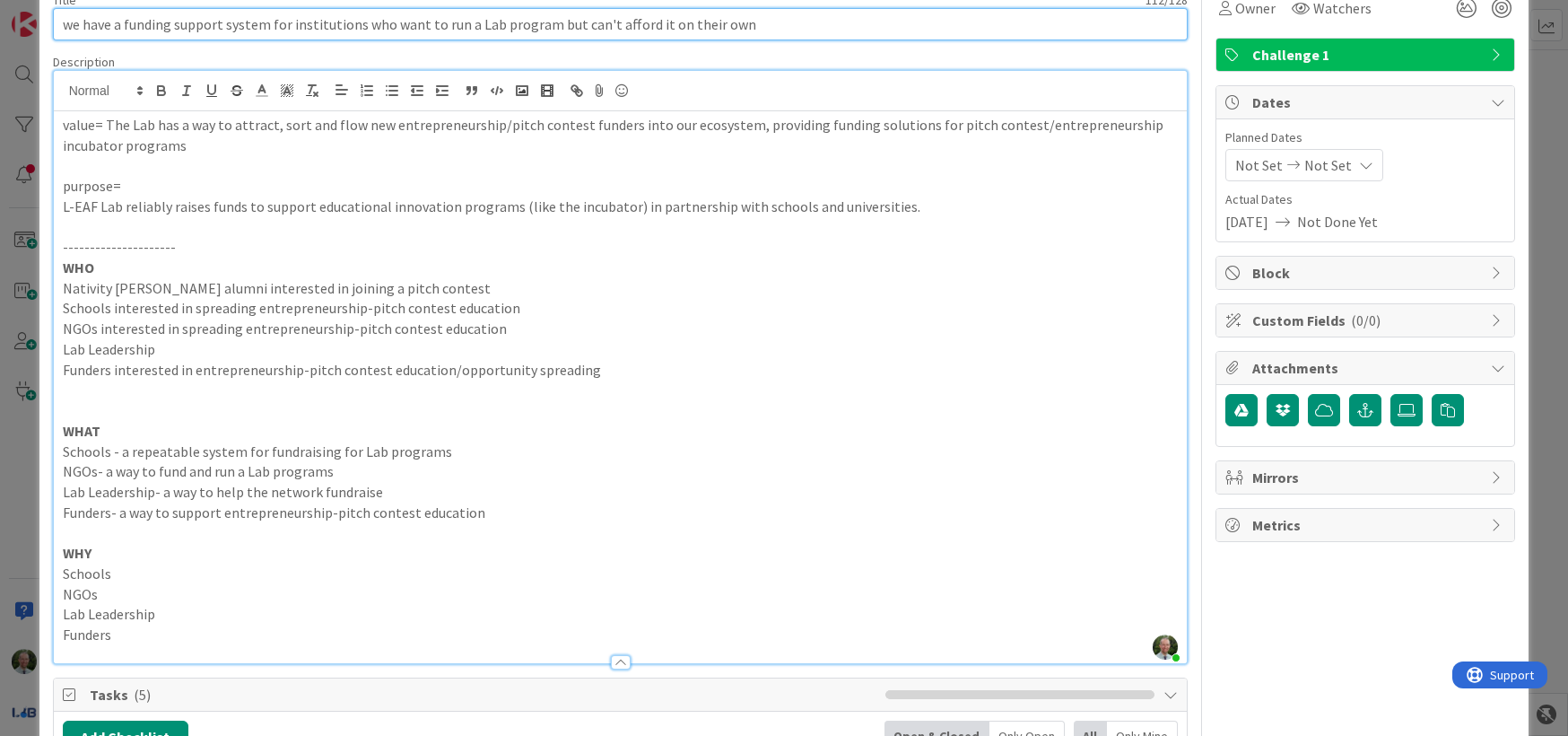
scroll to position [0, 0]
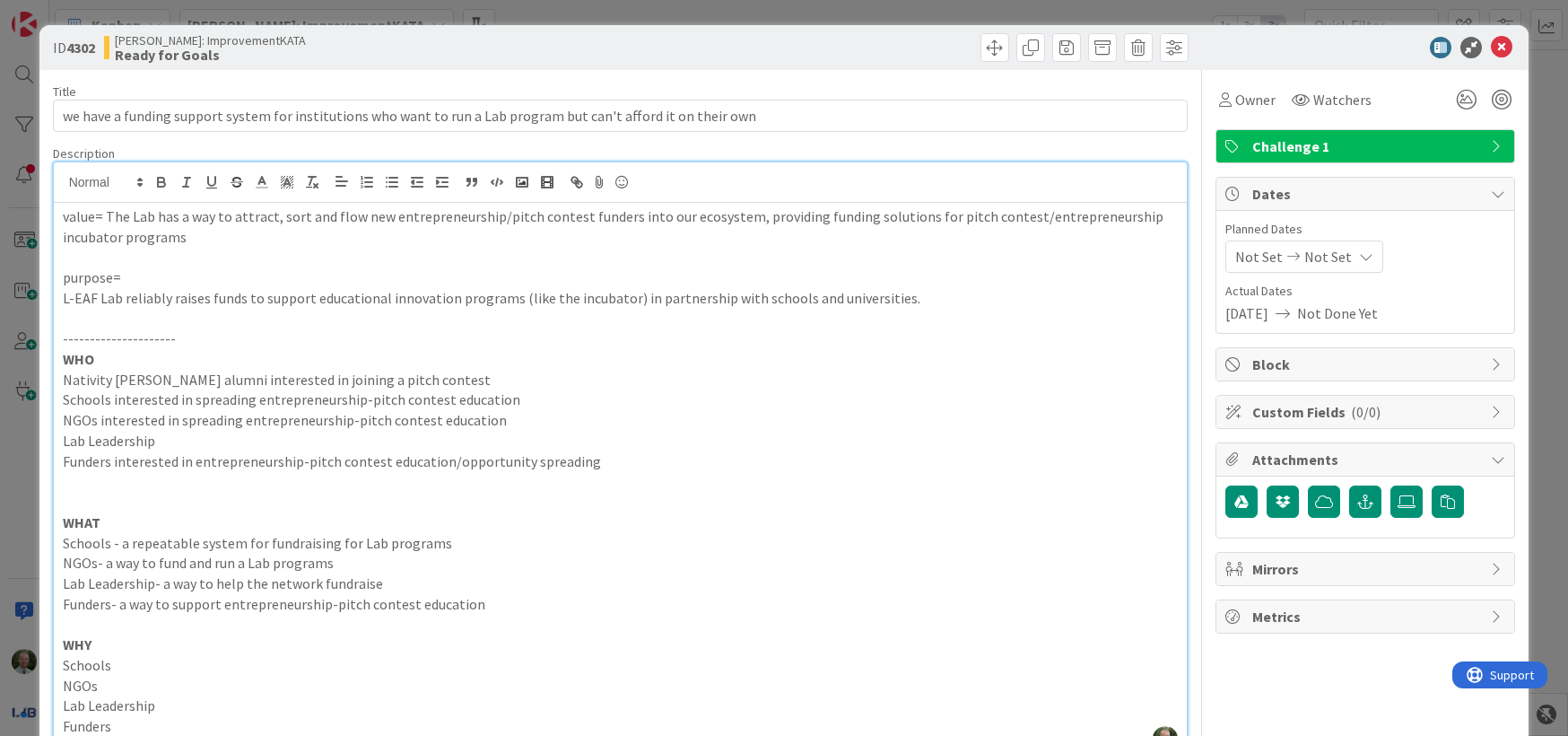
click at [167, 345] on p "---------------------" at bounding box center [621, 338] width 1116 height 21
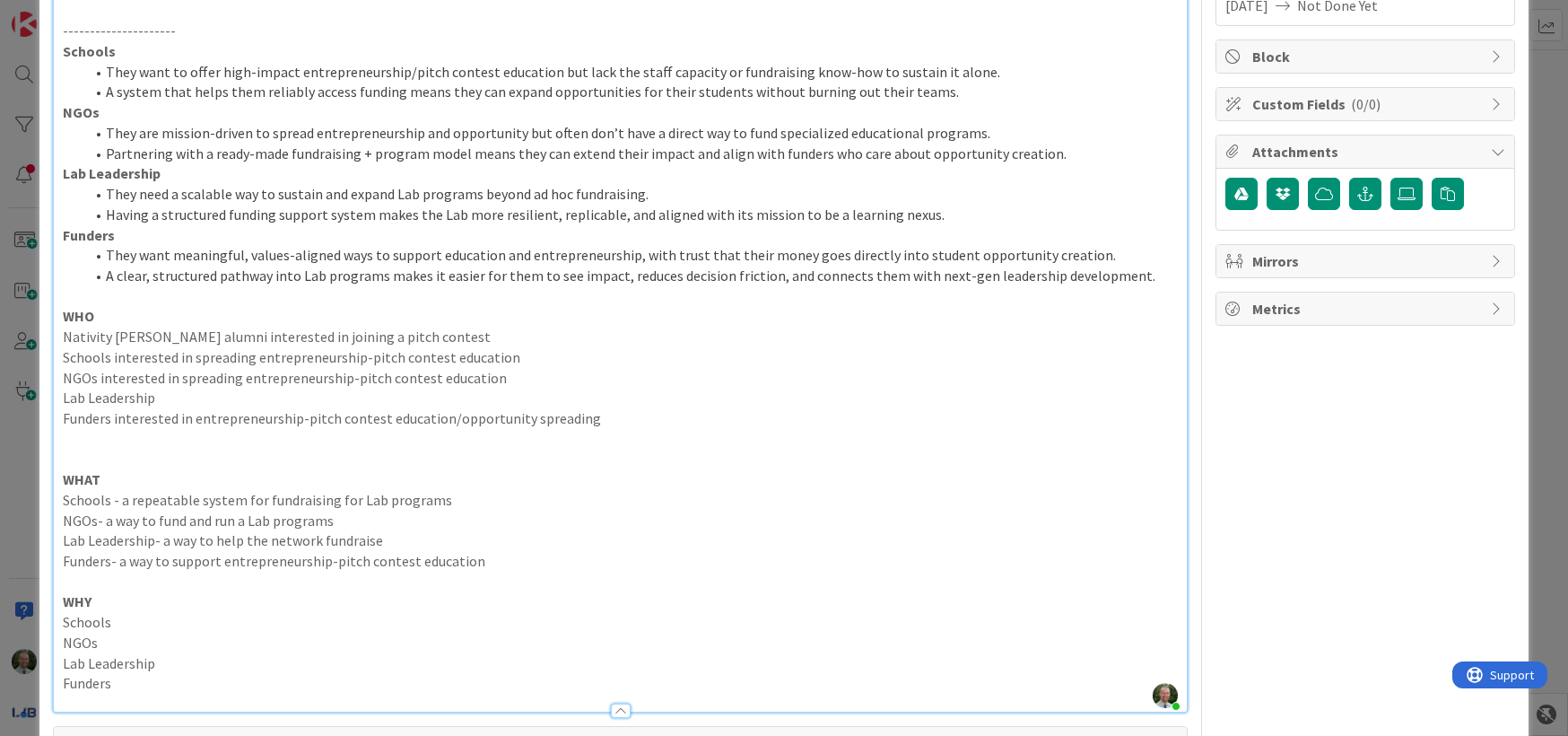
scroll to position [311, 0]
click at [64, 50] on strong "Schools" at bounding box center [89, 48] width 53 height 18
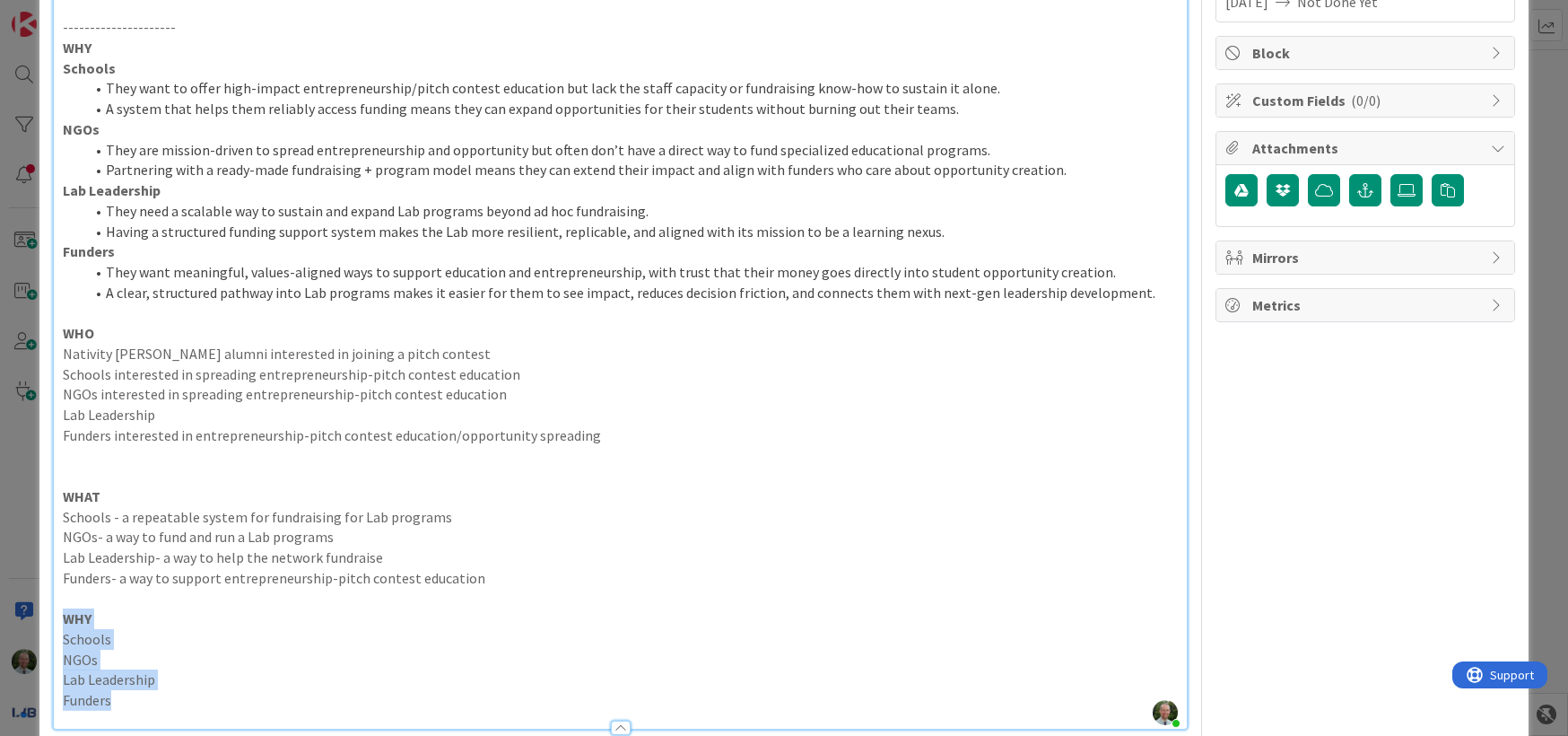
drag, startPoint x: 120, startPoint y: 707, endPoint x: 56, endPoint y: 615, distance: 112.7
click at [56, 615] on div "value= The Lab has a way to attract, sort and flow new entrepreneurship/pitch c…" at bounding box center [621, 309] width 1134 height 837
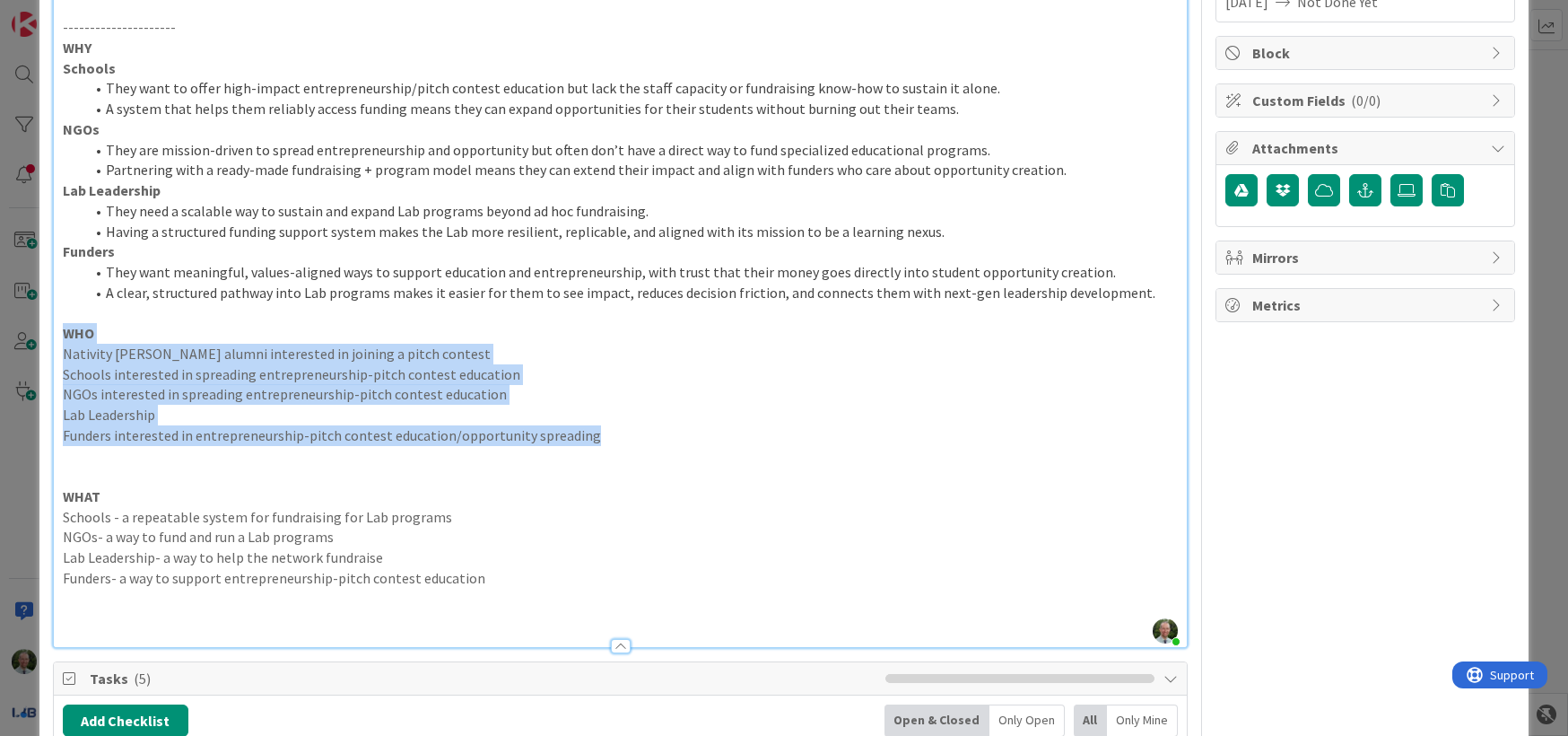
drag, startPoint x: 584, startPoint y: 436, endPoint x: 62, endPoint y: 333, distance: 532.2
click at [62, 333] on div "value= The Lab has a way to attract, sort and flow new entrepreneurship/pitch c…" at bounding box center [621, 268] width 1134 height 755
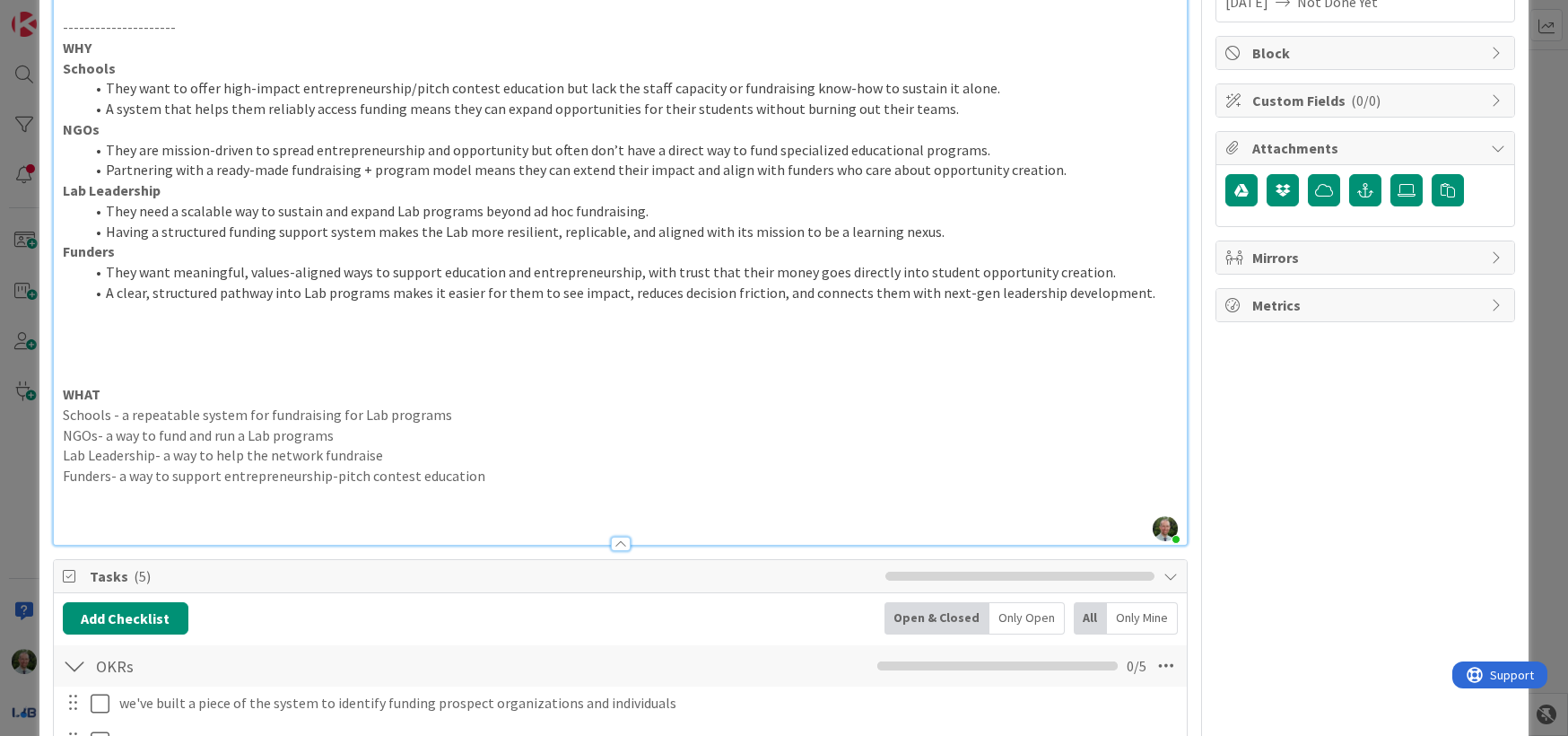
click at [65, 46] on strong "WHY" at bounding box center [77, 48] width 29 height 18
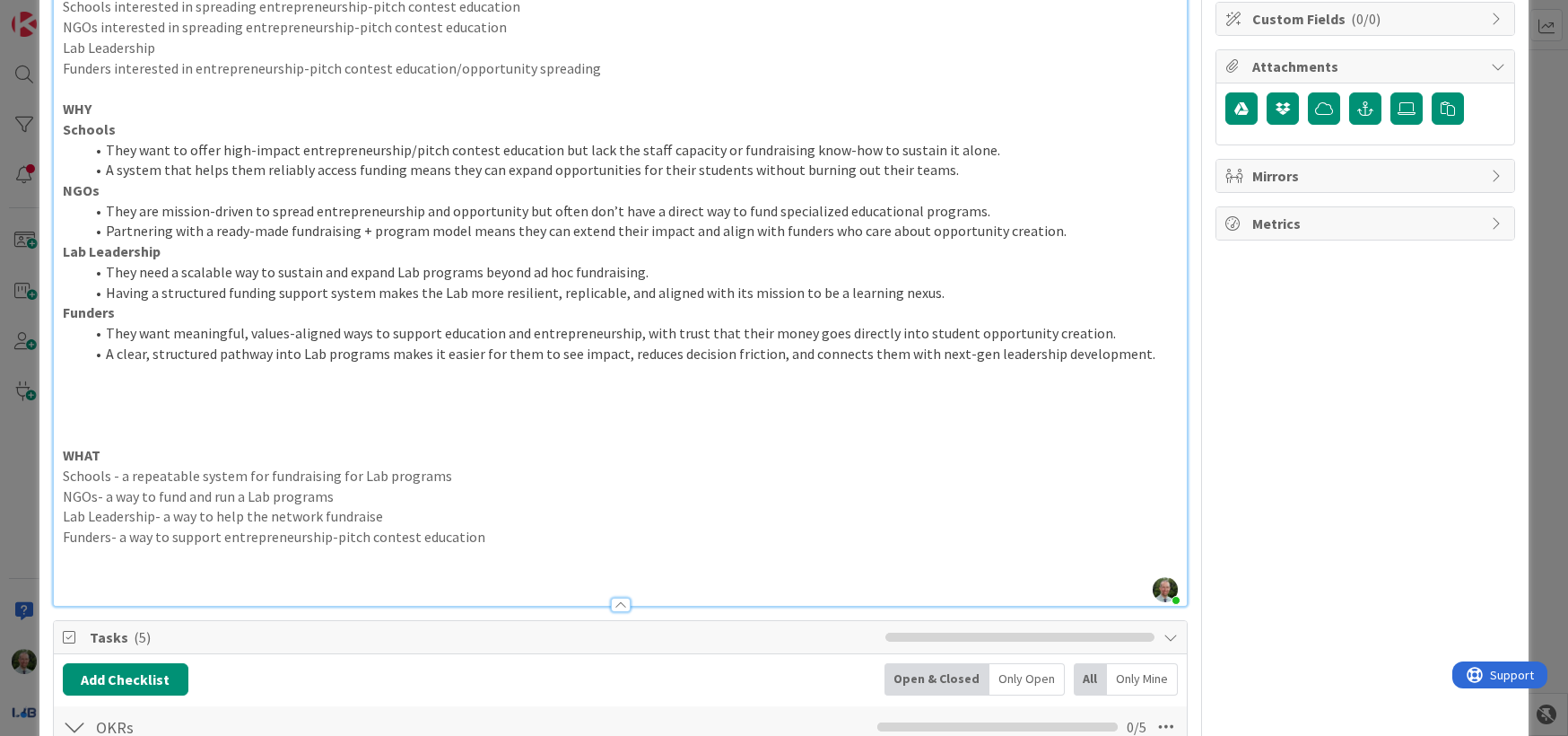
scroll to position [422, 0]
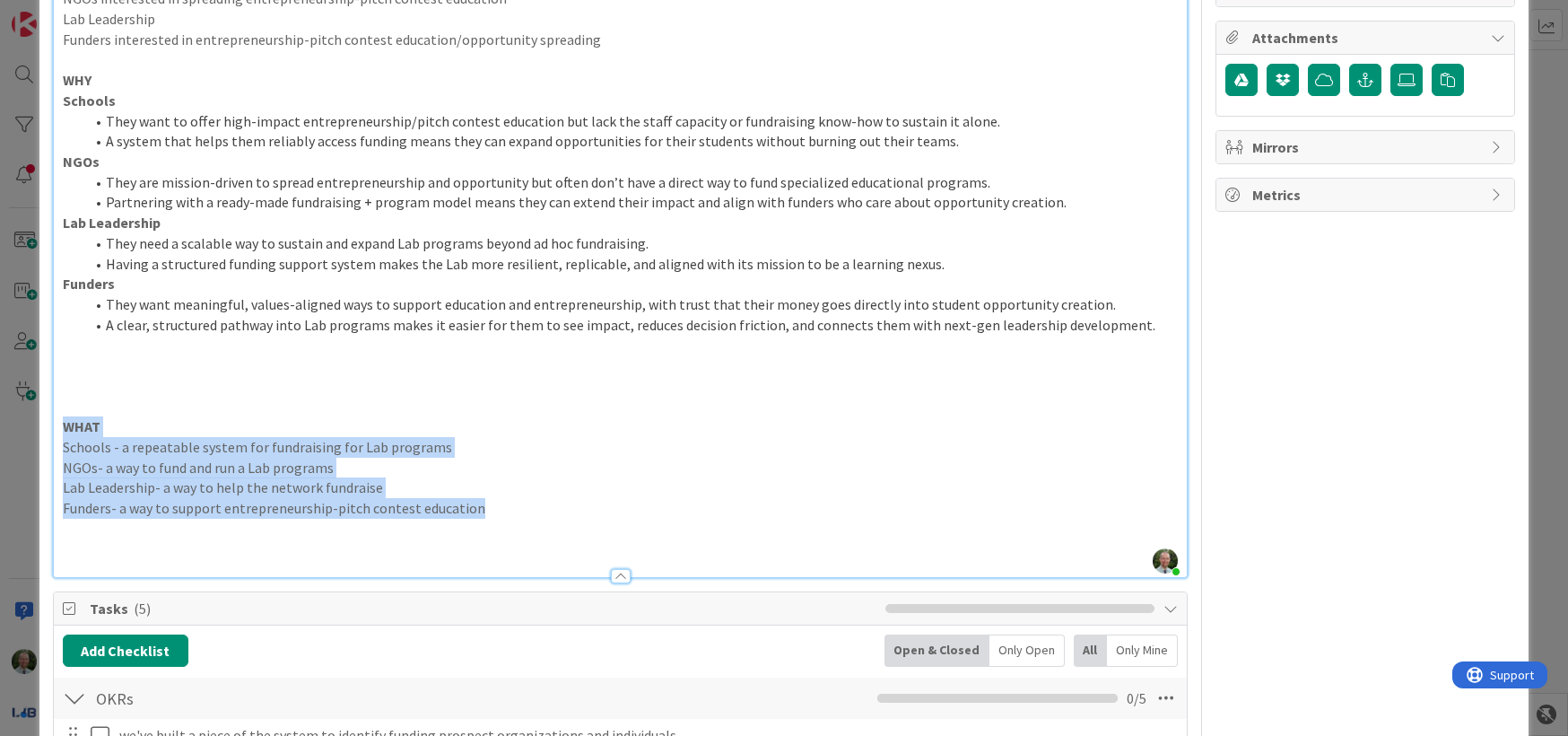
drag, startPoint x: 480, startPoint y: 512, endPoint x: 44, endPoint y: 429, distance: 443.9
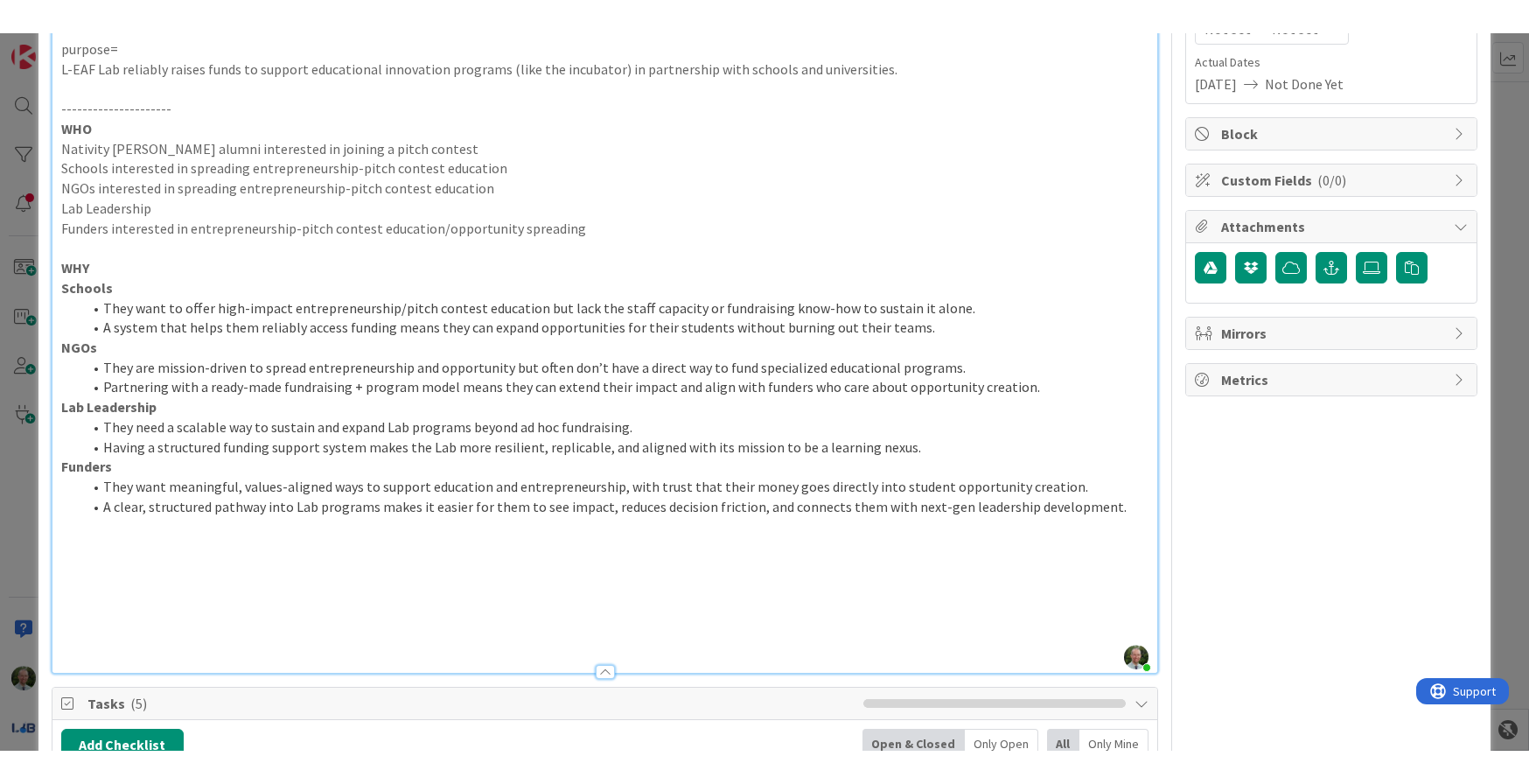
scroll to position [248, 0]
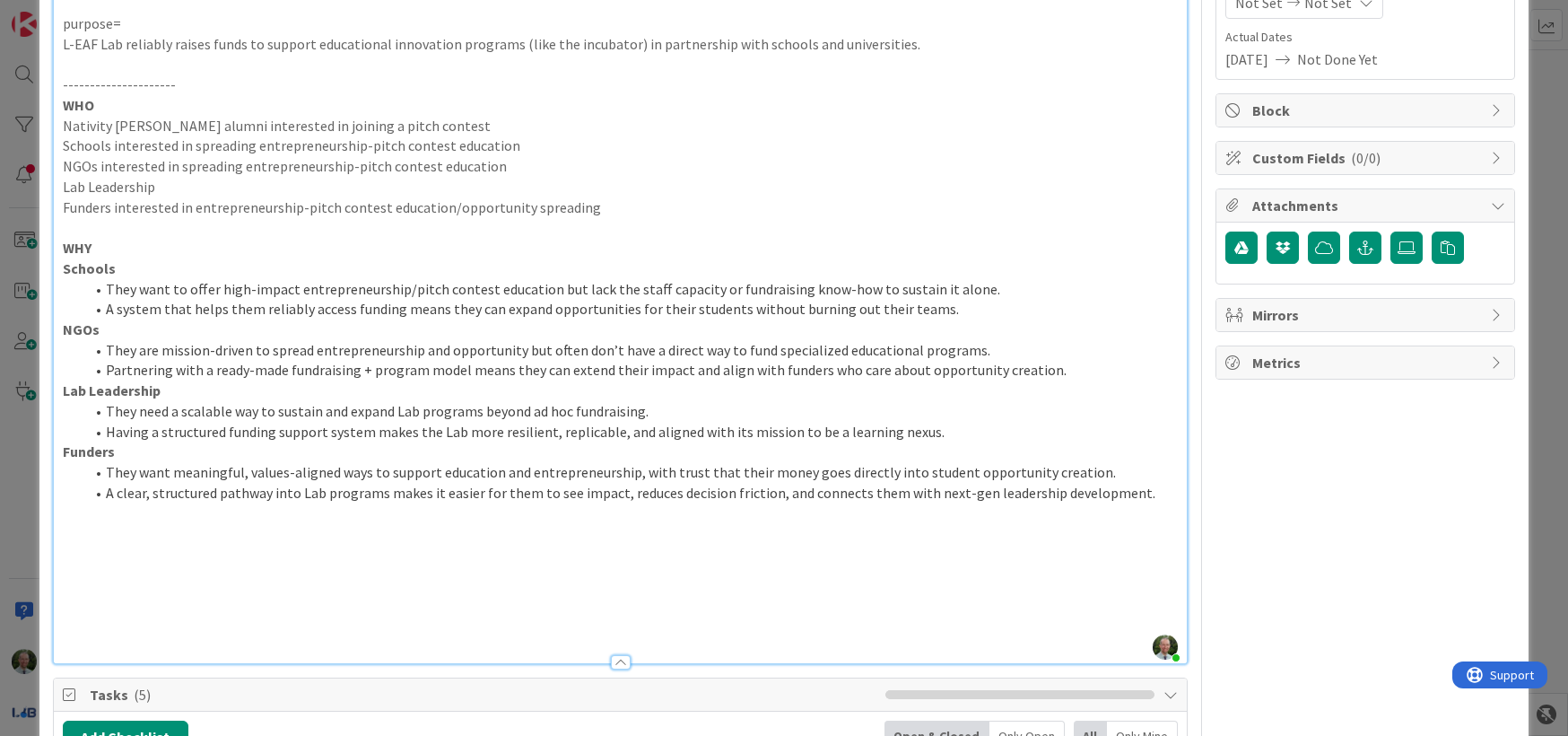
click at [89, 225] on p at bounding box center [621, 227] width 1116 height 21
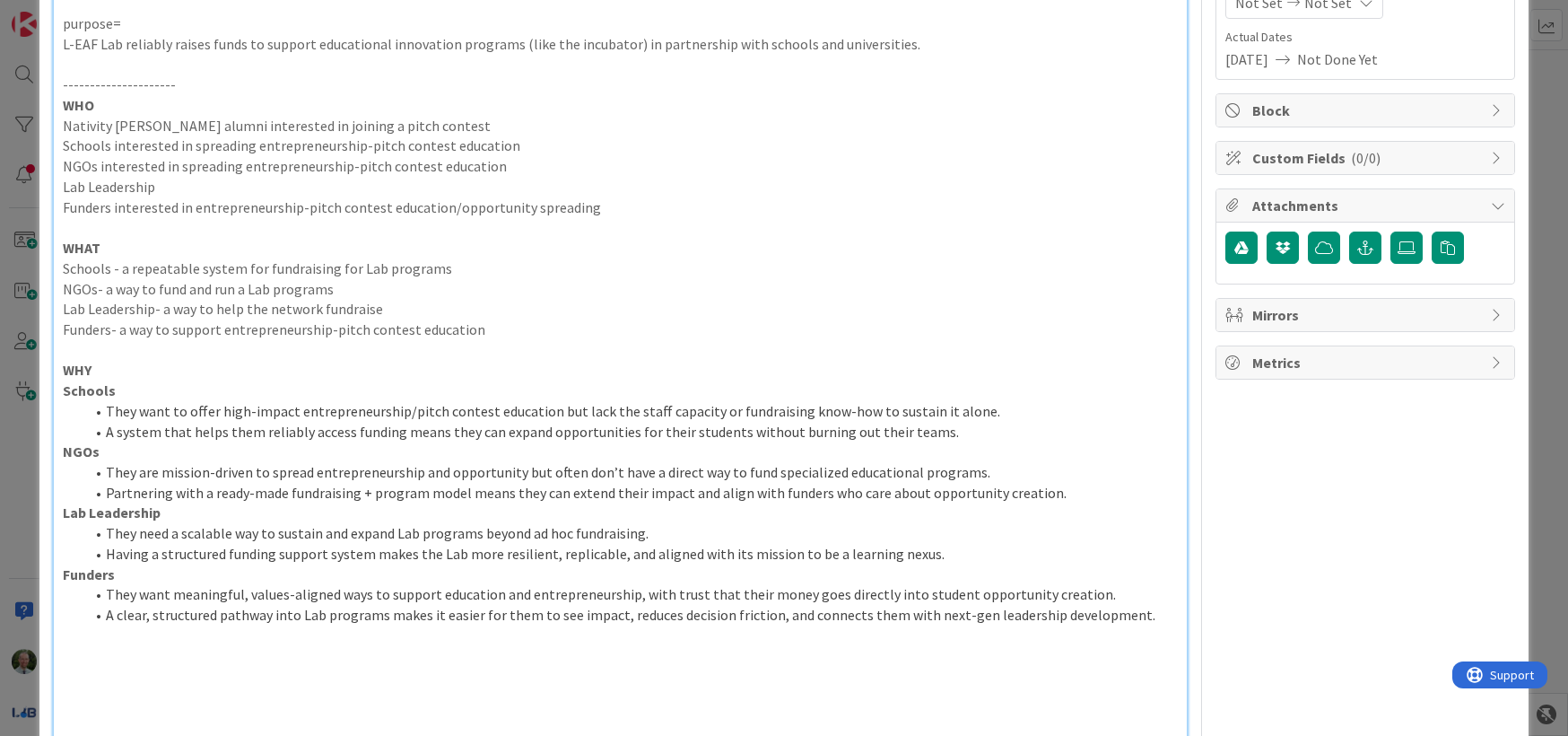
click at [292, 353] on p at bounding box center [621, 350] width 1116 height 21
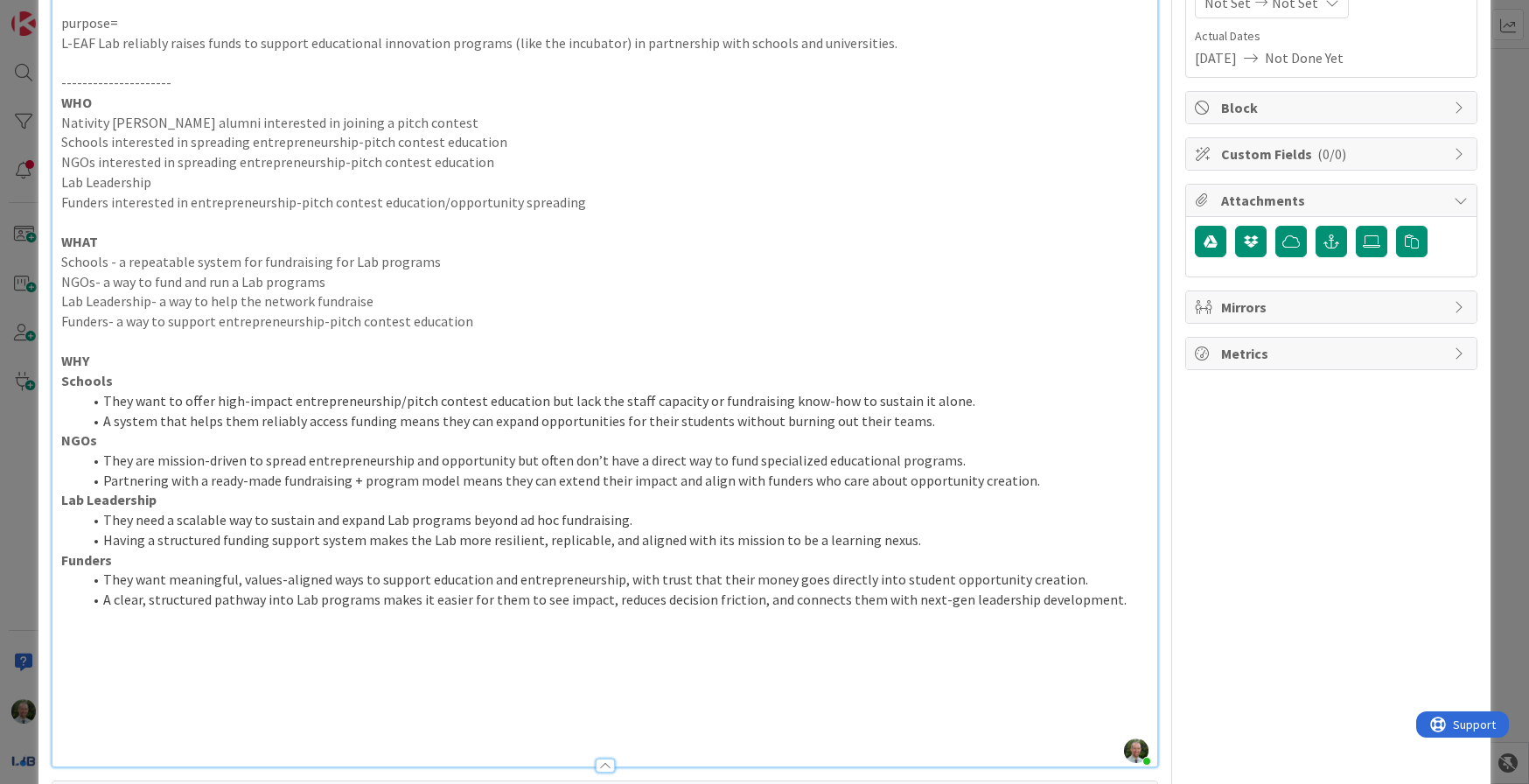
scroll to position [251, 0]
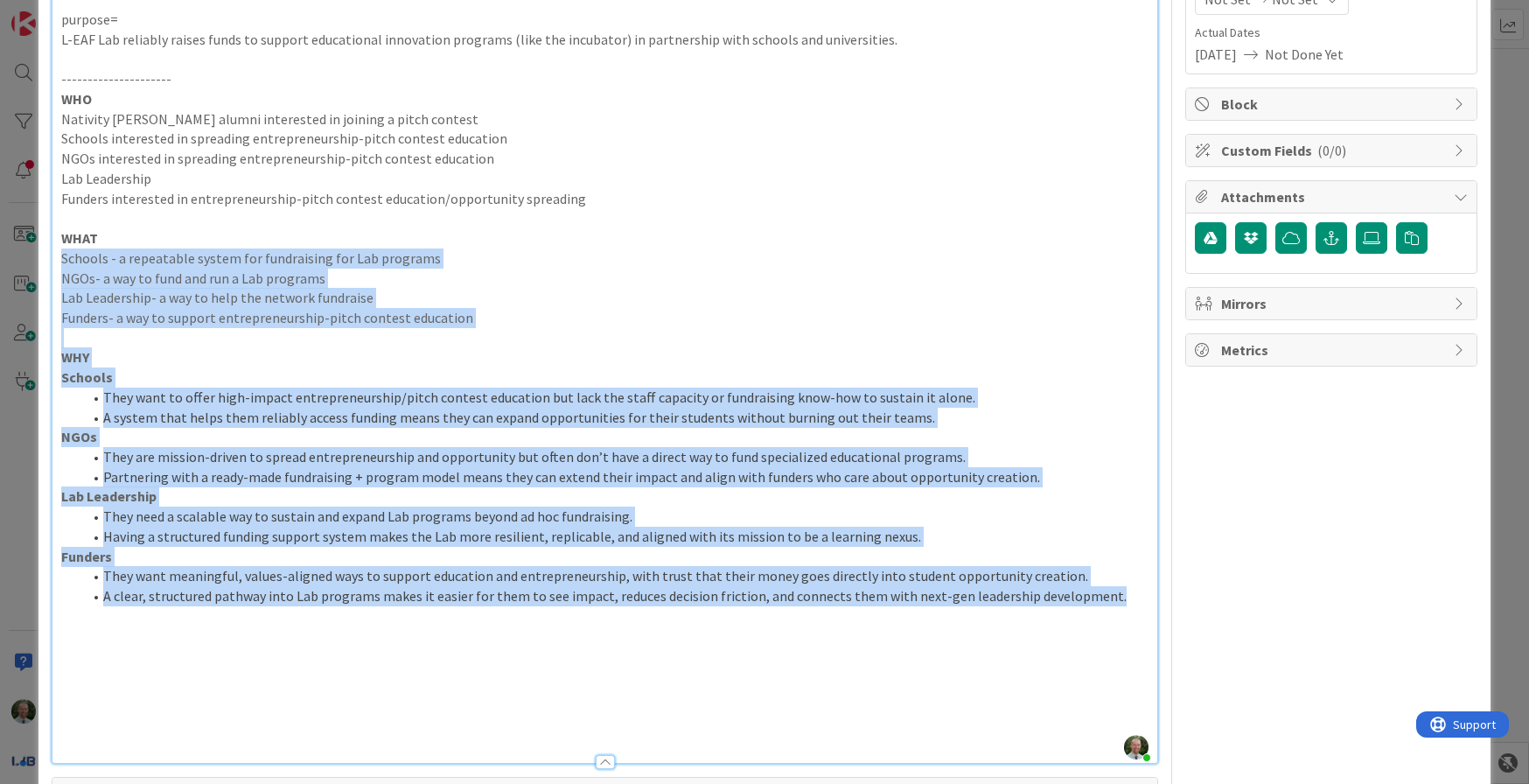
drag, startPoint x: 1106, startPoint y: 600, endPoint x: 61, endPoint y: 261, distance: 1098.6
click at [61, 261] on div "value= The Lab has a way to attract, sort and flow new entrepreneurship/pitch c…" at bounding box center [606, 354] width 1106 height 816
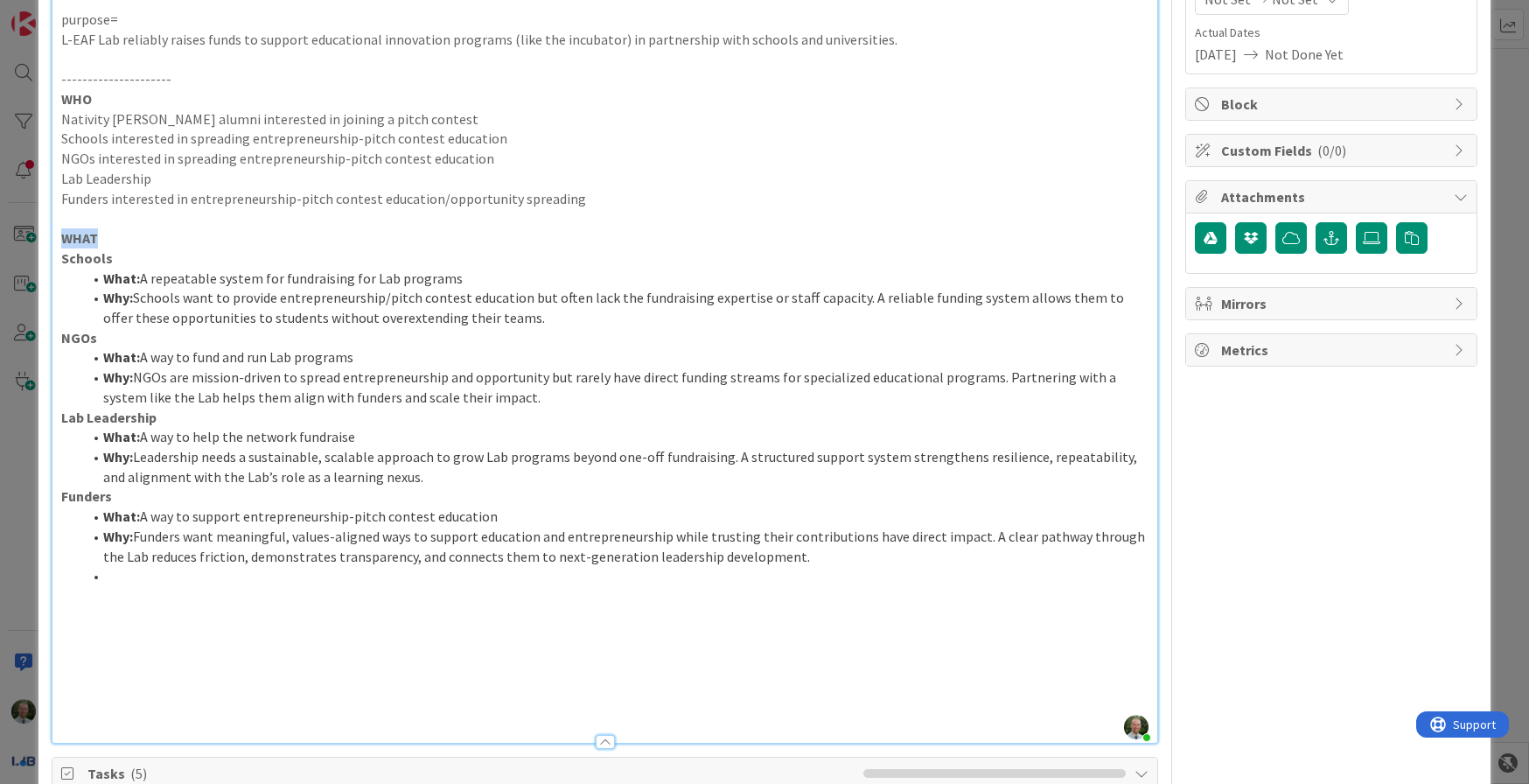
drag, startPoint x: 105, startPoint y: 237, endPoint x: 39, endPoint y: 231, distance: 66.3
click at [126, 243] on p "WHAT" at bounding box center [606, 238] width 1088 height 20
click at [138, 574] on li at bounding box center [615, 575] width 1067 height 20
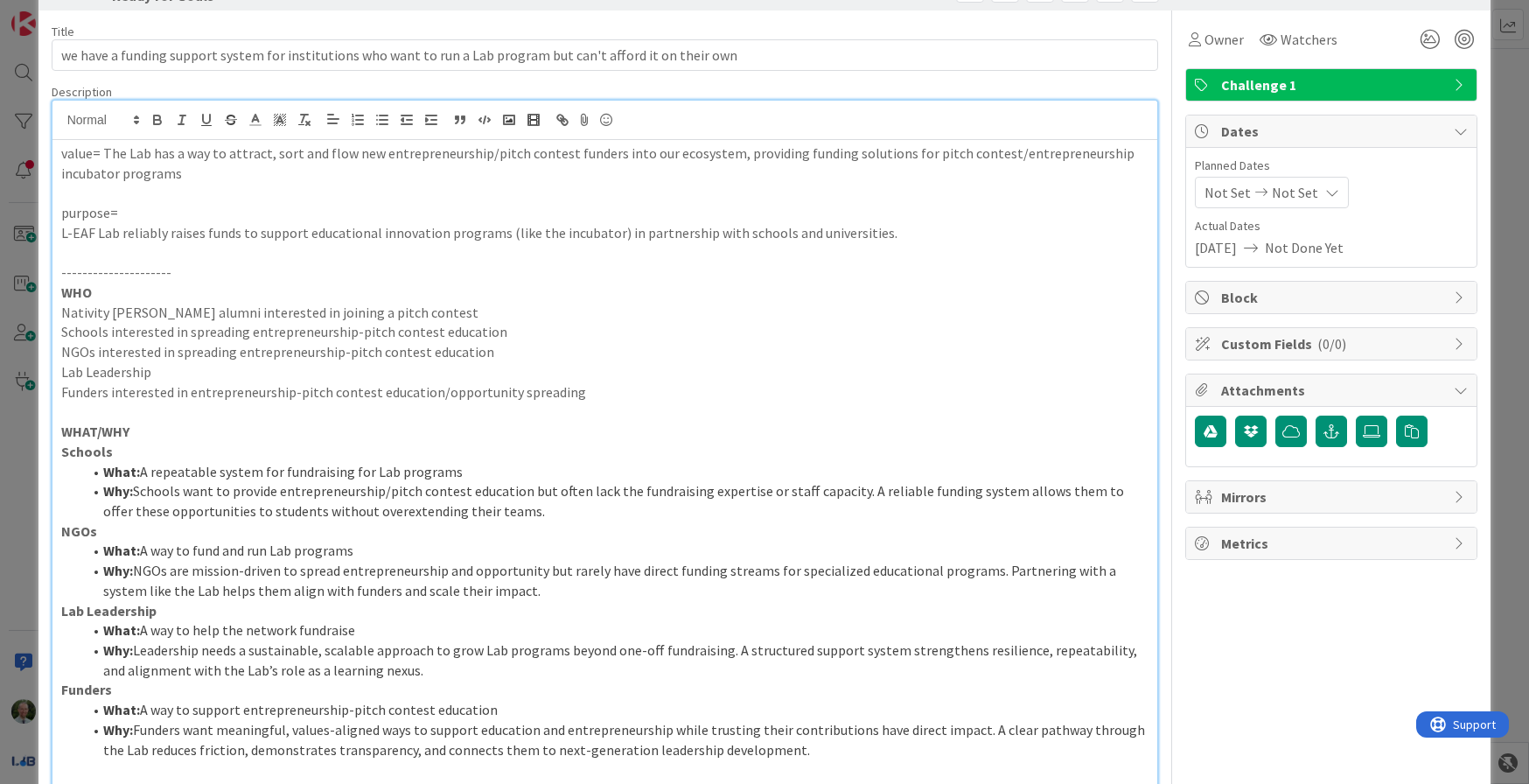
scroll to position [0, 0]
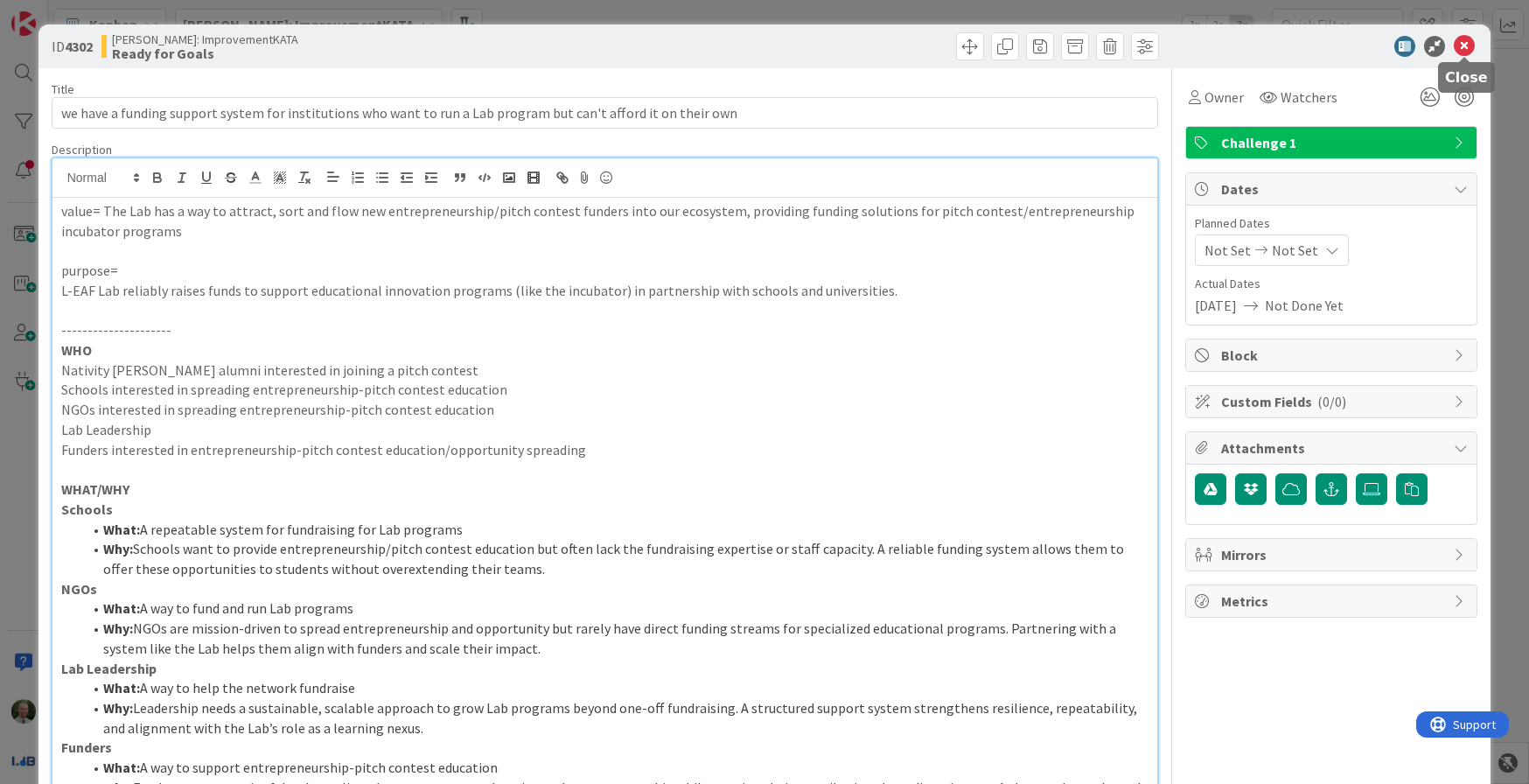
click at [1459, 47] on icon at bounding box center [1465, 47] width 21 height 21
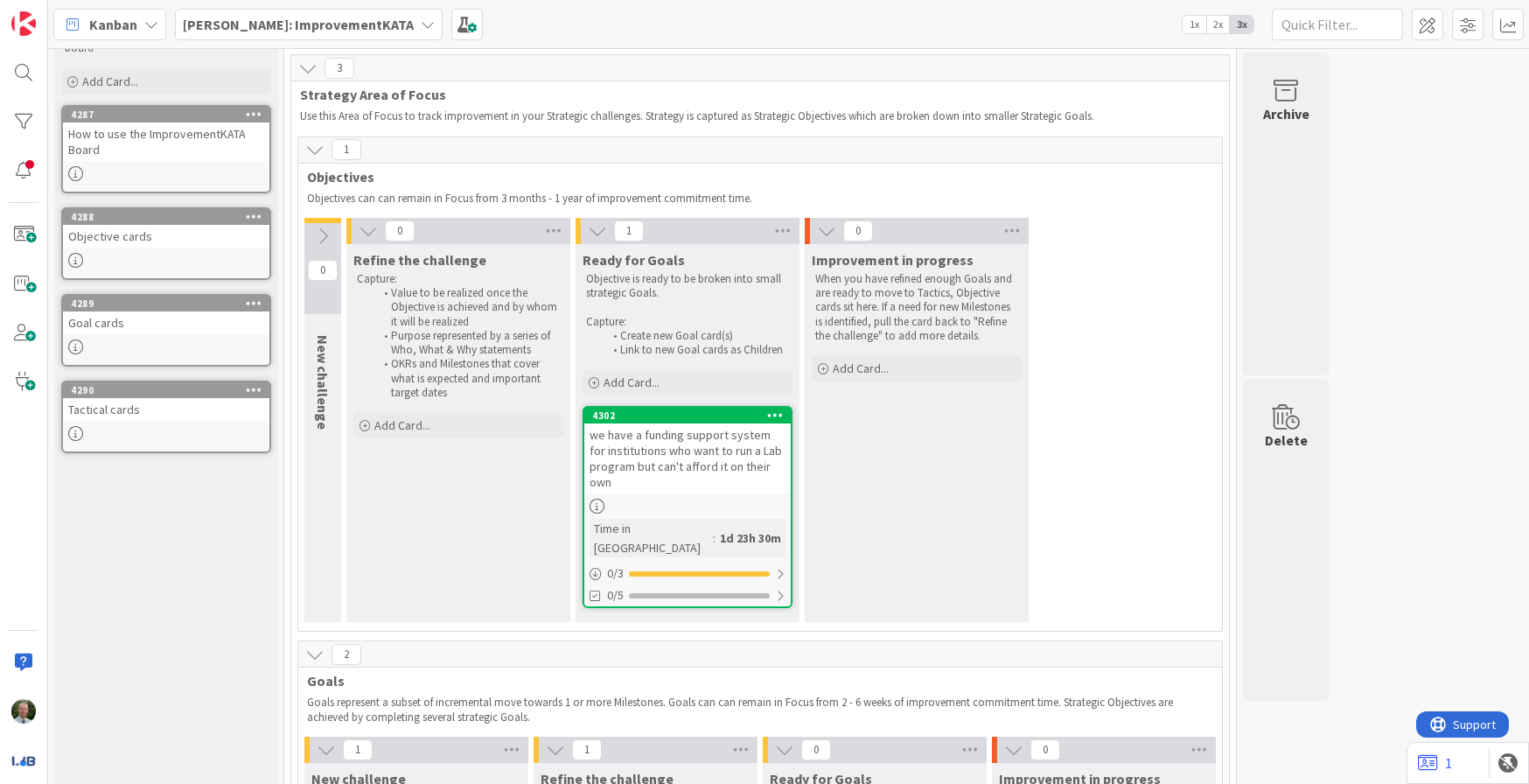
click at [740, 469] on div "we have a funding support system for institutions who want to run a Lab program…" at bounding box center [687, 458] width 207 height 70
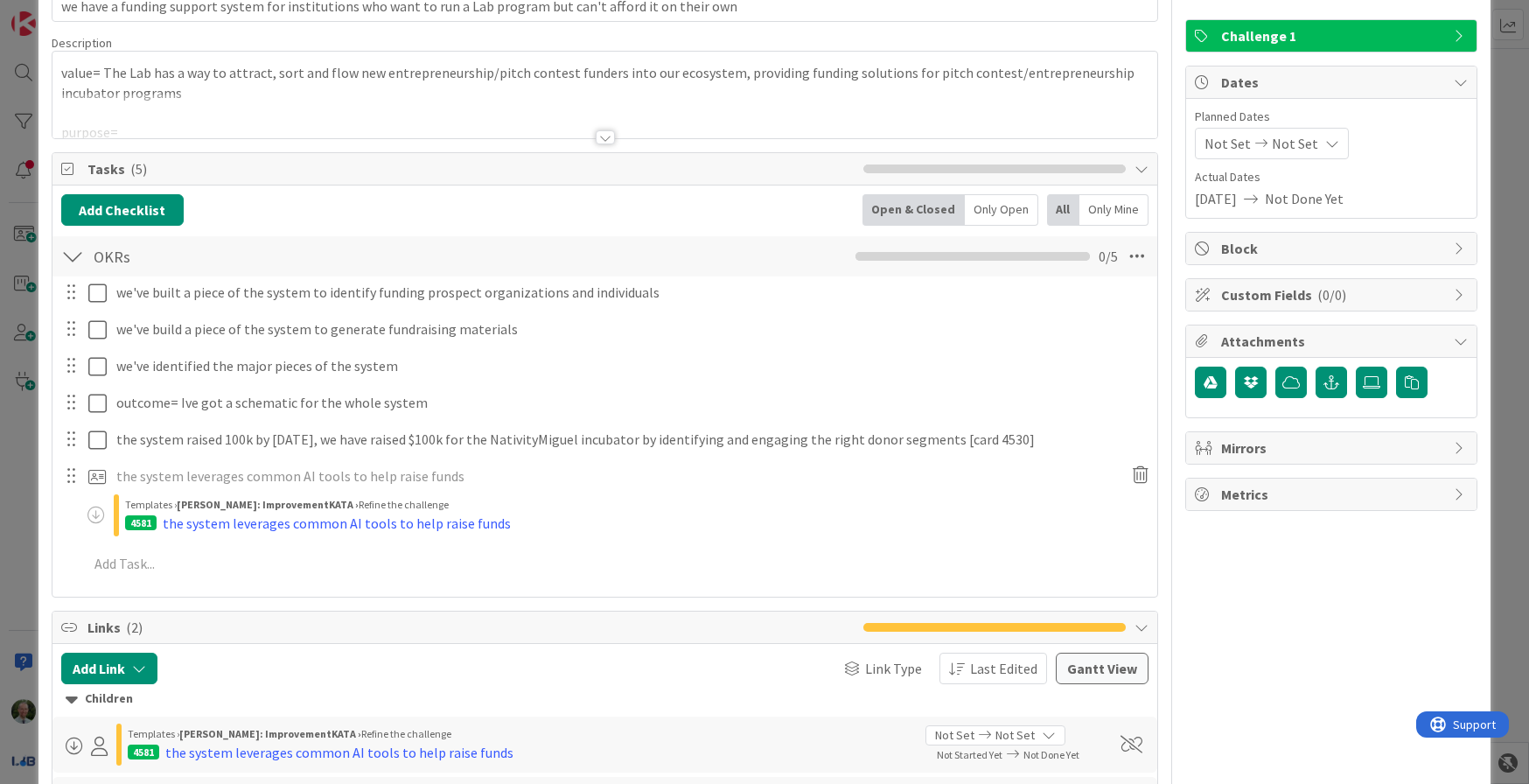
scroll to position [109, 0]
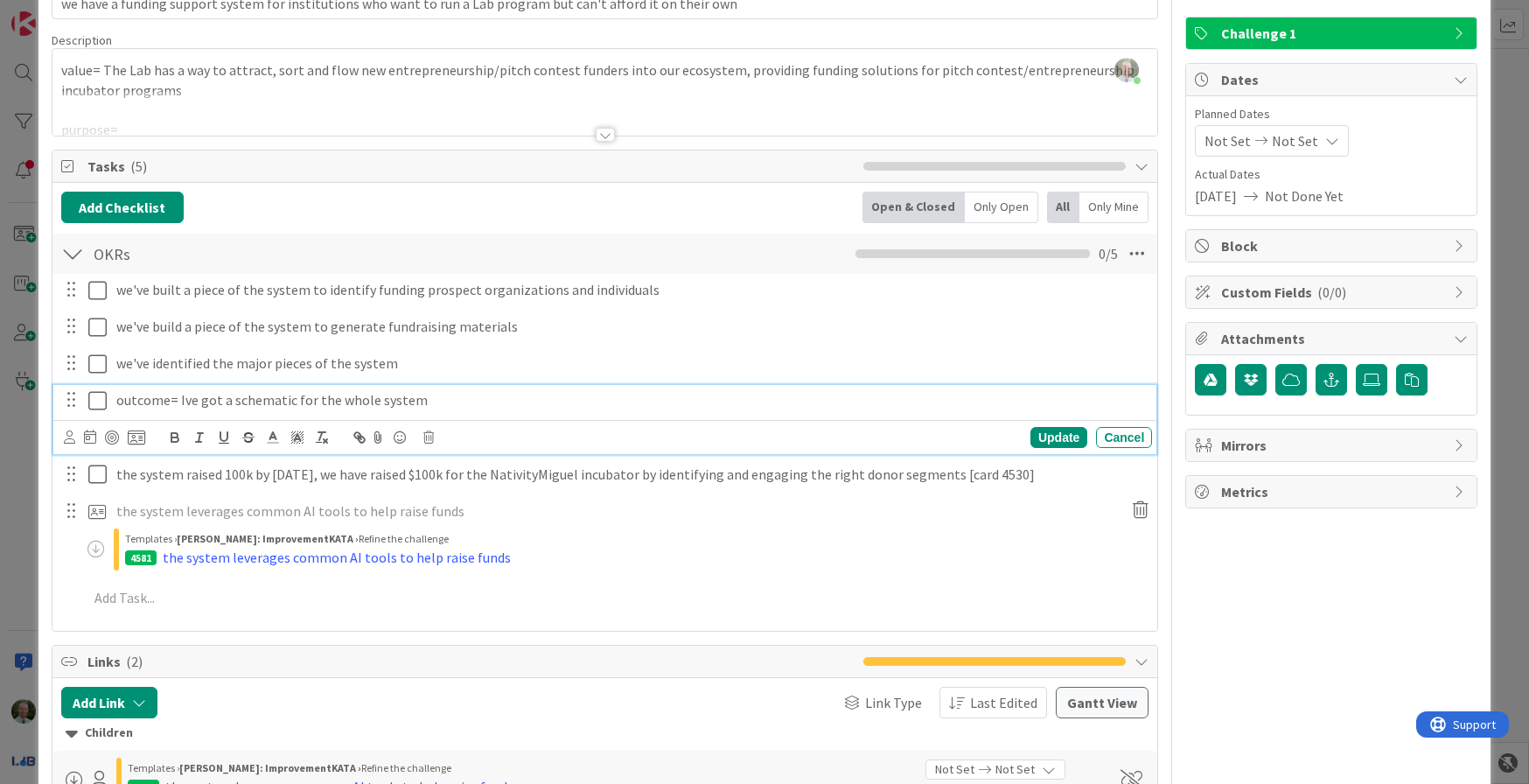
click at [417, 401] on p "outcome= Ive got a schematic for the whole system" at bounding box center [630, 400] width 1029 height 20
copy p "outcome= Ive got a schematic for the whole system"
click at [423, 400] on p "outcome= Ive got a schematic for the whole system" at bounding box center [630, 400] width 1029 height 20
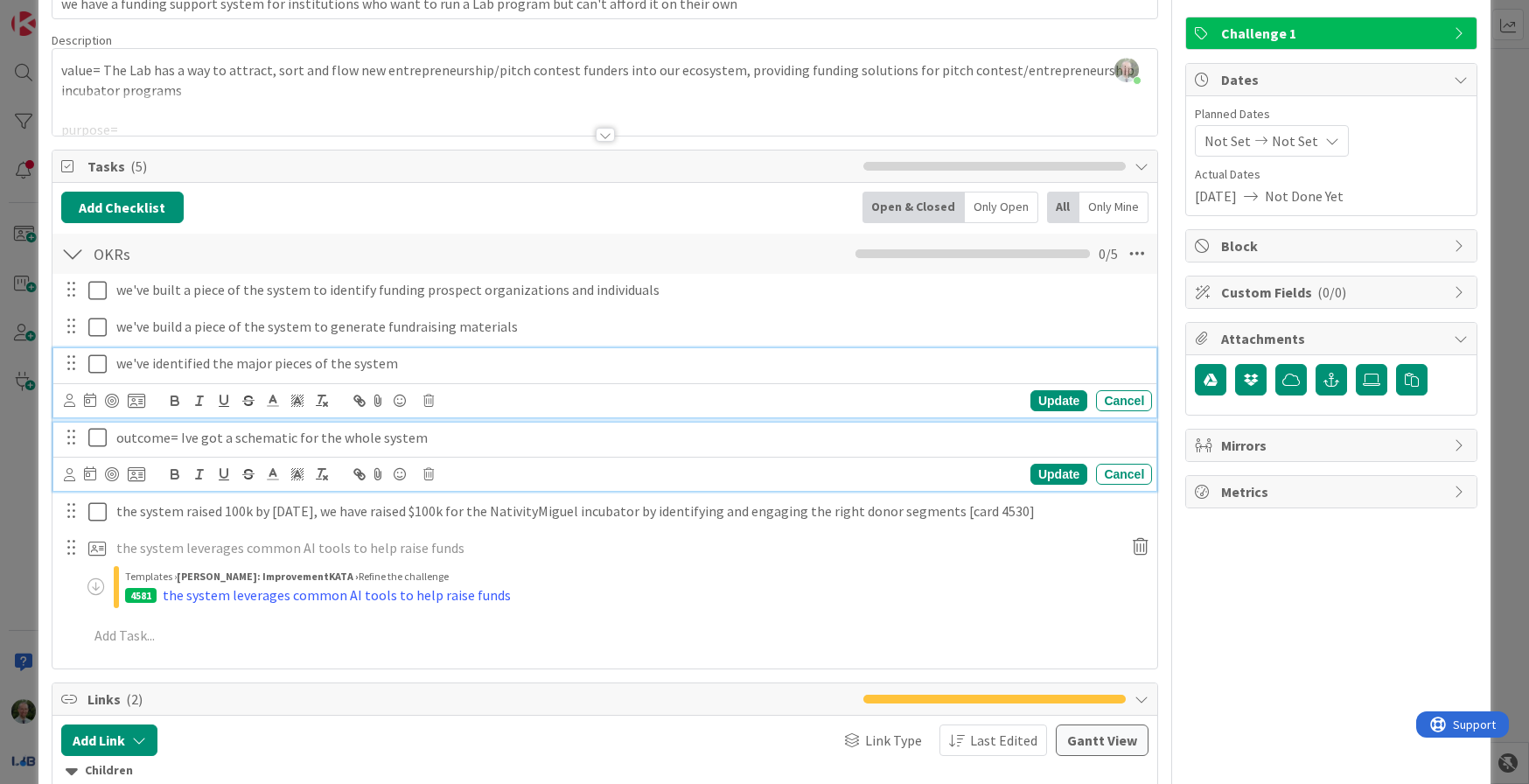
click at [445, 369] on p "we've identified the major pieces of the system" at bounding box center [630, 363] width 1029 height 20
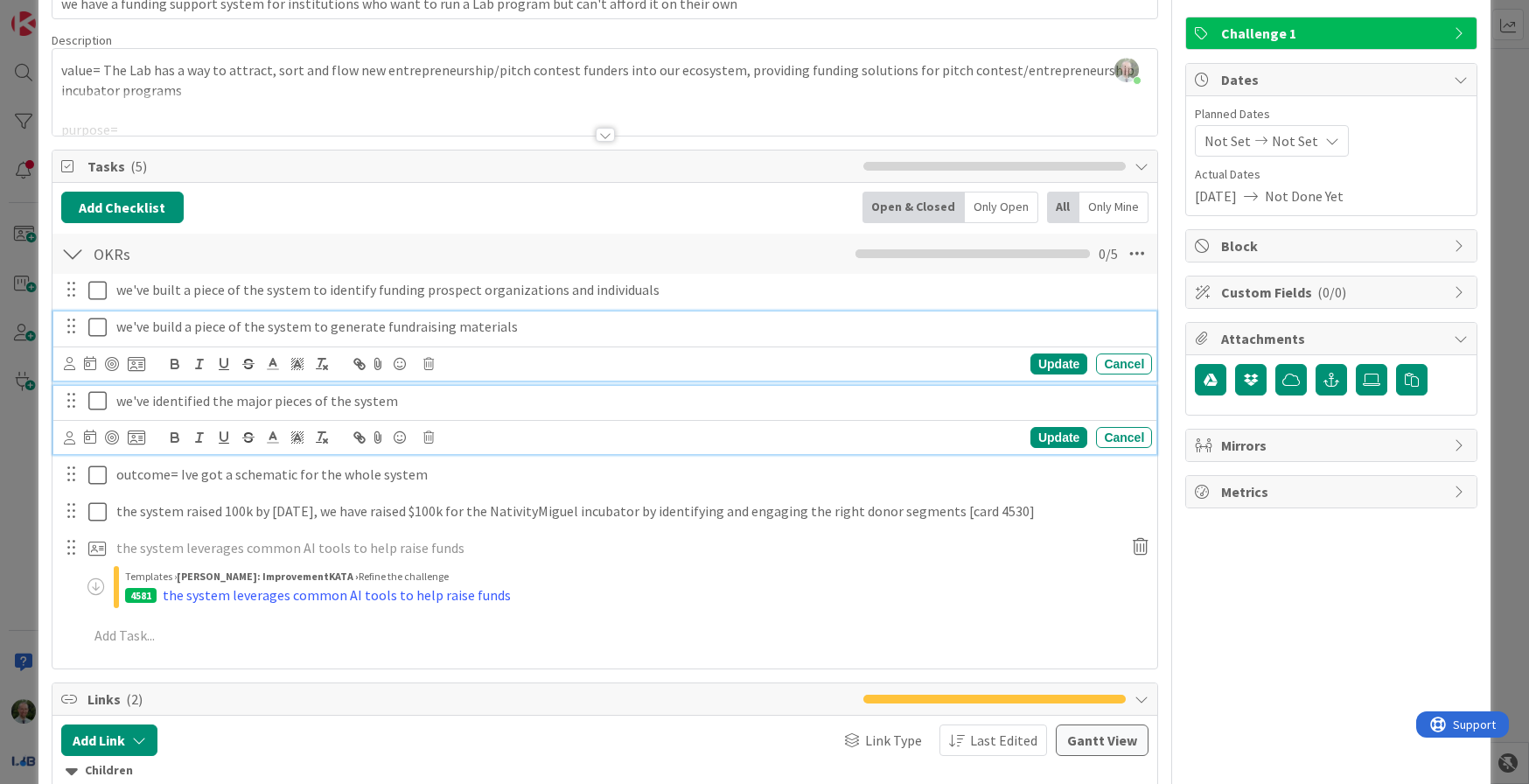
scroll to position [147, 0]
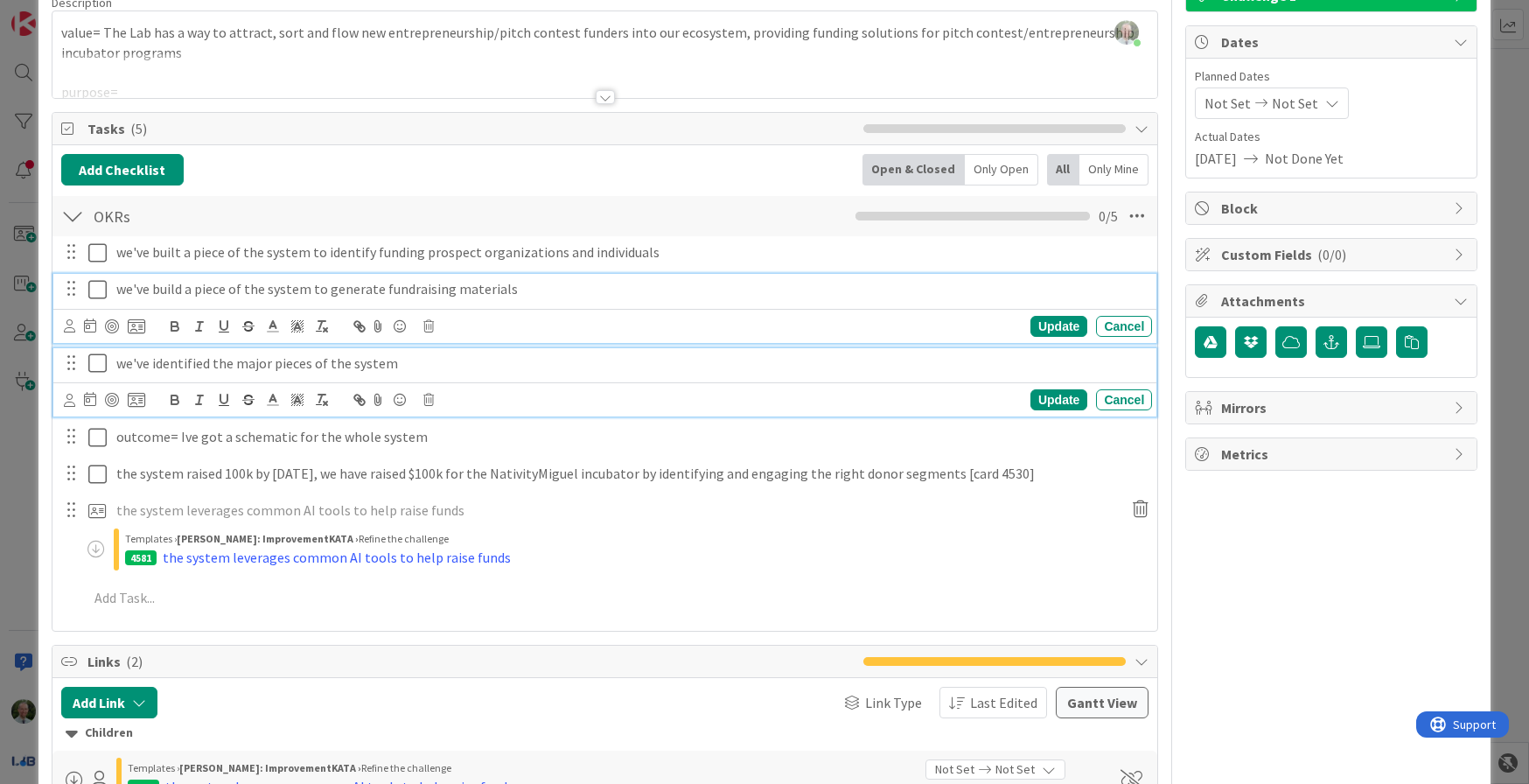
click at [532, 325] on div "we've build a piece of the system to generate fundraising materials Update Canc…" at bounding box center [606, 308] width 1104 height 69
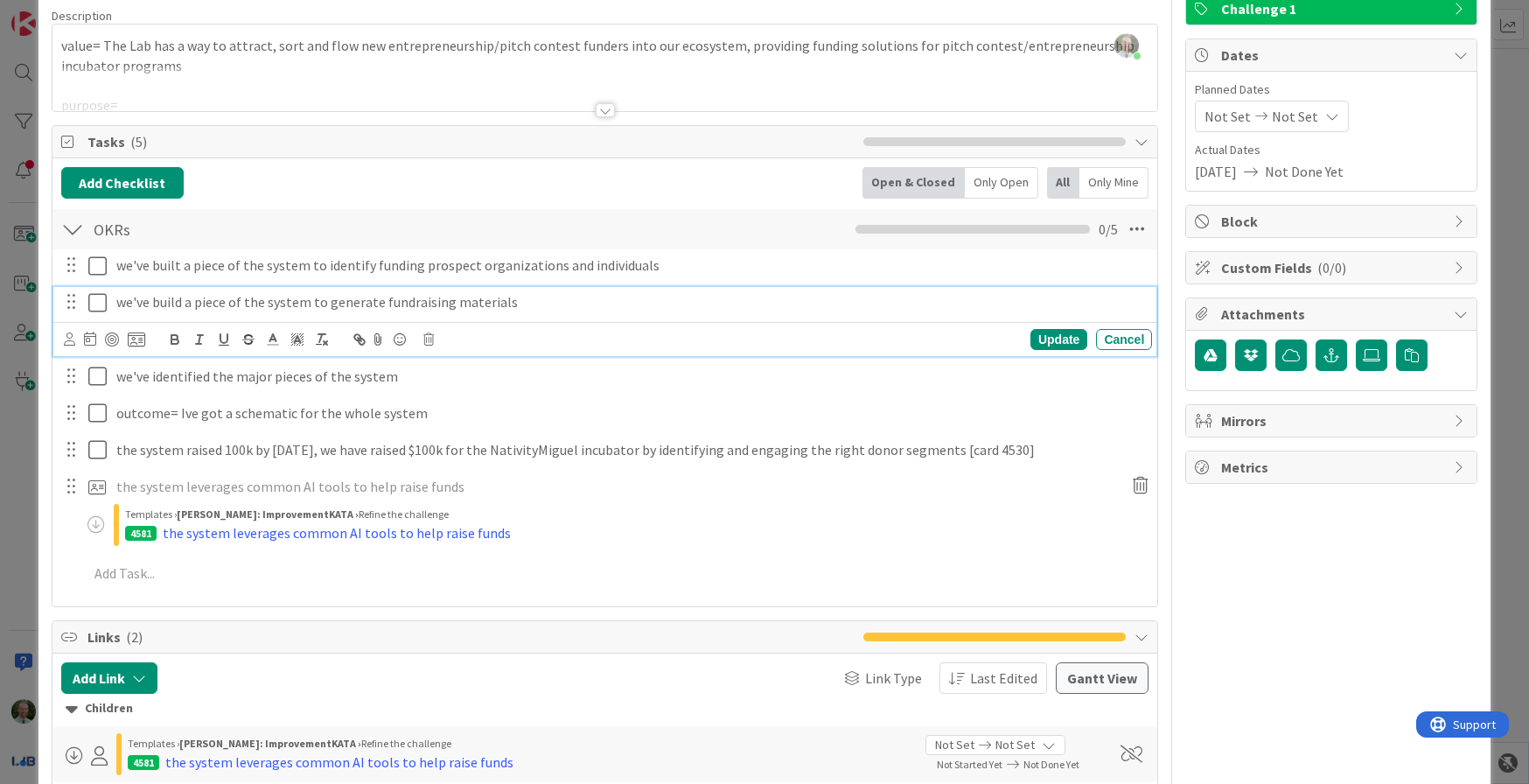
scroll to position [125, 0]
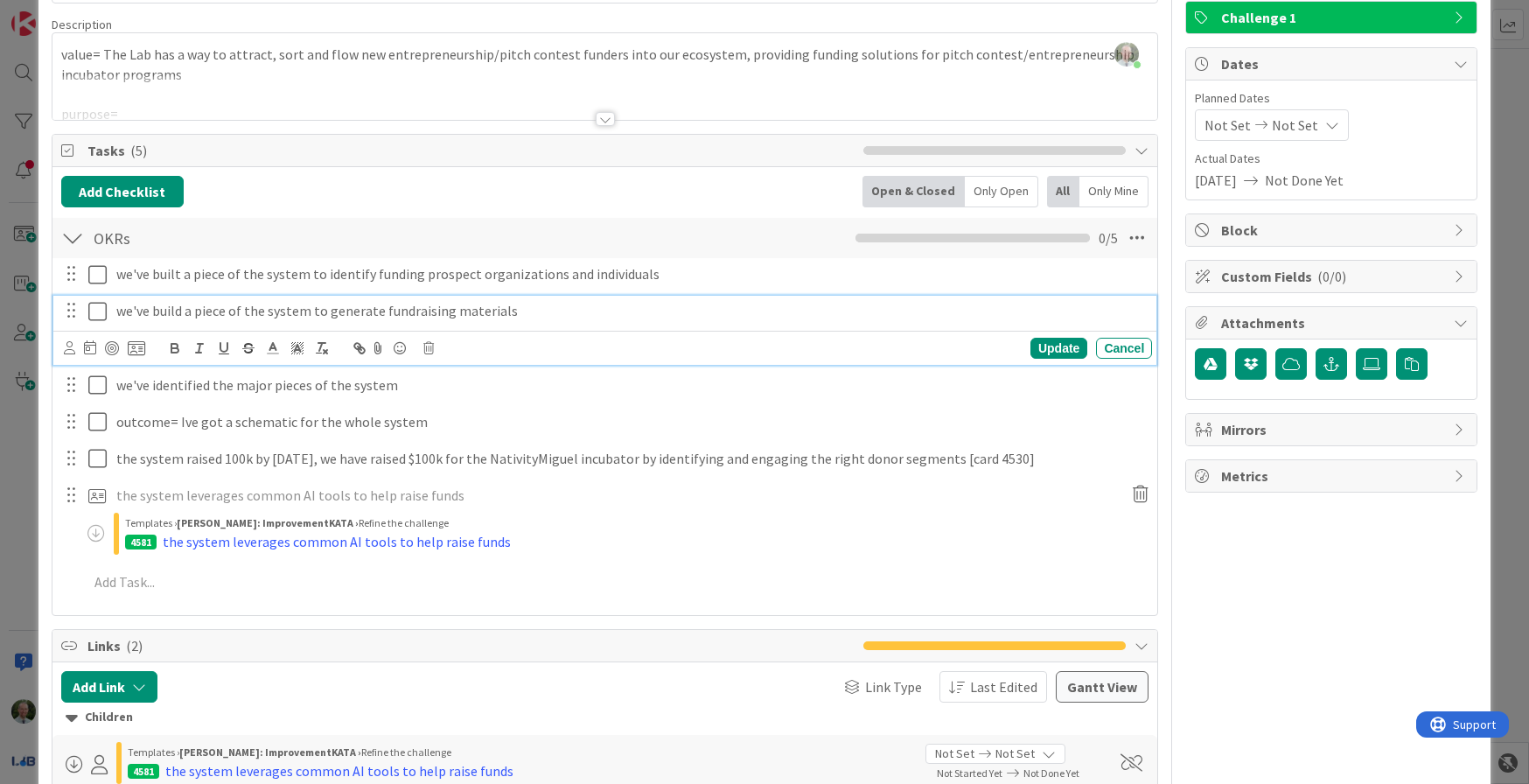
click at [546, 307] on p "we've build a piece of the system to generate fundraising materials" at bounding box center [630, 311] width 1029 height 20
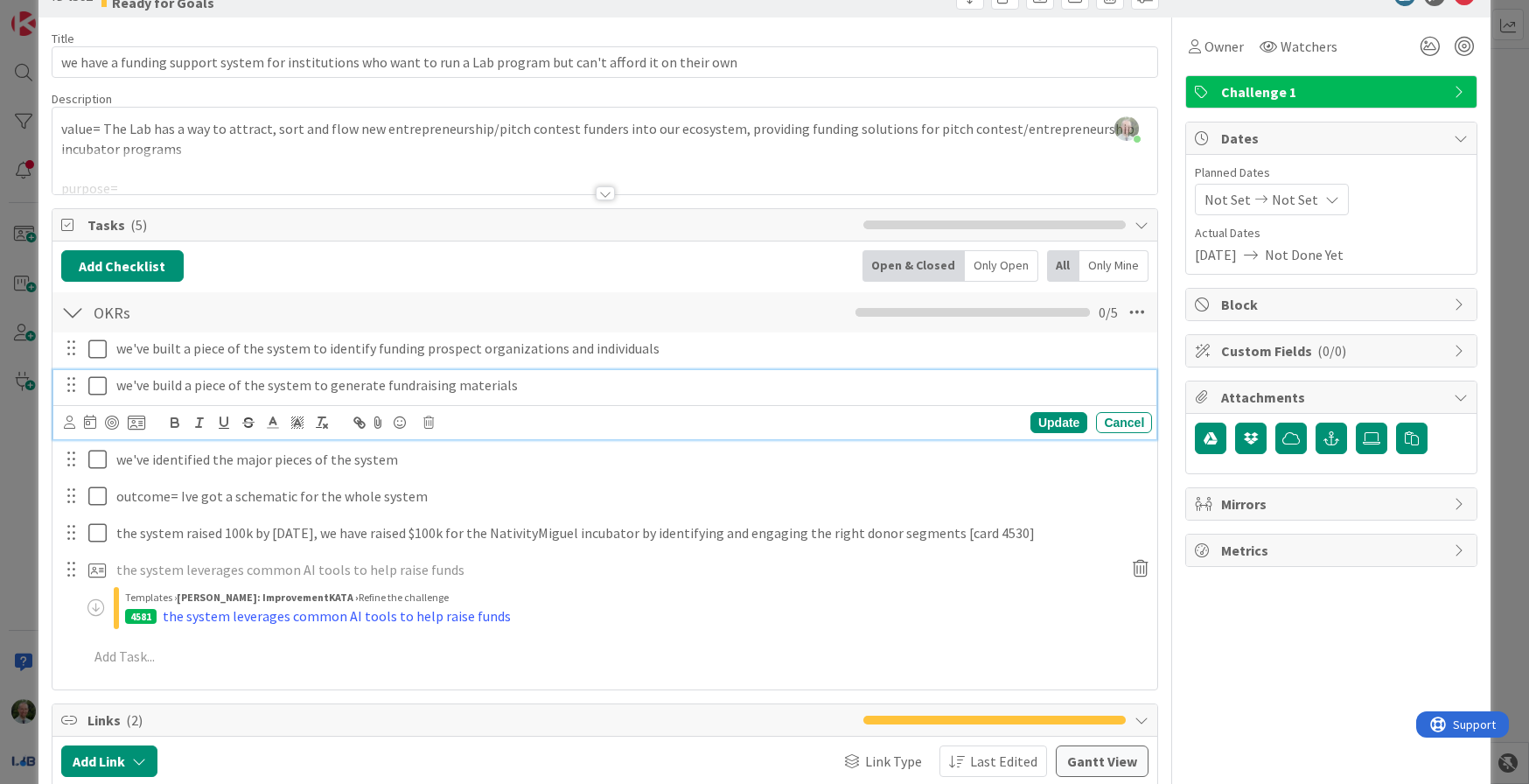
scroll to position [42, 0]
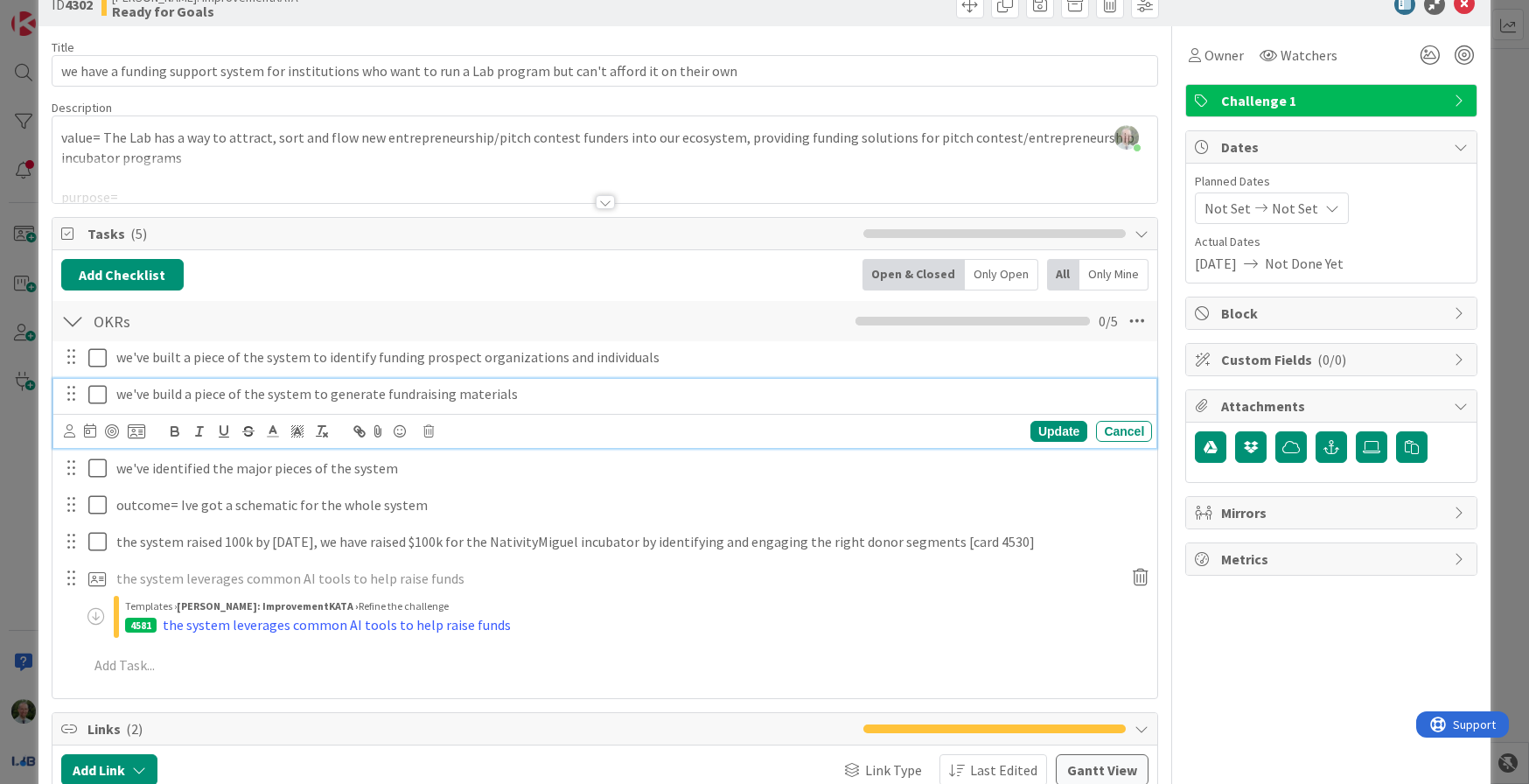
click at [606, 205] on div at bounding box center [606, 202] width 20 height 14
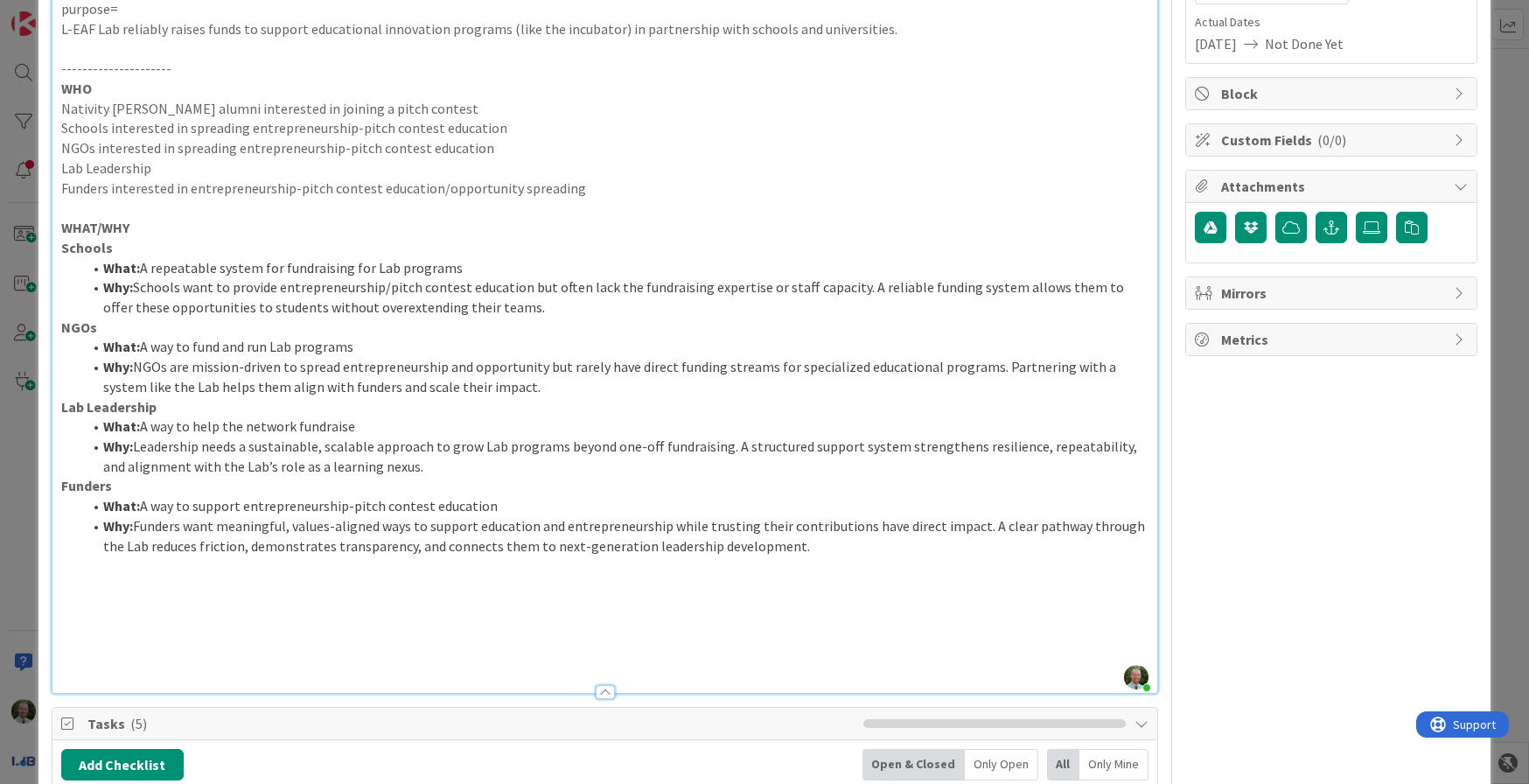
scroll to position [259, 0]
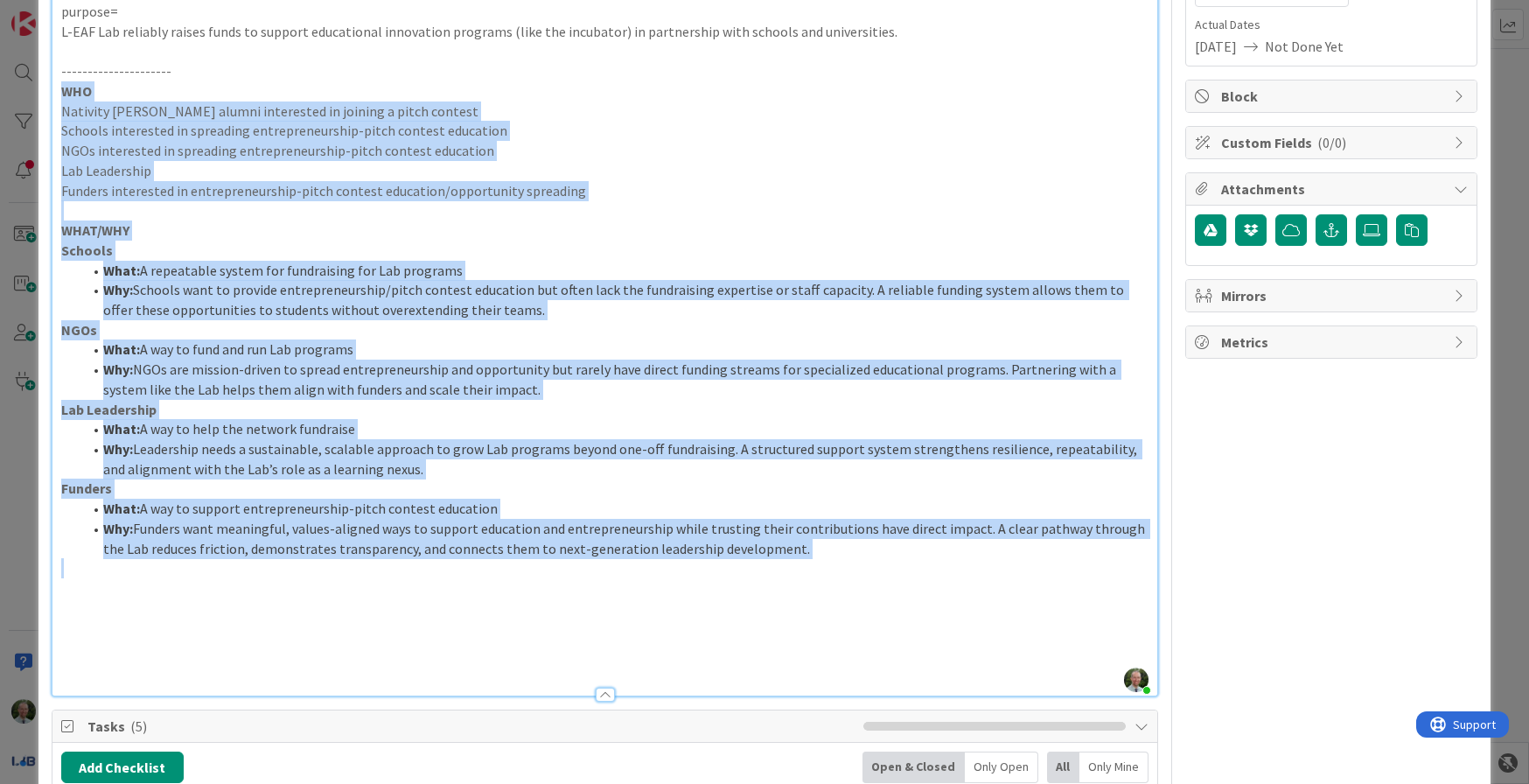
drag, startPoint x: 59, startPoint y: 95, endPoint x: 934, endPoint y: 573, distance: 997.1
click at [934, 573] on div "value= The Lab has a way to attract, sort and flow new entrepreneurship/pitch c…" at bounding box center [606, 317] width 1106 height 757
copy div "WHO Nativity [PERSON_NAME] alumni interested in joining a pitch contest Schools…"
